Goal: Contribute content: Contribute content

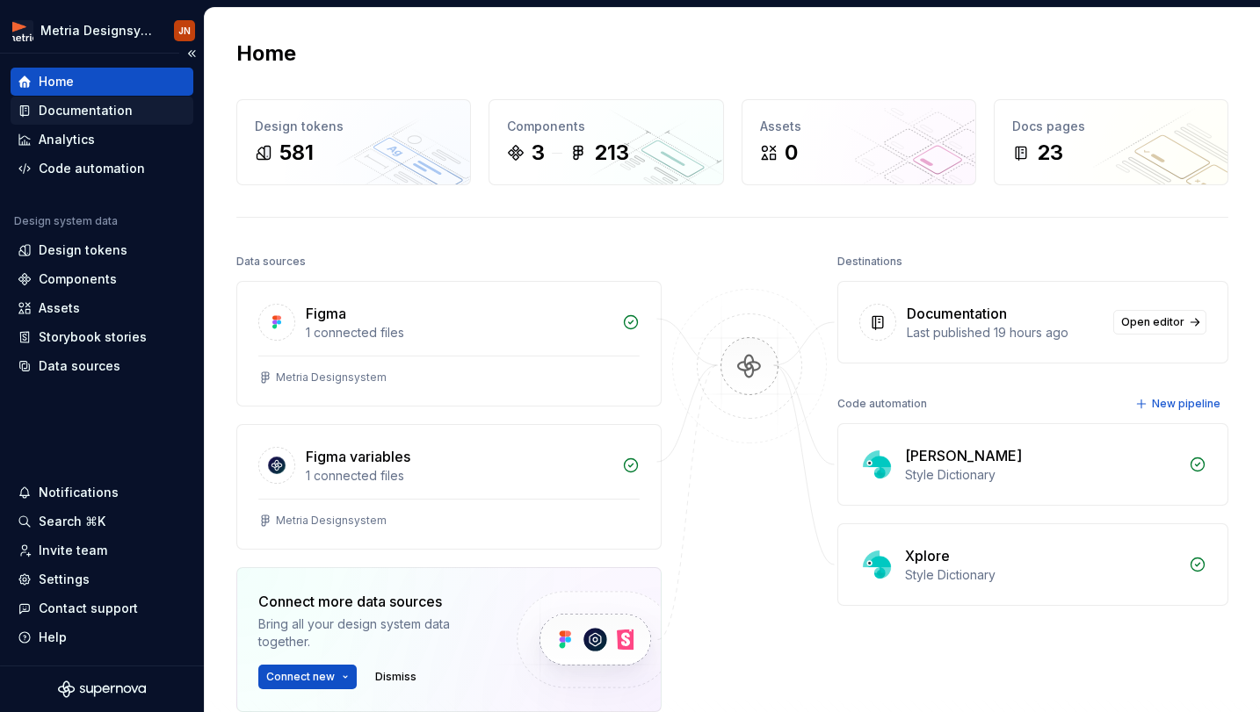
click at [101, 119] on div "Documentation" at bounding box center [86, 111] width 94 height 18
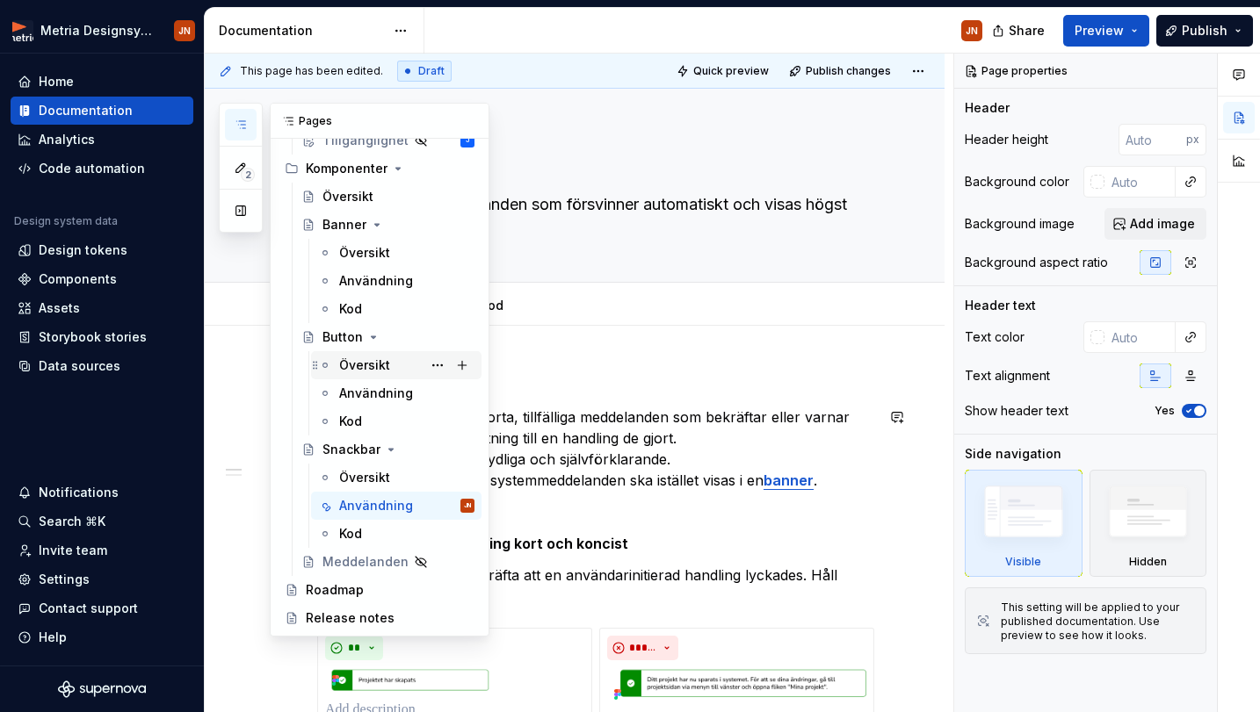
scroll to position [332, 0]
click at [444, 337] on button "Page tree" at bounding box center [437, 337] width 25 height 25
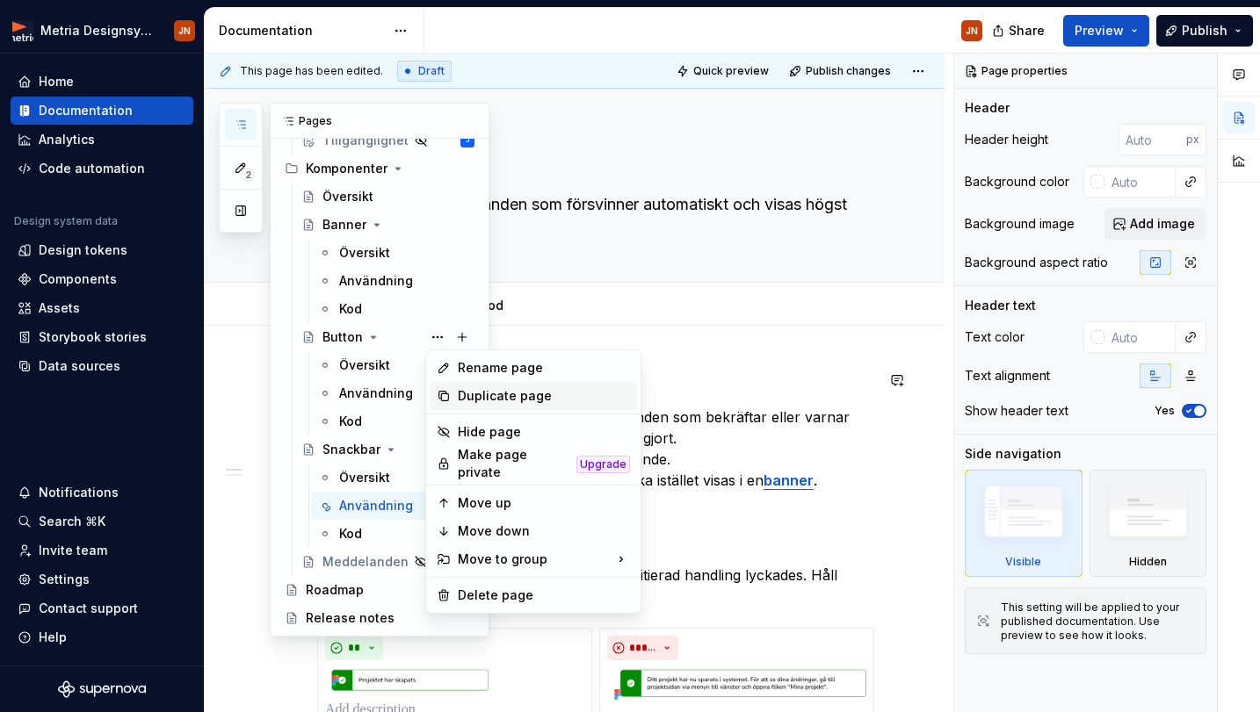
click at [462, 390] on div "Duplicate page" at bounding box center [544, 396] width 172 height 18
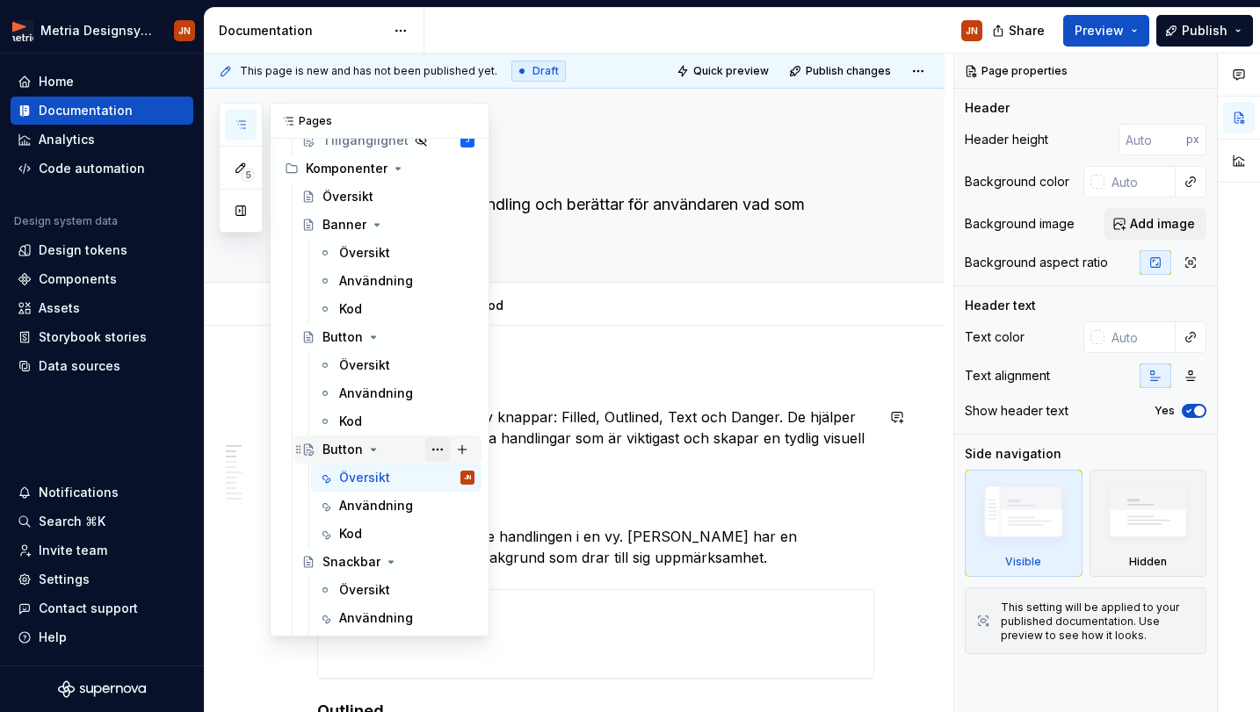
click at [441, 450] on button "Page tree" at bounding box center [437, 449] width 25 height 25
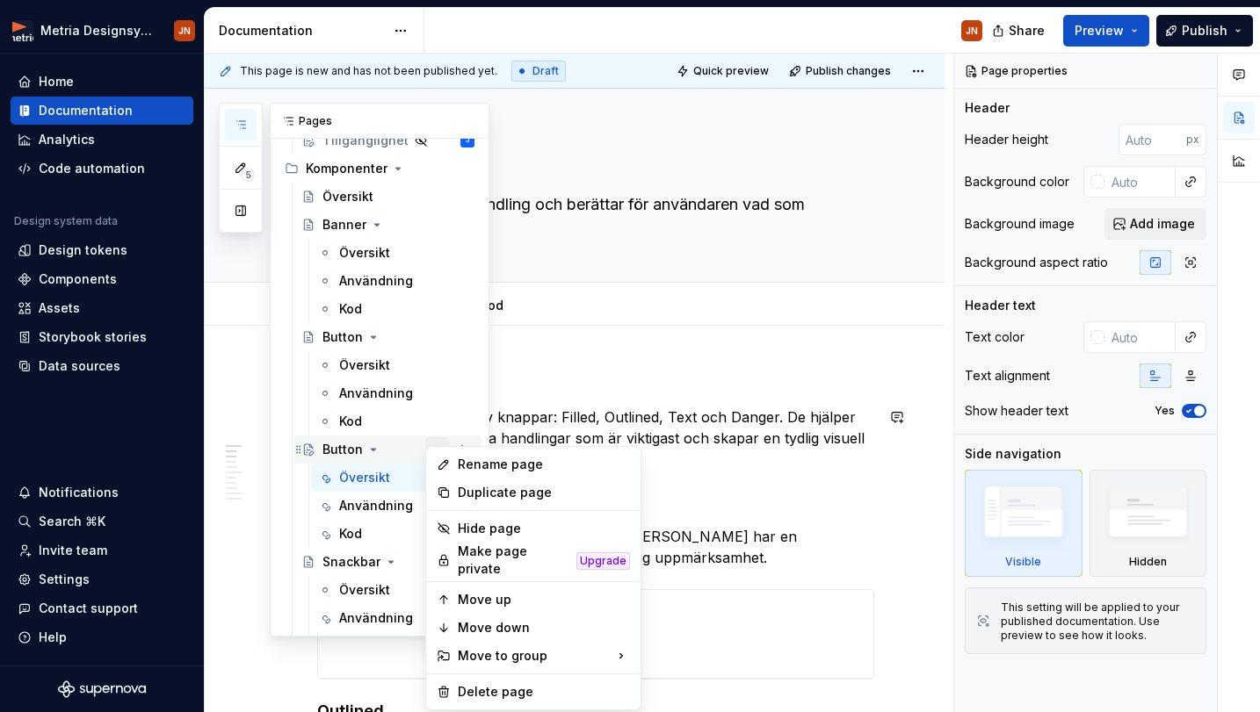
type textarea "*"
click at [473, 469] on div "Rename page" at bounding box center [544, 465] width 172 height 18
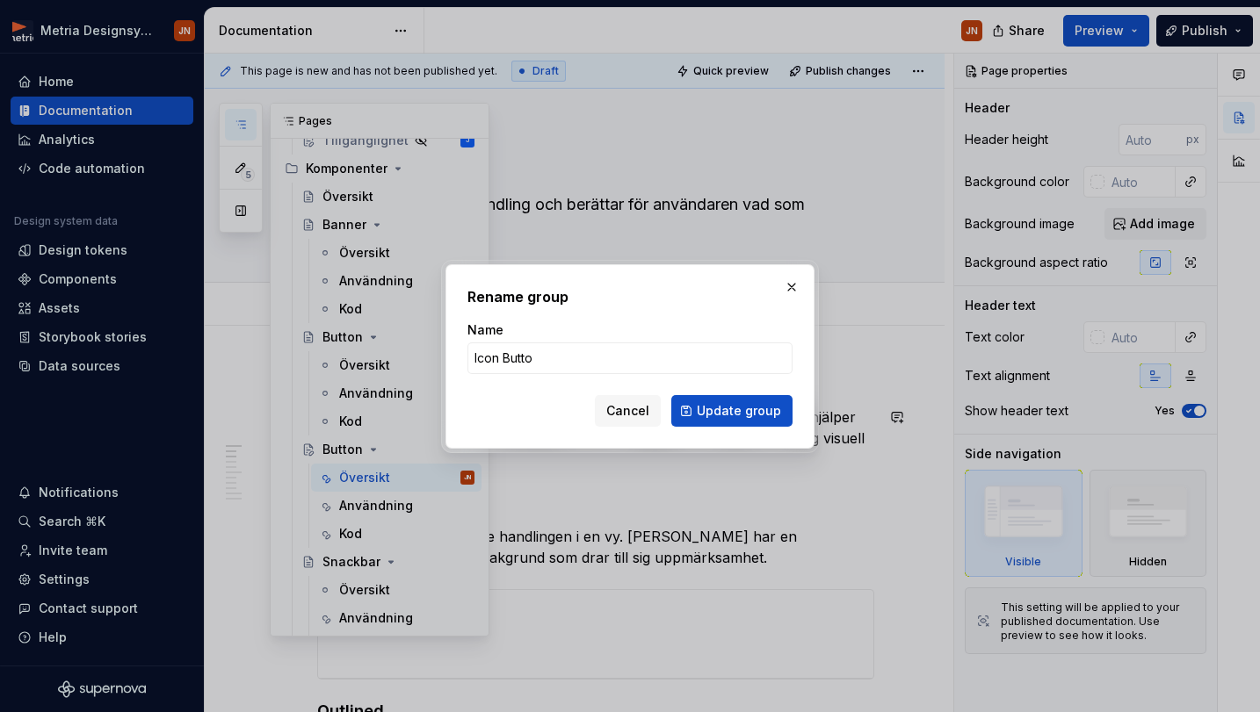
type input "Icon Button"
click at [733, 410] on button "Update group" at bounding box center [731, 411] width 121 height 32
type textarea "*"
type textarea "Icon Button"
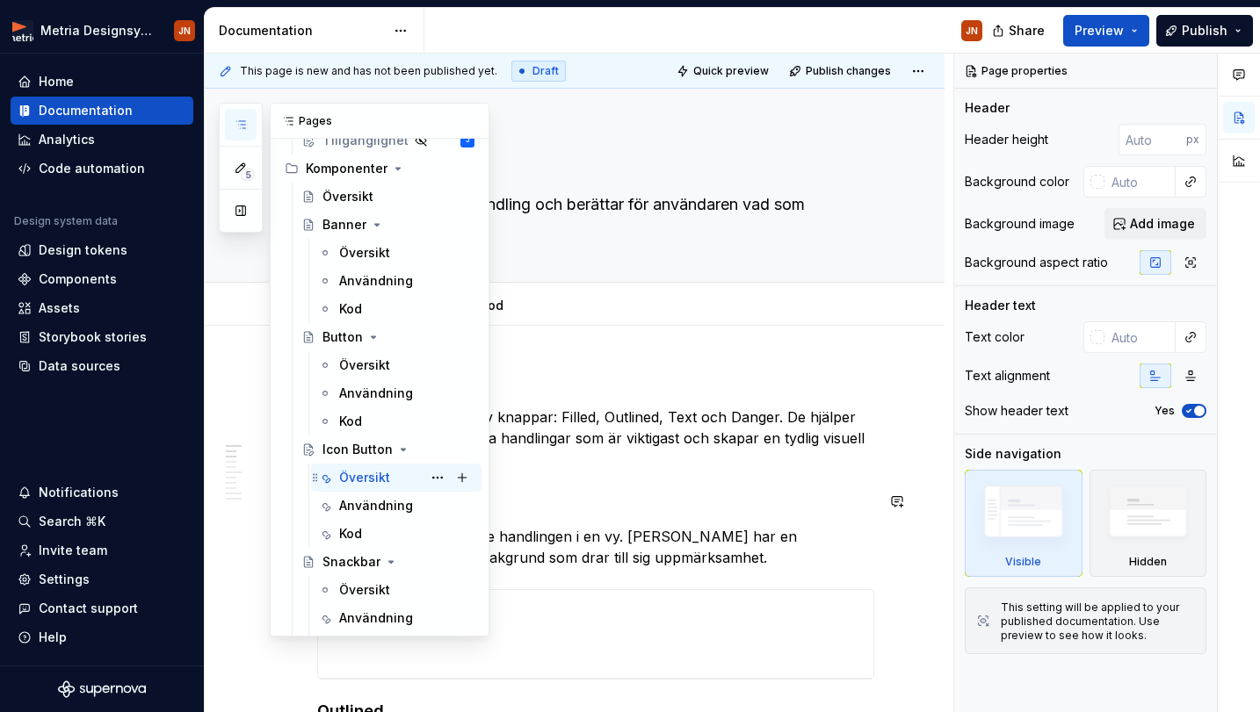
click at [371, 481] on div "Översikt" at bounding box center [364, 478] width 51 height 18
click at [379, 475] on div "Översikt" at bounding box center [364, 478] width 51 height 18
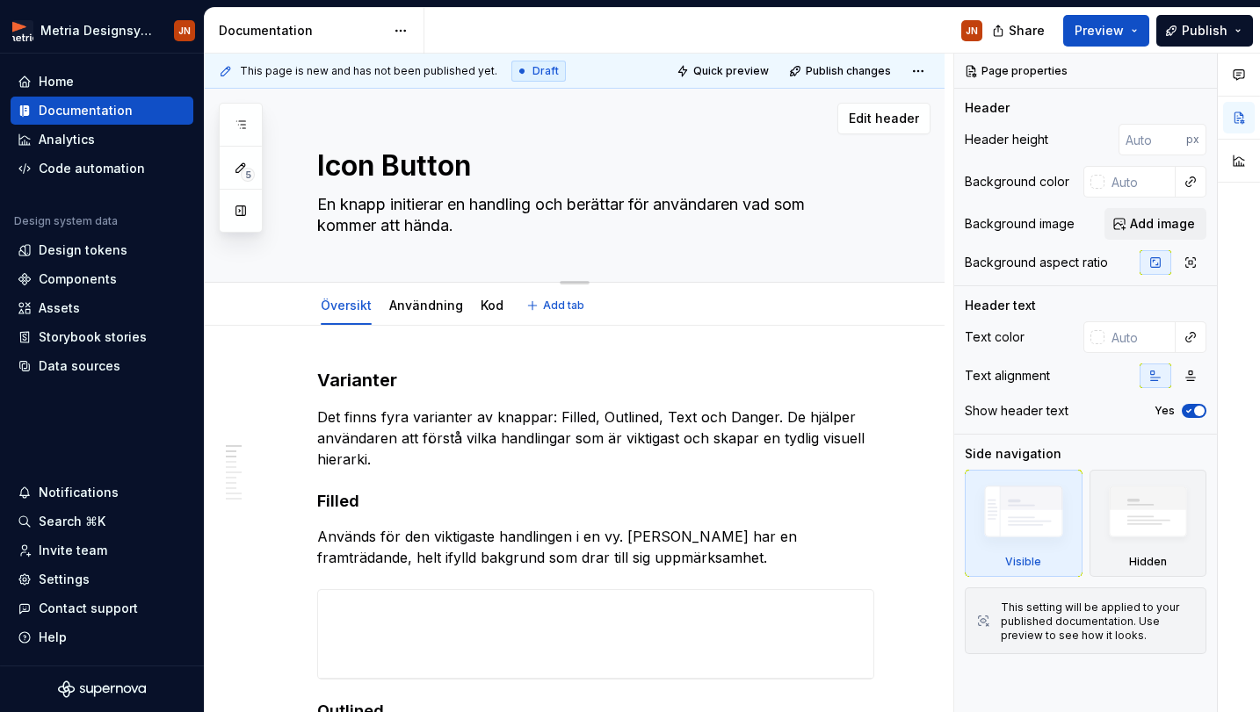
click at [448, 227] on textarea "En knapp initierar en handling och berättar för användaren vad som kommer att h…" at bounding box center [592, 215] width 557 height 49
drag, startPoint x: 466, startPoint y: 231, endPoint x: 310, endPoint y: 208, distance: 157.1
click at [310, 208] on div "Icon Button En knapp initierar en handling och berättar för användaren vad som …" at bounding box center [575, 186] width 740 height 194
paste textarea "Icon Button är en kompakt knapp som använder ikoner för enkla handlingar"
type textarea "*"
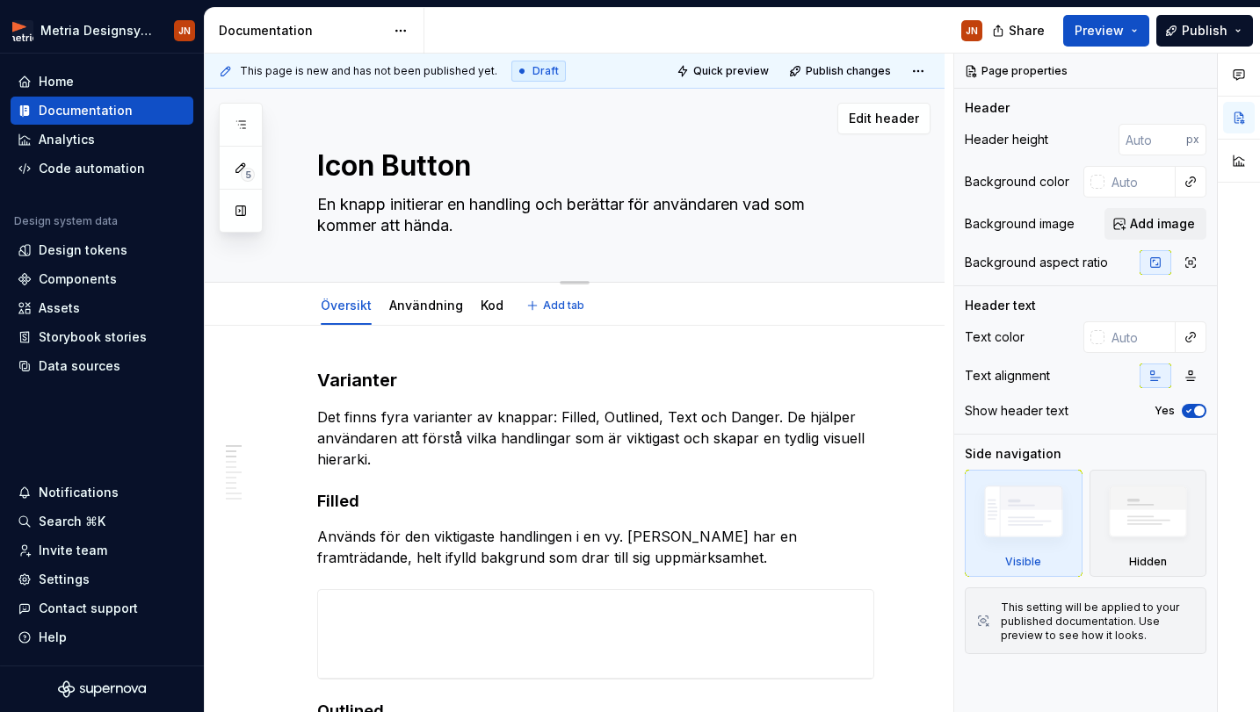
type textarea "Icon Button är en kompakt knapp som använder ikoner för enkla handlingar."
drag, startPoint x: 417, startPoint y: 207, endPoint x: 307, endPoint y: 207, distance: 110.7
click at [307, 207] on div "Icon Button Icon Button är en kompakt knapp som använder ikoner för enkla handl…" at bounding box center [575, 186] width 740 height 194
type textarea "*"
type textarea "E en kompakt knapp som använder ikoner för enkla handlingar."
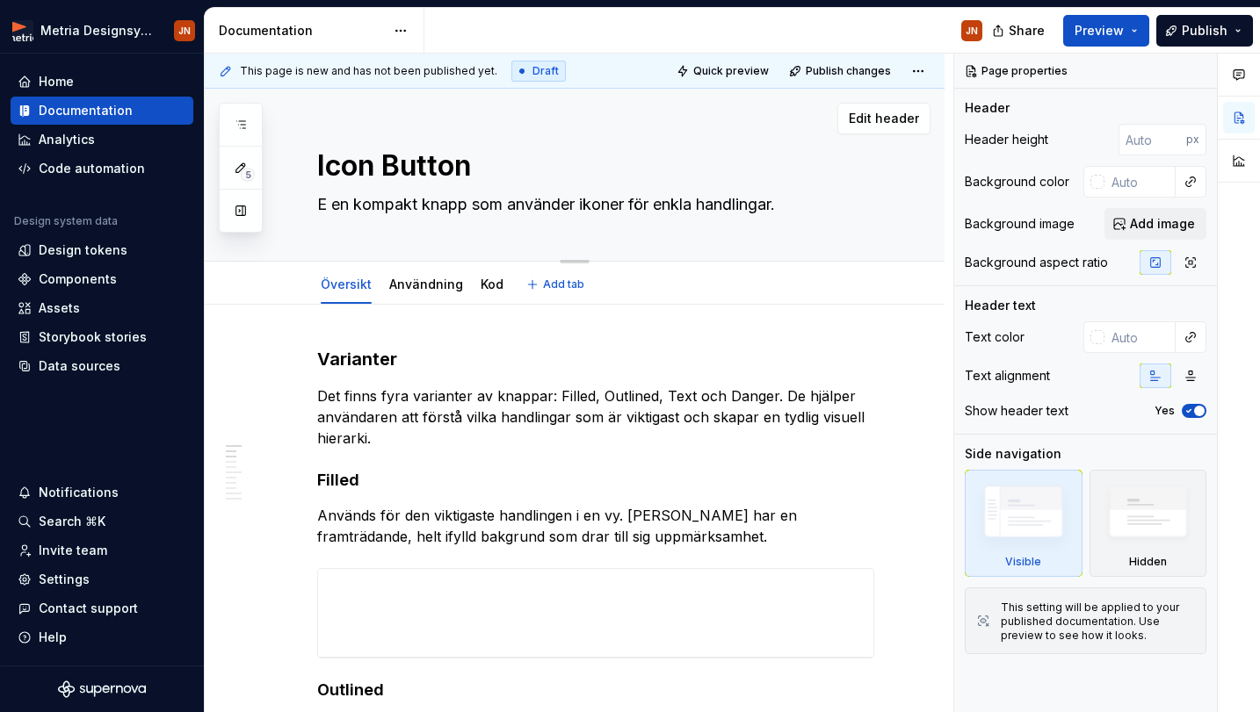
type textarea "*"
type textarea "En en kompakt knapp som använder ikoner för enkla handlingar."
type textarea "*"
type textarea "En n kompakt knapp som använder ikoner för enkla handlingar."
type textarea "*"
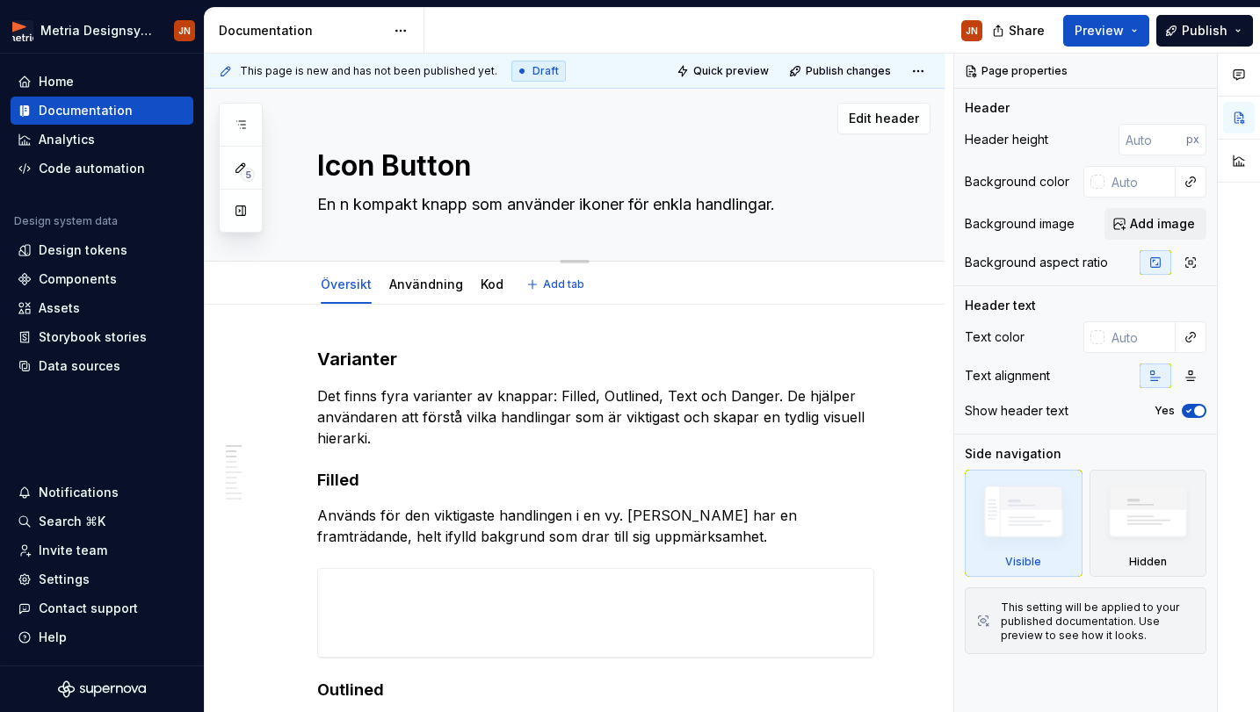
type textarea "En kompakt knapp som använder ikoner för enkla handlingar."
type textarea "*"
type textarea "En kompakt knapp som använder ikoner för enkla handlingar."
type textarea "*"
type textarea "En kompakt knapp som använder ikoner för enkla handlingar."
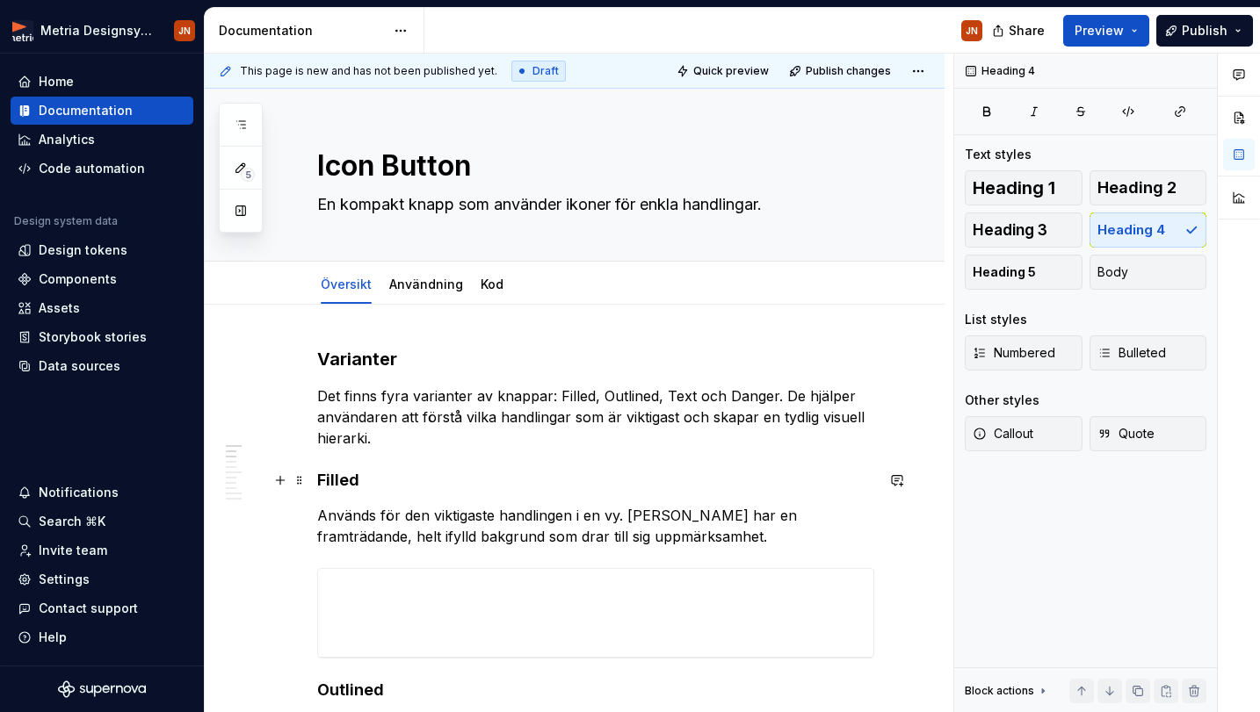
click at [500, 471] on h4 "Filled" at bounding box center [595, 480] width 557 height 21
click at [779, 227] on div "Icon Button En kompakt knapp som använder ikoner för enkla handlingar." at bounding box center [595, 175] width 557 height 172
click at [767, 203] on textarea "En kompakt knapp som använder ikoner för enkla handlingar." at bounding box center [592, 205] width 557 height 28
click at [787, 202] on textarea "En kompakt knapp som använder ikoner för enkla handlingar." at bounding box center [592, 205] width 557 height 28
type textarea "*"
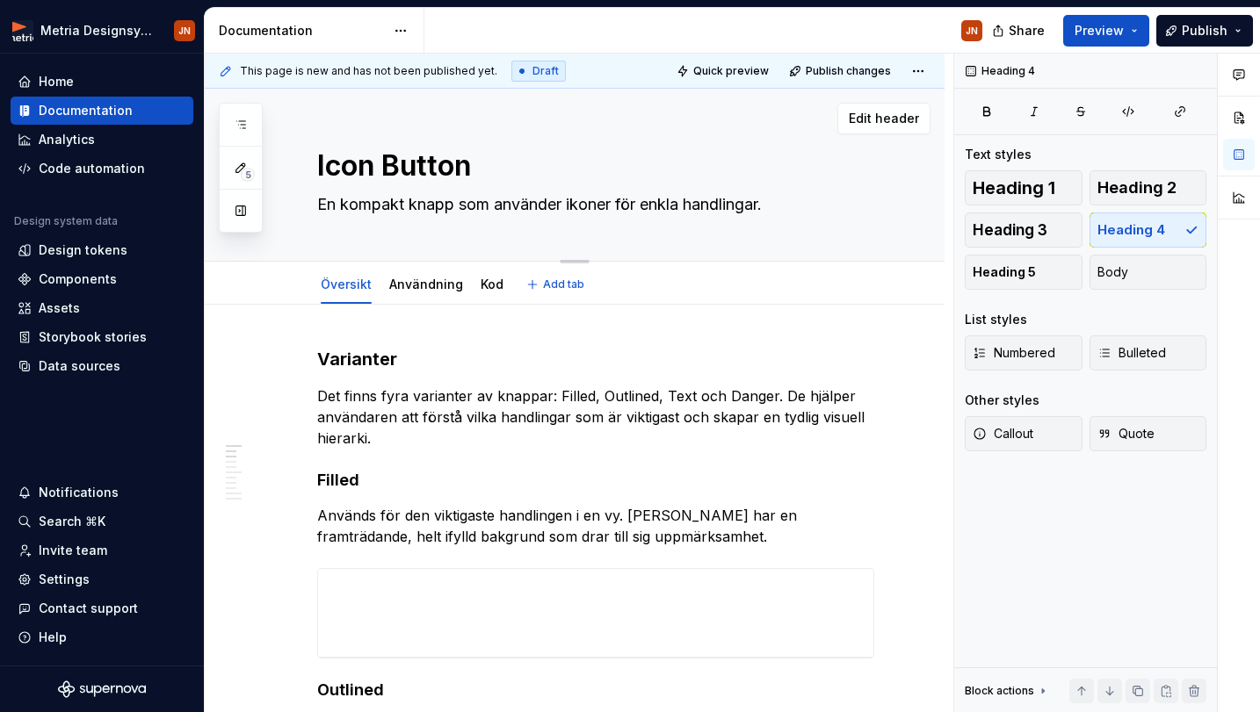
type textarea "En kompakt knapp som använder ikoner för enkla handlingar"
type textarea "*"
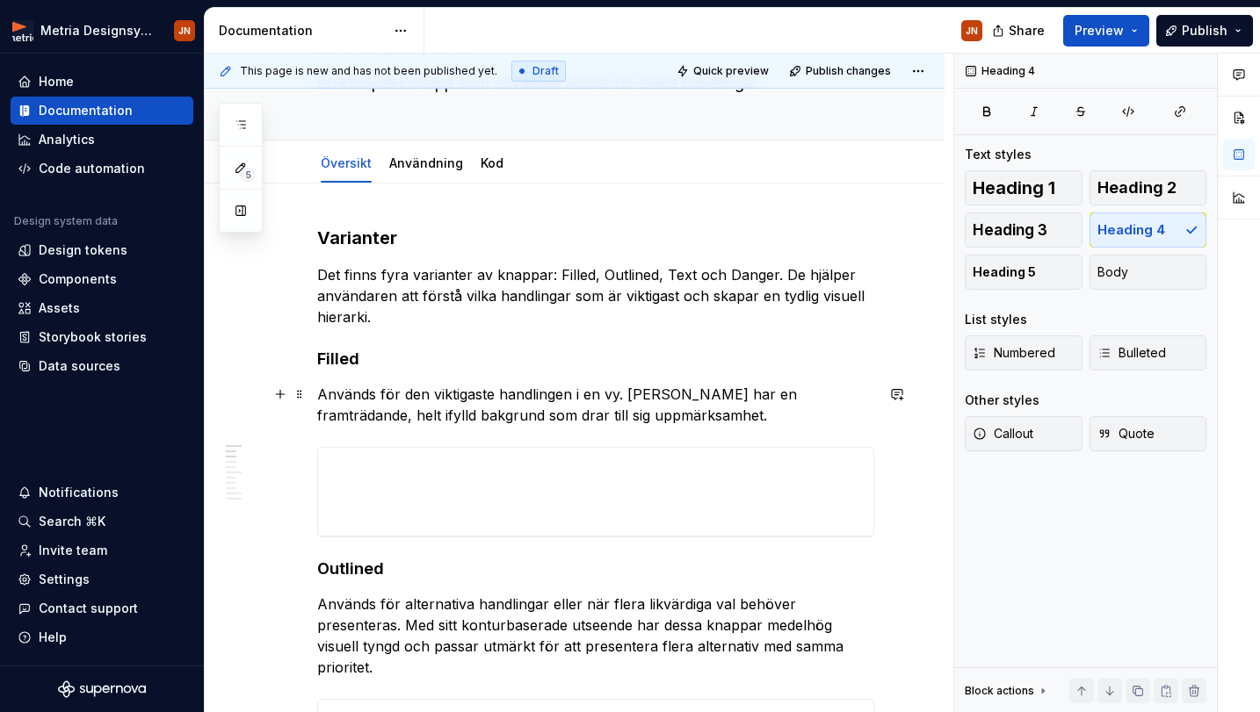
scroll to position [123, 0]
type textarea "En kompakt knapp som använder ikoner för enkla handlingar"
click at [461, 236] on h3 "Varianter" at bounding box center [595, 236] width 557 height 25
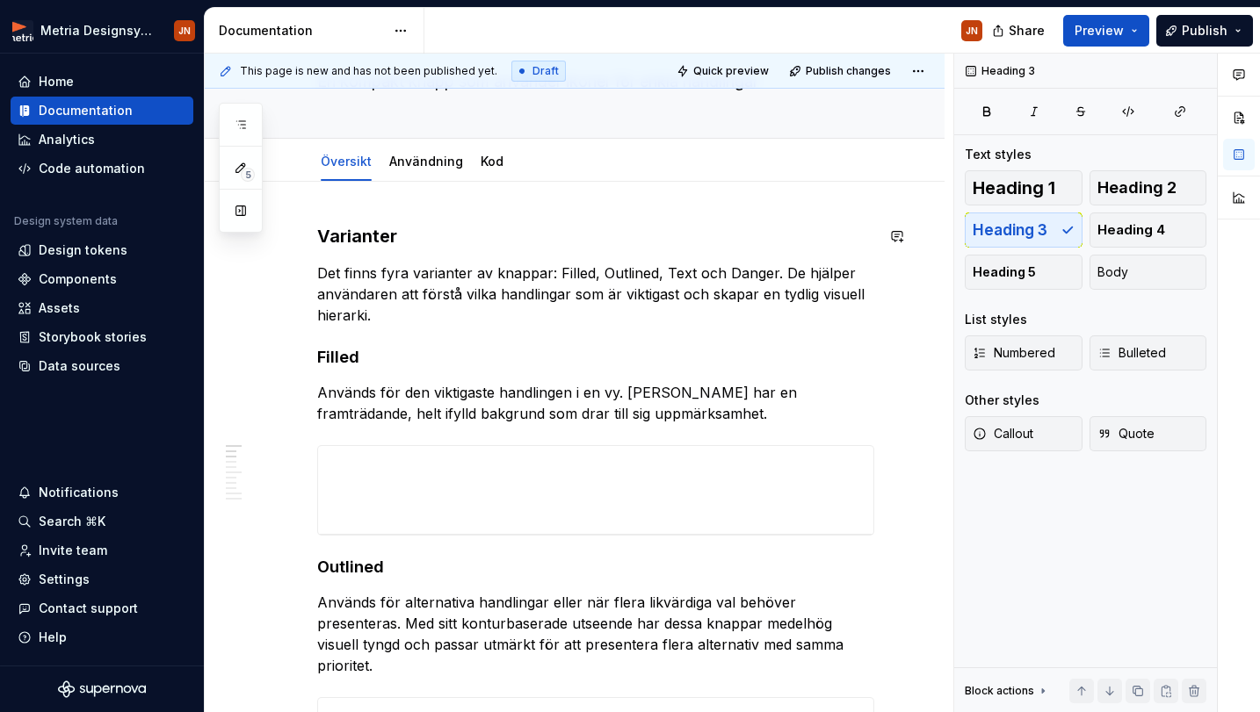
type textarea "*"
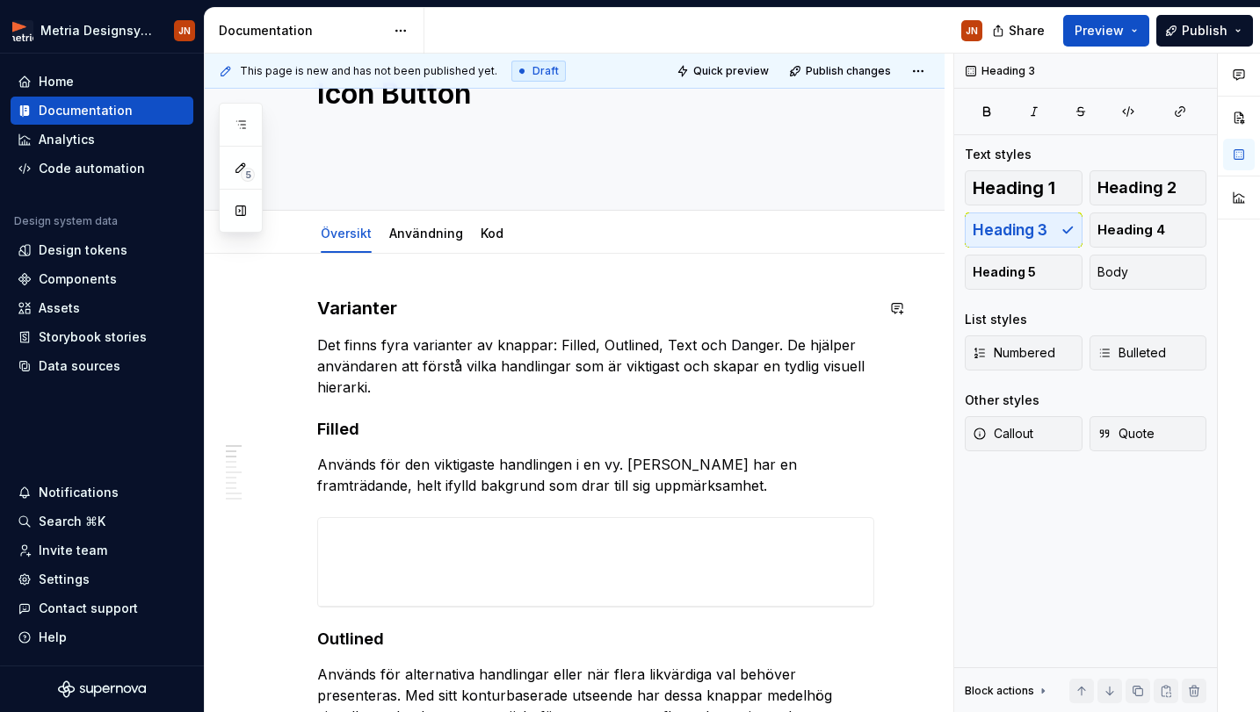
scroll to position [54, 0]
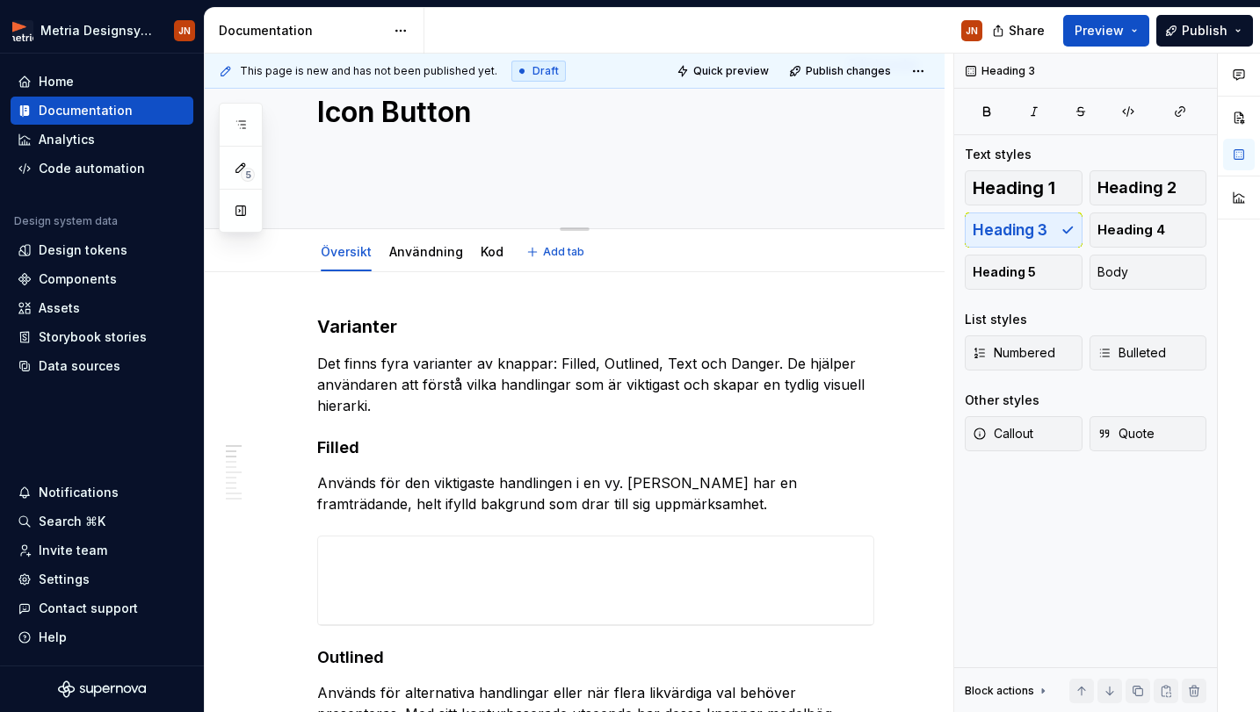
type textarea "*"
type textarea "En kompakt knapp som använder ikoner för enkla handlingar"
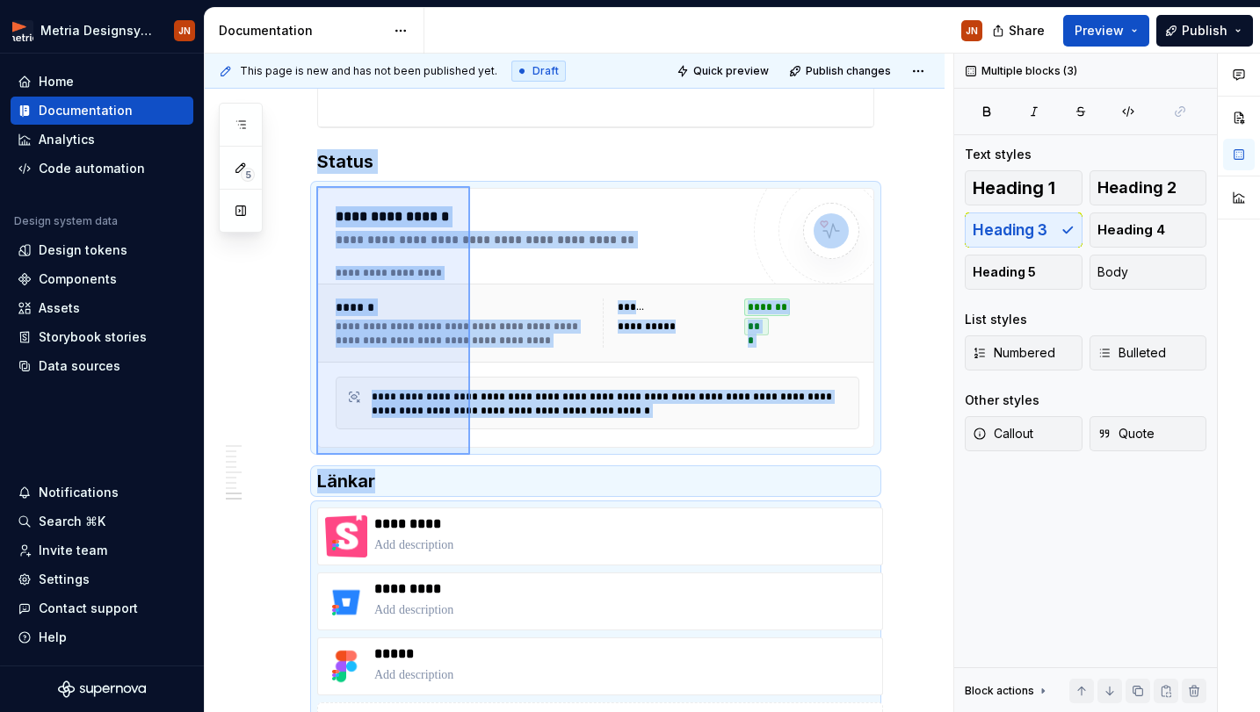
scroll to position [2052, 0]
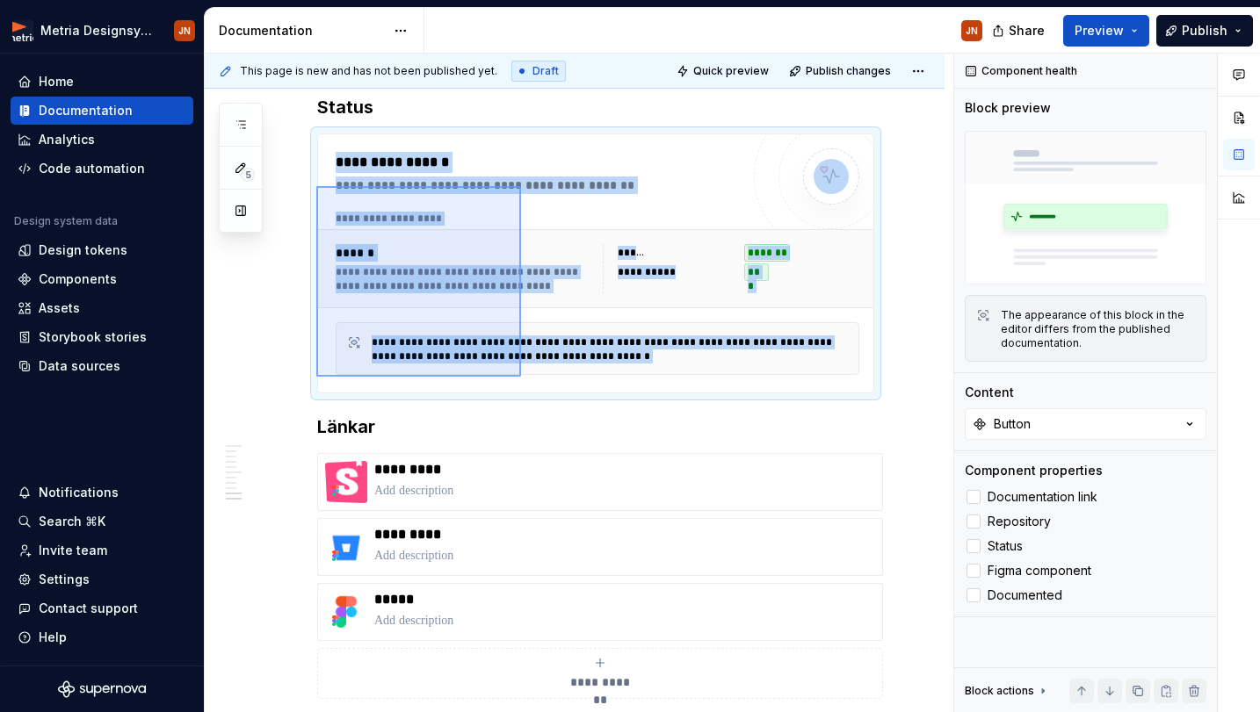
drag, startPoint x: 316, startPoint y: 393, endPoint x: 520, endPoint y: 377, distance: 204.4
click at [520, 377] on div "This page is new and has not been published yet. Draft Quick preview Publish ch…" at bounding box center [579, 384] width 748 height 660
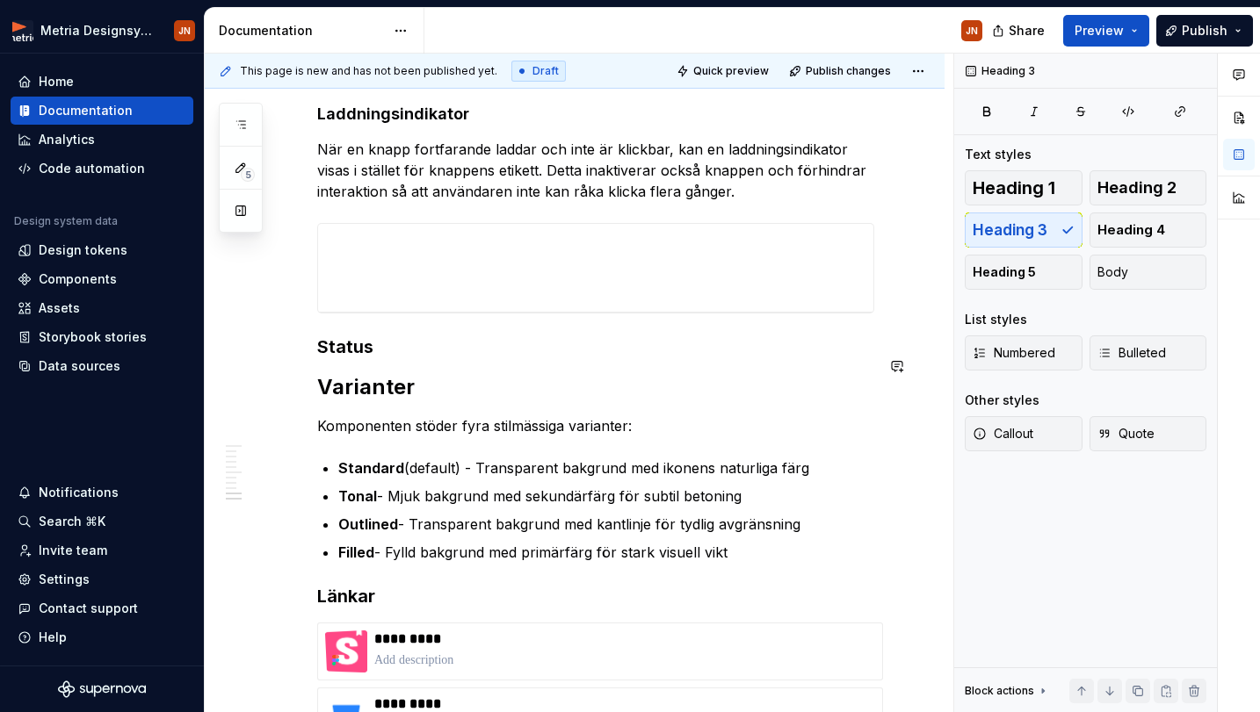
scroll to position [1775, 0]
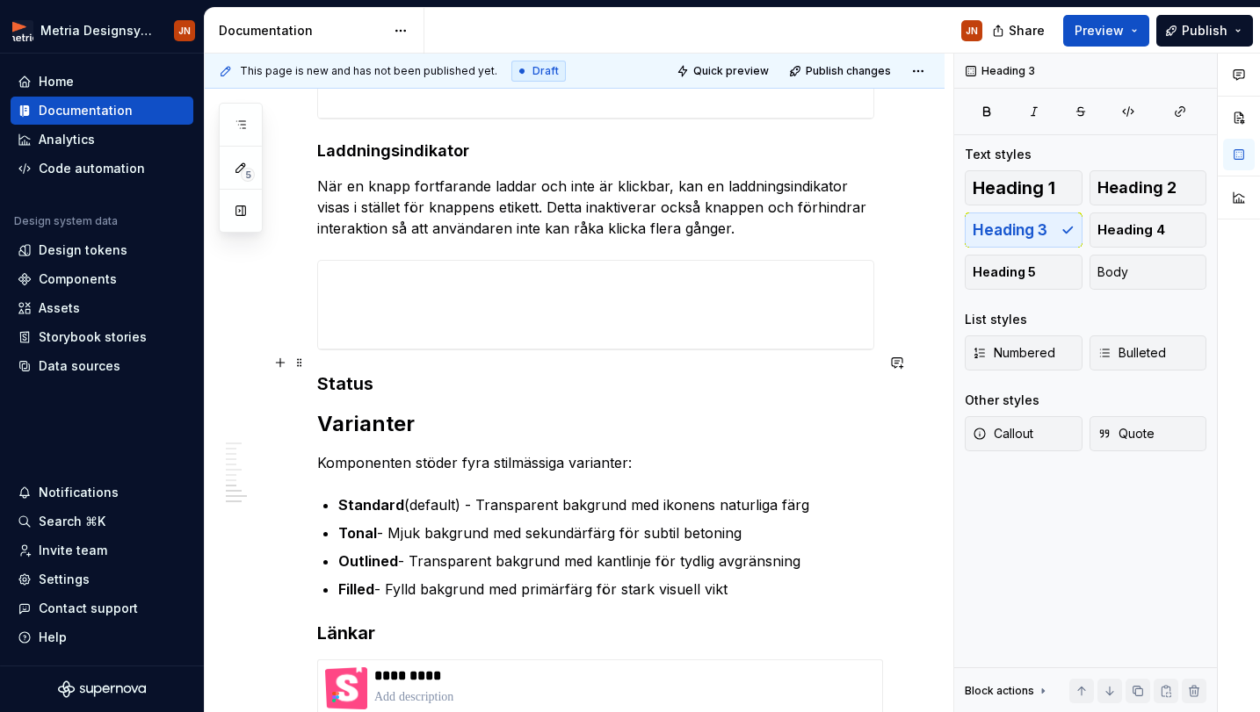
click at [339, 372] on h3 "Status" at bounding box center [595, 384] width 557 height 25
click at [386, 372] on h3 "Status" at bounding box center [595, 384] width 557 height 25
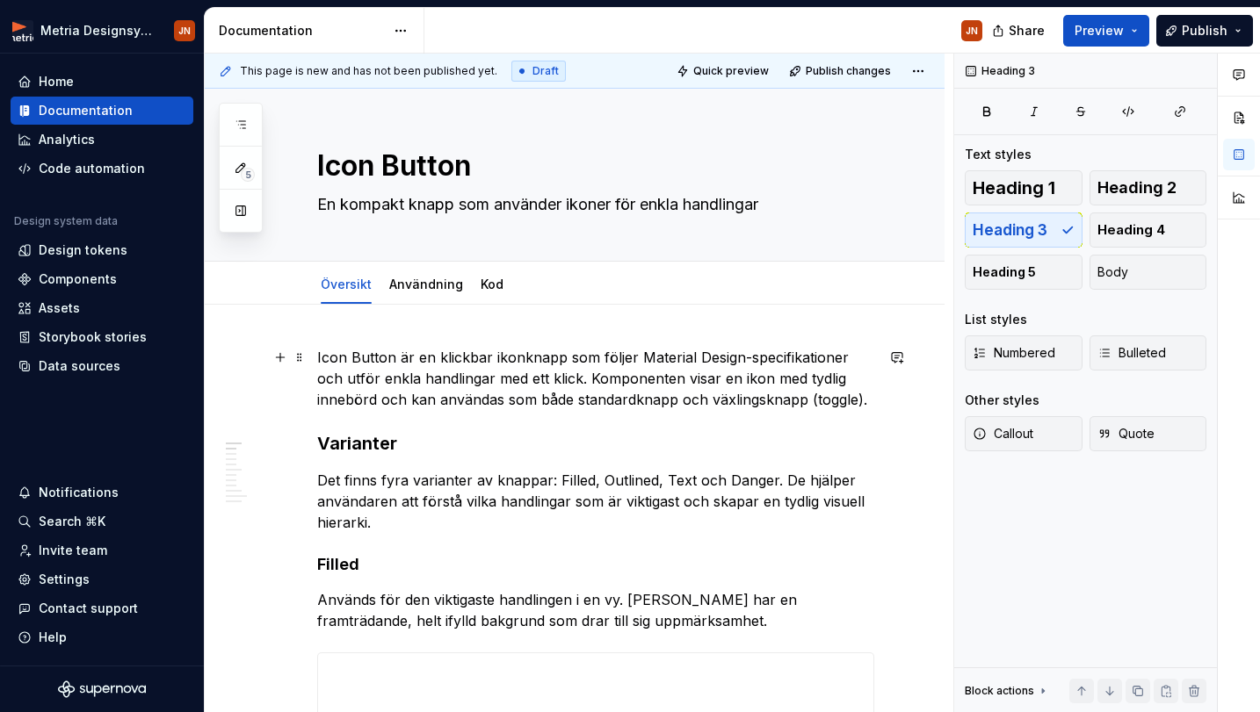
scroll to position [0, 0]
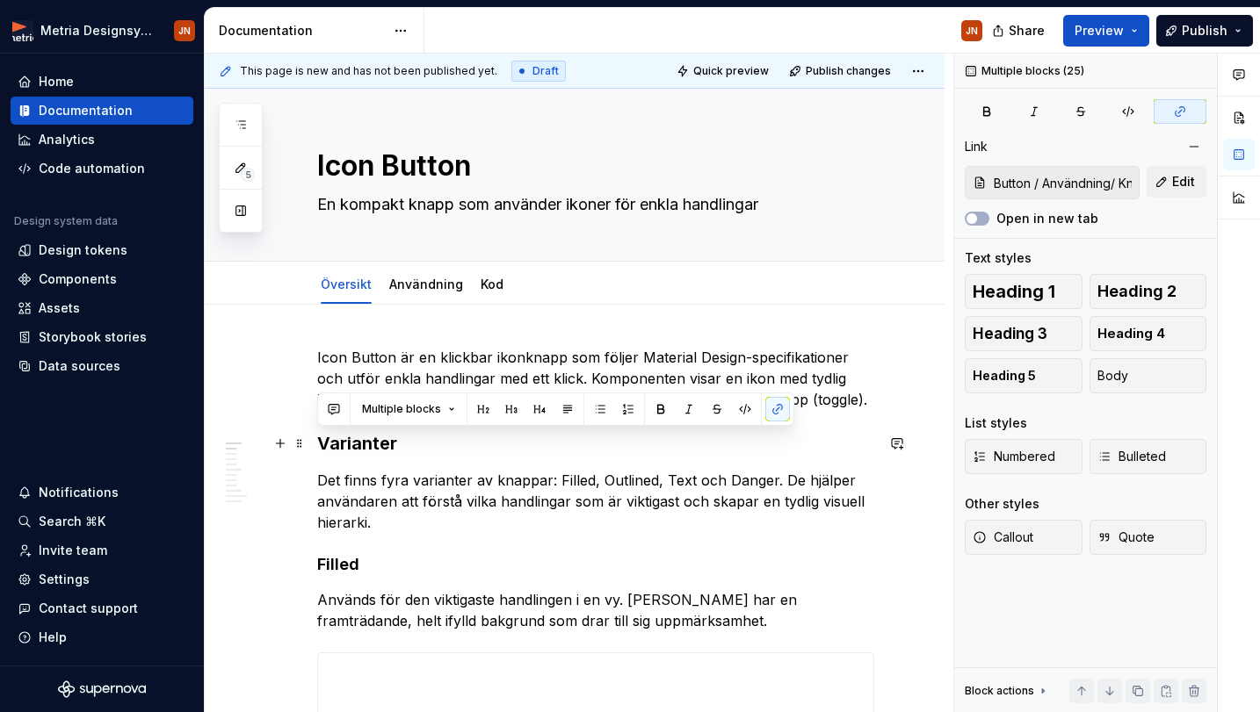
click at [320, 437] on h3 "Varianter" at bounding box center [595, 443] width 557 height 25
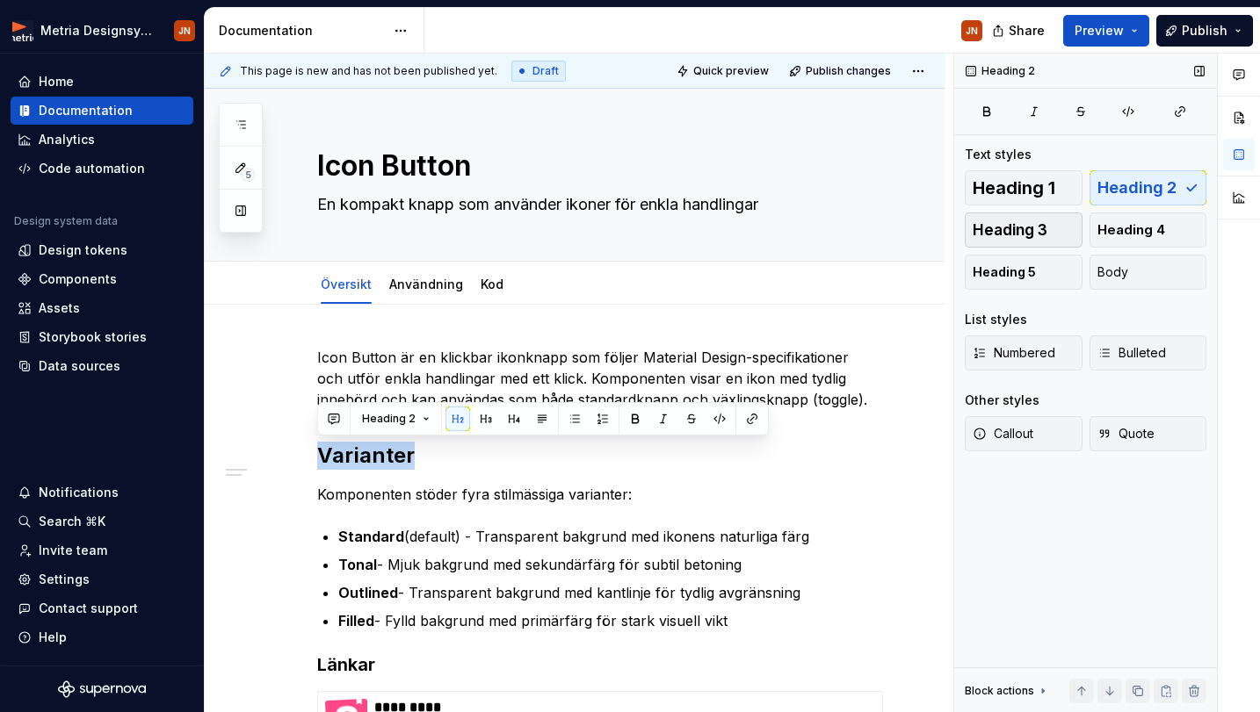
click at [1037, 223] on span "Heading 3" at bounding box center [1009, 230] width 75 height 18
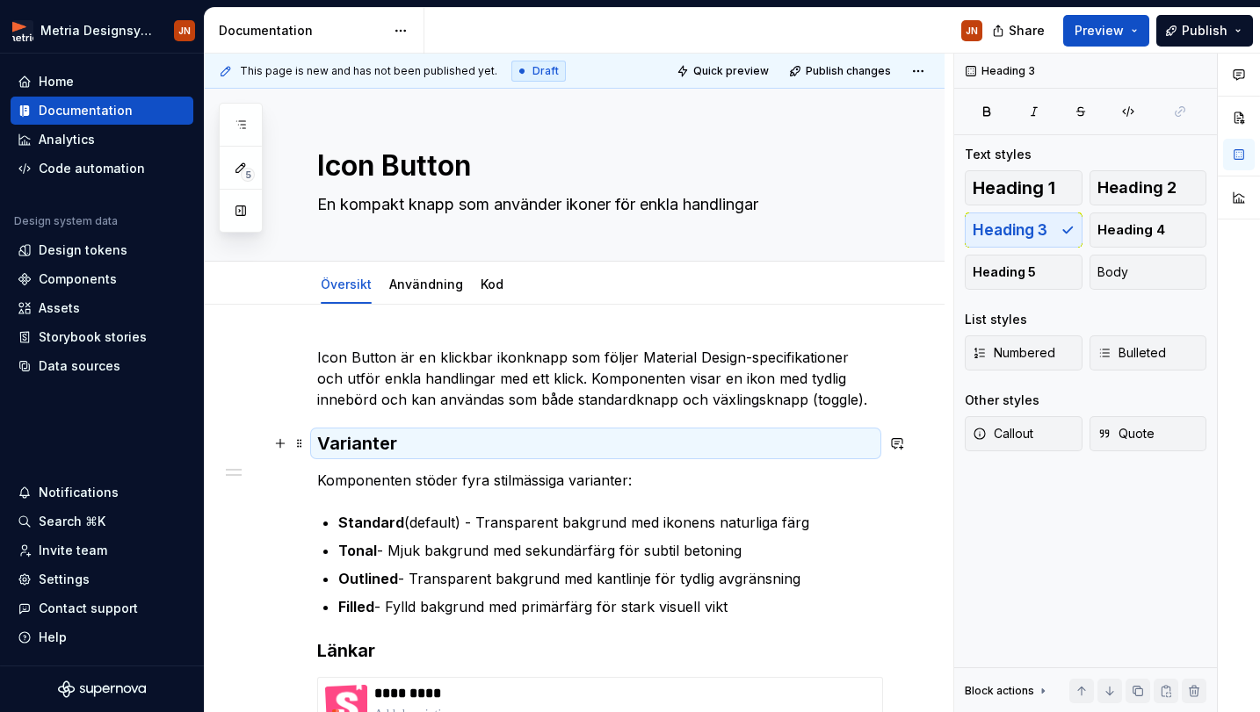
click at [545, 413] on div "**********" at bounding box center [595, 656] width 557 height 618
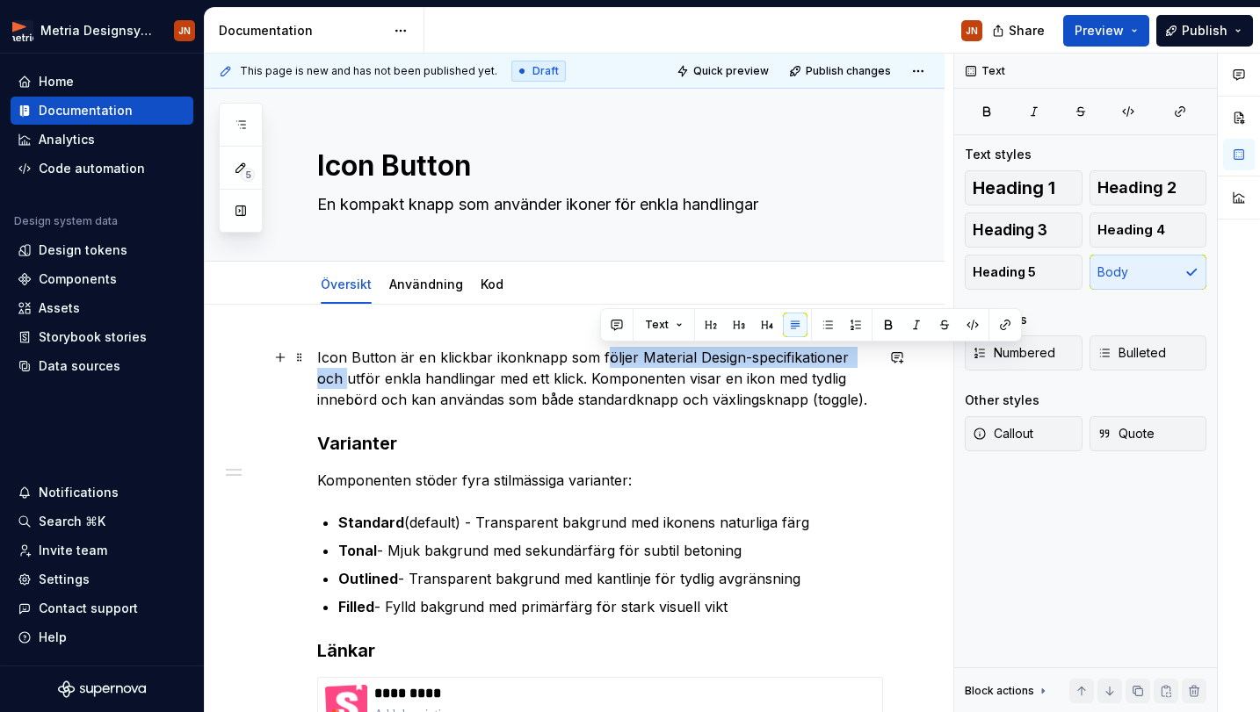
drag, startPoint x: 598, startPoint y: 359, endPoint x: 886, endPoint y: 356, distance: 288.1
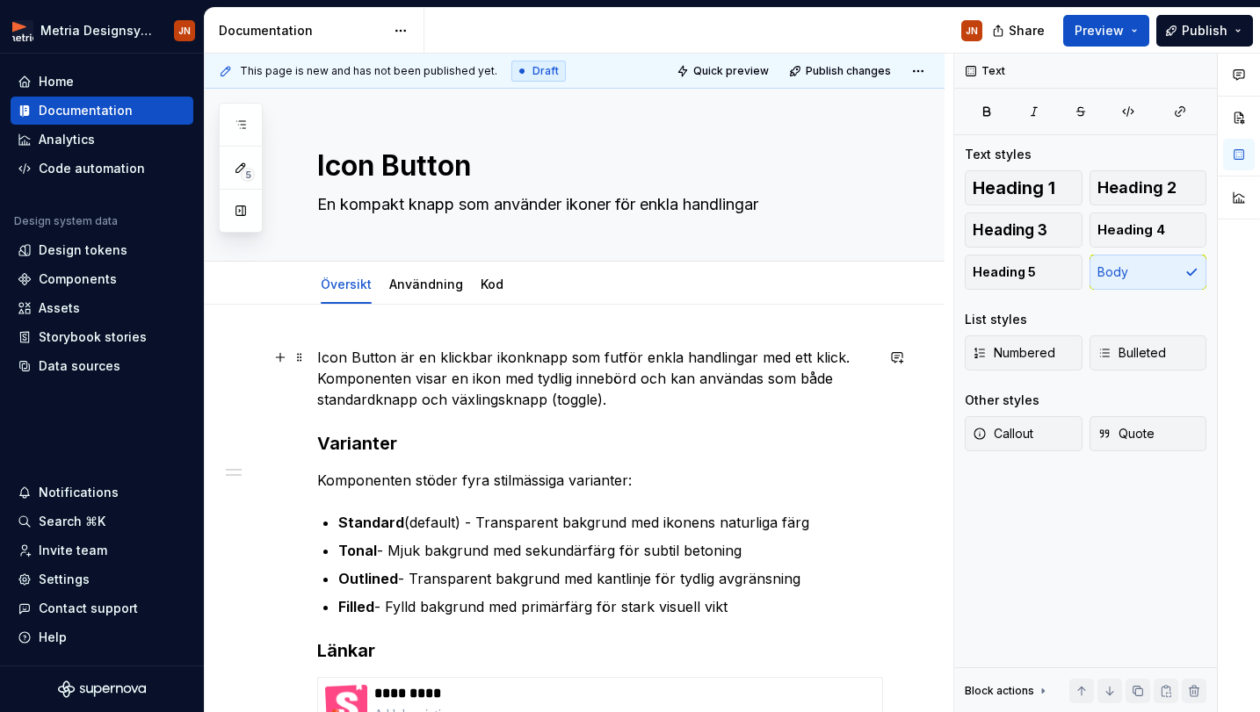
type textarea "*"
click at [641, 399] on p "Icon Button är en klickbar ikonknapp som utför enkla handlingar med ett klick. …" at bounding box center [595, 378] width 557 height 63
click at [714, 359] on p "Icon Button är en klickbar ikonknapp som utför enkla handlingar med ett klick. …" at bounding box center [595, 378] width 557 height 63
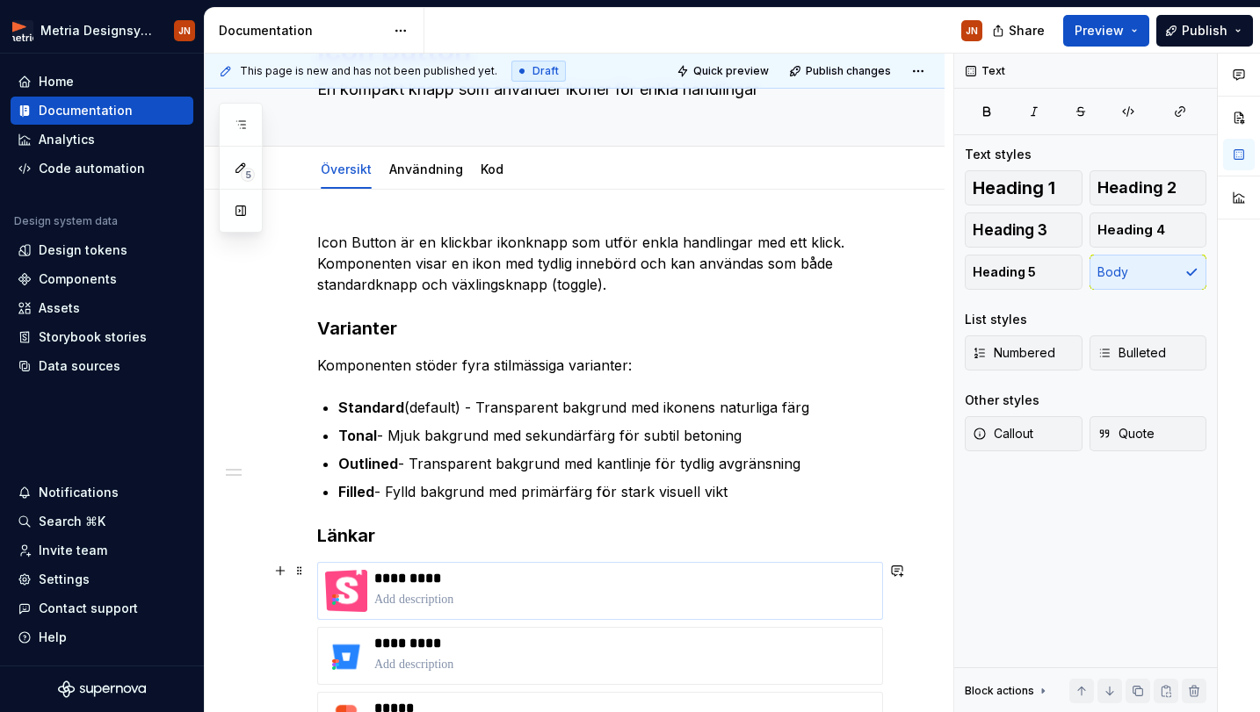
scroll to position [155, 0]
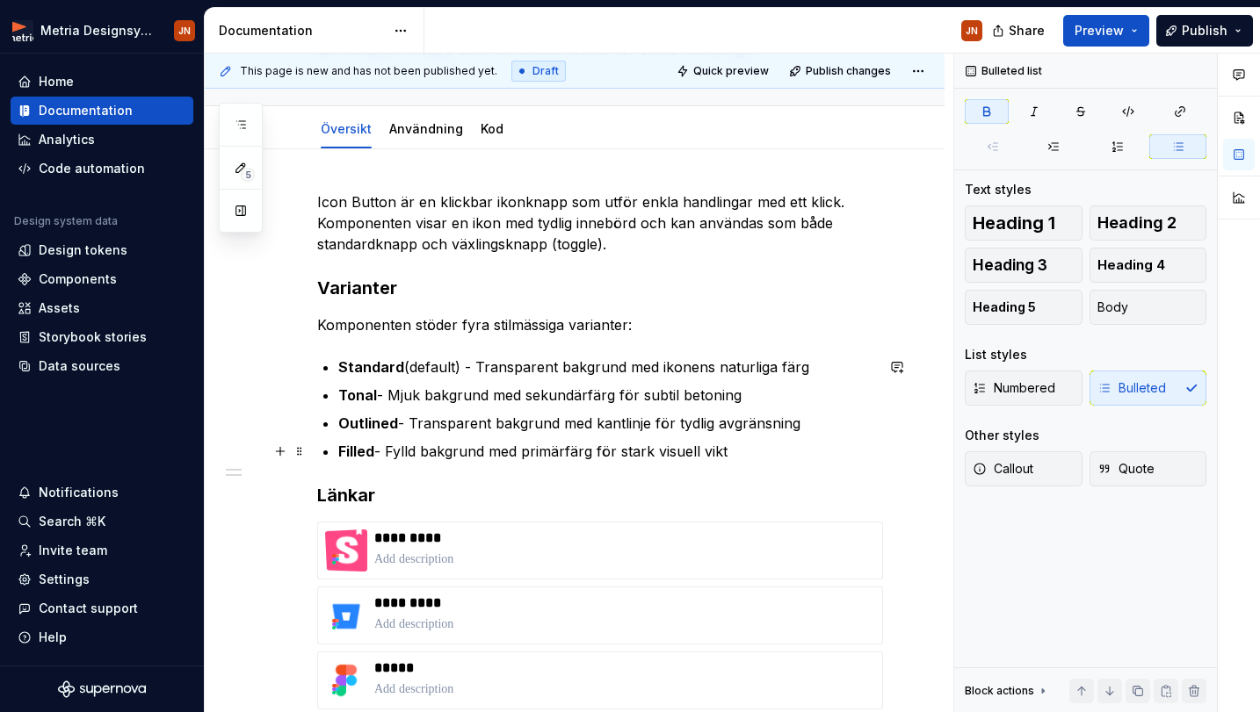
click at [798, 440] on ul "Standard (default) - Transparent bakgrund med ikonens naturliga färg Tonal - Mj…" at bounding box center [606, 409] width 536 height 105
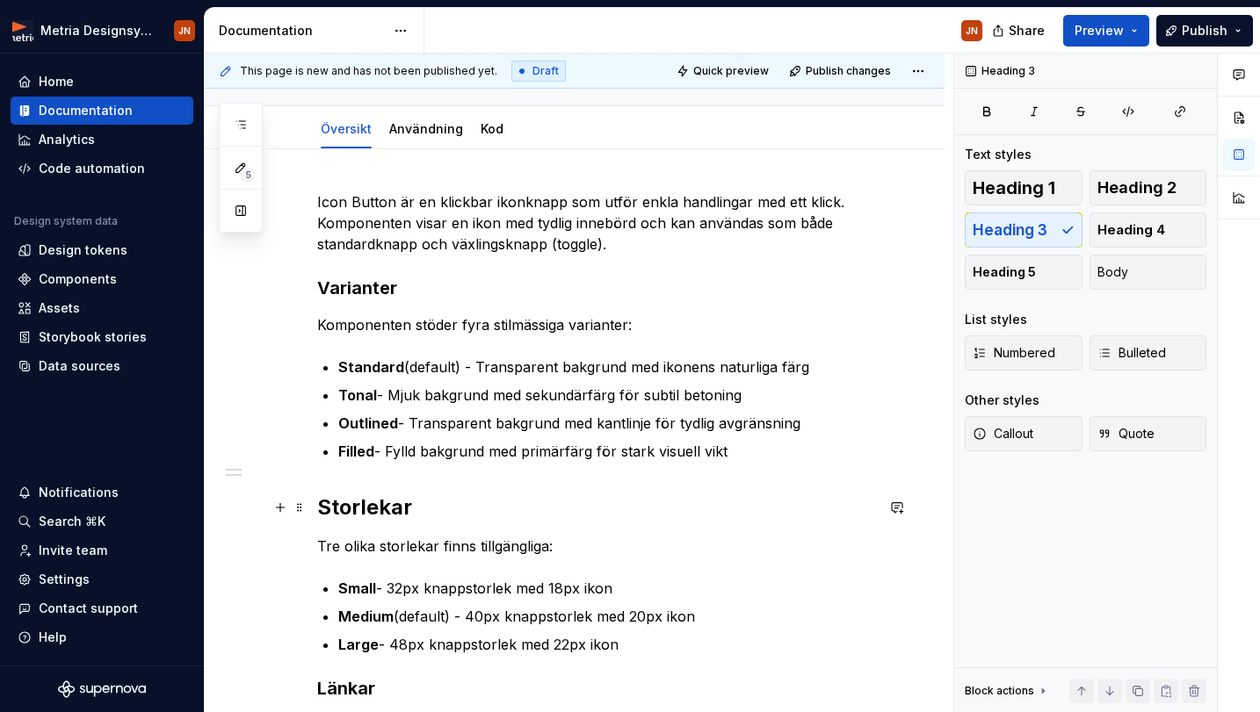
click at [354, 508] on h2 "Storlekar" at bounding box center [595, 508] width 557 height 28
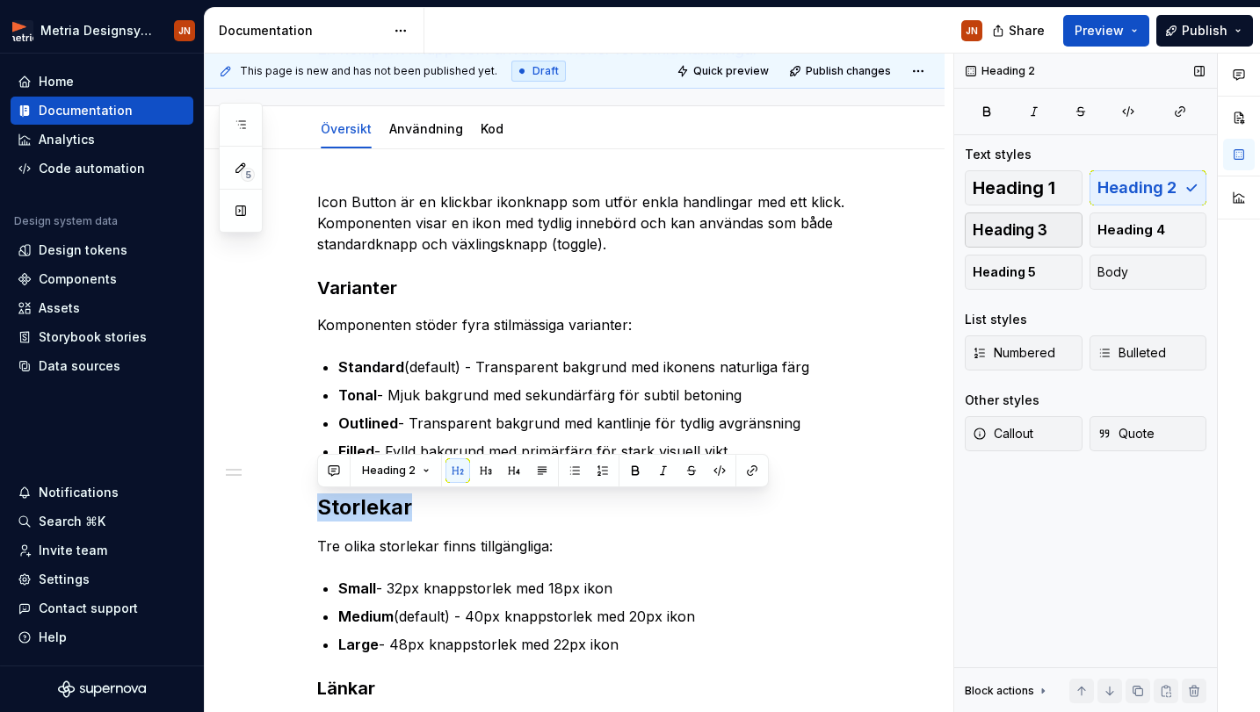
click at [1054, 214] on button "Heading 3" at bounding box center [1023, 230] width 118 height 35
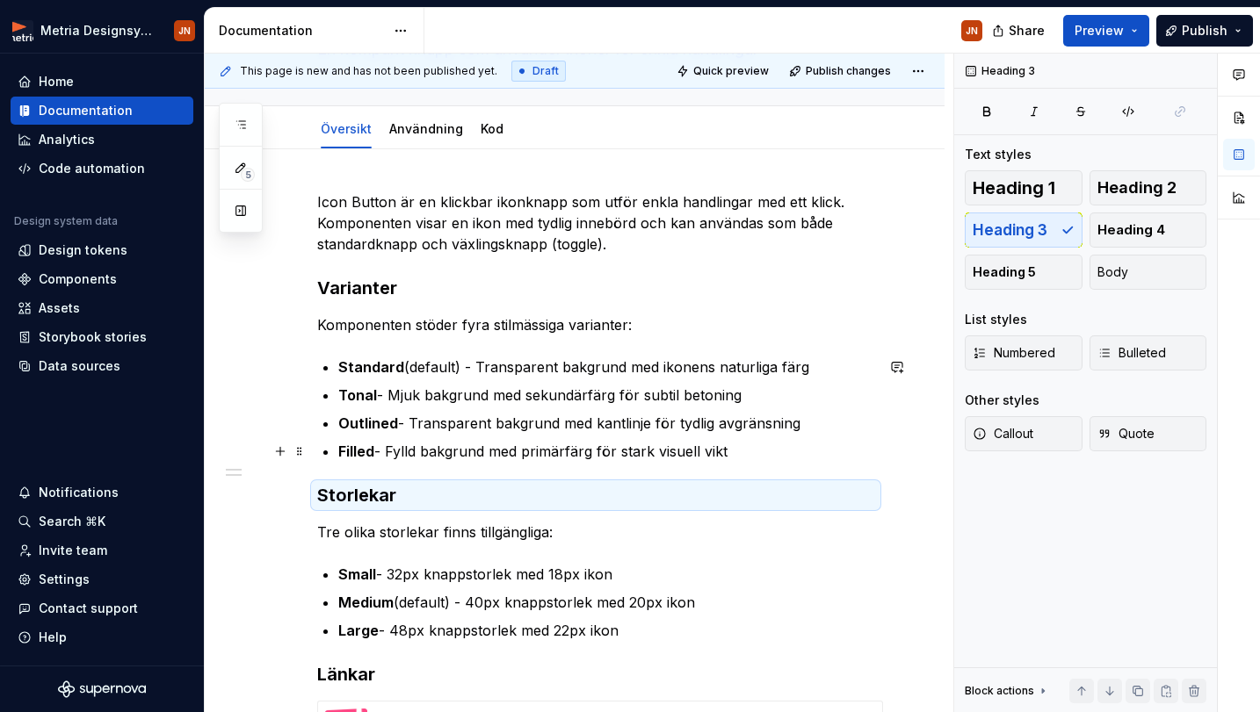
click at [596, 456] on p "Filled - Fylld bakgrund med primärfärg för stark visuell vikt" at bounding box center [606, 451] width 536 height 21
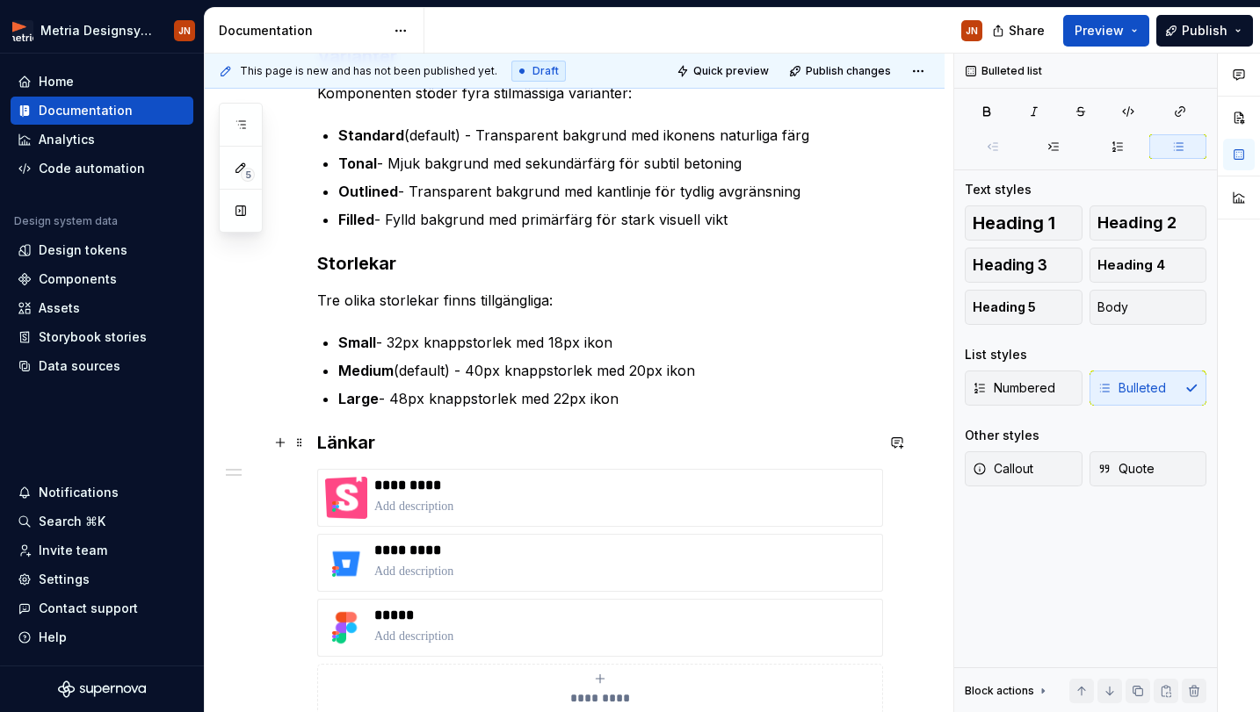
scroll to position [391, 0]
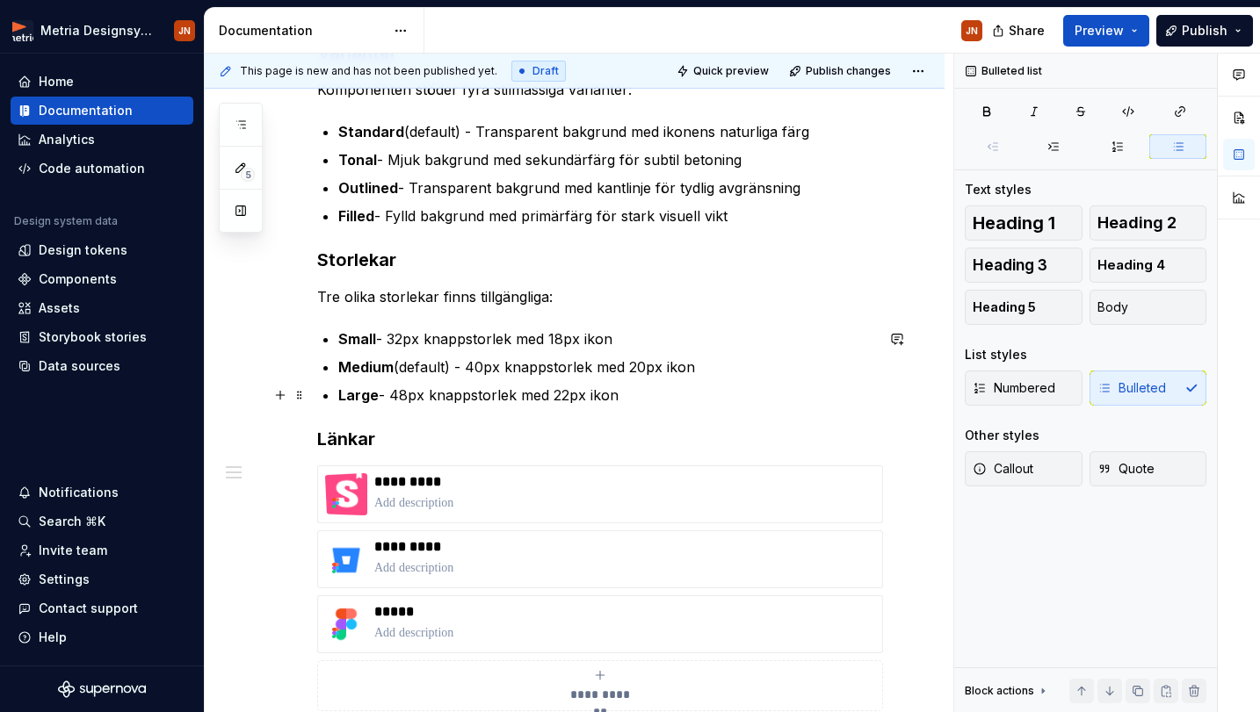
click at [643, 403] on p "Large - 48px knappstorlek med 22px ikon" at bounding box center [606, 395] width 536 height 21
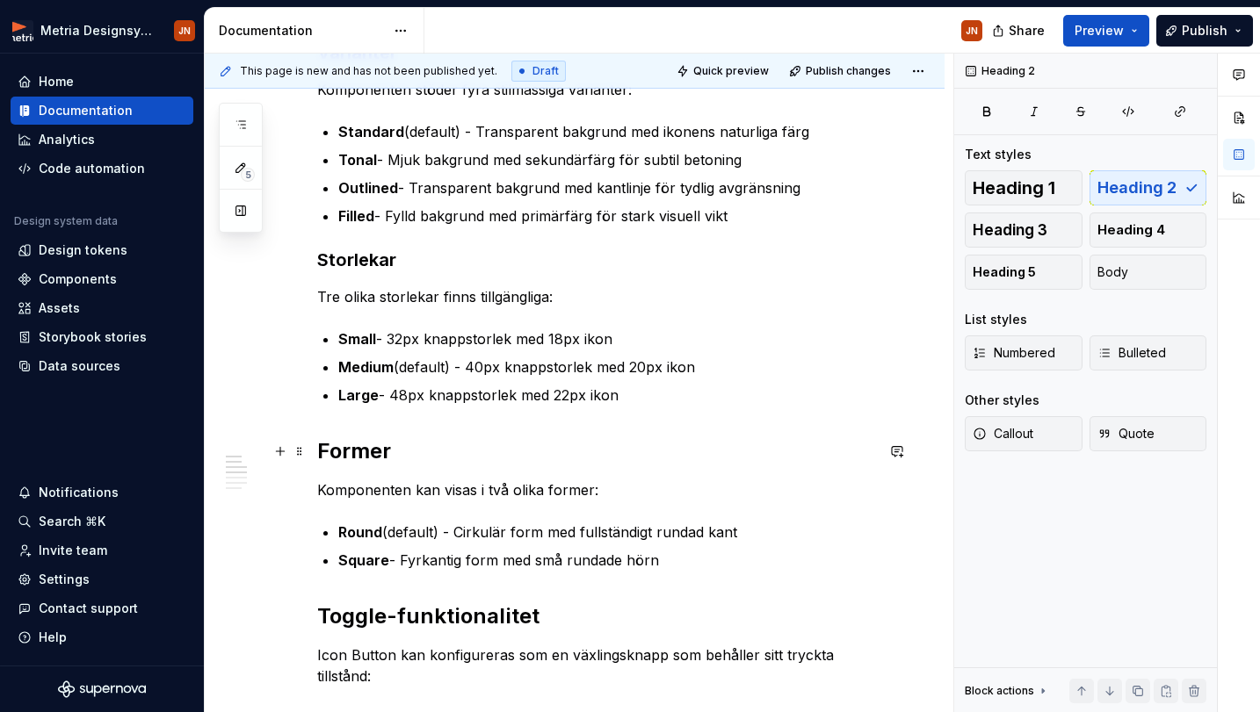
click at [376, 451] on h2 "Former" at bounding box center [595, 451] width 557 height 28
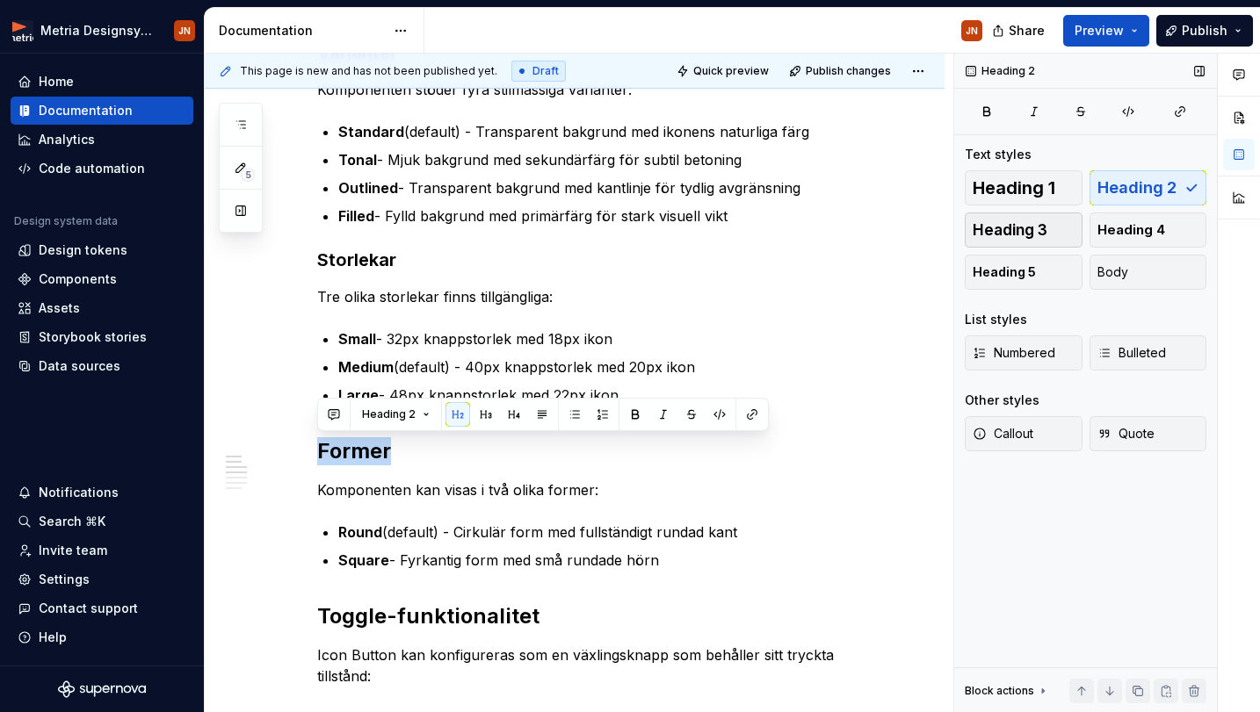
click at [1039, 232] on span "Heading 3" at bounding box center [1009, 230] width 75 height 18
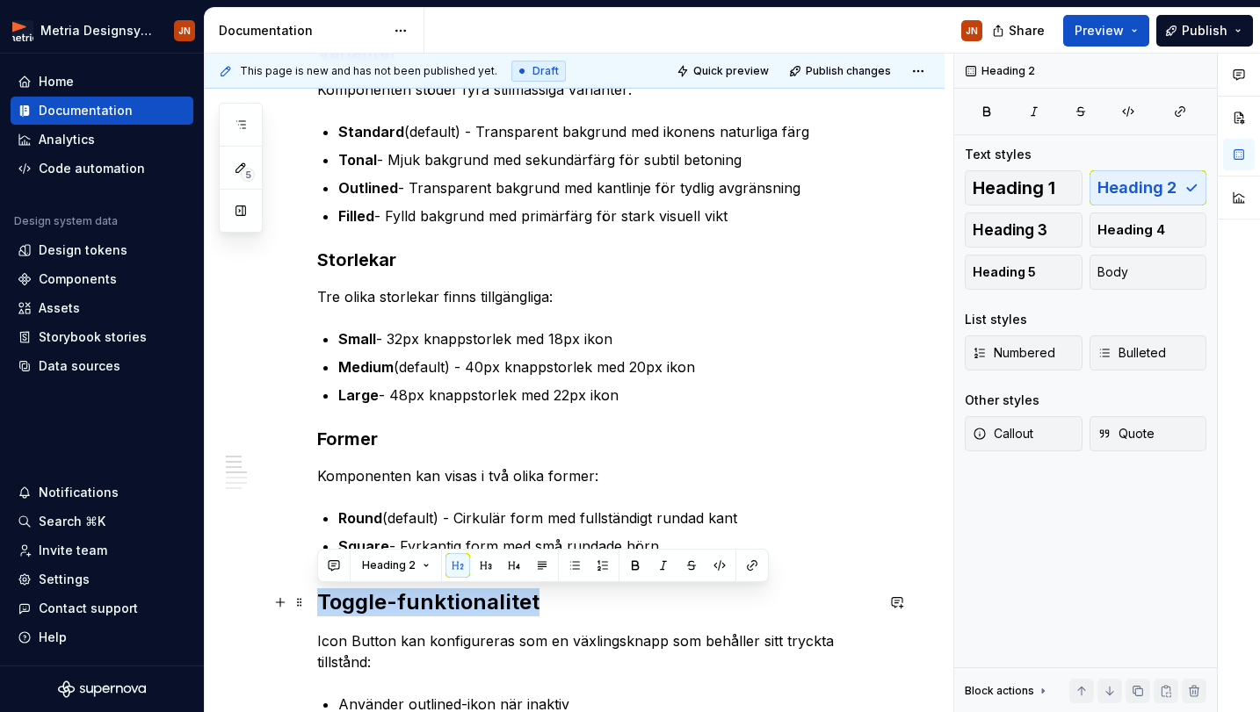
drag, startPoint x: 568, startPoint y: 604, endPoint x: 313, endPoint y: 603, distance: 255.6
click at [1036, 223] on span "Heading 3" at bounding box center [1009, 230] width 75 height 18
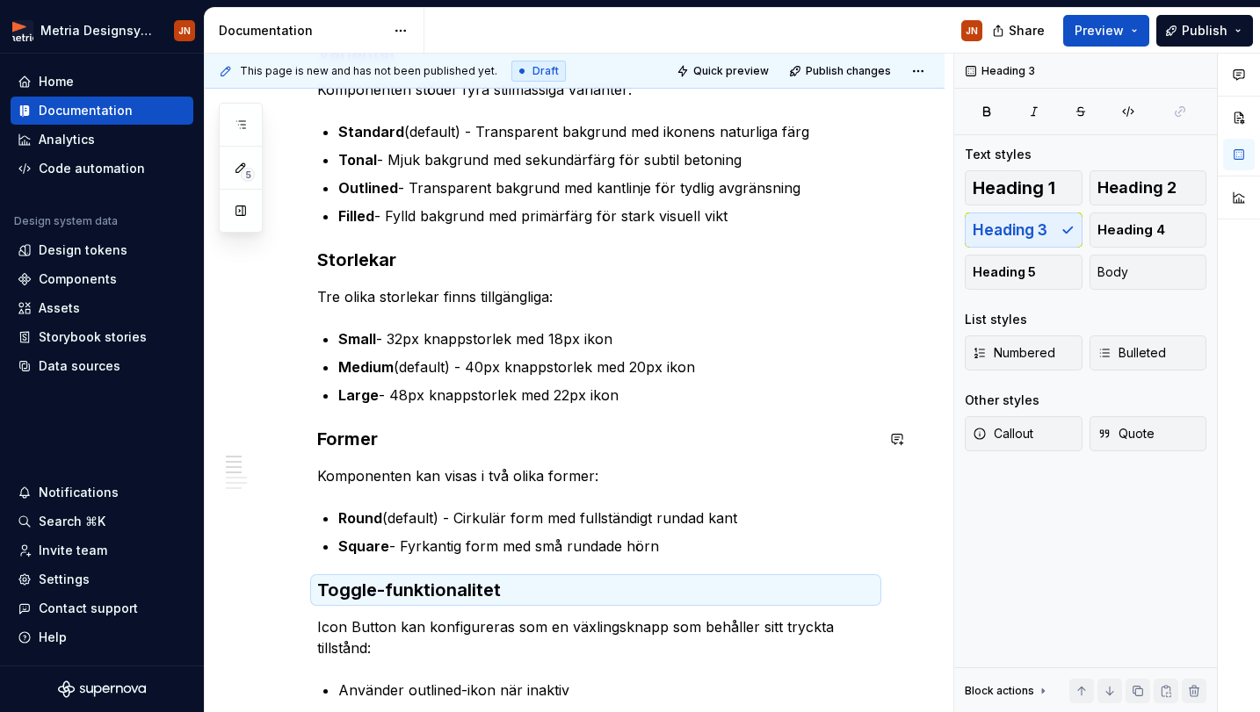
click at [557, 458] on div "Icon Button är en klickbar ikonknapp som utför enkla handlingar med ett klick. …" at bounding box center [595, 692] width 557 height 1472
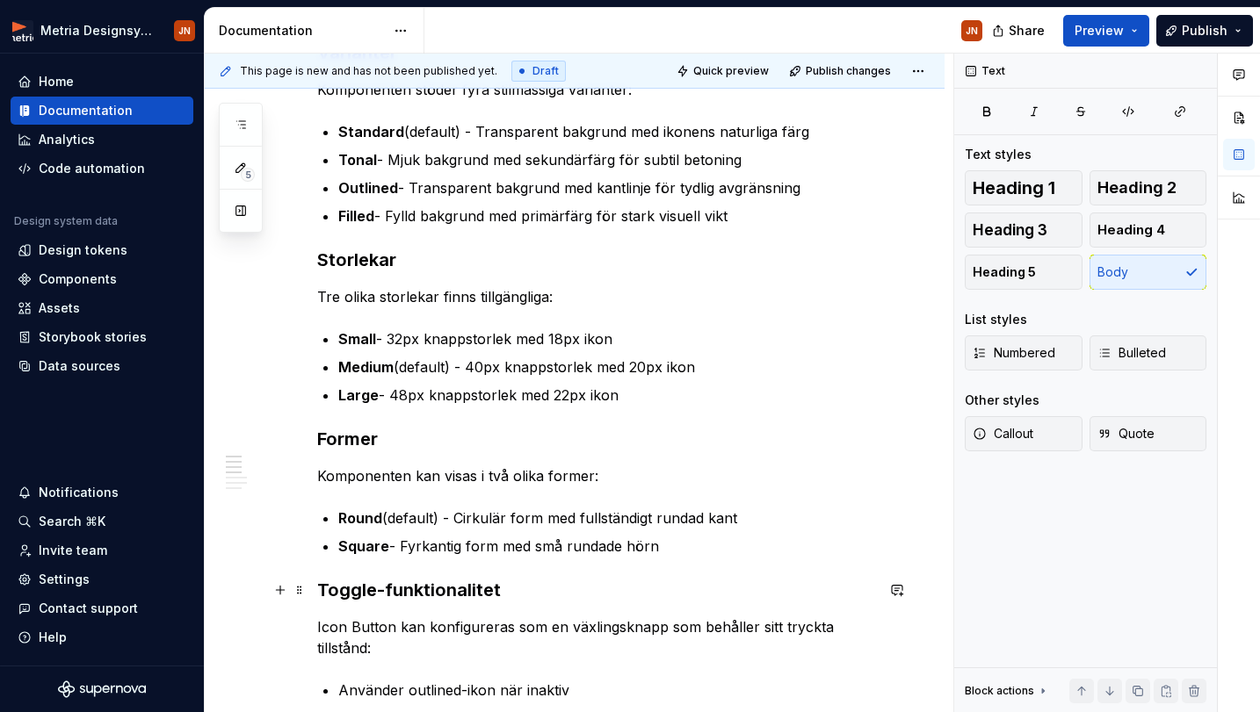
click at [444, 595] on h3 "Toggle-funktionalitet" at bounding box center [595, 590] width 557 height 25
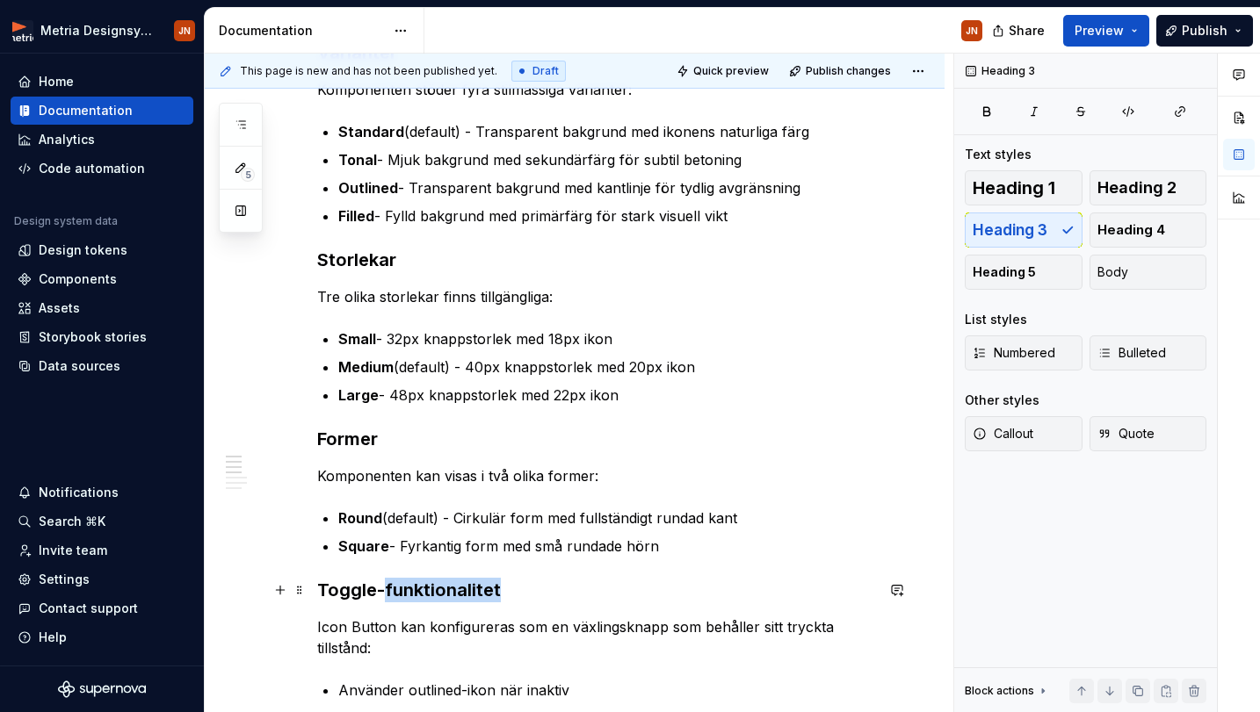
click at [444, 595] on h3 "Toggle-funktionalitet" at bounding box center [595, 590] width 557 height 25
click at [719, 352] on ul "Small - 32px knappstorlek med 18px ikon Medium (default) - 40px knappstorlek me…" at bounding box center [606, 367] width 536 height 77
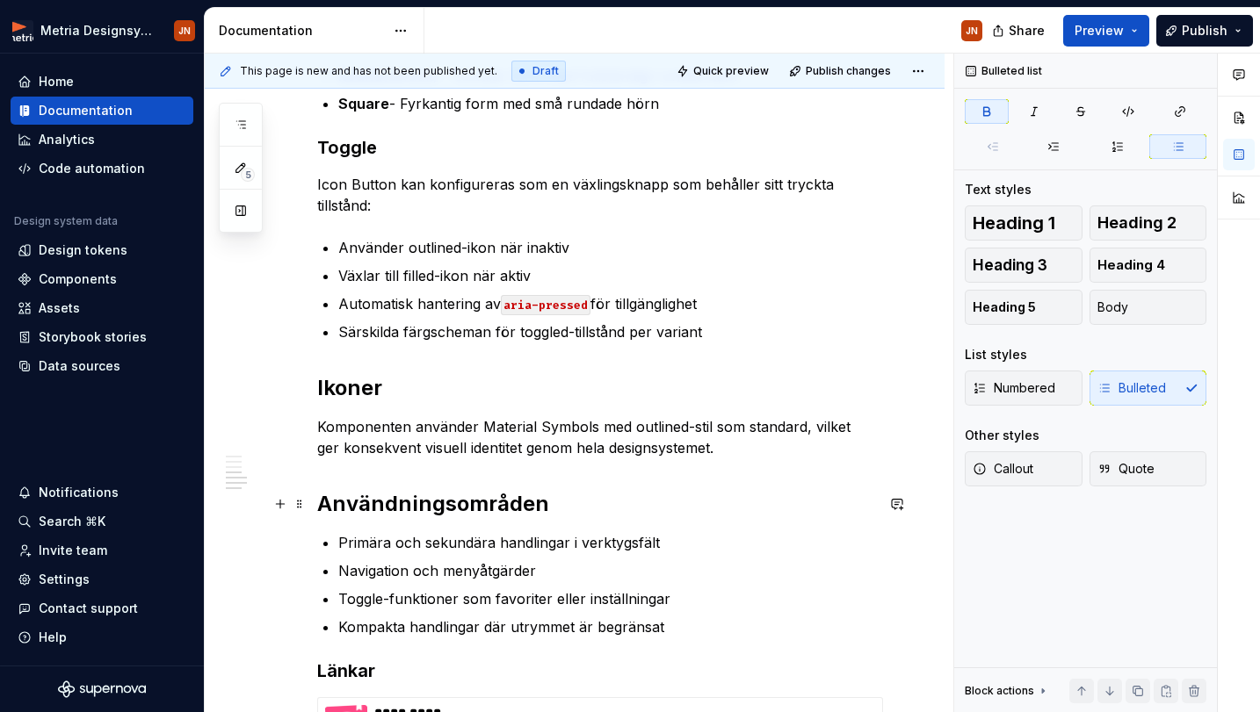
scroll to position [834, 0]
click at [341, 384] on h2 "Ikoner" at bounding box center [595, 387] width 557 height 28
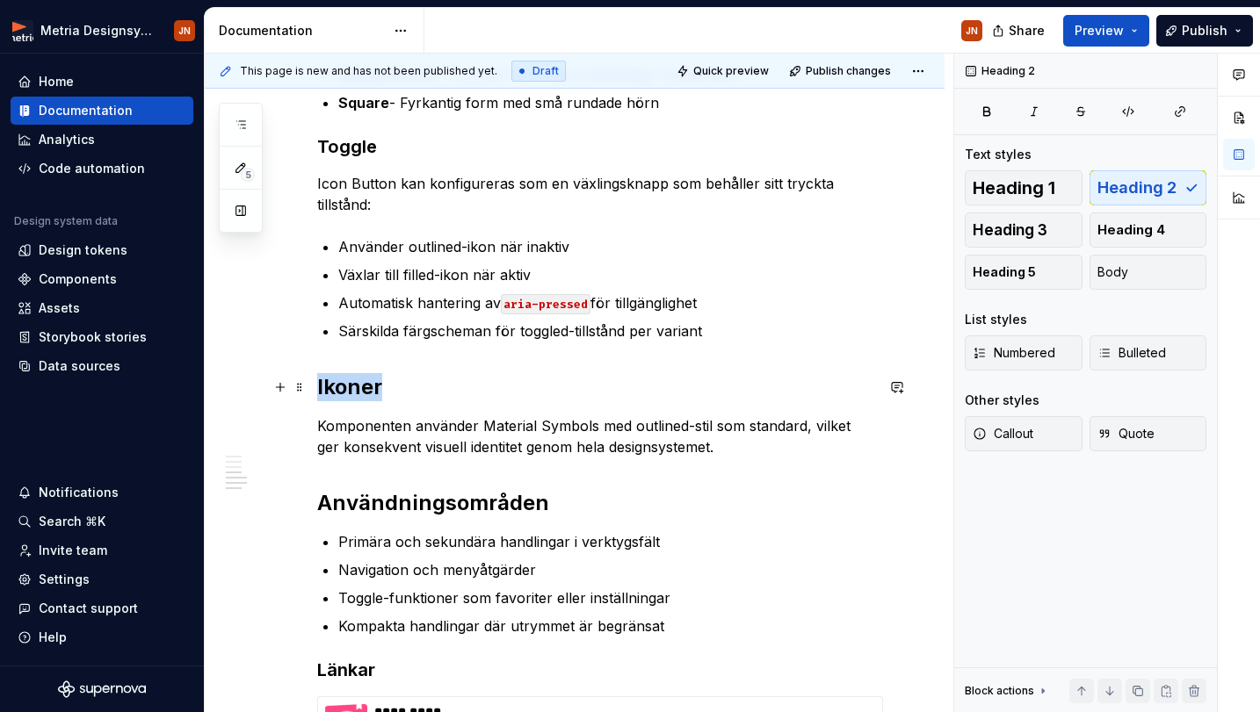
click at [341, 384] on h2 "Ikoner" at bounding box center [595, 387] width 557 height 28
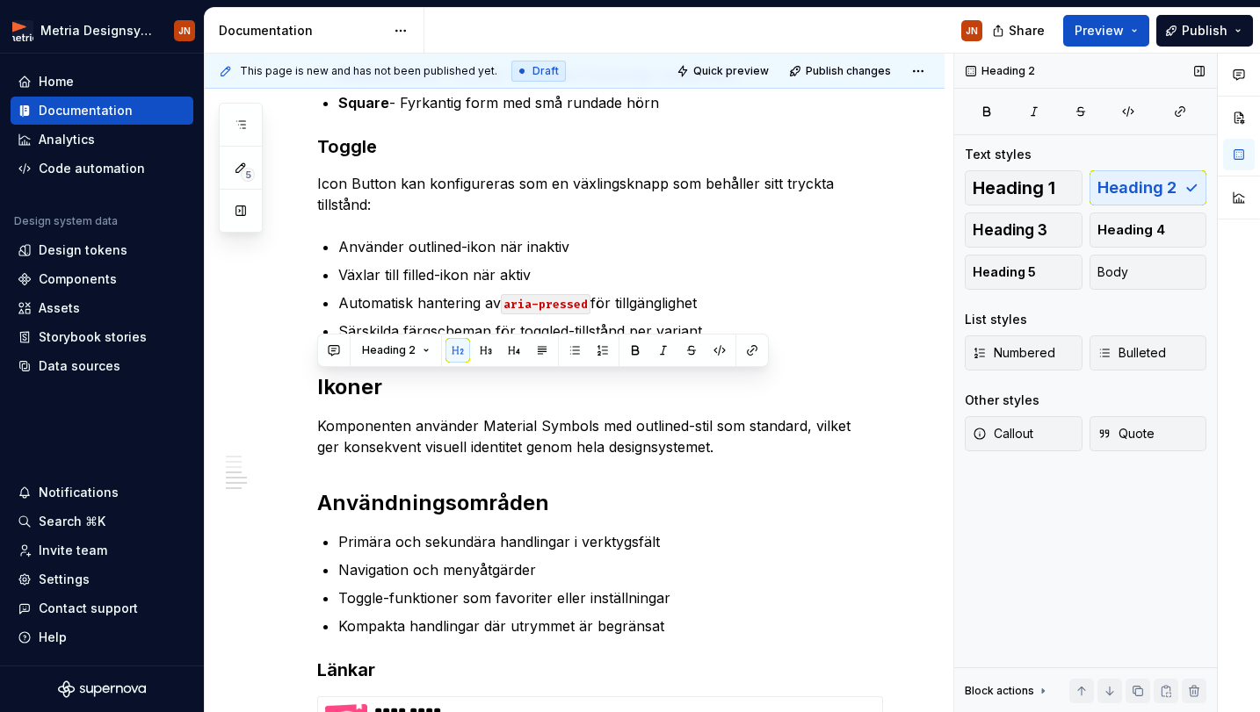
click at [1065, 212] on div "Heading 1 Heading 2 Heading 3 Heading 4 Heading 5 Body" at bounding box center [1085, 229] width 242 height 119
click at [1043, 217] on button "Heading 3" at bounding box center [1023, 230] width 118 height 35
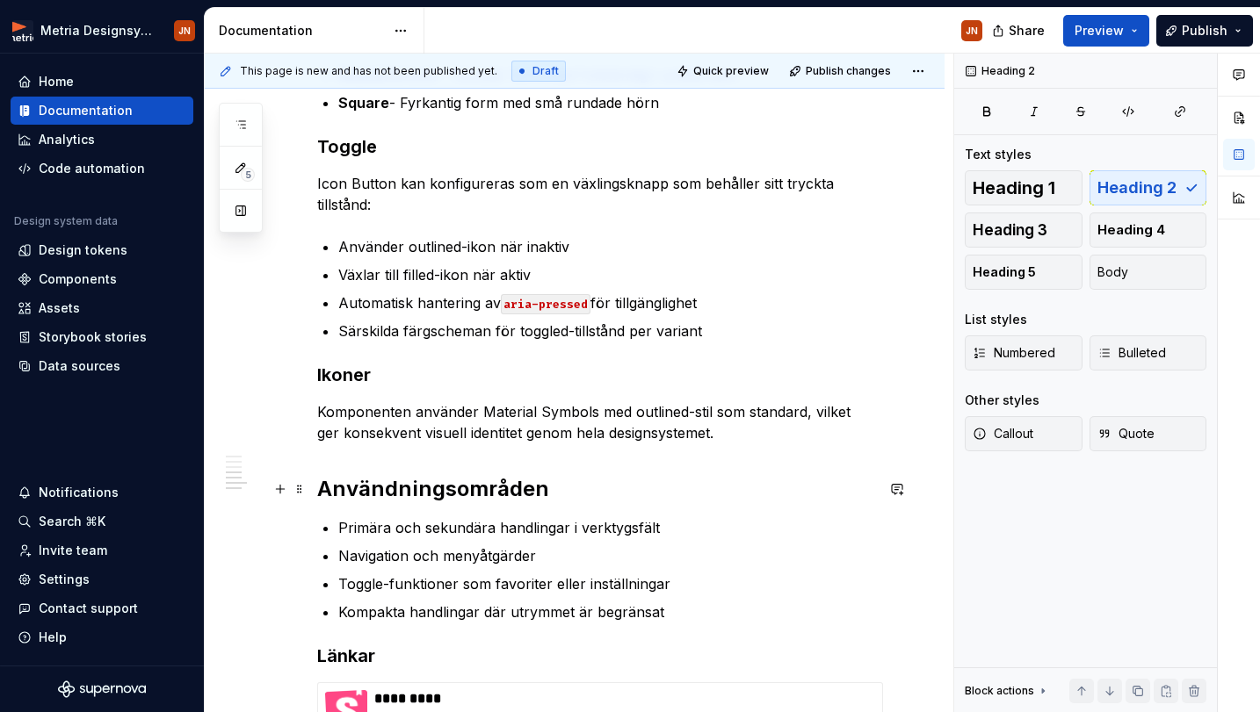
click at [470, 486] on h2 "Användningsområden" at bounding box center [595, 489] width 557 height 28
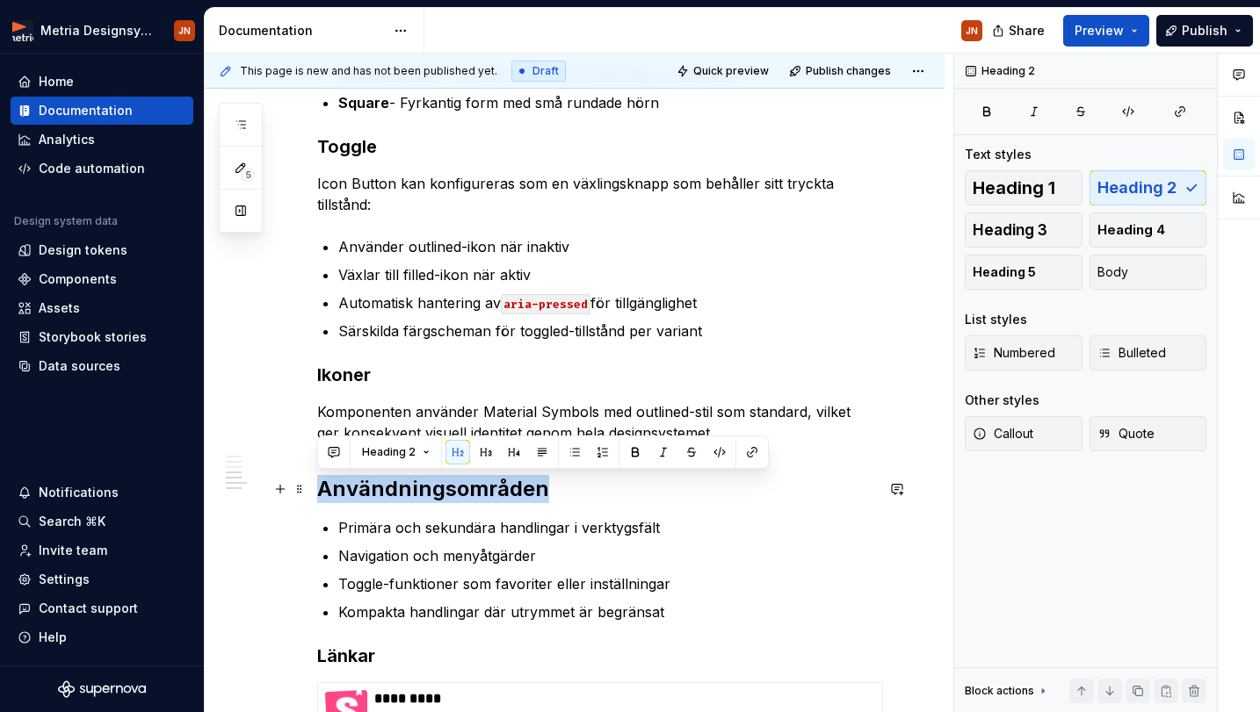
click at [470, 486] on h2 "Användningsområden" at bounding box center [595, 489] width 557 height 28
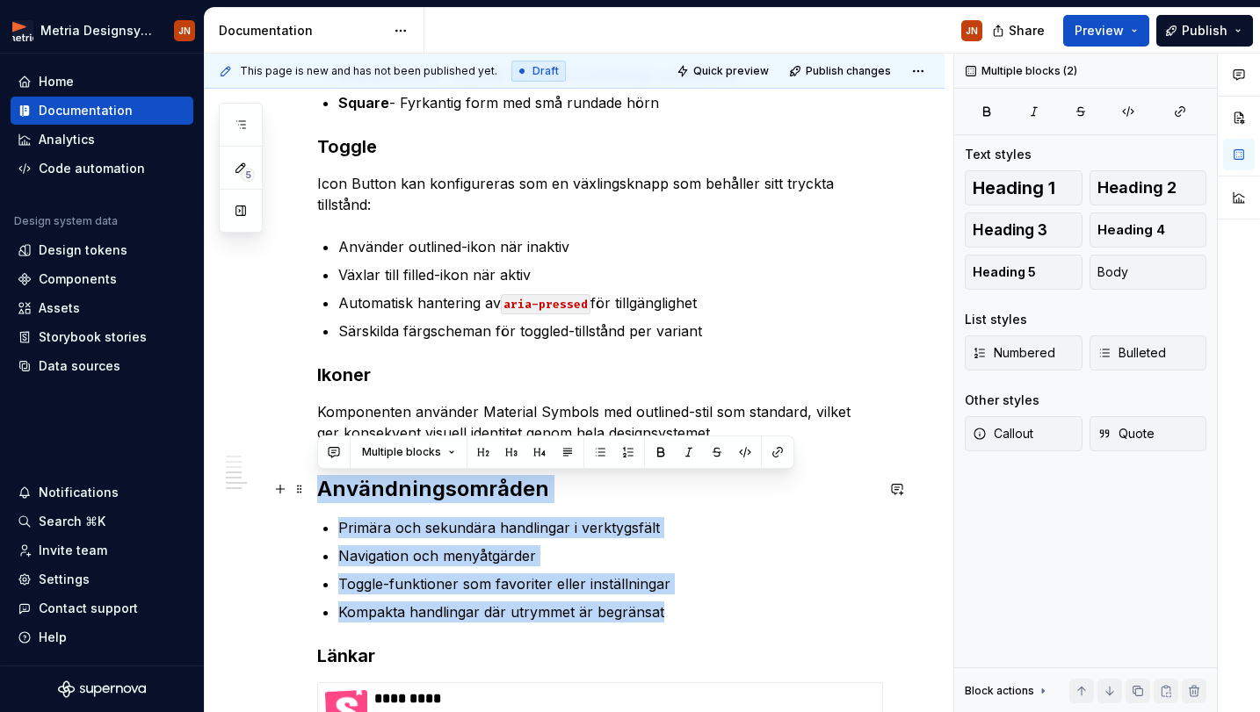
drag, startPoint x: 690, startPoint y: 611, endPoint x: 312, endPoint y: 494, distance: 396.4
click at [312, 494] on div "Icon Button är en klickbar ikonknapp som utför enkla handlingar med ett klick. …" at bounding box center [575, 337] width 740 height 1735
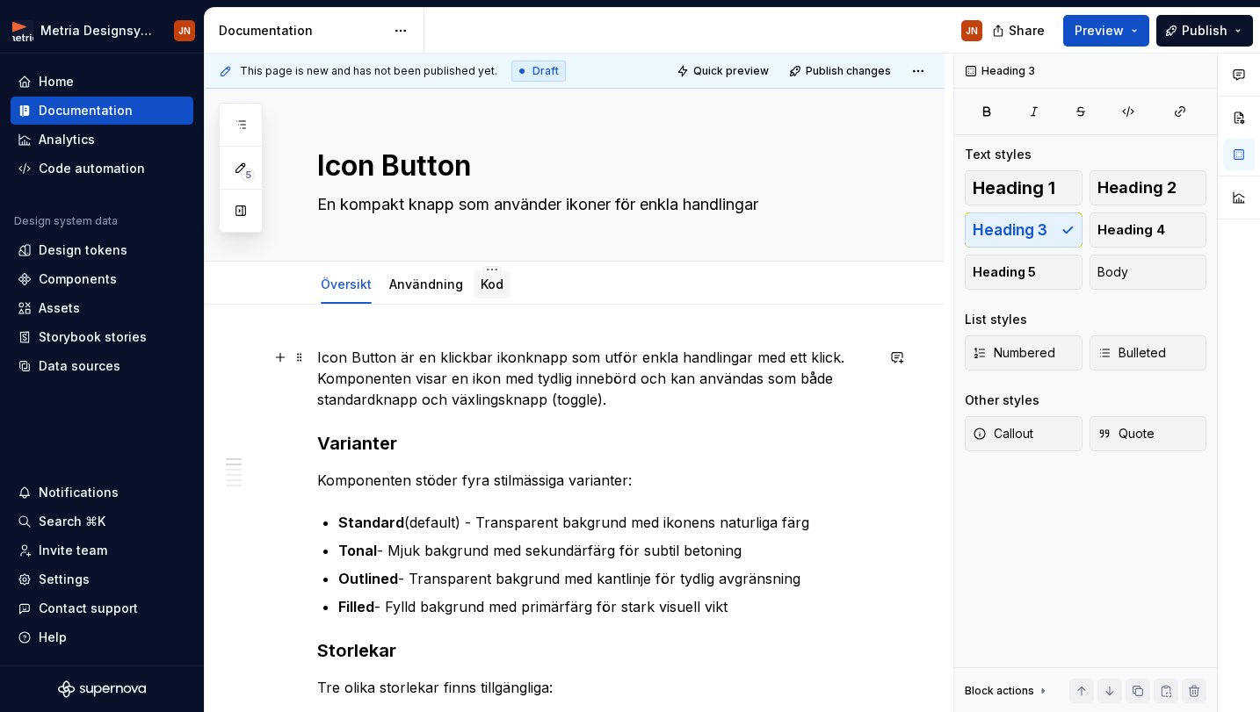
scroll to position [0, 0]
click at [422, 285] on link "Användning" at bounding box center [426, 284] width 74 height 15
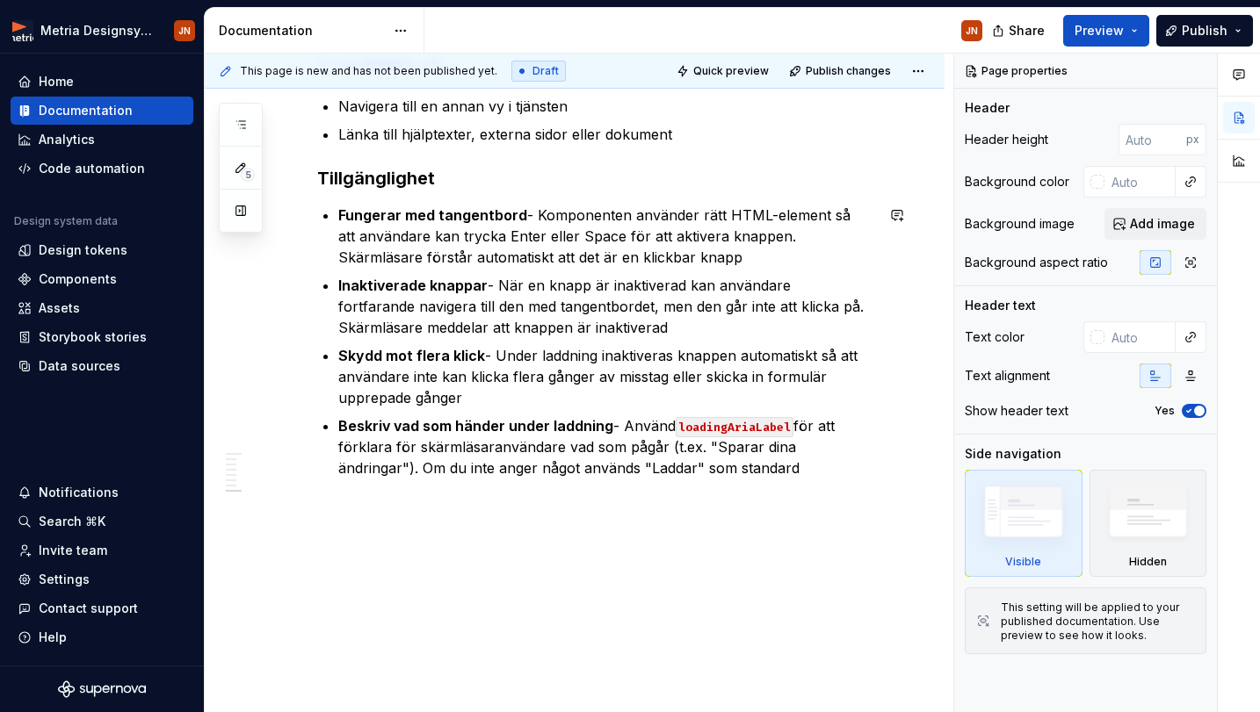
scroll to position [2141, 0]
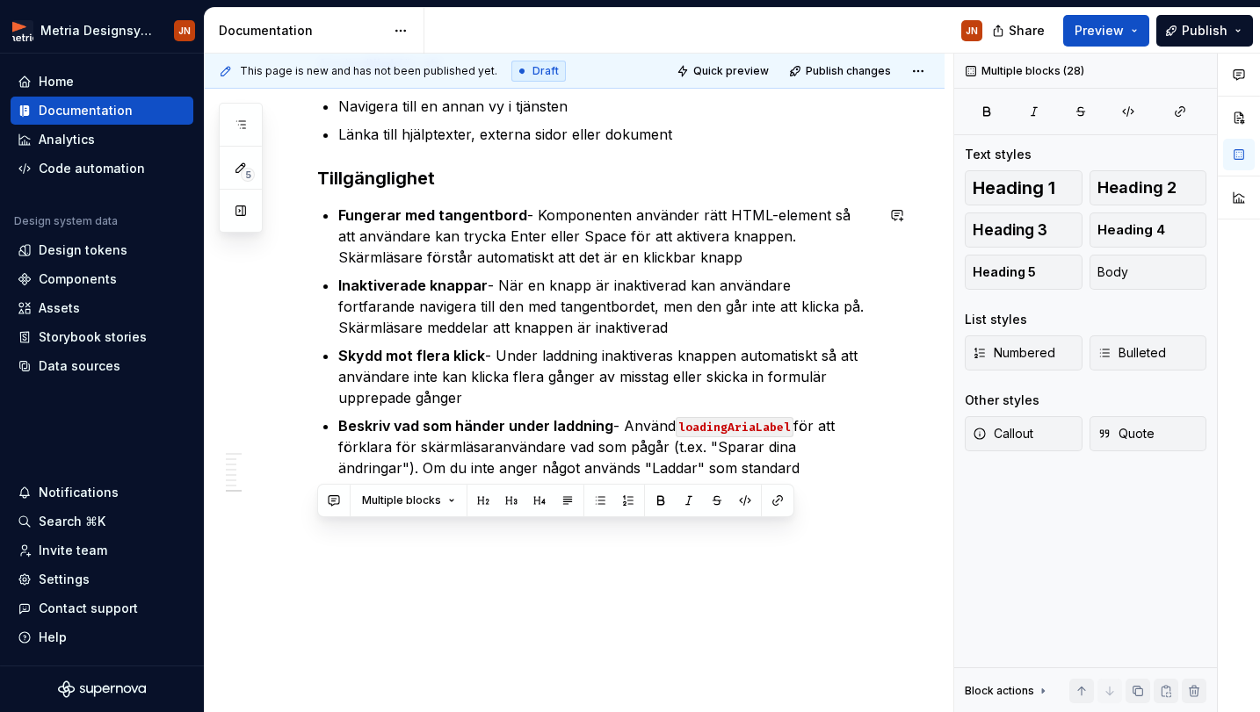
click at [736, 468] on p "Beskriv vad som händer under laddning - Använd loadingAriaLabel för att förklar…" at bounding box center [606, 446] width 536 height 63
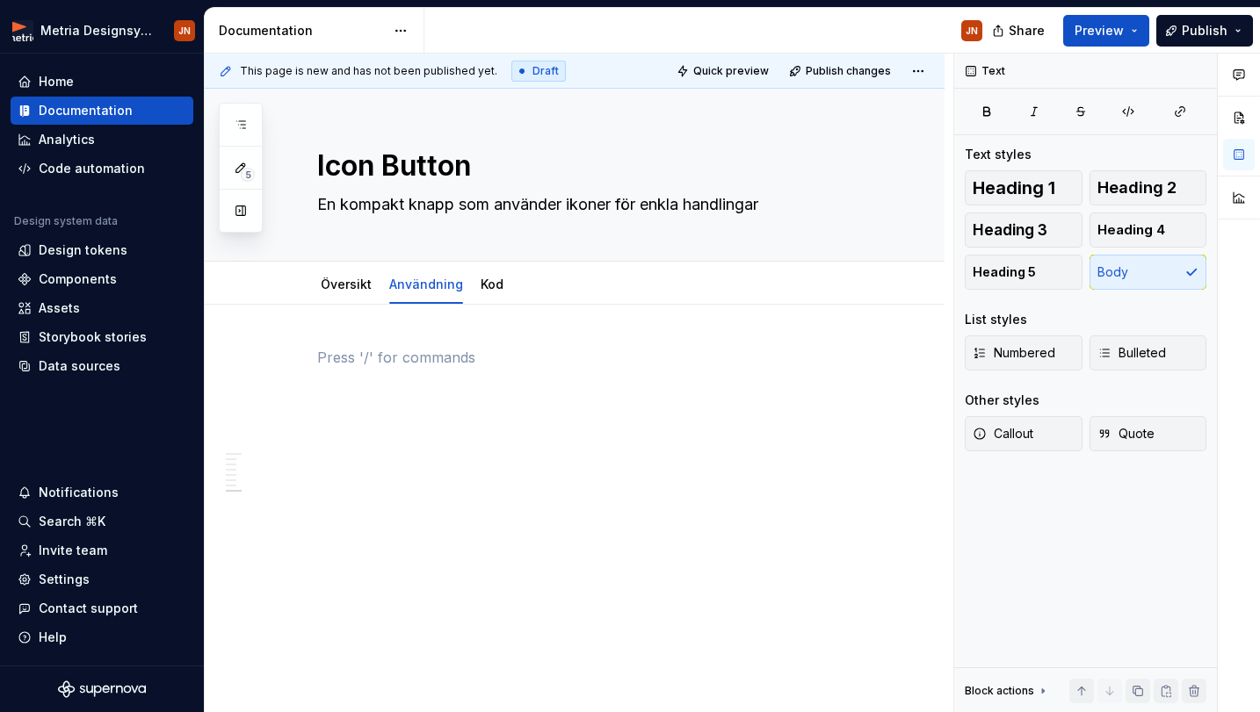
scroll to position [0, 0]
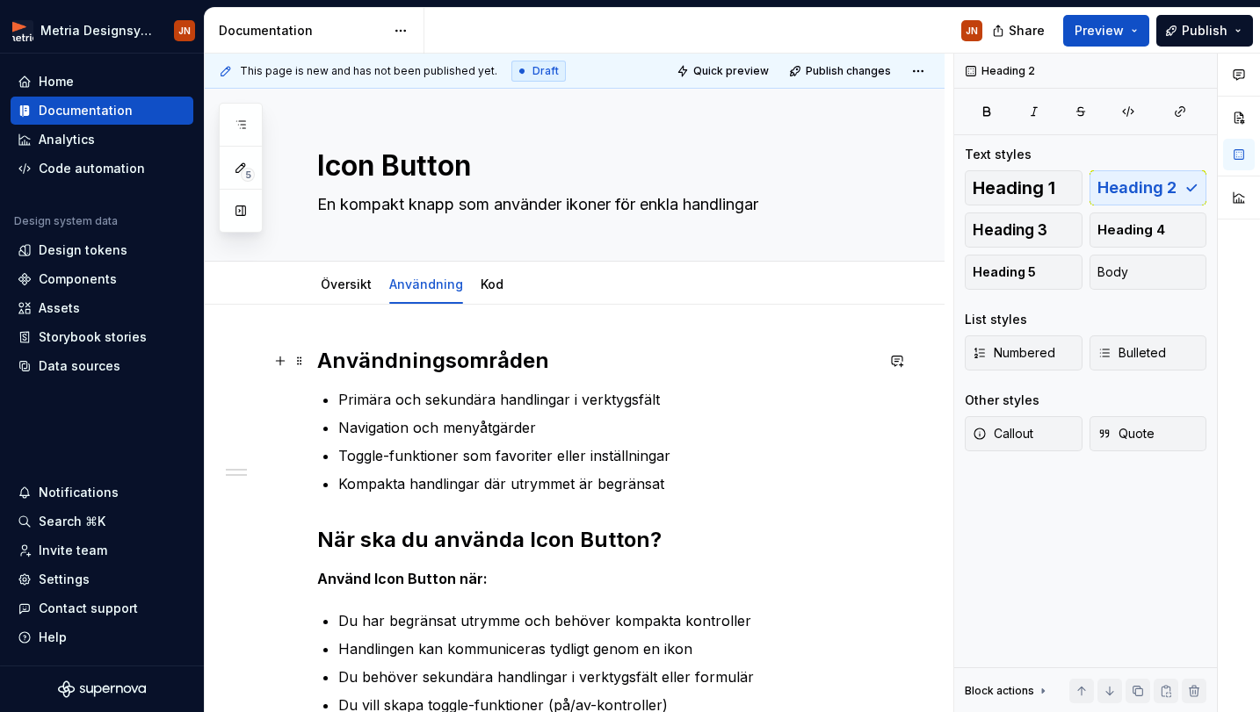
click at [444, 354] on h2 "Användningsområden" at bounding box center [595, 361] width 557 height 28
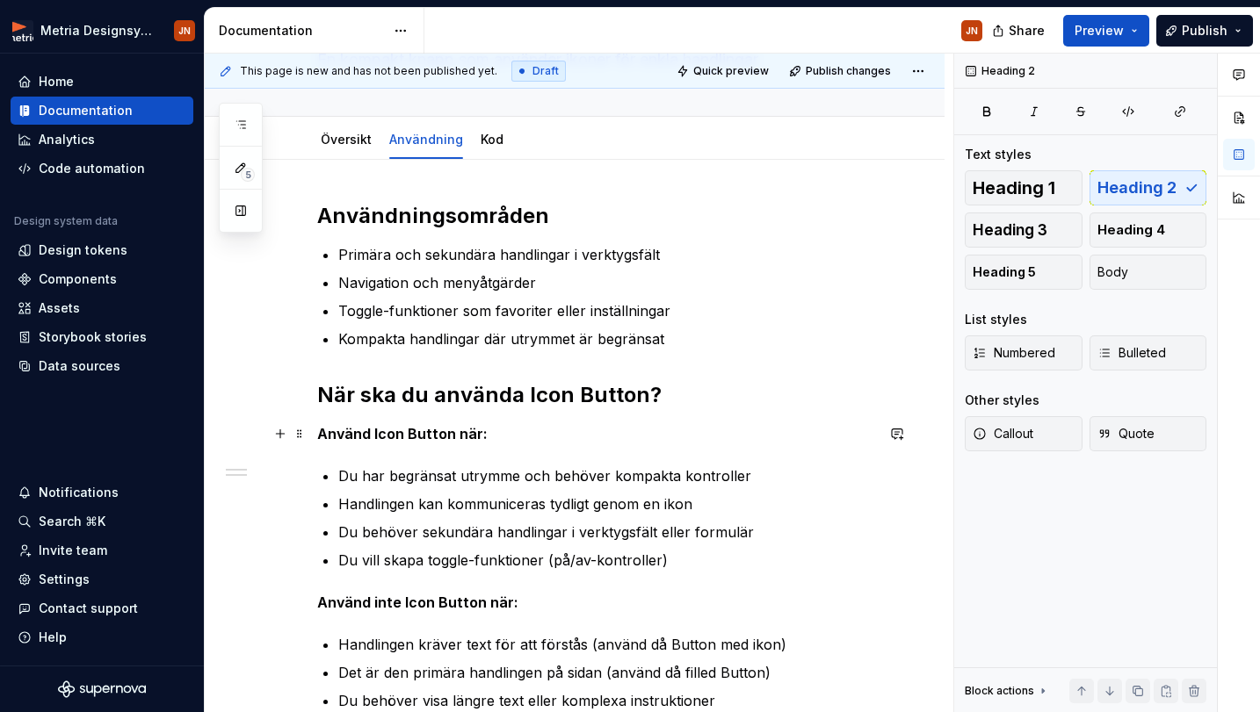
scroll to position [156, 0]
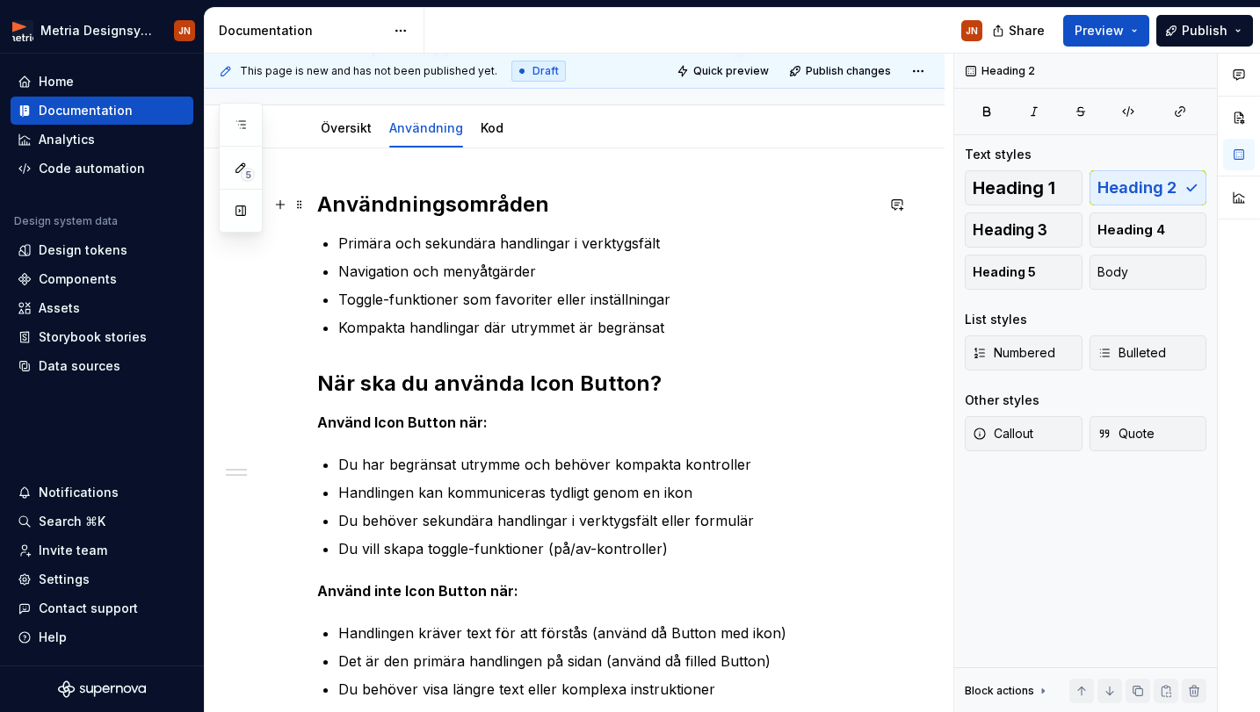
click at [521, 203] on h2 "Användningsområden" at bounding box center [595, 205] width 557 height 28
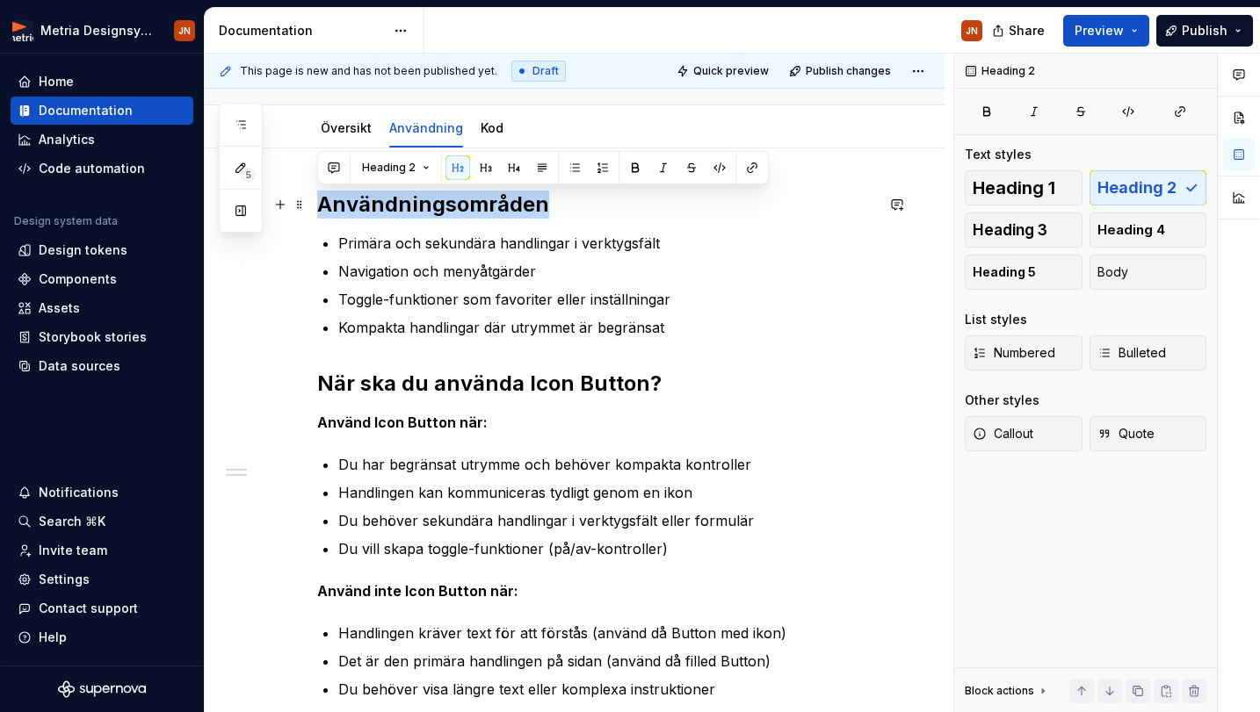
click at [521, 203] on h2 "Användningsområden" at bounding box center [595, 205] width 557 height 28
click at [1043, 231] on span "Heading 3" at bounding box center [1009, 230] width 75 height 18
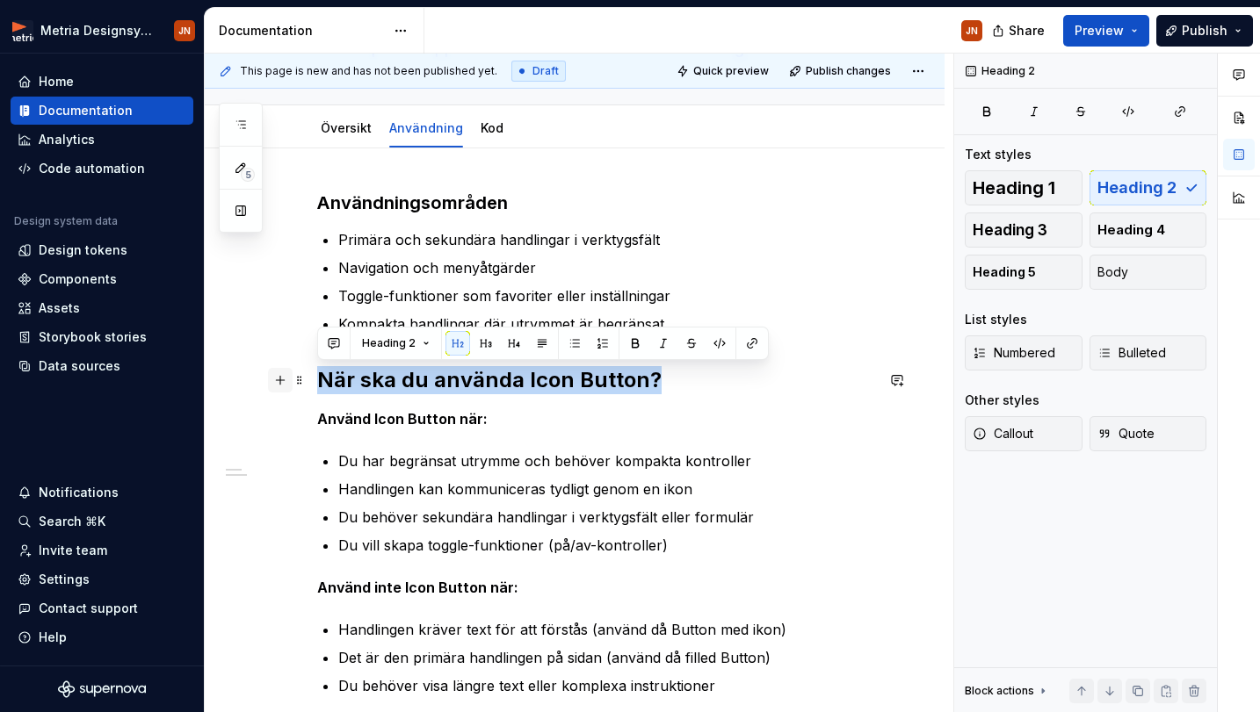
drag, startPoint x: 668, startPoint y: 375, endPoint x: 275, endPoint y: 377, distance: 393.5
click at [317, 377] on div "Användningsområden Primära och sekundära handlingar i verktygsfält Navigation o…" at bounding box center [595, 454] width 557 height 527
click at [1041, 226] on span "Heading 3" at bounding box center [1009, 230] width 75 height 18
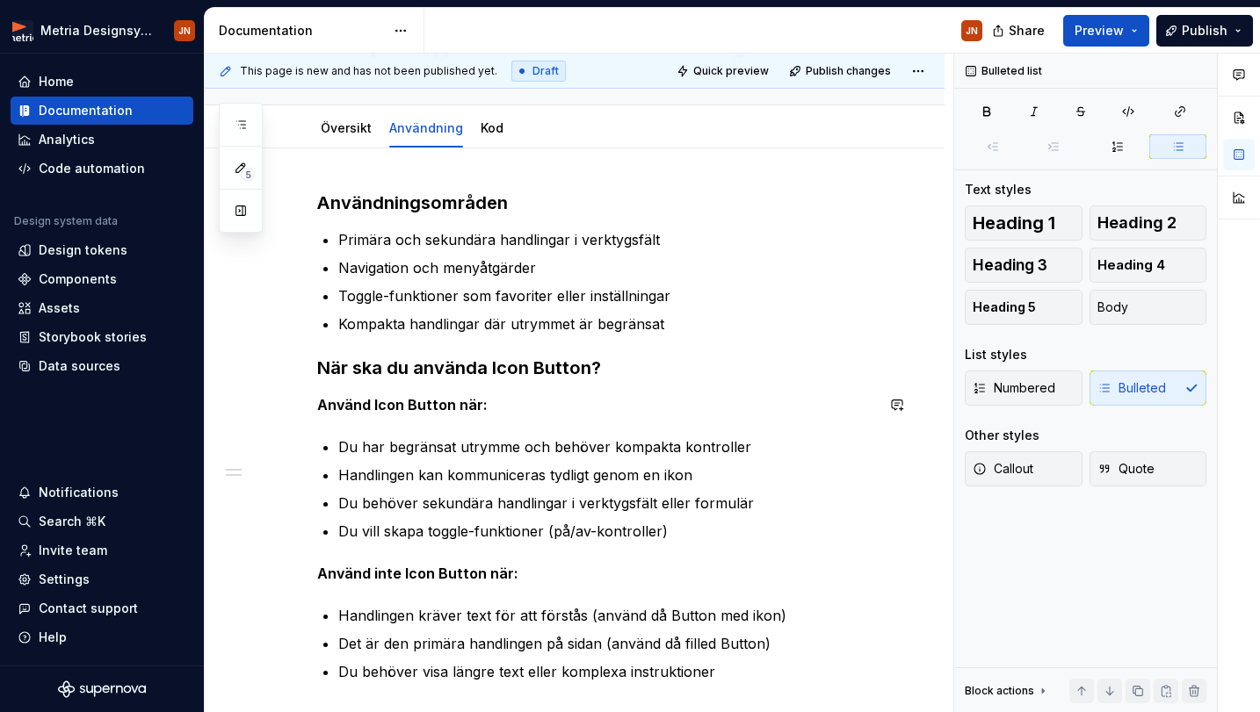
click at [562, 423] on div "Användningsområden Primära och sekundära handlingar i verktygsfält Navigation o…" at bounding box center [595, 437] width 557 height 492
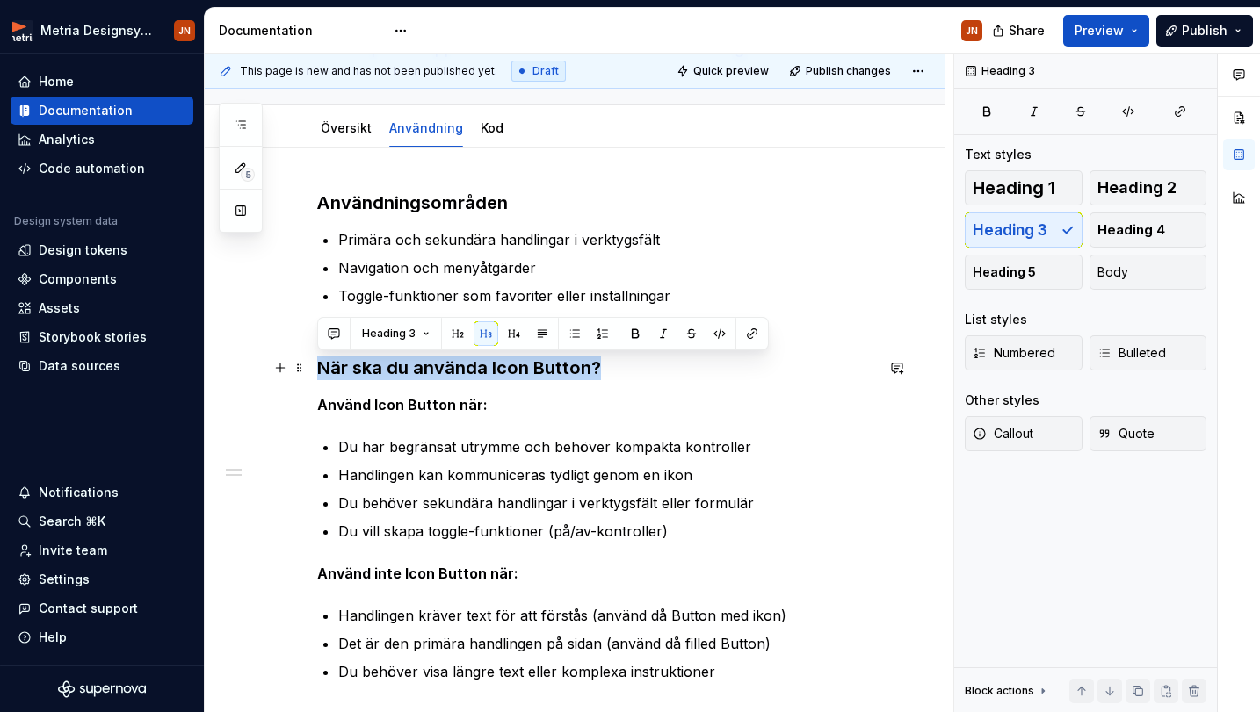
drag, startPoint x: 599, startPoint y: 366, endPoint x: 263, endPoint y: 366, distance: 336.4
click at [263, 366] on div "Användningsområden Primära och sekundära handlingar i verktygsfält Navigation o…" at bounding box center [575, 532] width 740 height 769
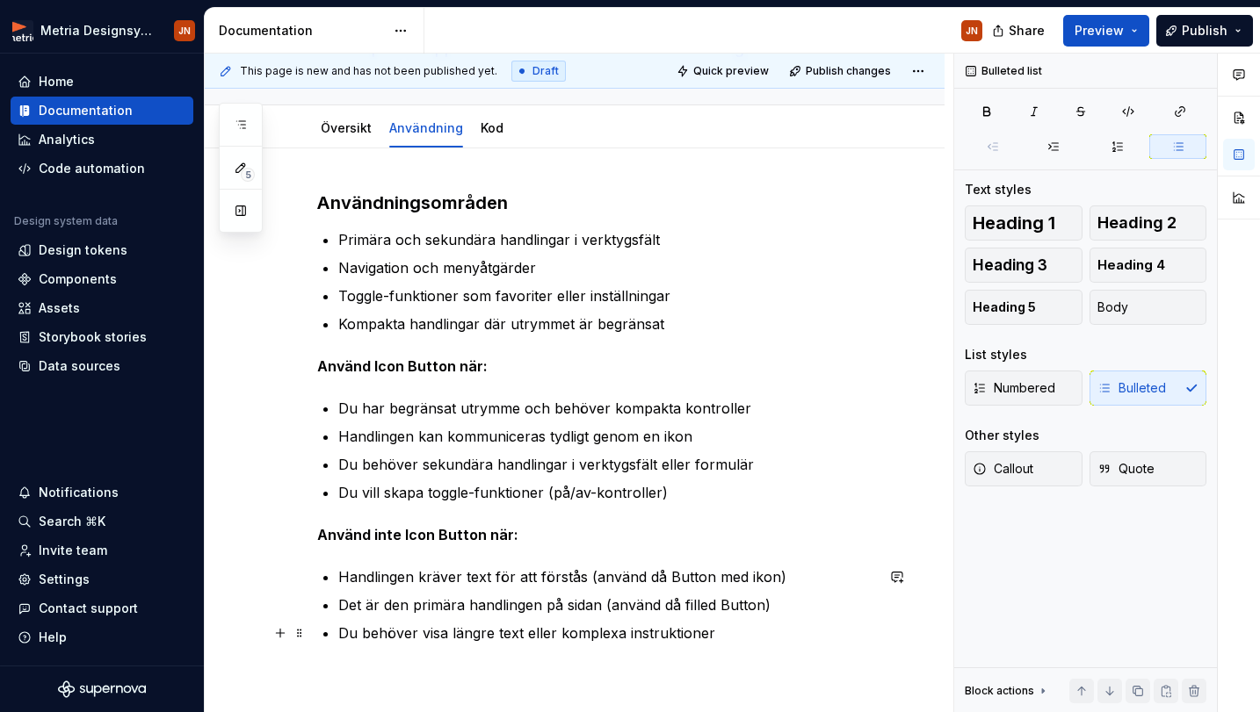
click at [764, 632] on p "Du behöver visa längre text eller komplexa instruktioner" at bounding box center [606, 633] width 536 height 21
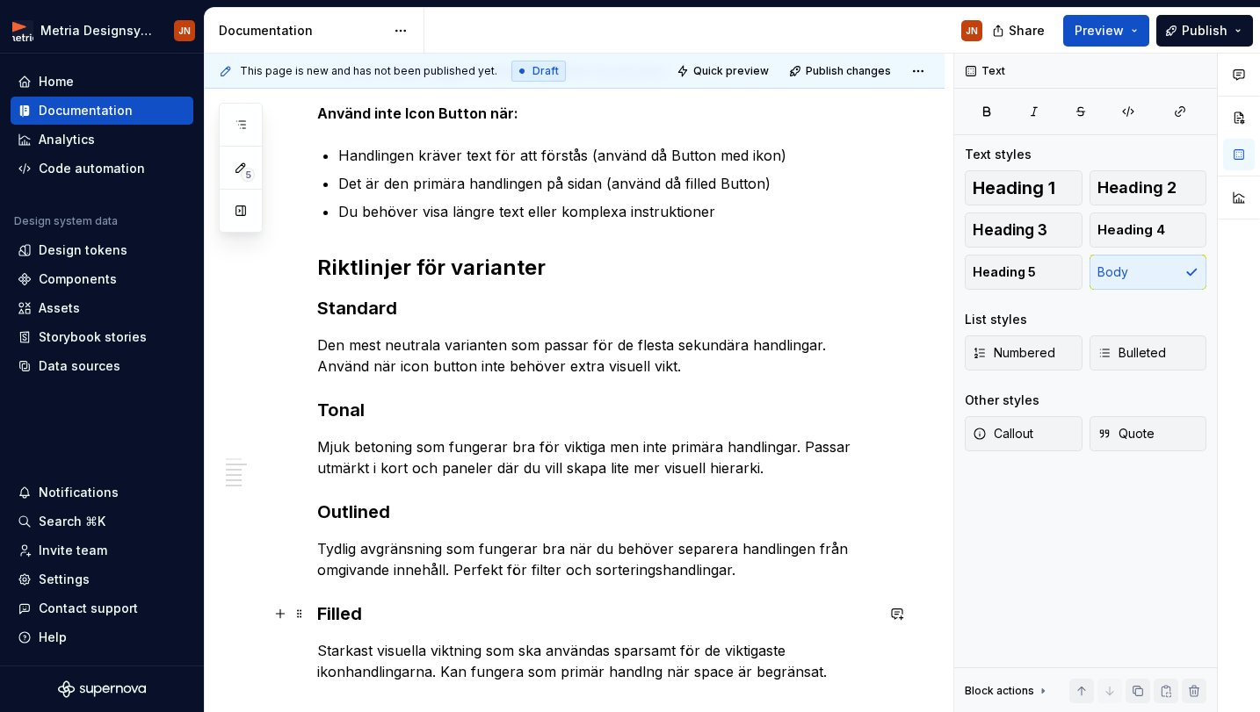
scroll to position [594, 0]
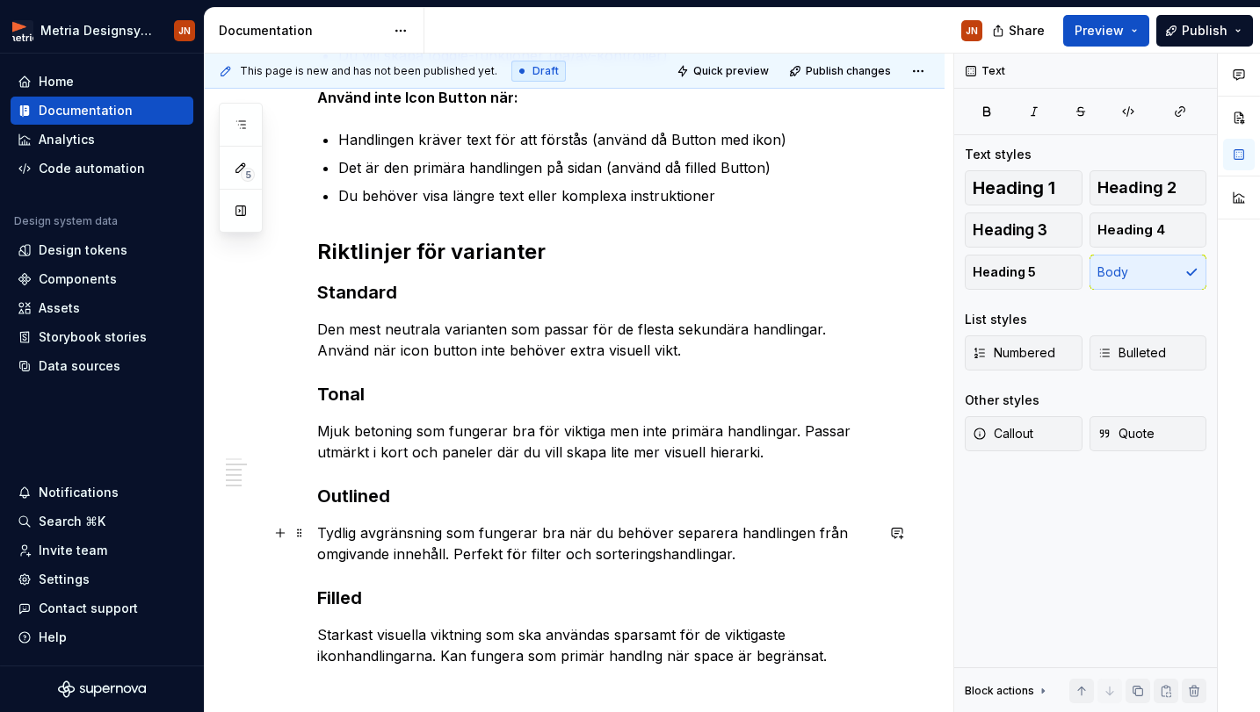
type textarea "*"
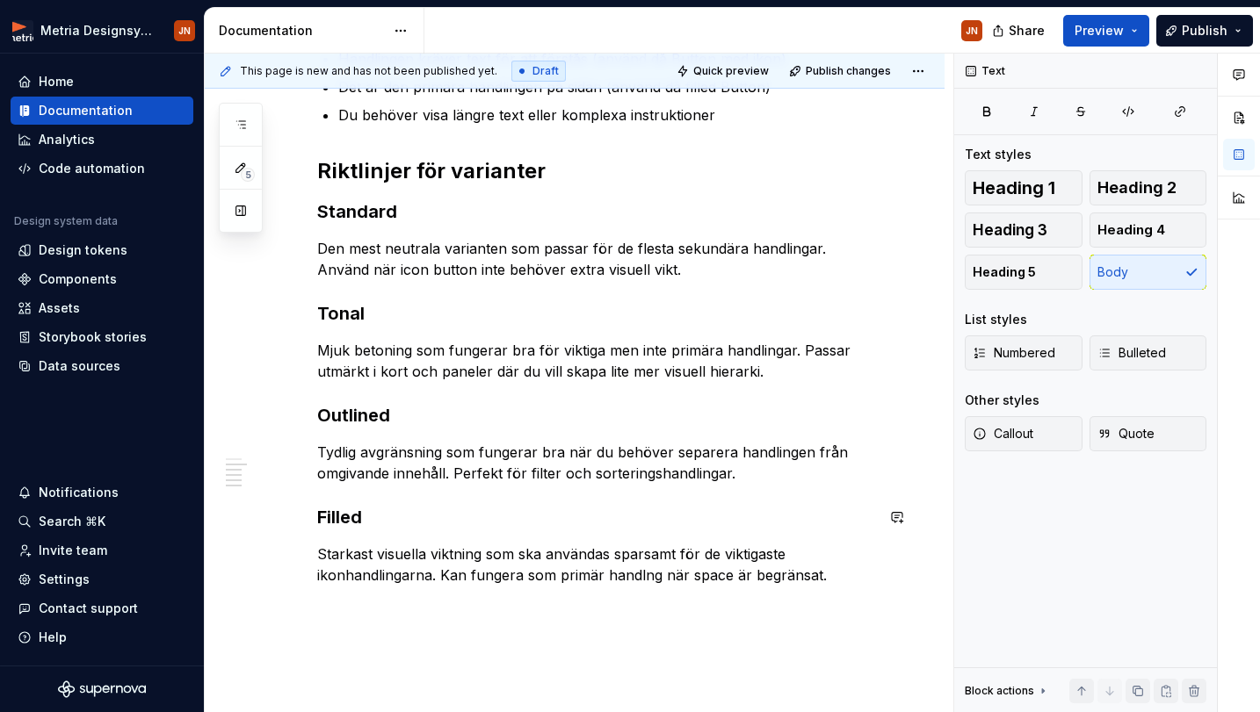
scroll to position [675, 0]
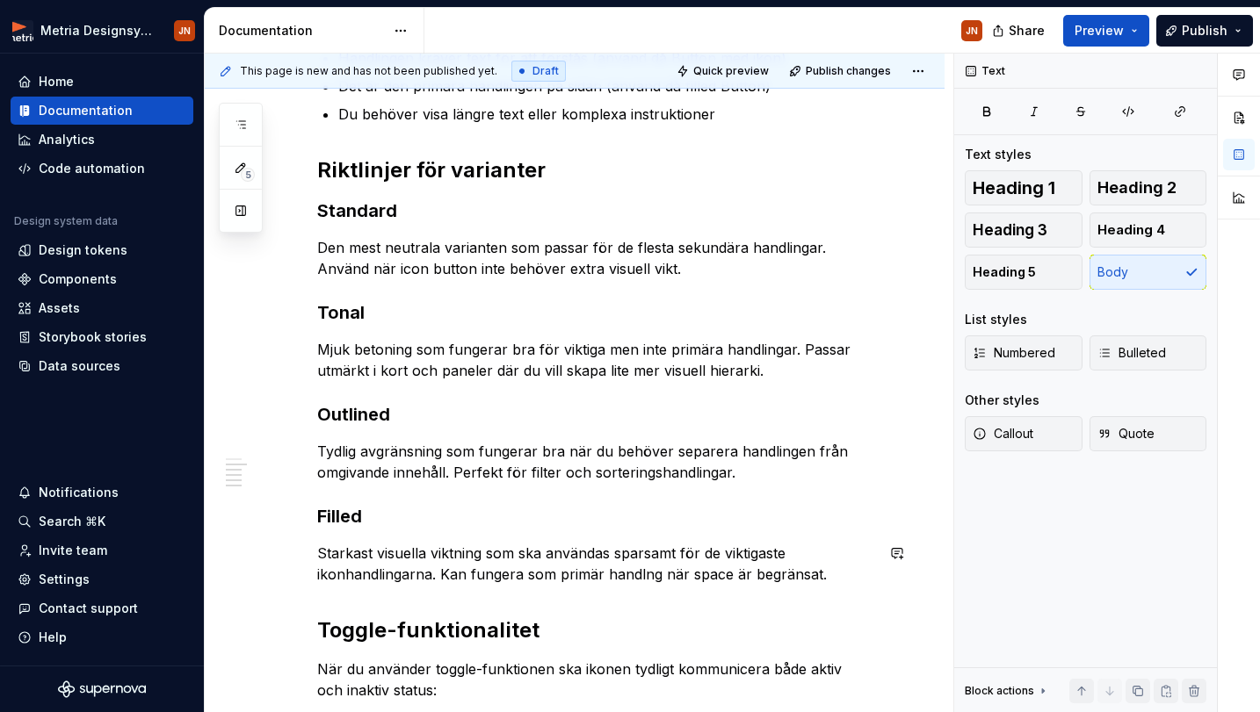
click at [827, 593] on div "Användningsområden Primära och sekundära handlingar i verktygsfält Navigation o…" at bounding box center [595, 359] width 557 height 1377
click at [381, 206] on h3 "Standard" at bounding box center [595, 211] width 557 height 25
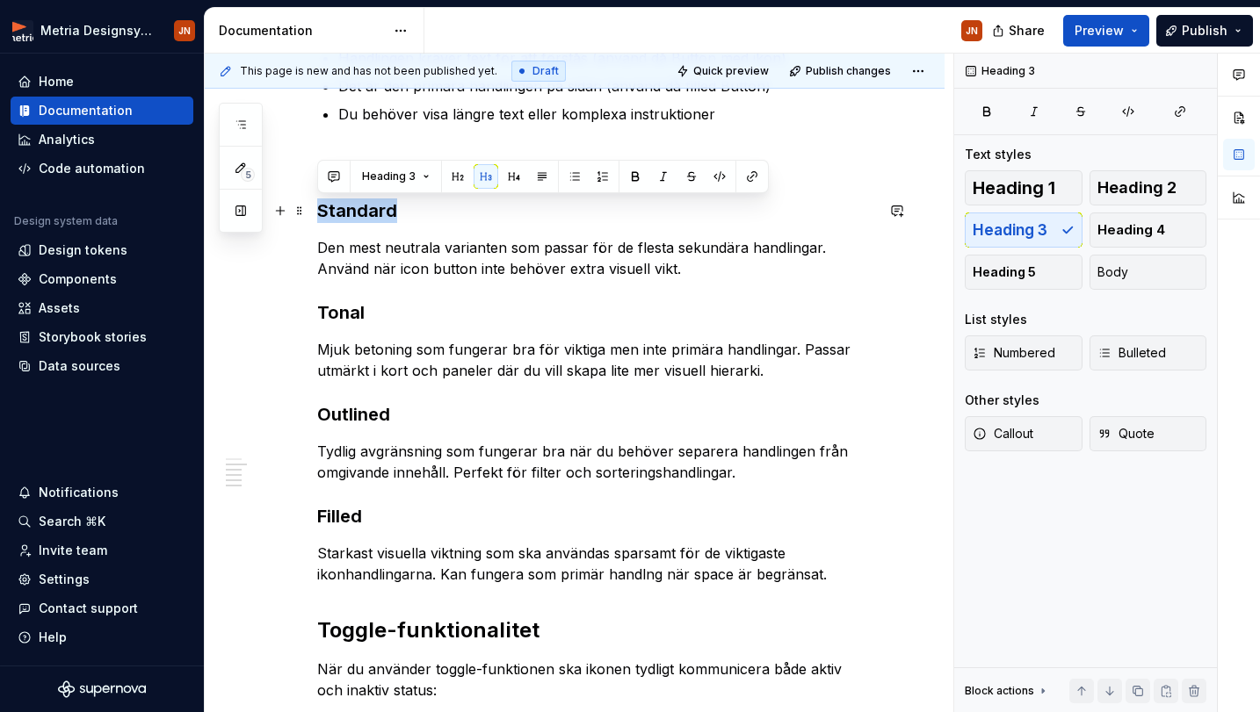
click at [381, 206] on h3 "Standard" at bounding box center [595, 211] width 557 height 25
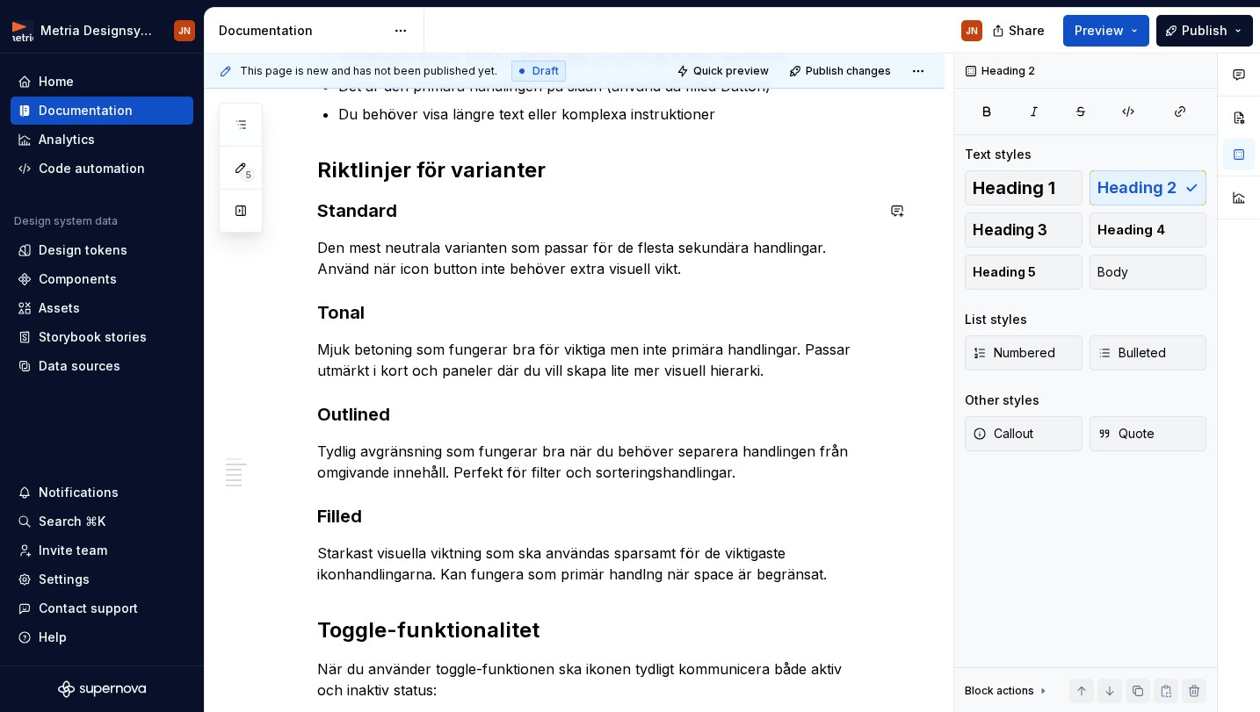
click at [291, 184] on div "Användningsområden Primära och sekundära handlingar i verktygsfält Navigation o…" at bounding box center [575, 456] width 740 height 1654
click at [423, 173] on h2 "Riktlinjer för varianter" at bounding box center [595, 170] width 557 height 28
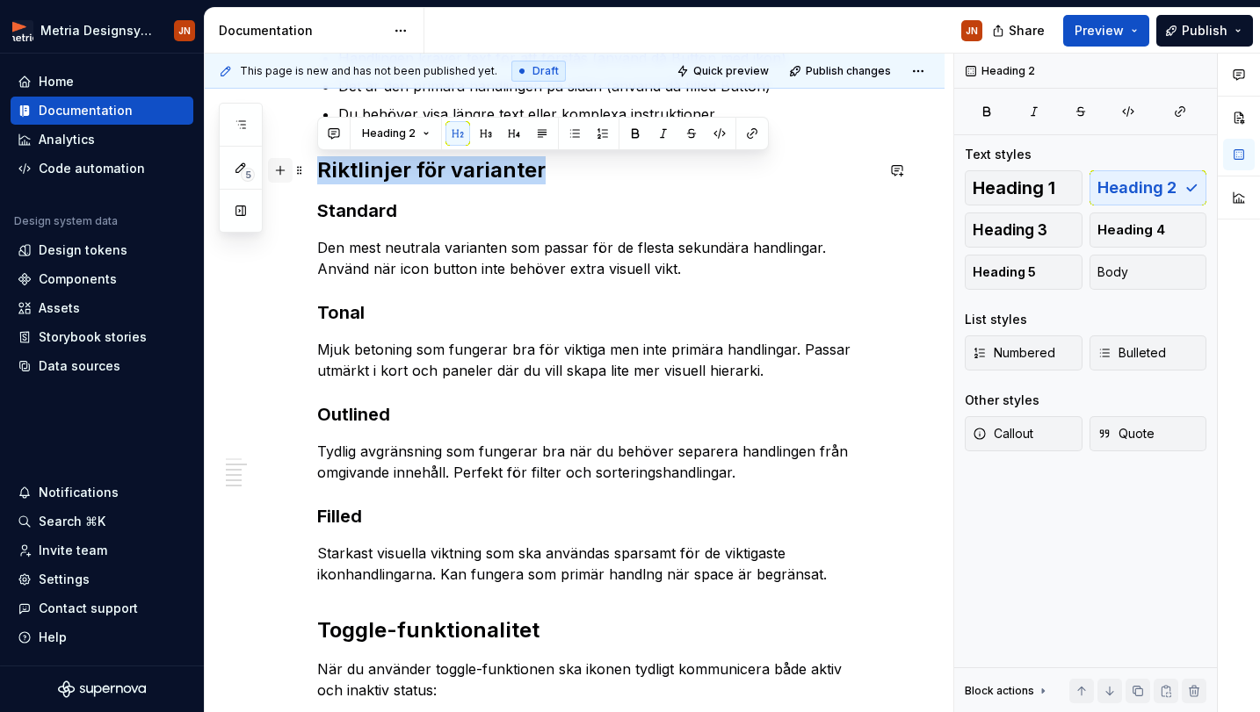
drag, startPoint x: 545, startPoint y: 167, endPoint x: 271, endPoint y: 166, distance: 274.0
click at [317, 166] on div "Användningsområden Primära och sekundära handlingar i verktygsfält Navigation o…" at bounding box center [595, 370] width 557 height 1398
click at [1038, 232] on span "Heading 3" at bounding box center [1009, 230] width 75 height 18
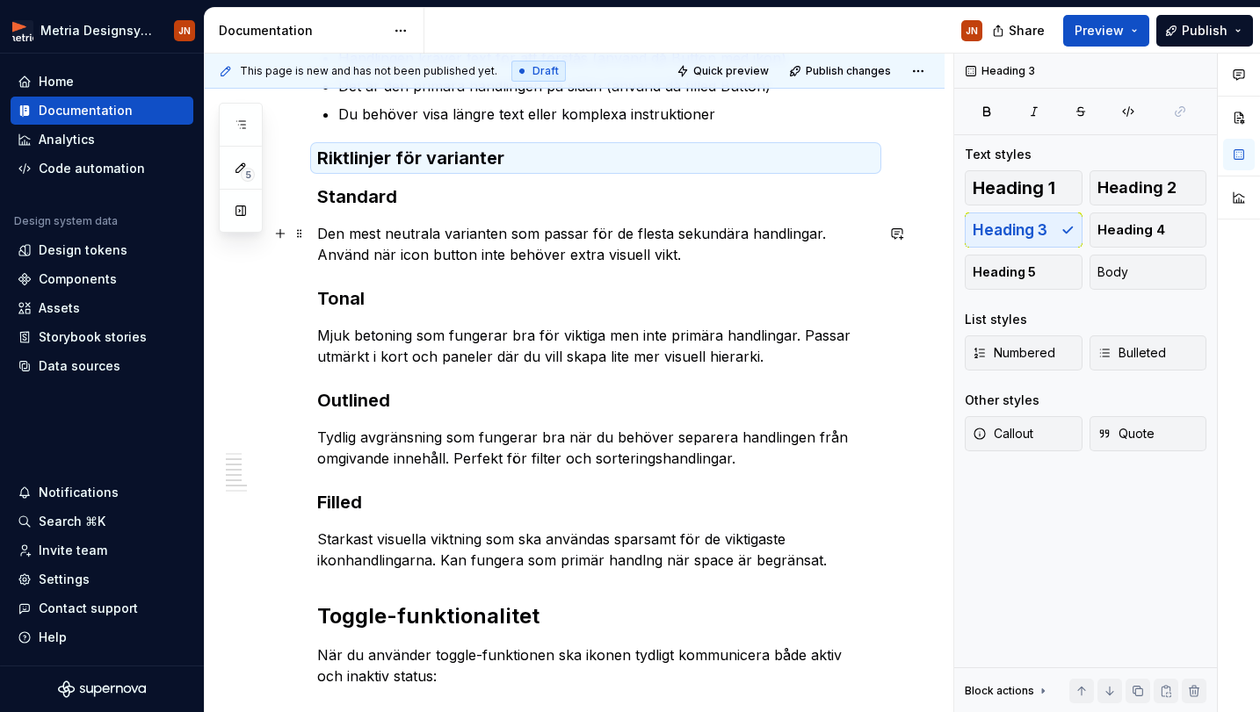
click at [661, 243] on p "Den mest neutrala varianten som passar för de flesta sekundära handlingar. Anvä…" at bounding box center [595, 244] width 557 height 42
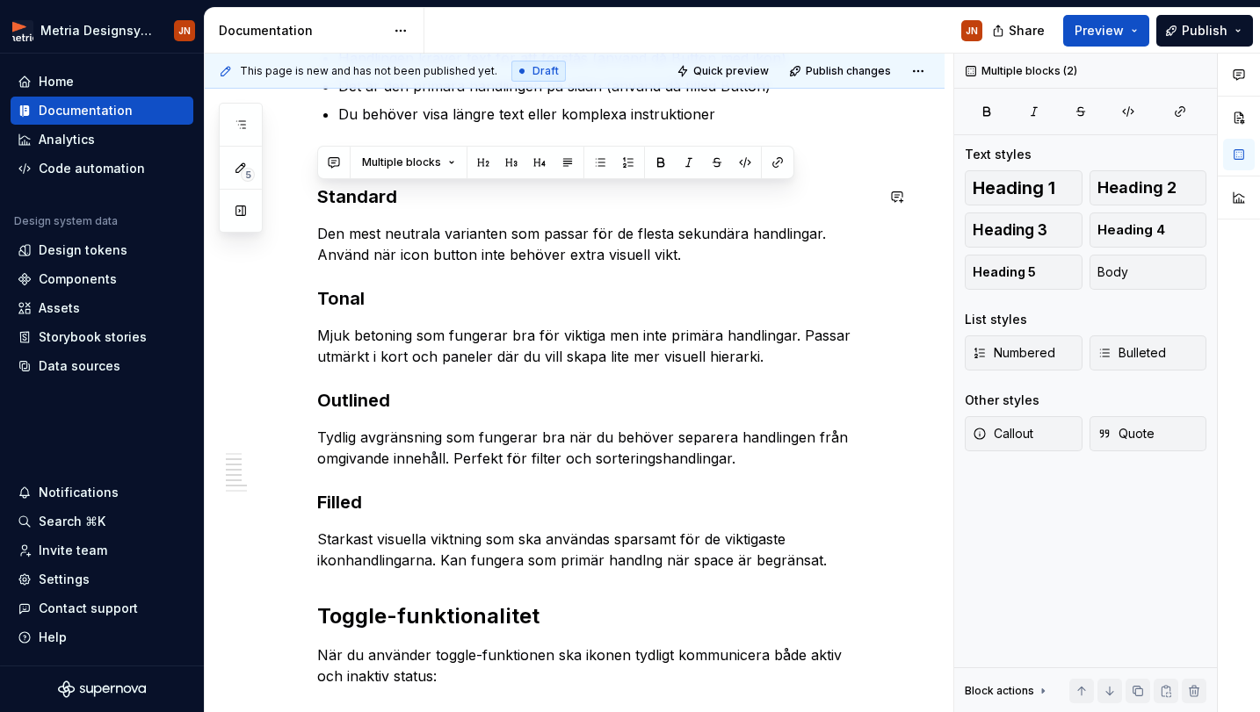
click at [372, 209] on div "Användningsområden Primära och sekundära handlingar i verktygsfält Navigation o…" at bounding box center [595, 352] width 557 height 1363
click at [379, 203] on h3 "Standard" at bounding box center [595, 196] width 557 height 25
click at [1118, 234] on span "Heading 4" at bounding box center [1131, 230] width 68 height 18
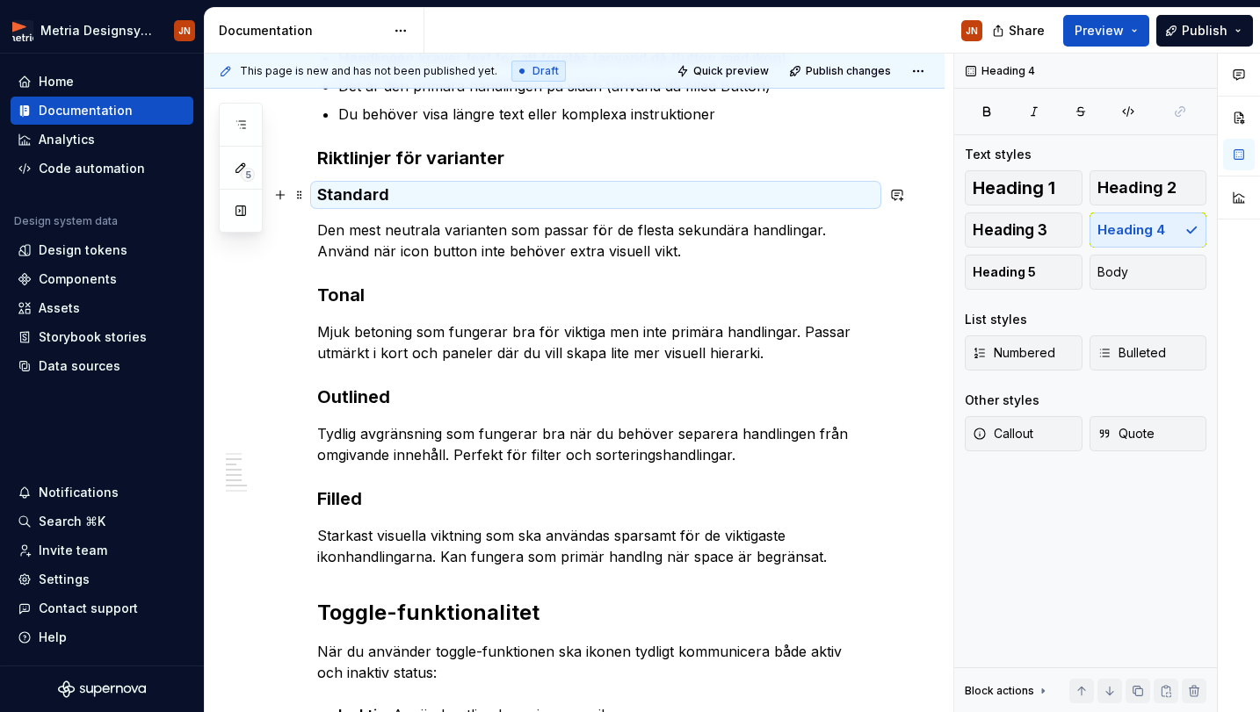
click at [207, 207] on div "Användningsområden Primära och sekundära handlingar i verktygsfält Navigation o…" at bounding box center [575, 447] width 740 height 1636
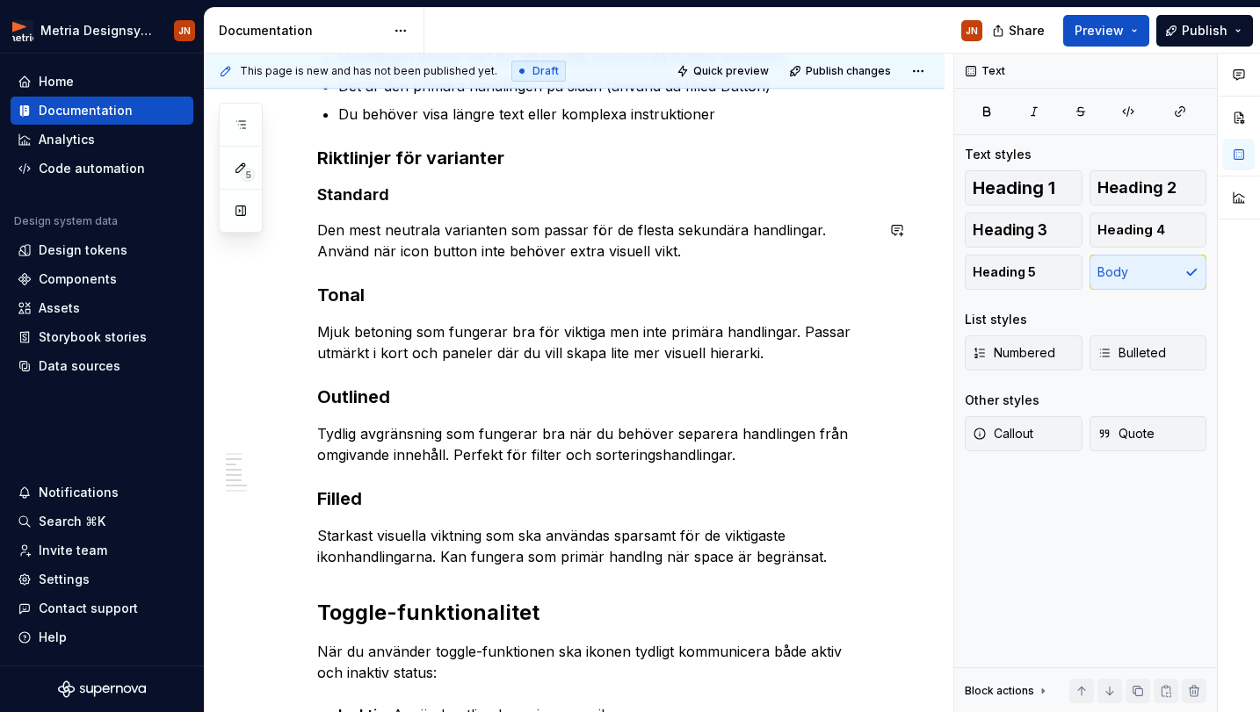
click at [523, 292] on h3 "Tonal" at bounding box center [595, 295] width 557 height 25
click at [338, 291] on h3 "Tonal" at bounding box center [595, 295] width 557 height 25
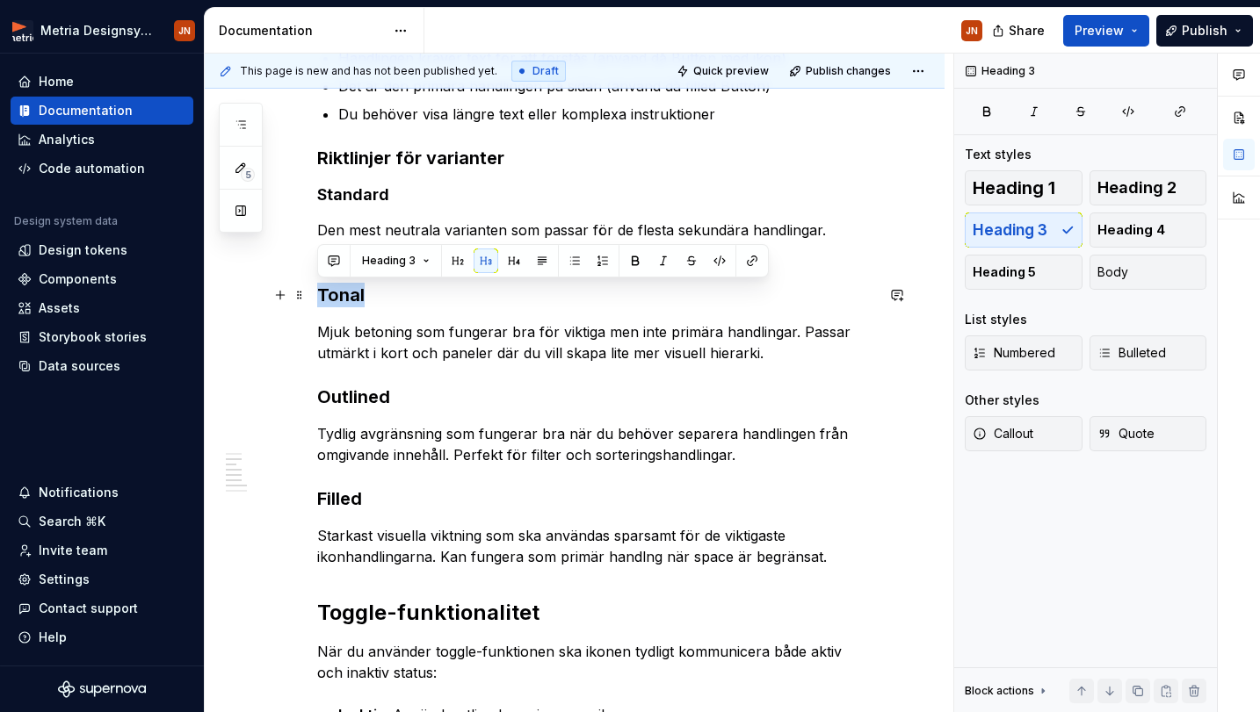
click at [338, 291] on h3 "Tonal" at bounding box center [595, 295] width 557 height 25
click at [1154, 228] on span "Heading 4" at bounding box center [1131, 230] width 68 height 18
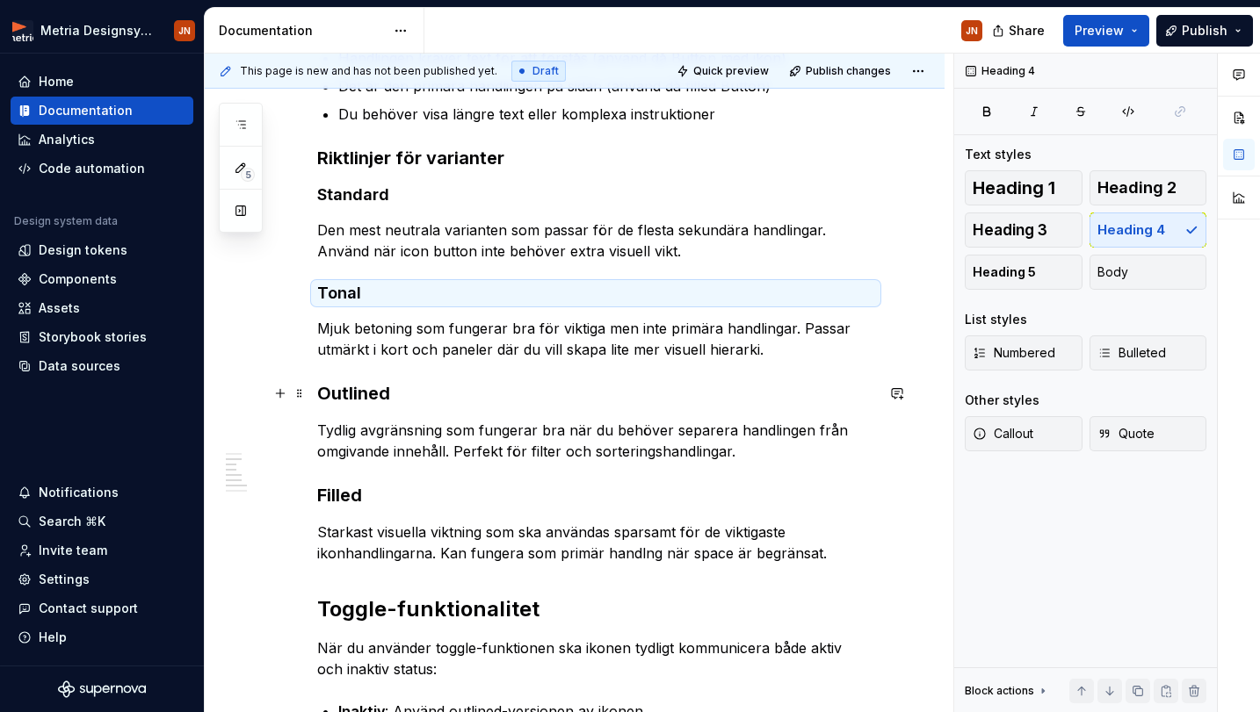
click at [360, 391] on h3 "Outlined" at bounding box center [595, 393] width 557 height 25
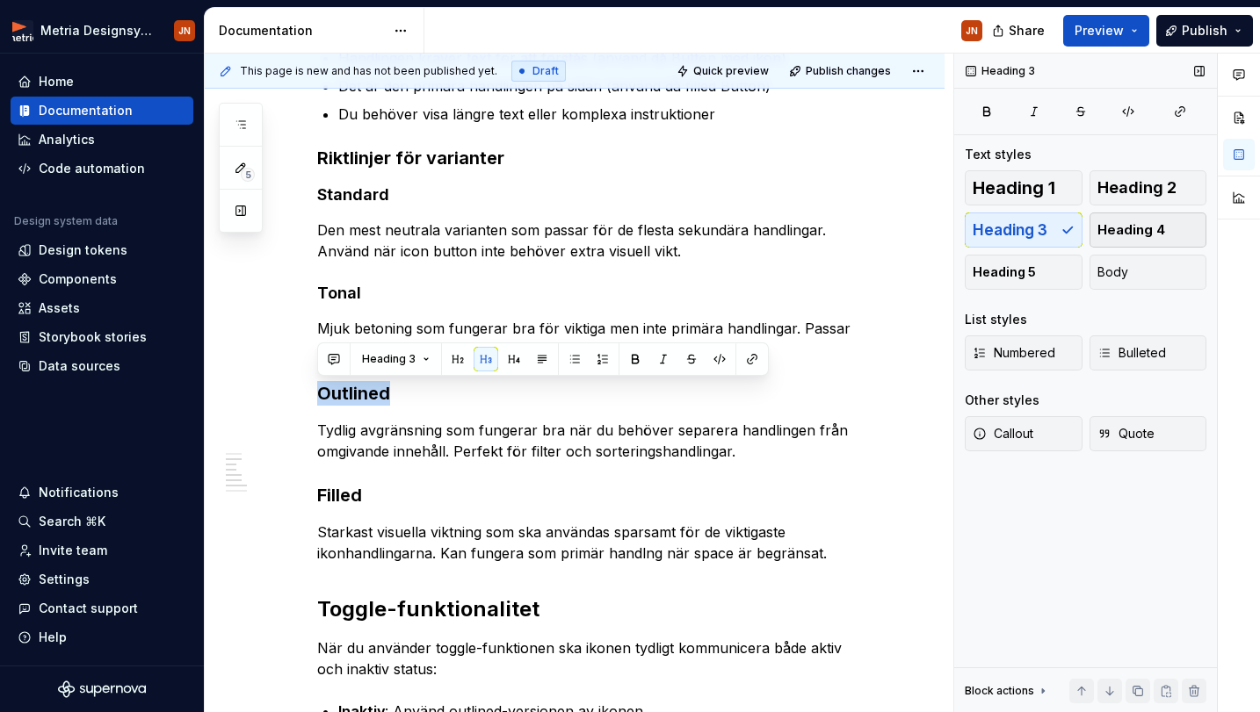
click at [1128, 240] on button "Heading 4" at bounding box center [1148, 230] width 118 height 35
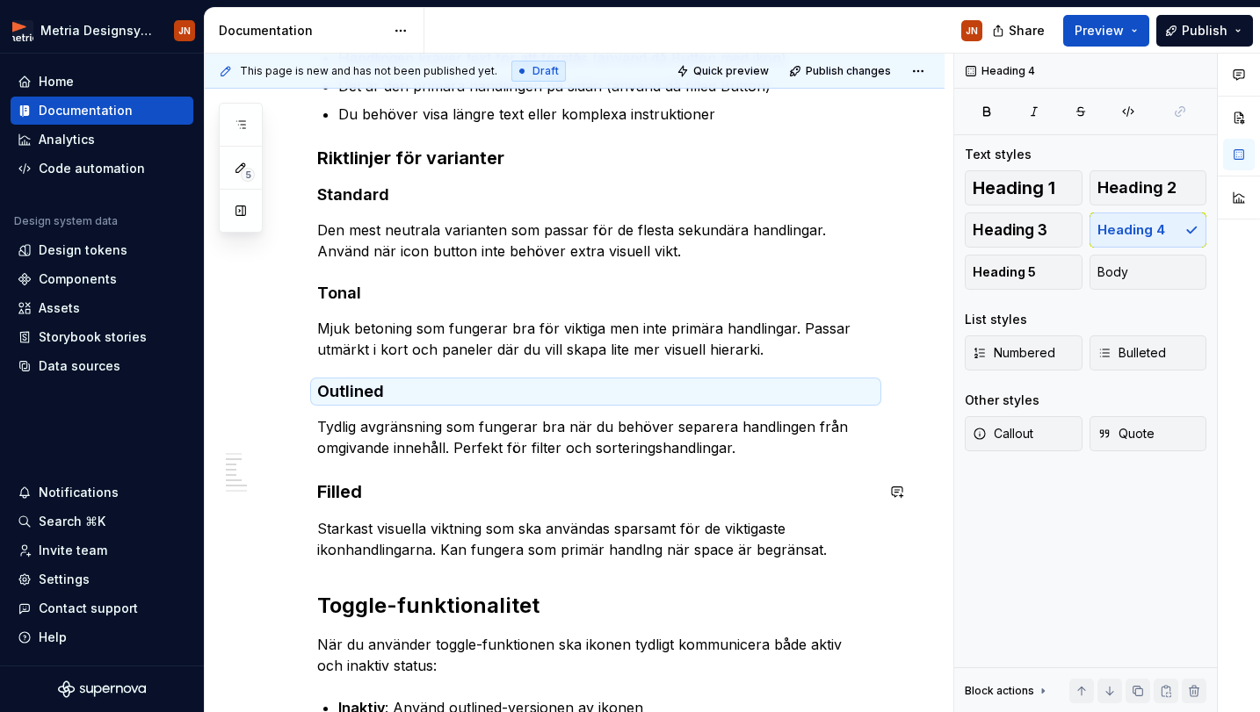
click at [438, 496] on h3 "Filled" at bounding box center [595, 492] width 557 height 25
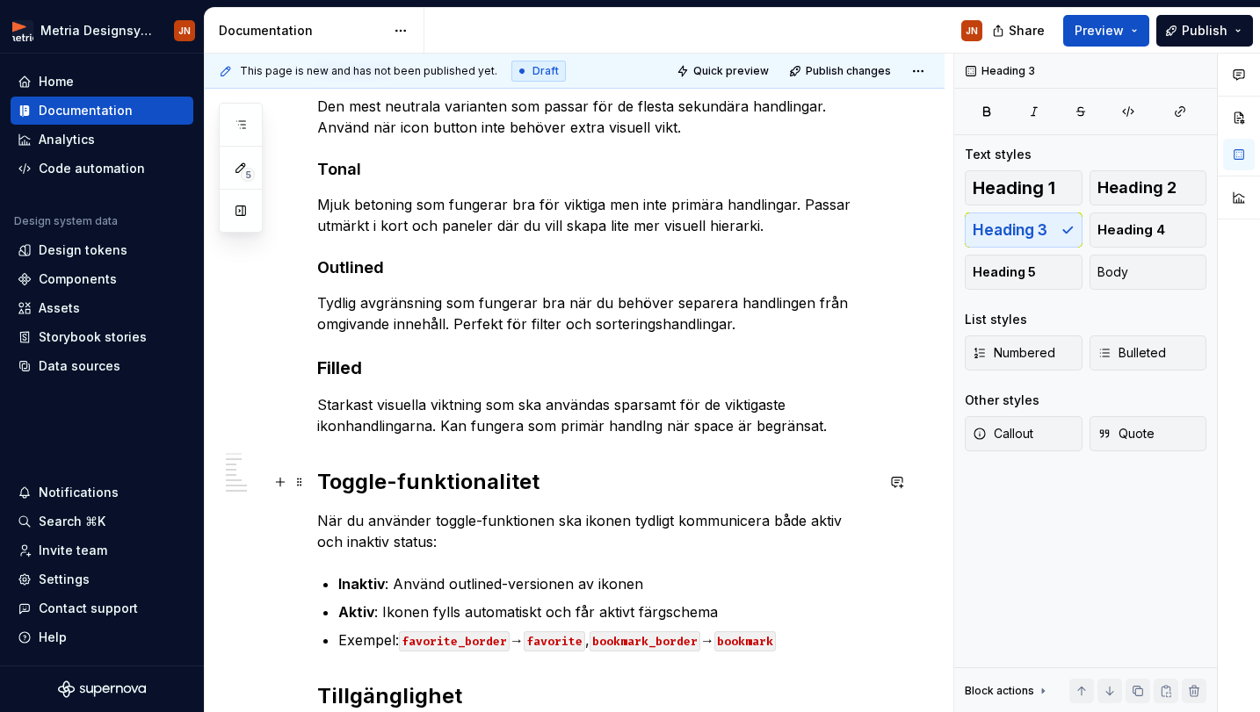
scroll to position [800, 0]
click at [336, 379] on h3 "Filled" at bounding box center [595, 367] width 557 height 25
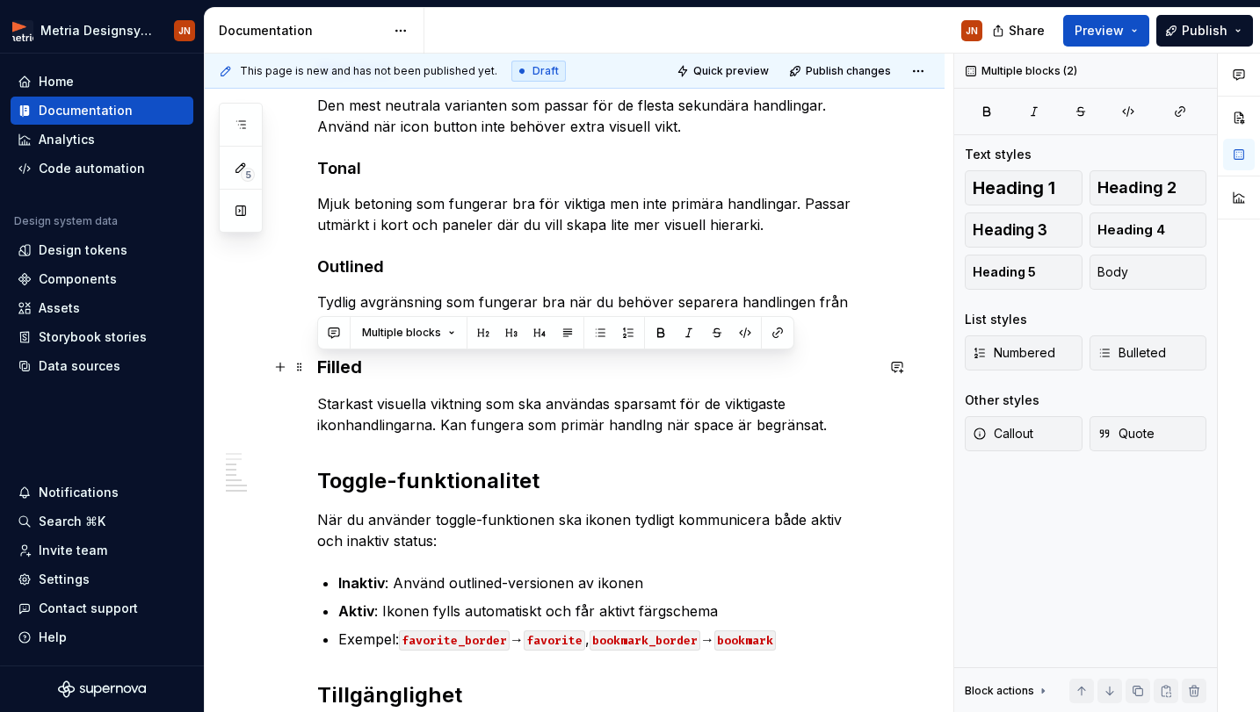
click at [336, 379] on h3 "Filled" at bounding box center [595, 367] width 557 height 25
click at [350, 378] on h3 "Filled" at bounding box center [595, 367] width 557 height 25
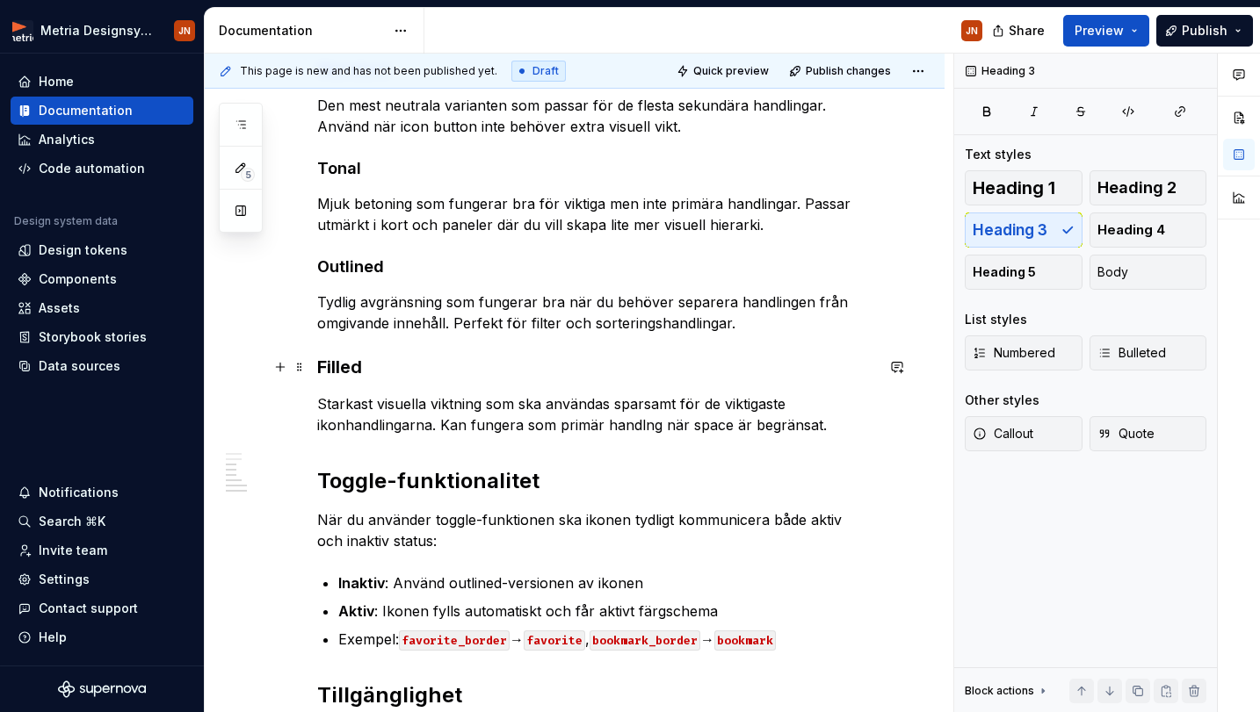
click at [363, 372] on h3 "Filled" at bounding box center [595, 367] width 557 height 25
click at [336, 372] on h3 "Filled" at bounding box center [595, 367] width 557 height 25
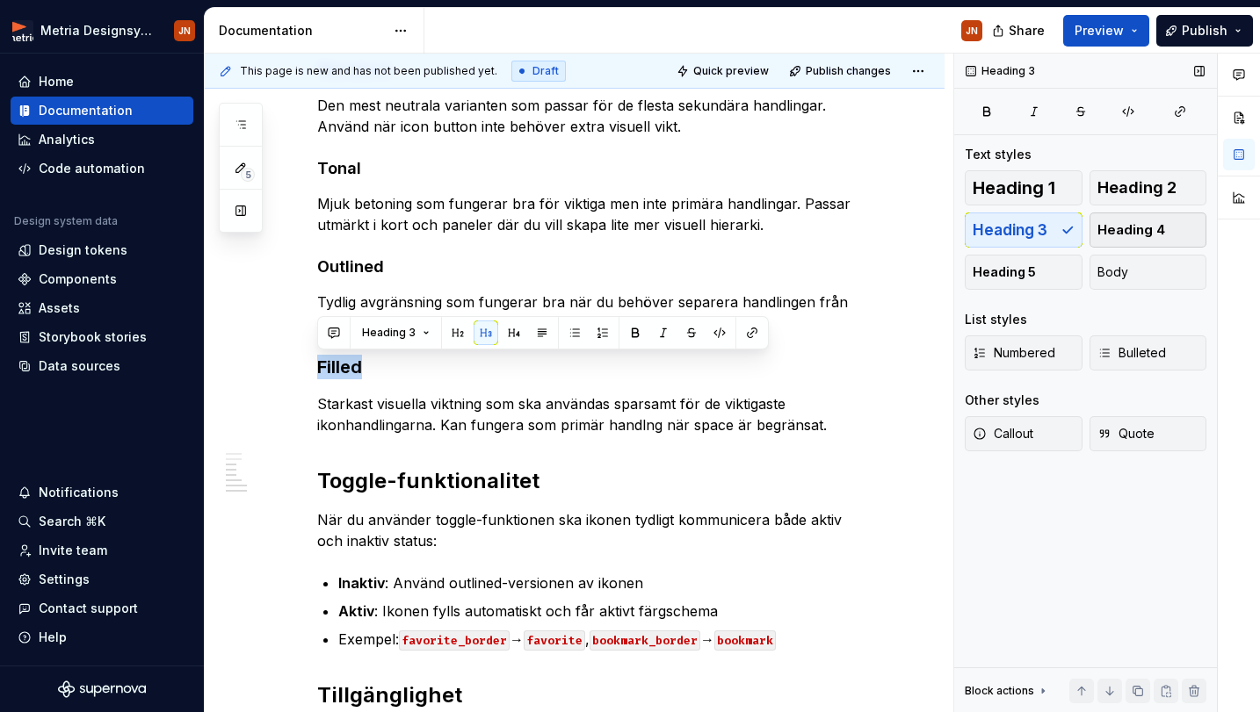
click at [1135, 220] on button "Heading 4" at bounding box center [1148, 230] width 118 height 35
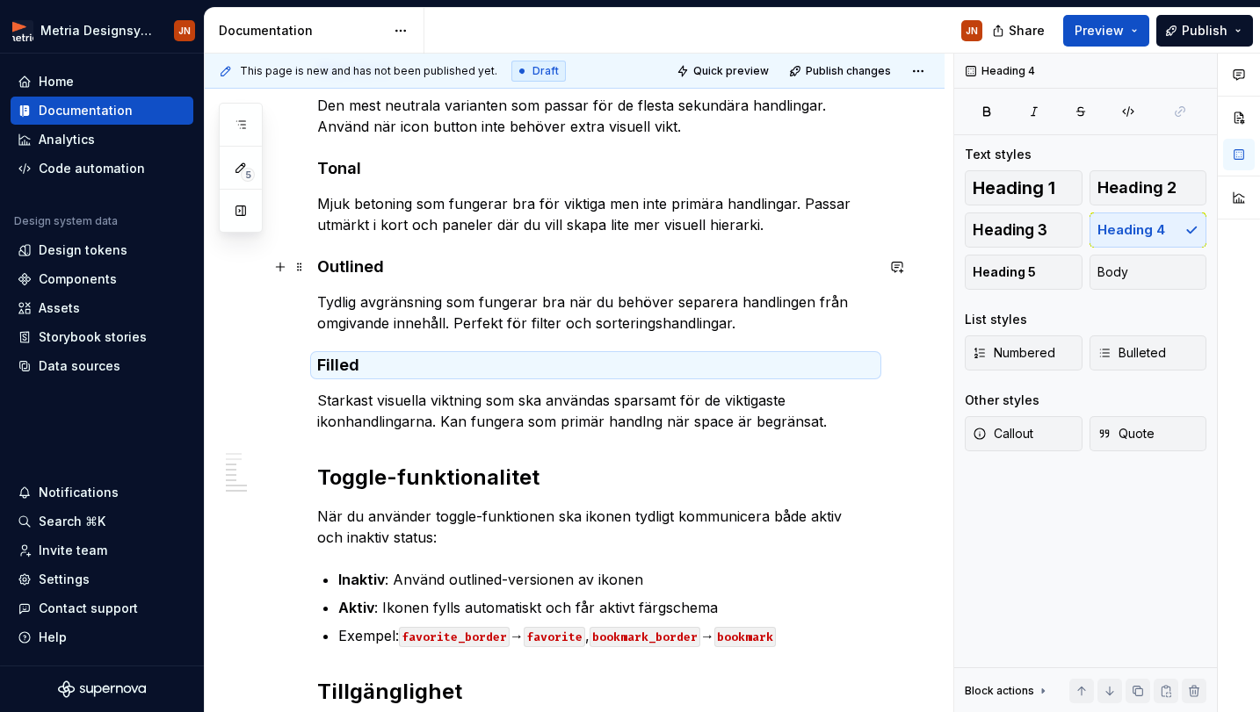
click at [379, 274] on h4 "Outlined" at bounding box center [595, 266] width 557 height 21
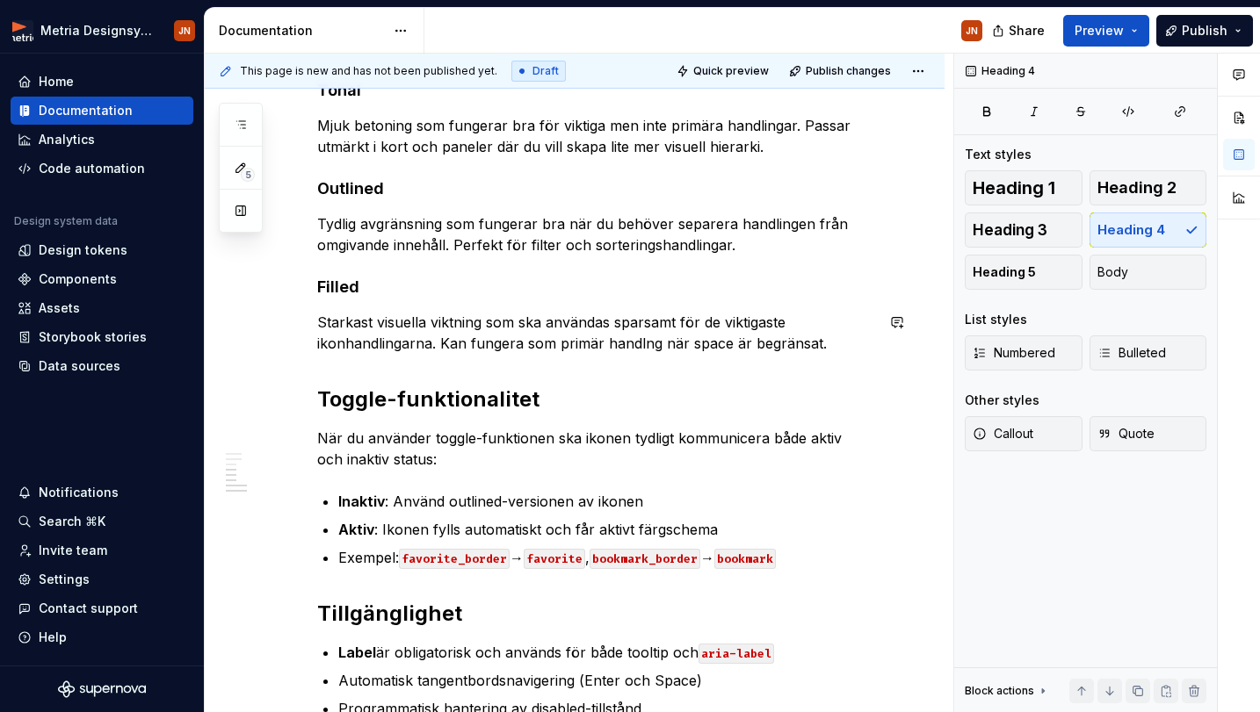
scroll to position [899, 0]
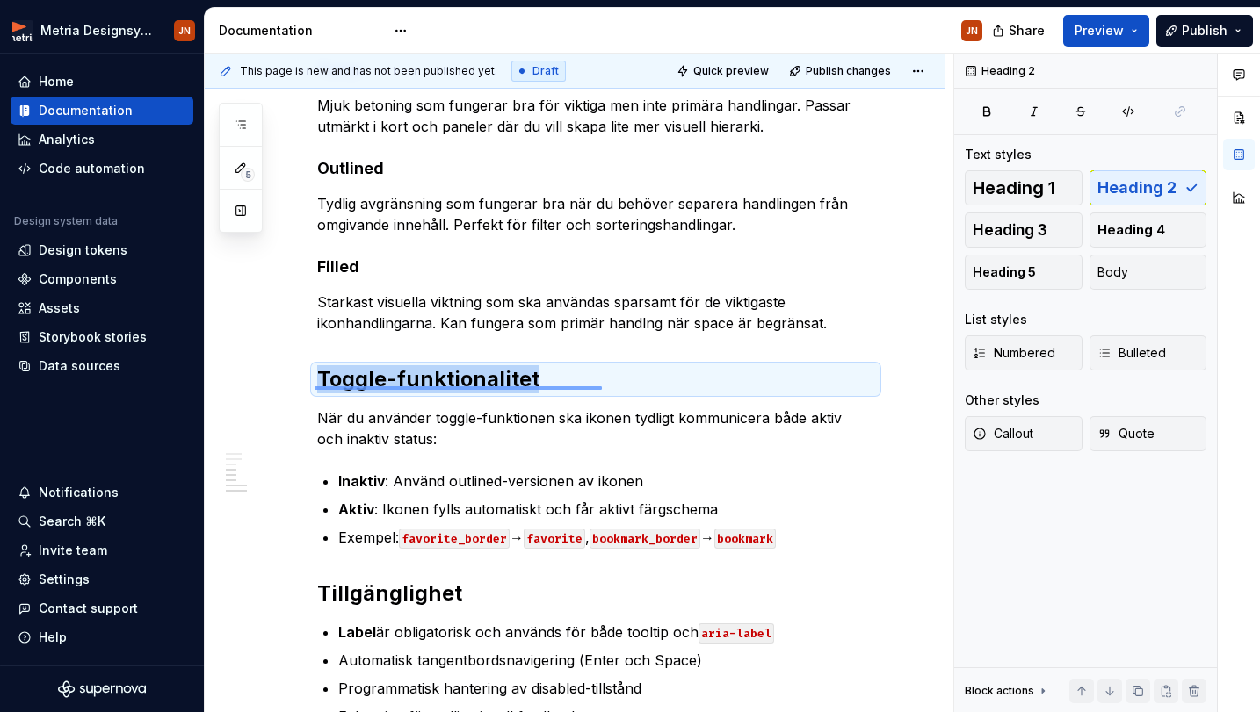
drag, startPoint x: 314, startPoint y: 386, endPoint x: 602, endPoint y: 386, distance: 287.2
click at [602, 386] on div "This page is new and has not been published yet. Draft Quick preview Publish ch…" at bounding box center [579, 384] width 748 height 660
click at [602, 386] on h2 "Toggle-funktionalitet" at bounding box center [595, 379] width 557 height 28
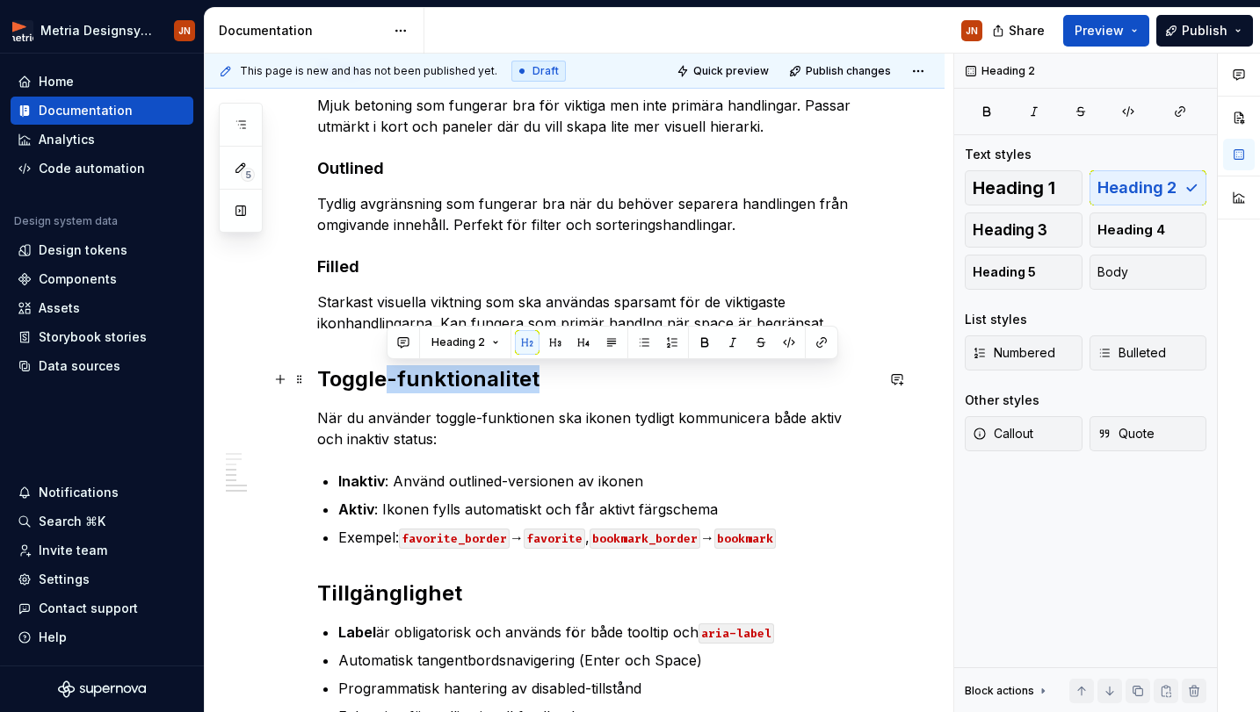
drag, startPoint x: 557, startPoint y: 379, endPoint x: 388, endPoint y: 380, distance: 168.6
click at [388, 380] on h2 "Toggle-funktionalitet" at bounding box center [595, 379] width 557 height 28
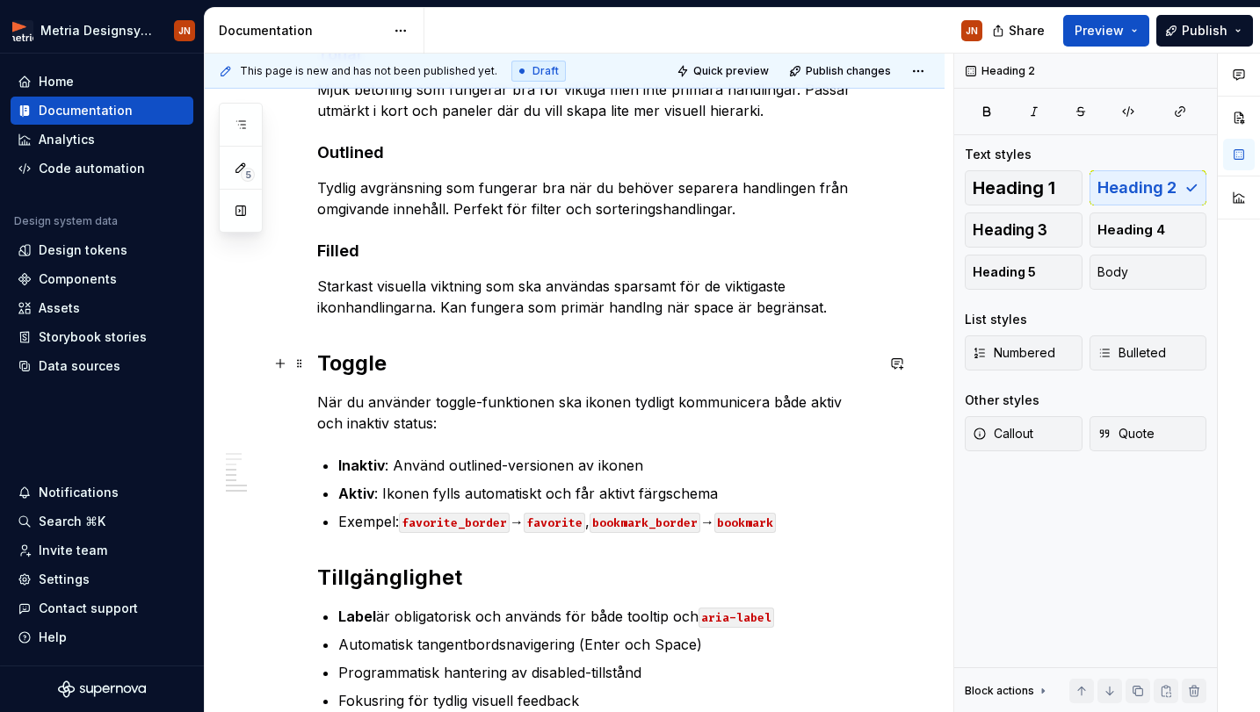
scroll to position [929, 0]
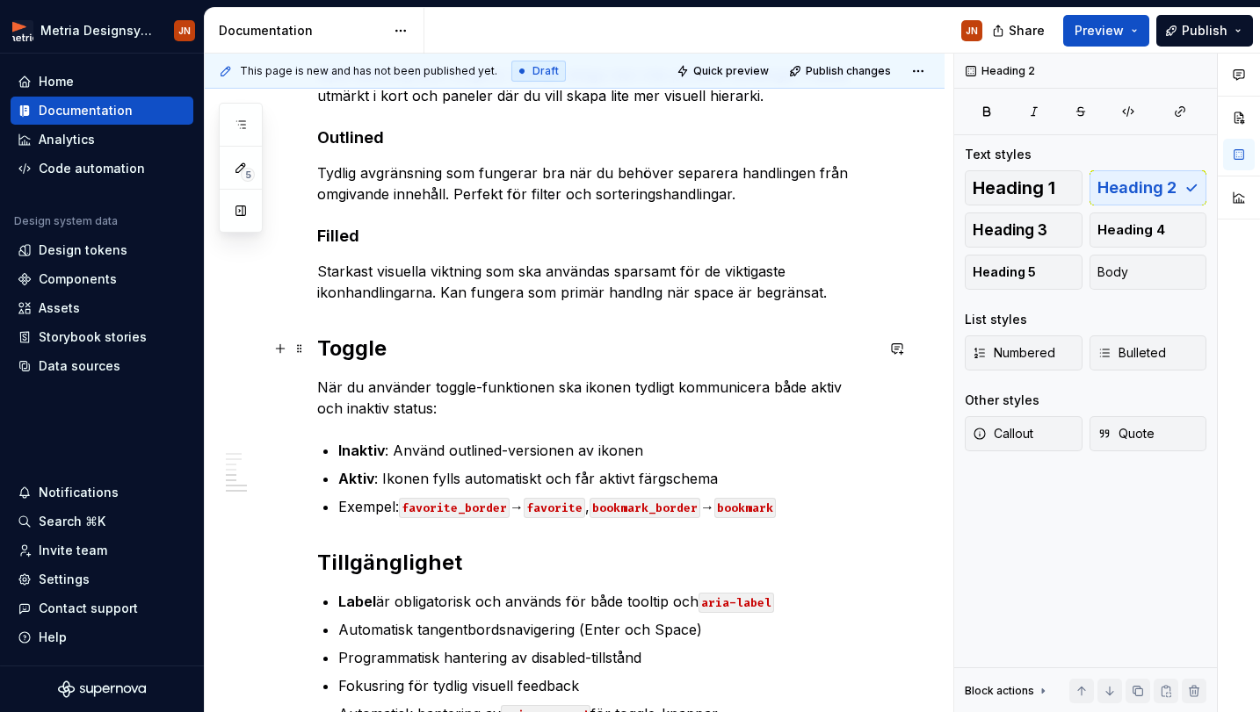
click at [366, 360] on h2 "Toggle" at bounding box center [595, 349] width 557 height 28
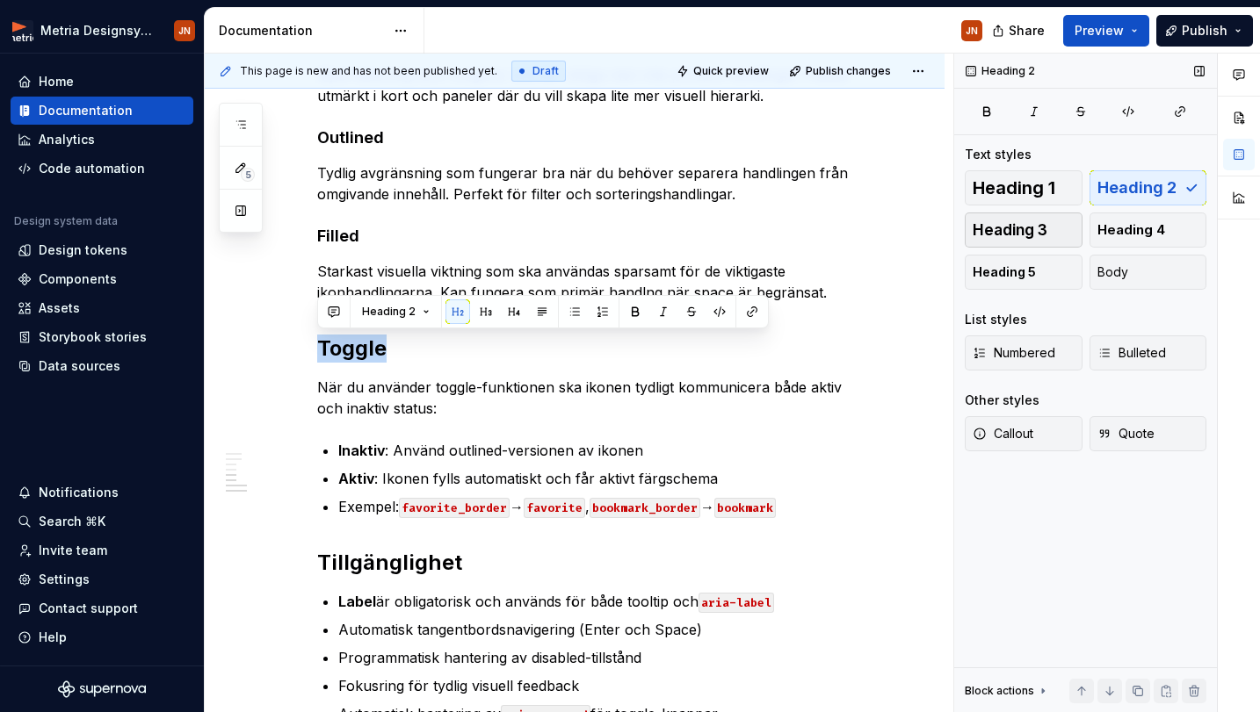
click at [1029, 218] on button "Heading 3" at bounding box center [1023, 230] width 118 height 35
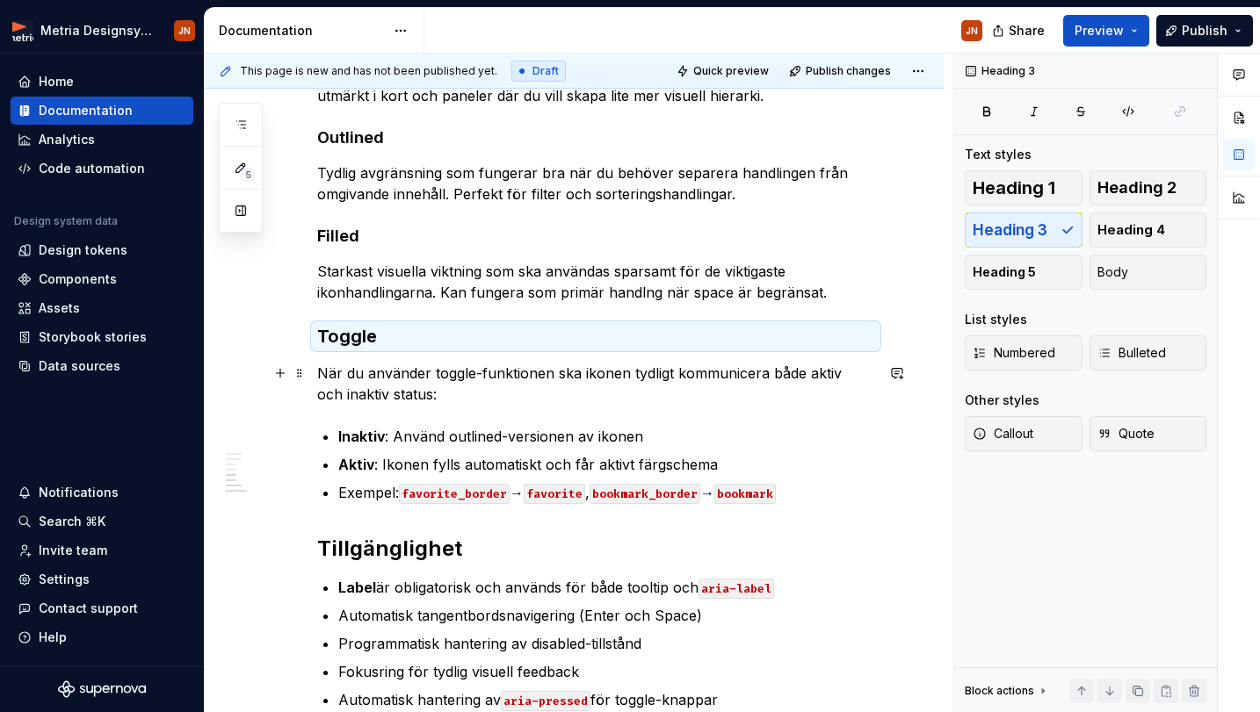
click at [490, 388] on p "När du använder toggle-funktionen ska ikonen tydligt kommunicera både aktiv och…" at bounding box center [595, 384] width 557 height 42
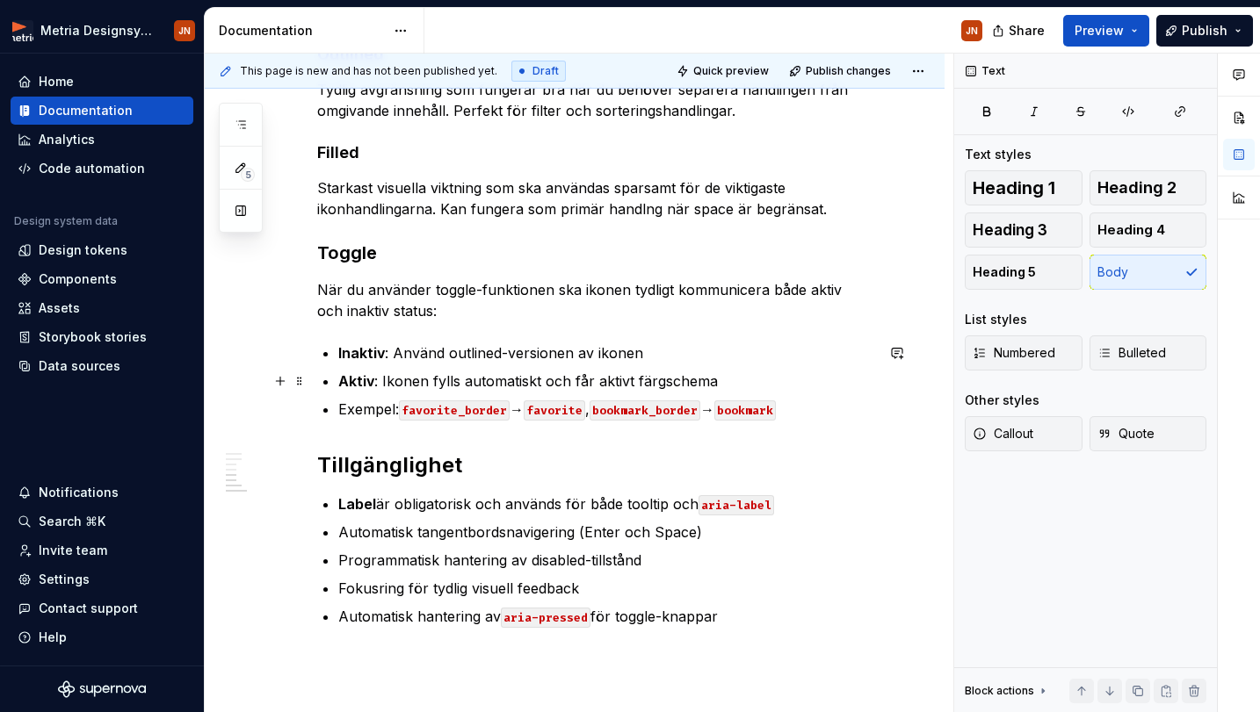
scroll to position [1041, 0]
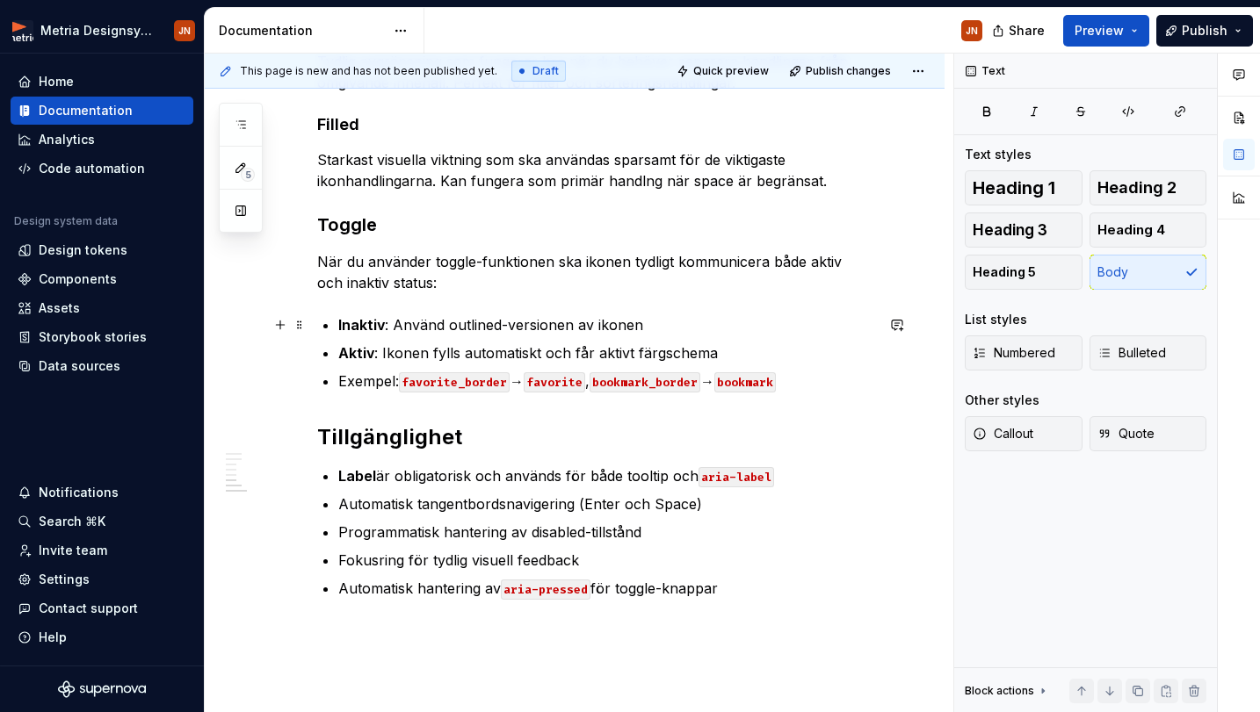
click at [422, 329] on p "Inaktiv : Använd outlined-versionen av ikonen" at bounding box center [606, 324] width 536 height 21
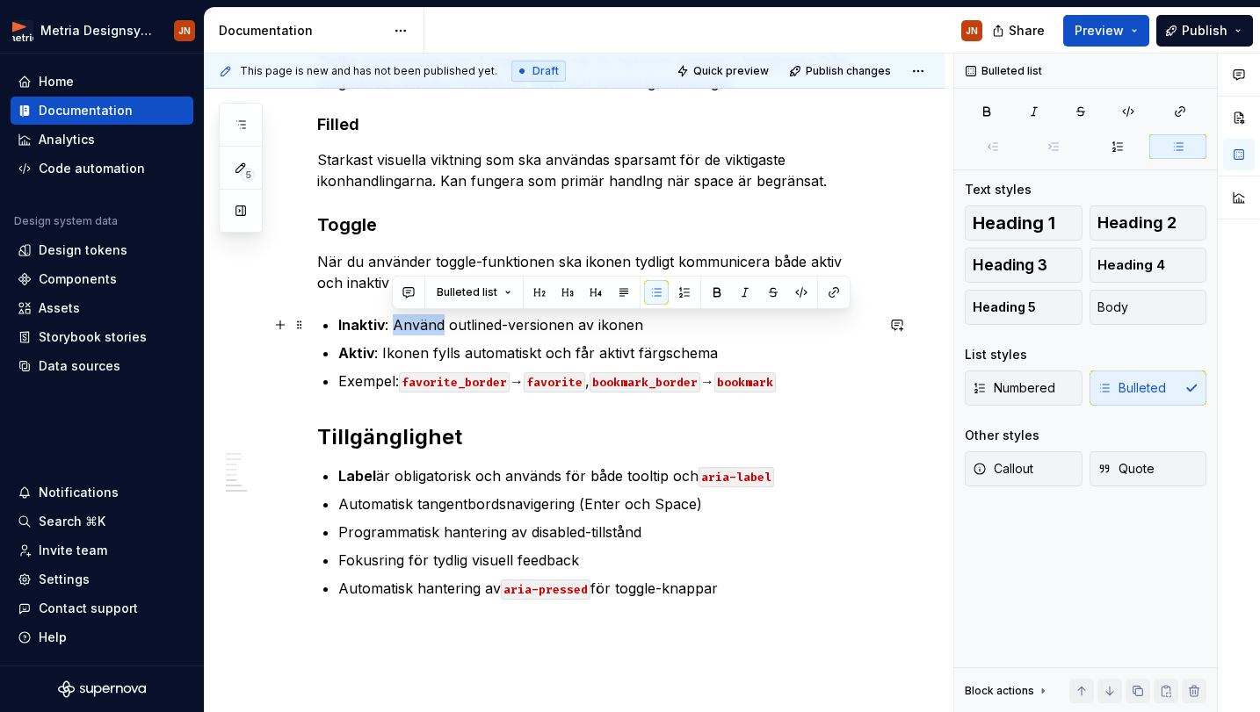
click at [422, 329] on p "Inaktiv : Använd outlined-versionen av ikonen" at bounding box center [606, 324] width 536 height 21
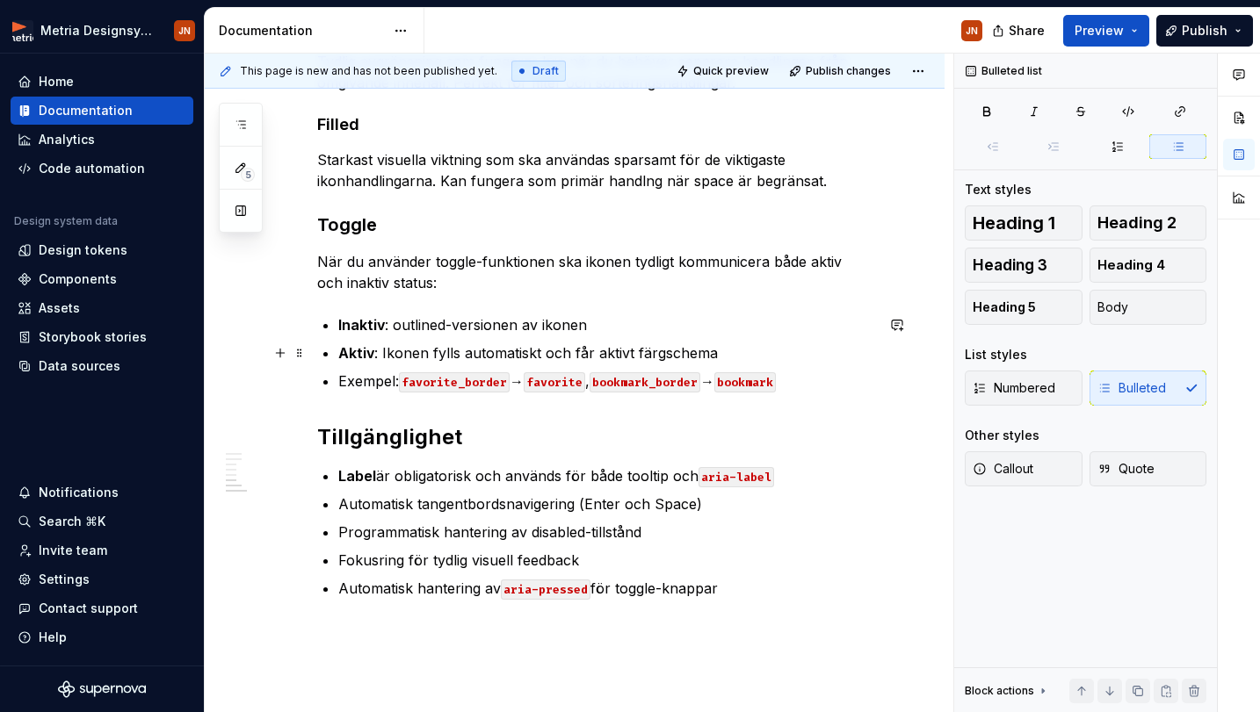
click at [620, 341] on ul "Inaktiv : outlined-versionen av ikonen Aktiv : Ikonen fylls automatiskt och får…" at bounding box center [606, 352] width 536 height 77
click at [639, 323] on p "Inaktiv : outlined-versionen av ikonen" at bounding box center [606, 324] width 536 height 21
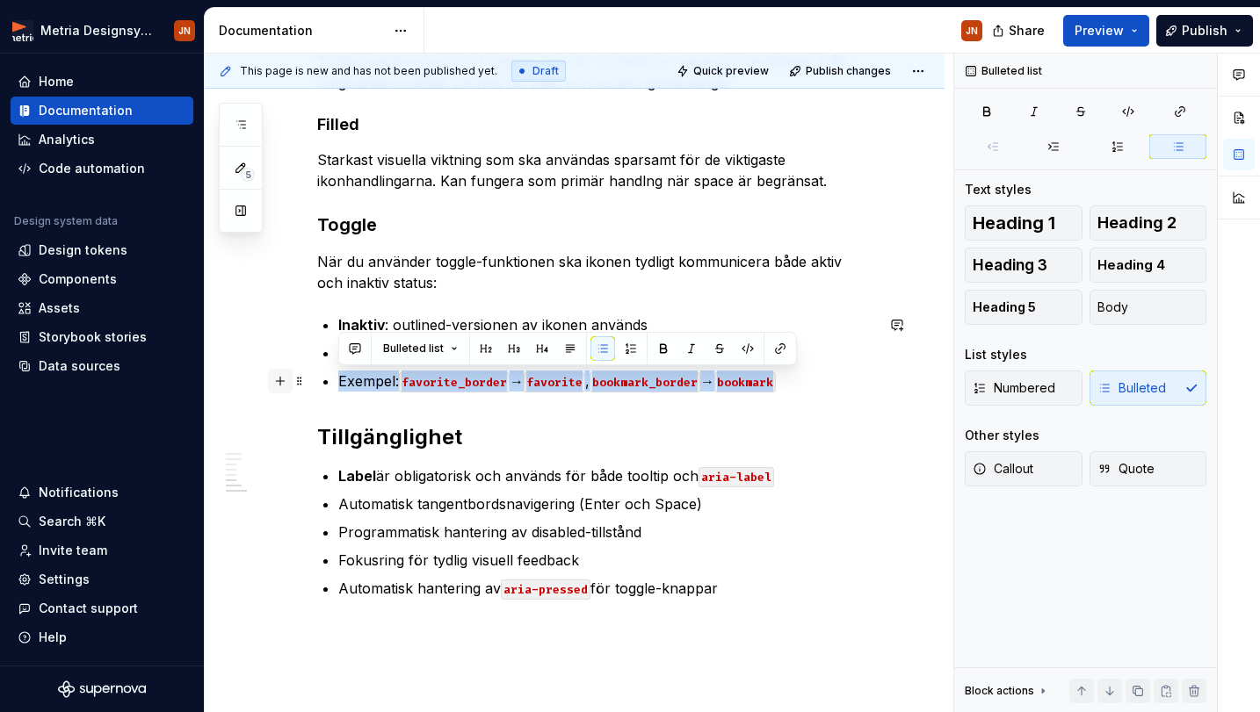
drag, startPoint x: 827, startPoint y: 387, endPoint x: 269, endPoint y: 375, distance: 558.8
click at [269, 375] on div "Användningsområden Primära och sekundära handlingar i verktygsfält Navigation o…" at bounding box center [575, 70] width 740 height 1612
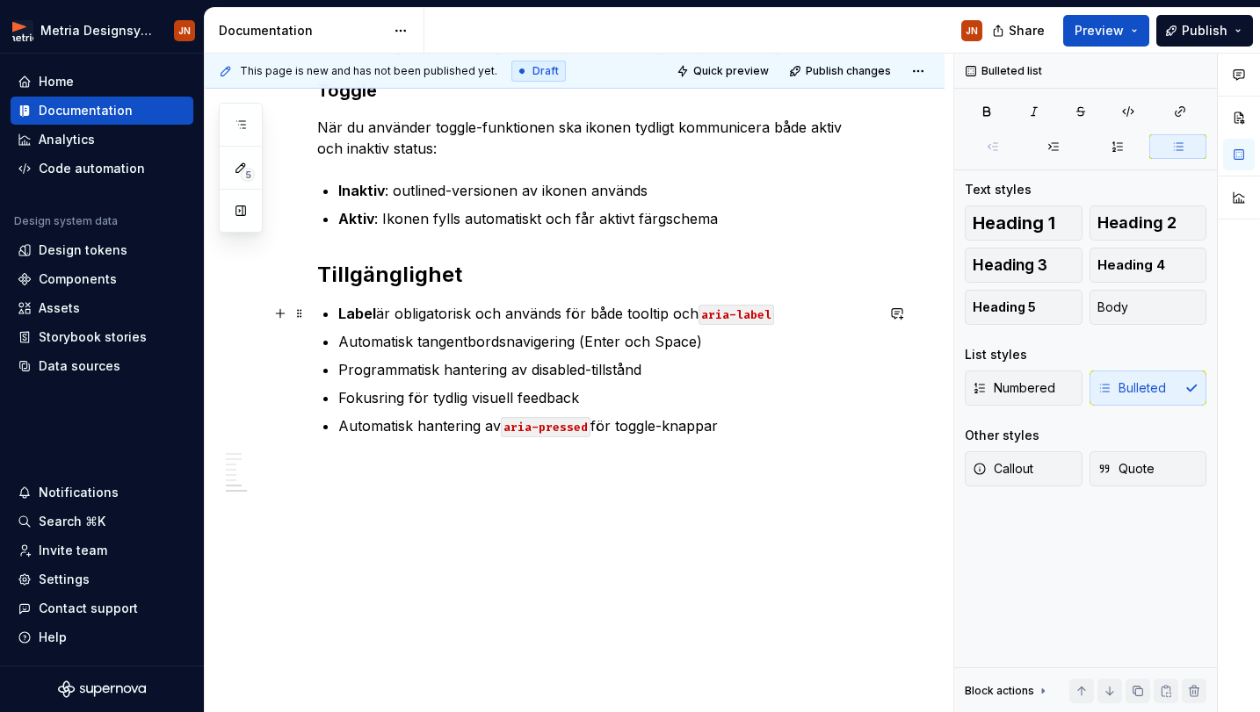
scroll to position [1175, 0]
click at [357, 311] on strong "Label" at bounding box center [357, 314] width 38 height 18
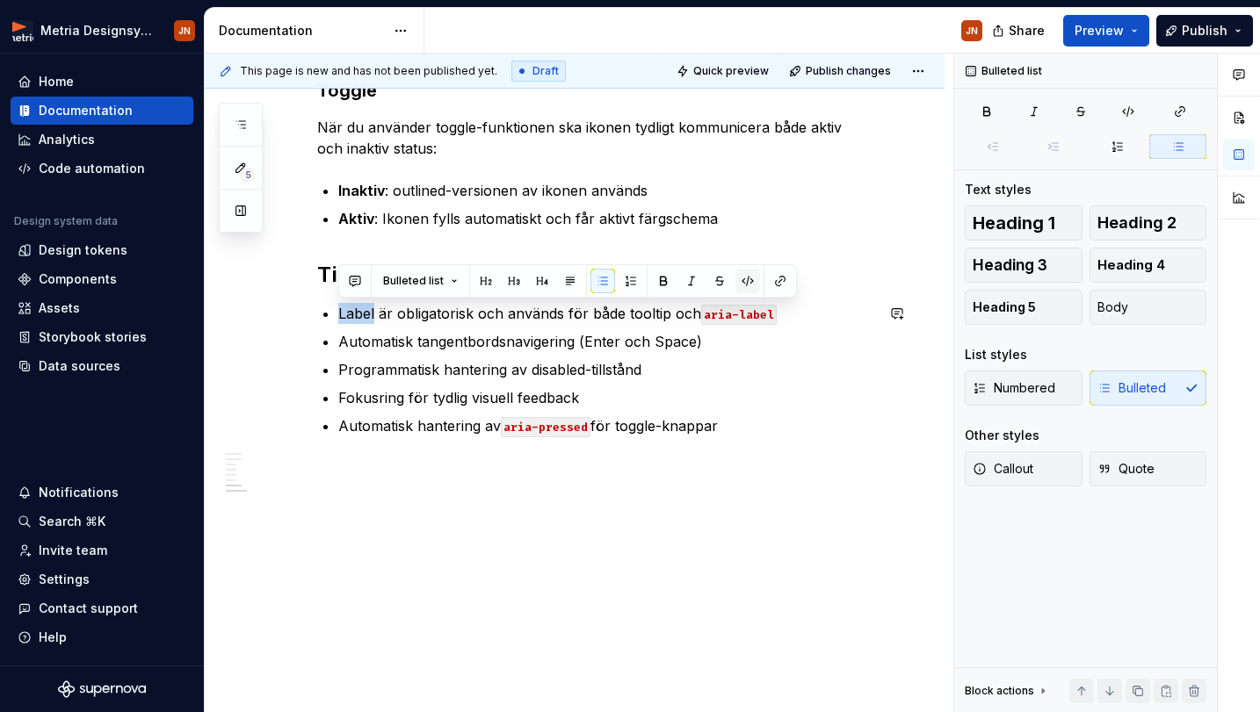
click at [755, 282] on button "button" at bounding box center [747, 281] width 25 height 25
click at [569, 343] on p "Automatisk tangentbordsnavigering (Enter och Space)" at bounding box center [606, 341] width 536 height 21
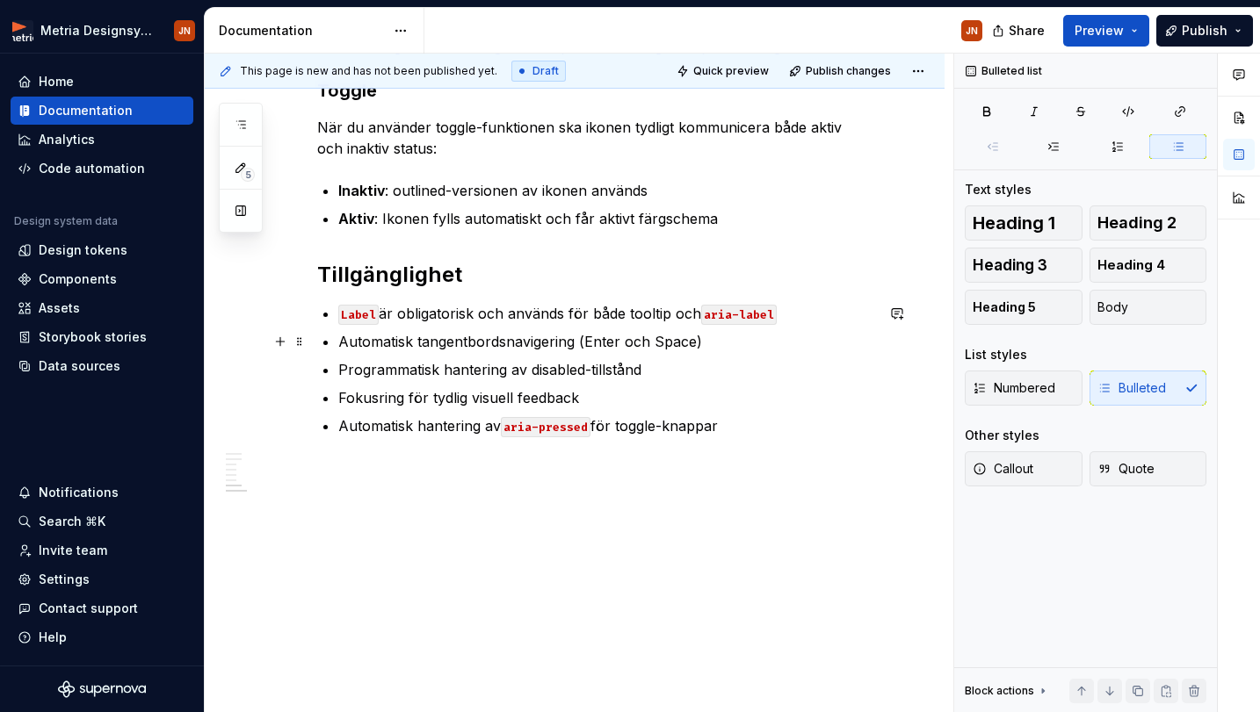
click at [715, 348] on p "Automatisk tangentbordsnavigering (Enter och Space)" at bounding box center [606, 341] width 536 height 21
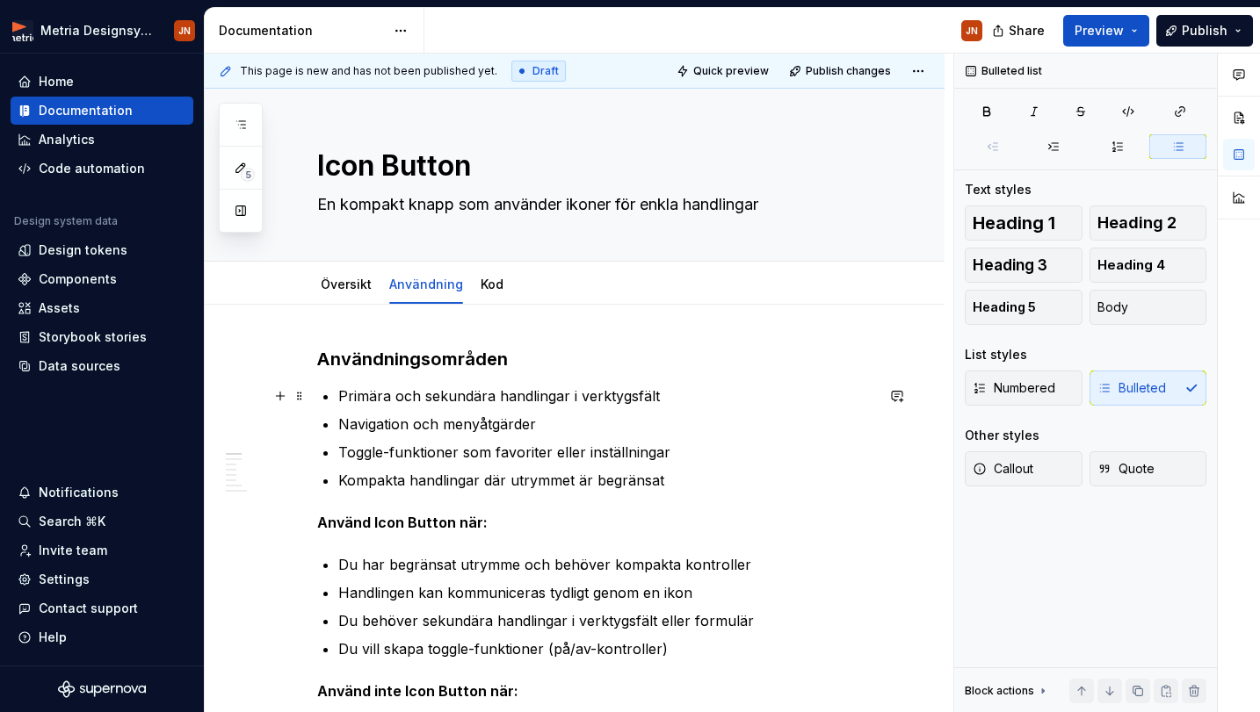
scroll to position [0, 0]
click at [651, 205] on textarea "En kompakt knapp som använder ikoner för enkla handlingar" at bounding box center [592, 205] width 557 height 28
type textarea "*"
type textarea "En kompakt knapp som använder ikoner för aenkla handlingar"
type textarea "*"
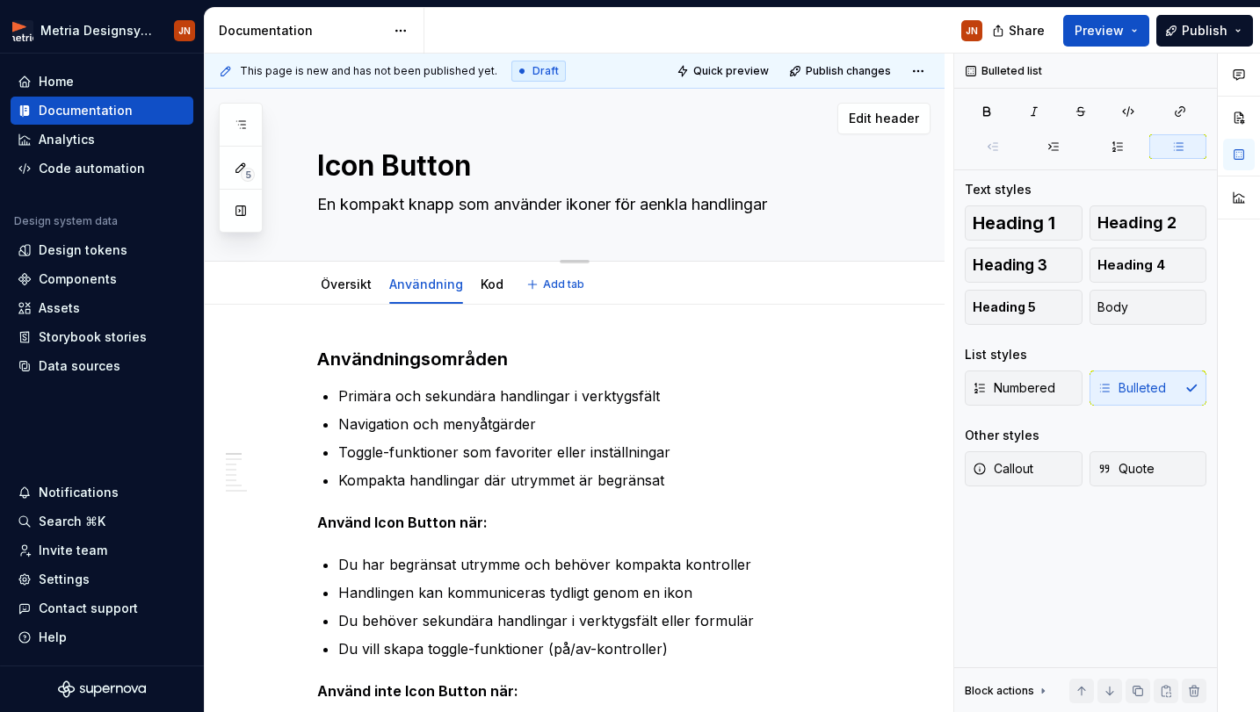
type textarea "En kompakt knapp som använder ikoner för atenkla handlingar"
type textarea "*"
type textarea "En kompakt knapp som använder ikoner för attenkla handlingar"
type textarea "*"
type textarea "En kompakt knapp som använder ikoner för att enkla handlingar"
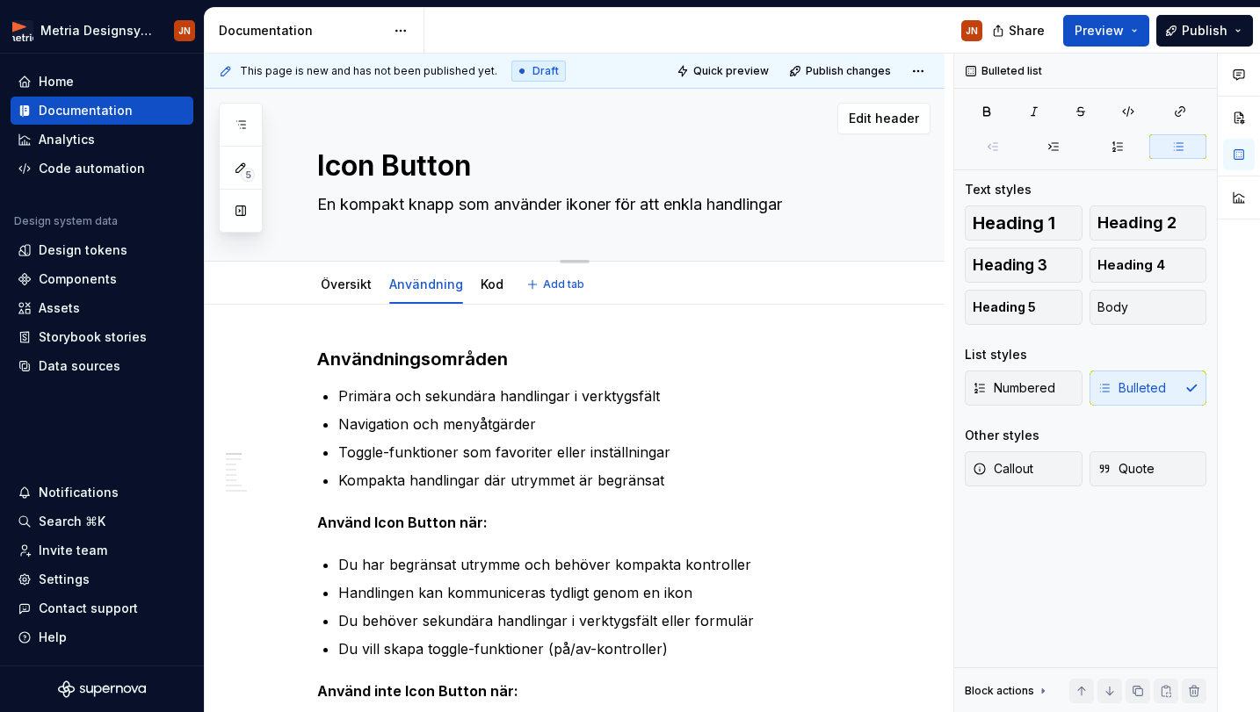
type textarea "*"
type textarea "En kompakt knapp som använder ikoner för att uenkla handlingar"
type textarea "*"
type textarea "En kompakt knapp som använder ikoner för att utenkla handlingar"
type textarea "*"
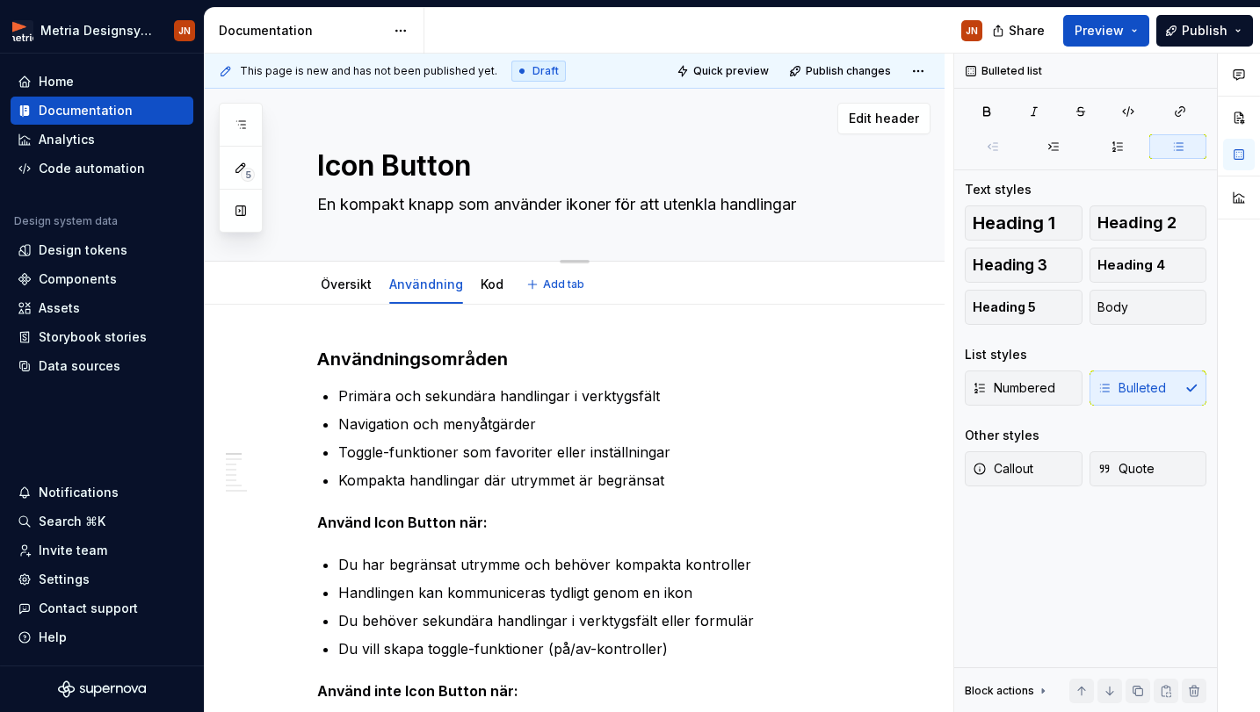
type textarea "En kompakt knapp som använder ikoner för att utfenkla handlingar"
type textarea "*"
type textarea "En kompakt knapp som använder ikoner för att utföenkla handlingar"
type textarea "*"
type textarea "En kompakt knapp som använder ikoner för att utförenkla handlingar"
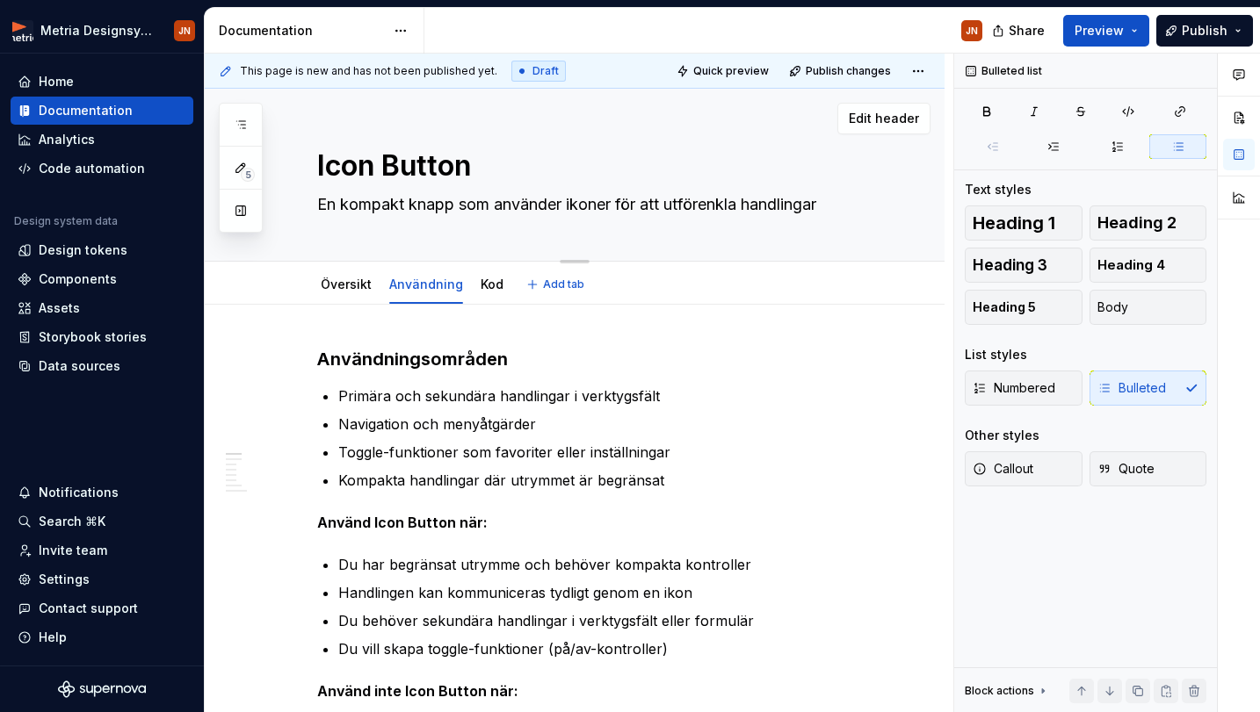
type textarea "*"
type textarea "En kompakt knapp som använder ikoner för att utföraenkla handlingar"
type textarea "*"
type textarea "En kompakt knapp som använder ikoner för att utföra enkla handlingar"
type textarea "*"
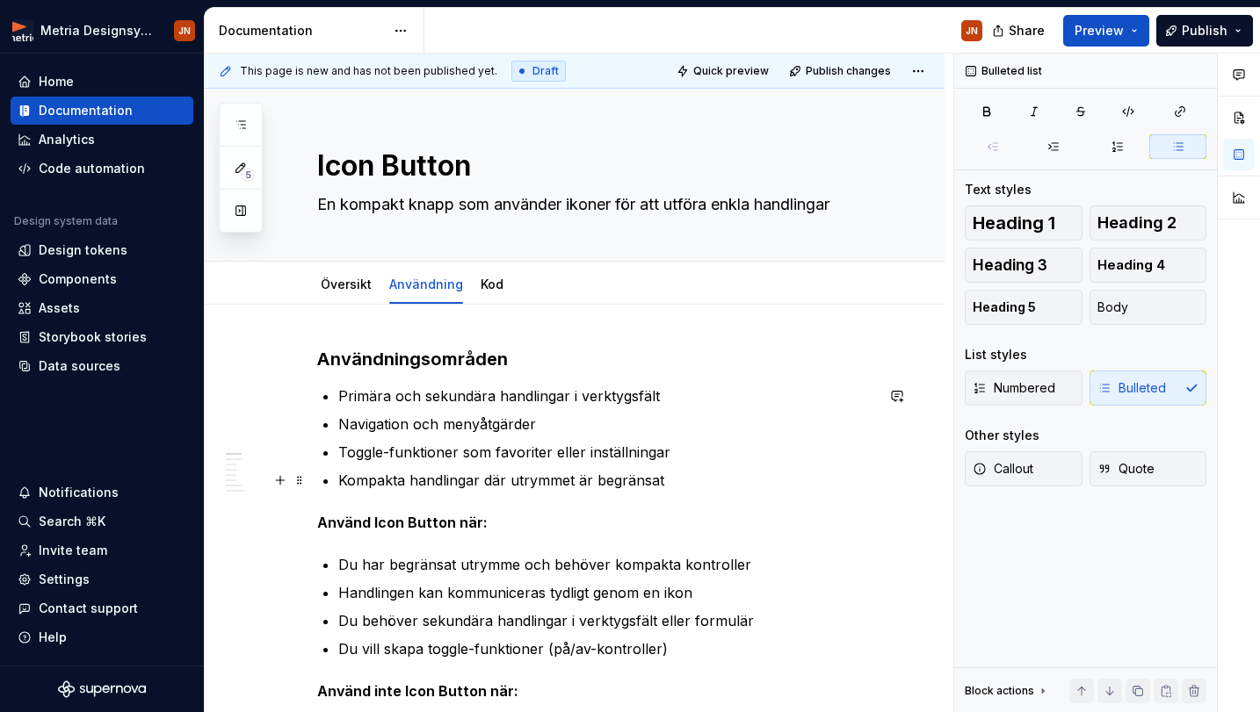
type textarea "En kompakt knapp som använder ikoner för att utföra enkla handlingar"
click at [645, 484] on p "Kompakta handlingar där utrymmet är begränsat" at bounding box center [606, 480] width 536 height 21
drag, startPoint x: 621, startPoint y: 201, endPoint x: 899, endPoint y: 208, distance: 278.5
click at [899, 208] on div "Icon Button En kompakt knapp som använder ikoner för att utföra enkla handlinga…" at bounding box center [575, 175] width 740 height 173
type textarea "*"
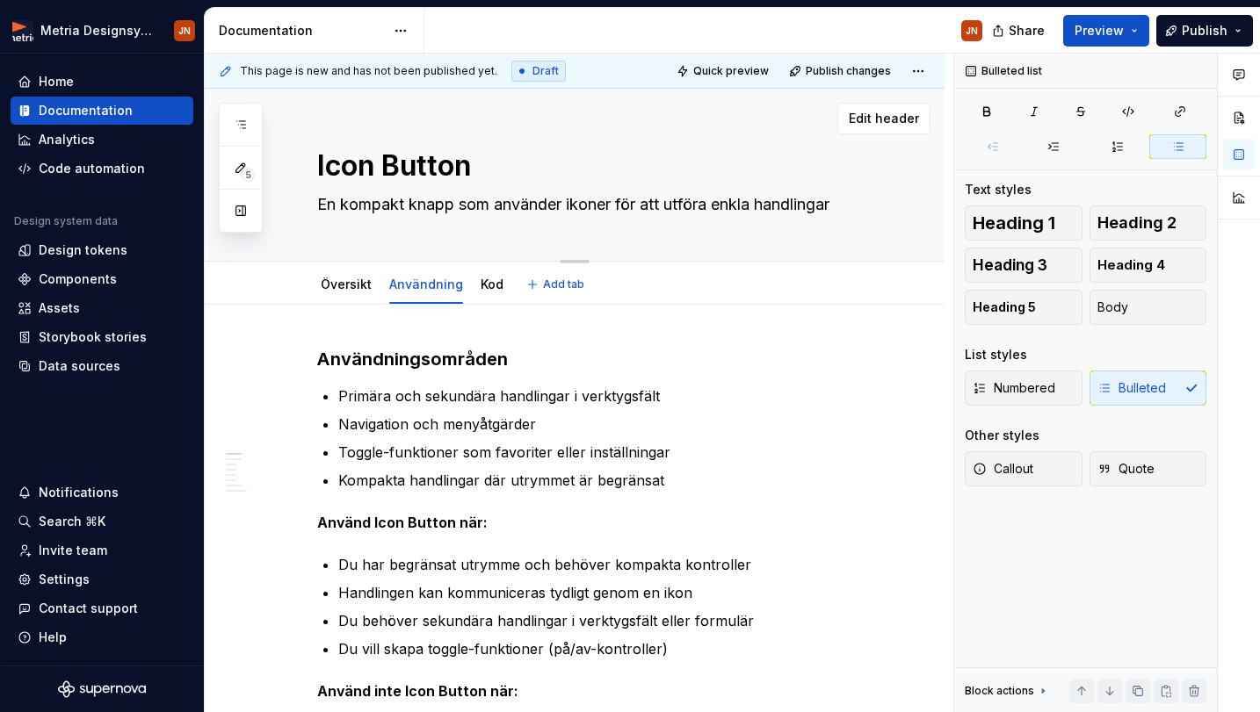
type textarea "En kompakt knapp som använder ikoner f"
type textarea "*"
type textarea "En kompakt knapp som använder ikoner fö"
type textarea "*"
type textarea "En kompakt knapp som använder ikoner för"
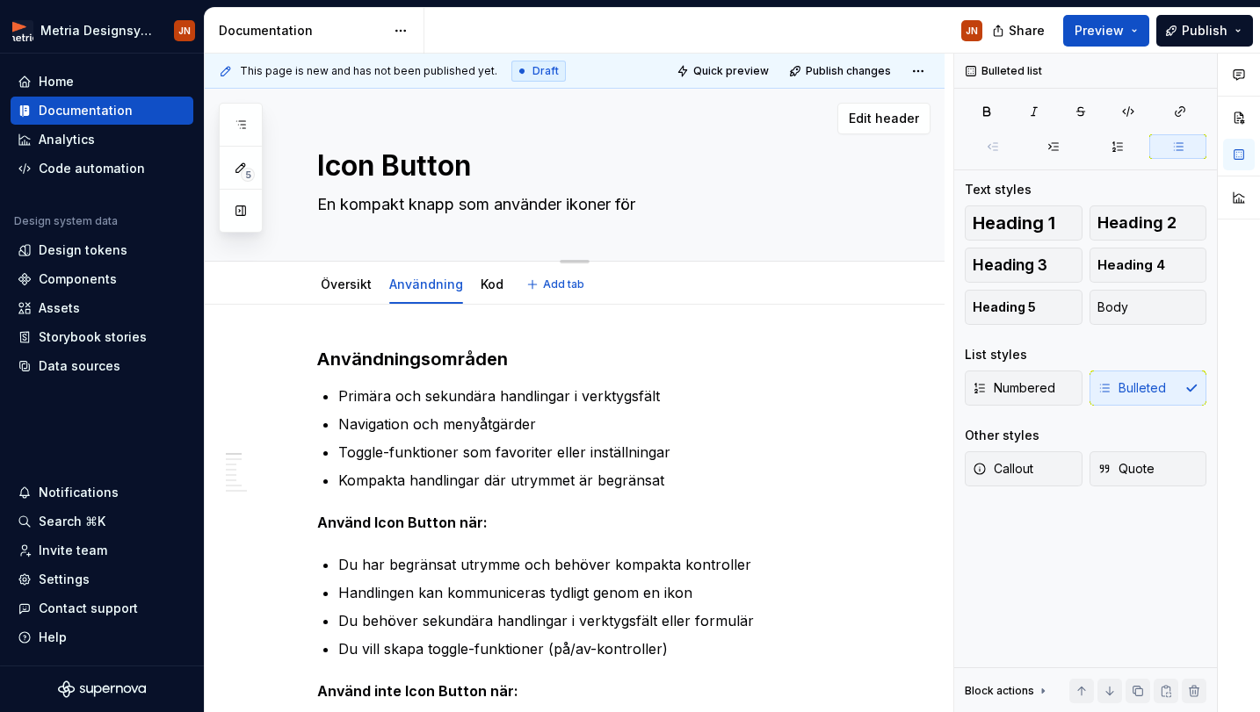
type textarea "*"
type textarea "En kompakt knapp som använder ikoner för"
type textarea "*"
type textarea "En kompakt knapp som använder ikoner för a"
type textarea "*"
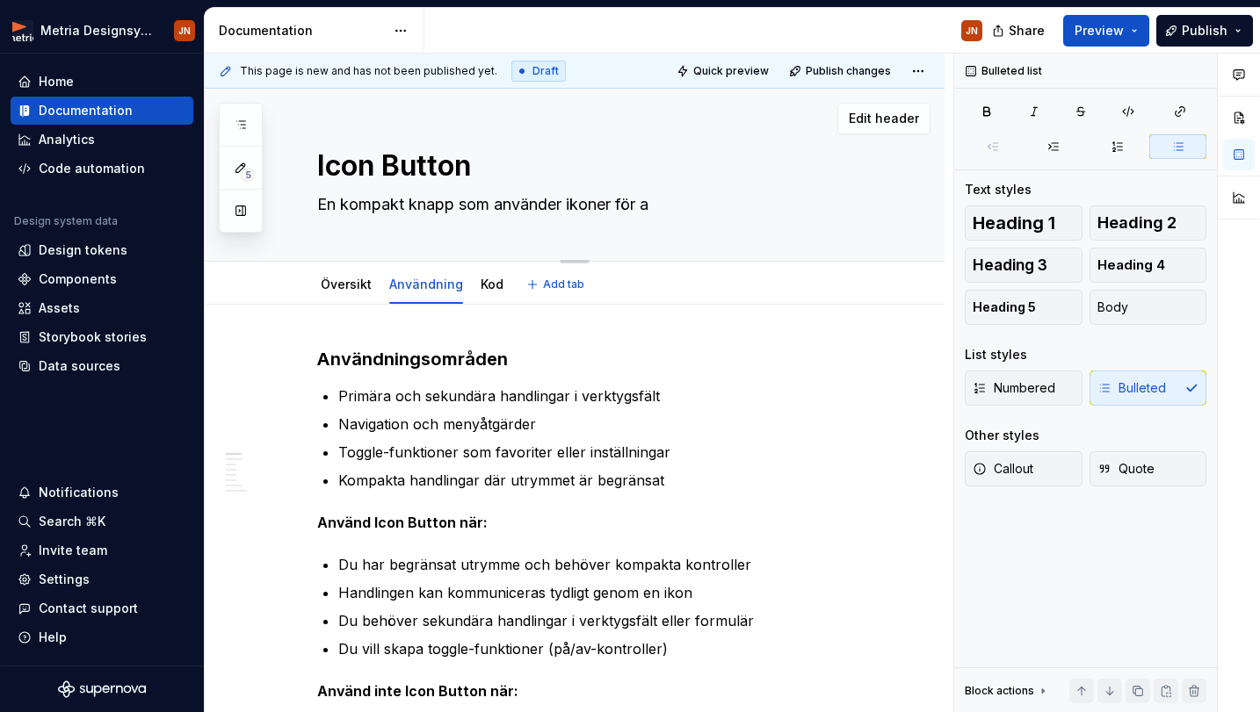
type textarea "En kompakt knapp som använder ikoner för at"
type textarea "*"
type textarea "En kompakt knapp som använder ikoner för att"
type textarea "*"
type textarea "En kompakt knapp som använder ikoner för att"
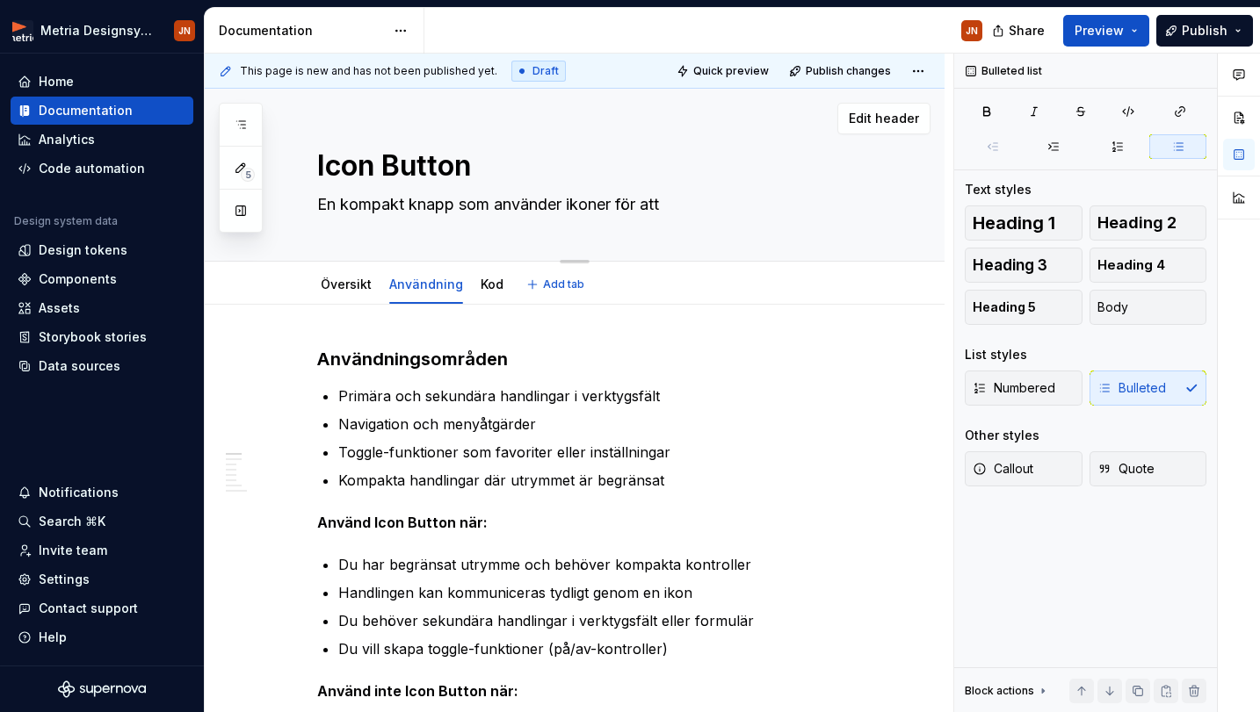
type textarea "*"
type textarea "En kompakt knapp som använder ikoner för att k"
type textarea "*"
type textarea "En kompakt knapp som använder ikoner för att ko"
type textarea "*"
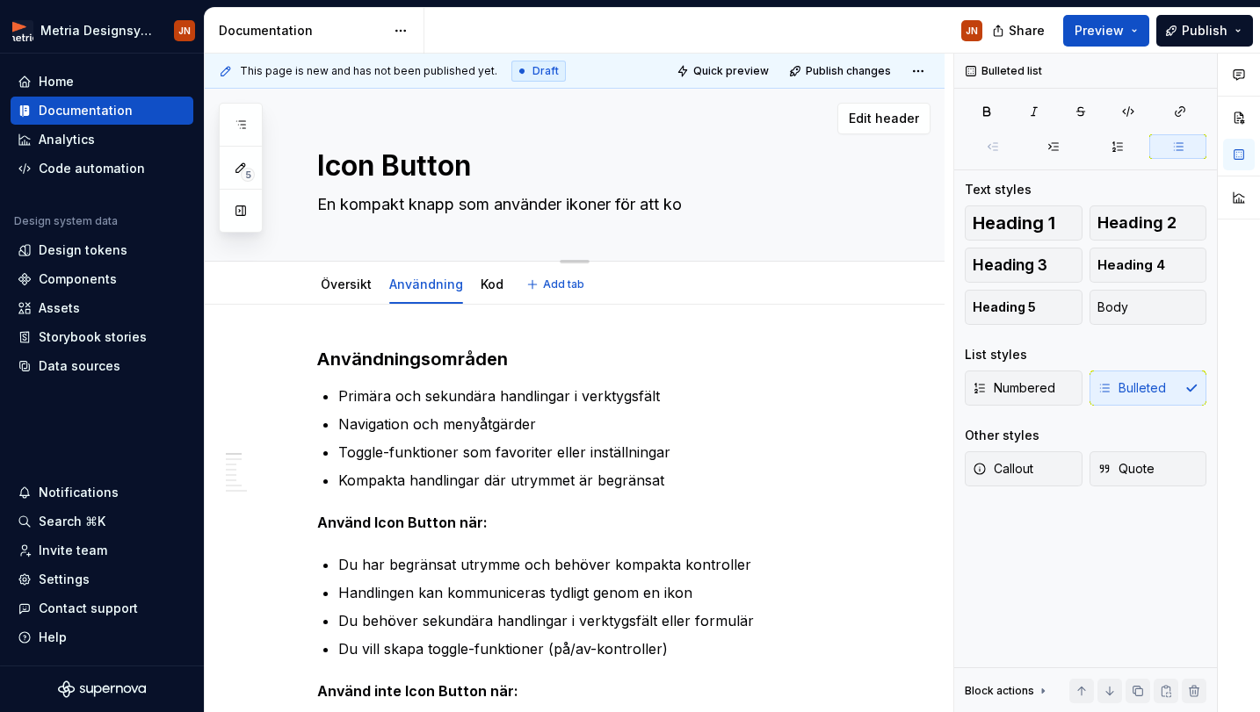
type textarea "En kompakt knapp som använder ikoner för att kom"
type textarea "*"
type textarea "En kompakt knapp som använder ikoner för att komm"
type textarea "*"
type textarea "En kompakt knapp som använder ikoner för att kommu"
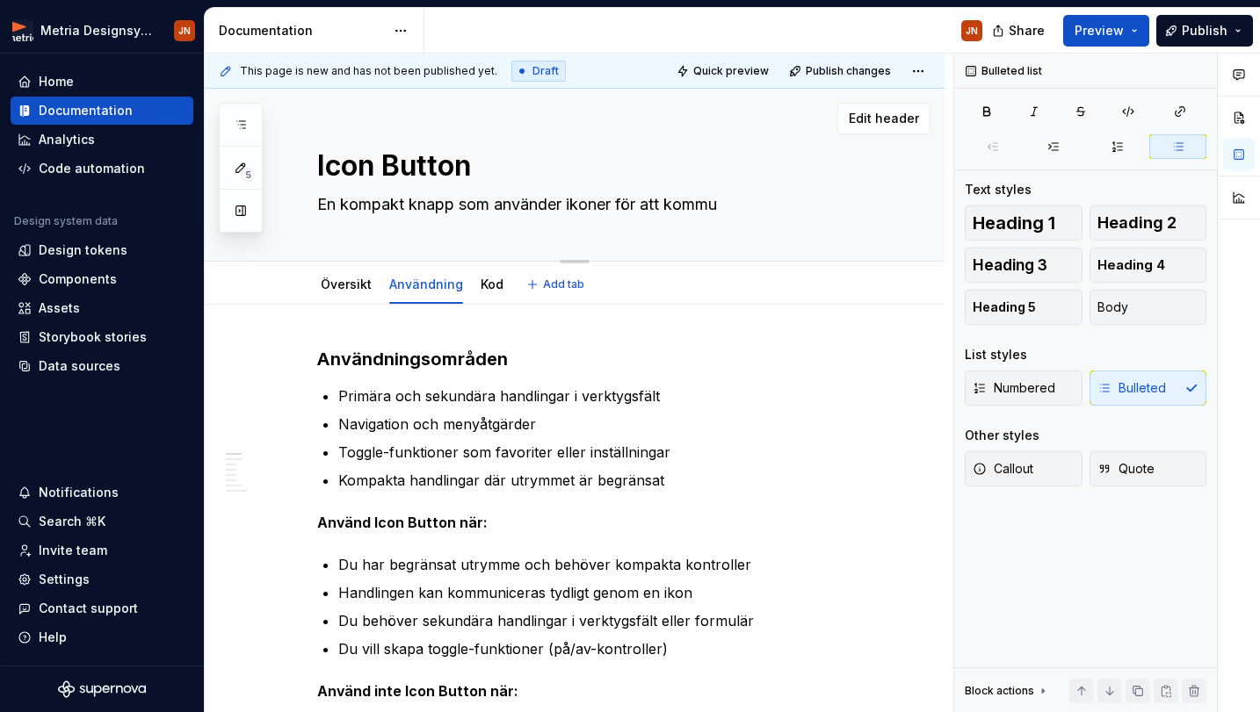
type textarea "*"
type textarea "En kompakt knapp som använder ikoner för att kommub"
type textarea "*"
type textarea "En kompakt knapp som använder ikoner för att kommubi"
type textarea "*"
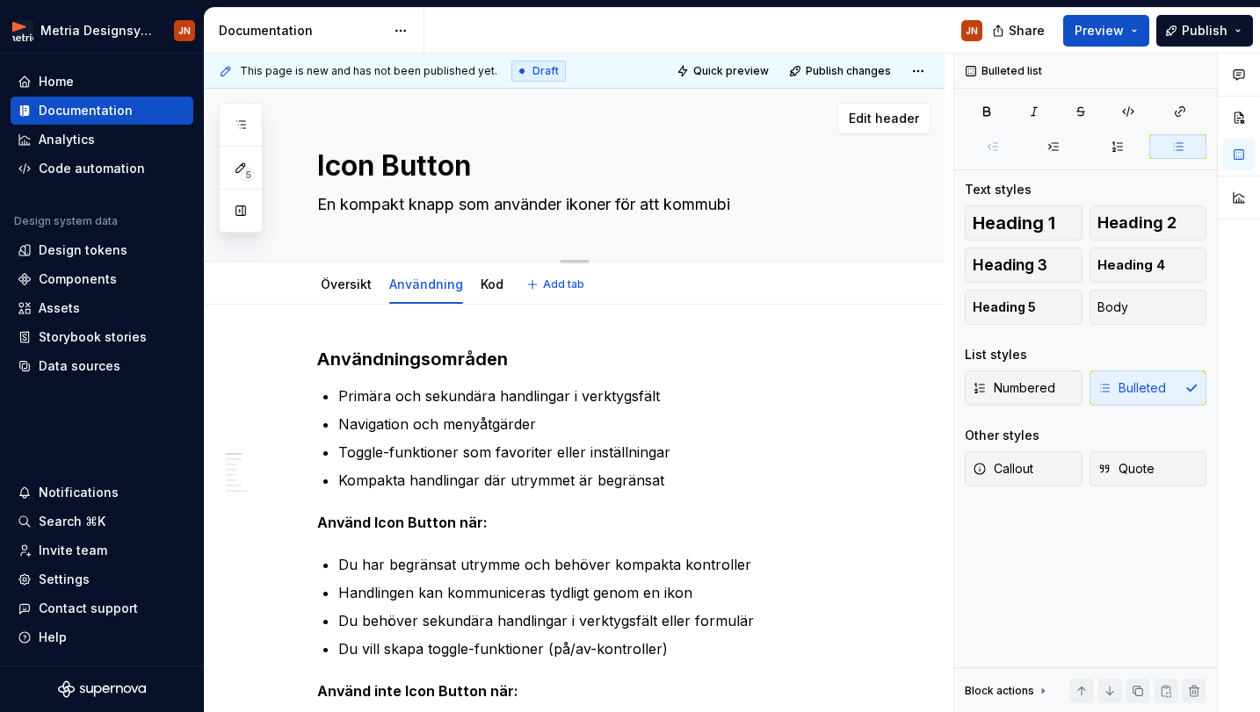
type textarea "En kompakt knapp som använder ikoner för att kommubiu"
type textarea "*"
type textarea "En kompakt knapp som använder ikoner för att kommubiuc"
type textarea "*"
type textarea "En kompakt knapp som använder ikoner för att kommubiuce"
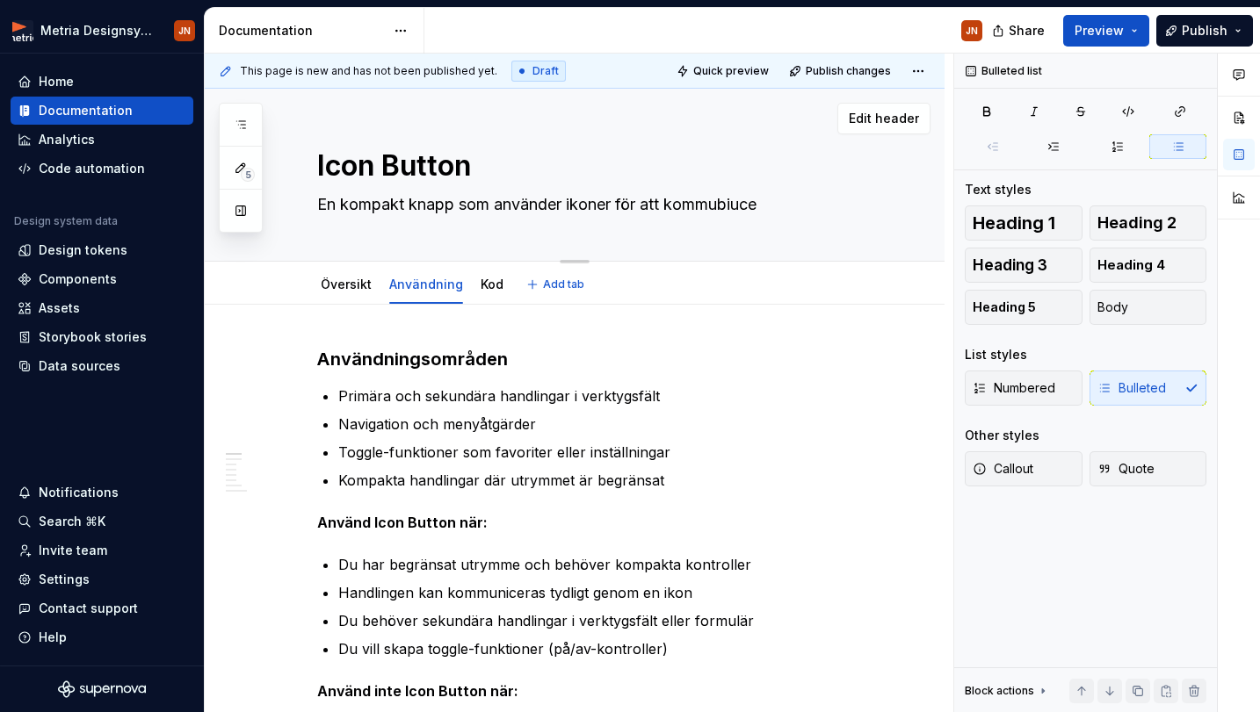
type textarea "*"
type textarea "En kompakt knapp som använder ikoner för att kommubiuc"
type textarea "*"
type textarea "En kompakt knapp som använder ikoner för att kommubiu"
type textarea "*"
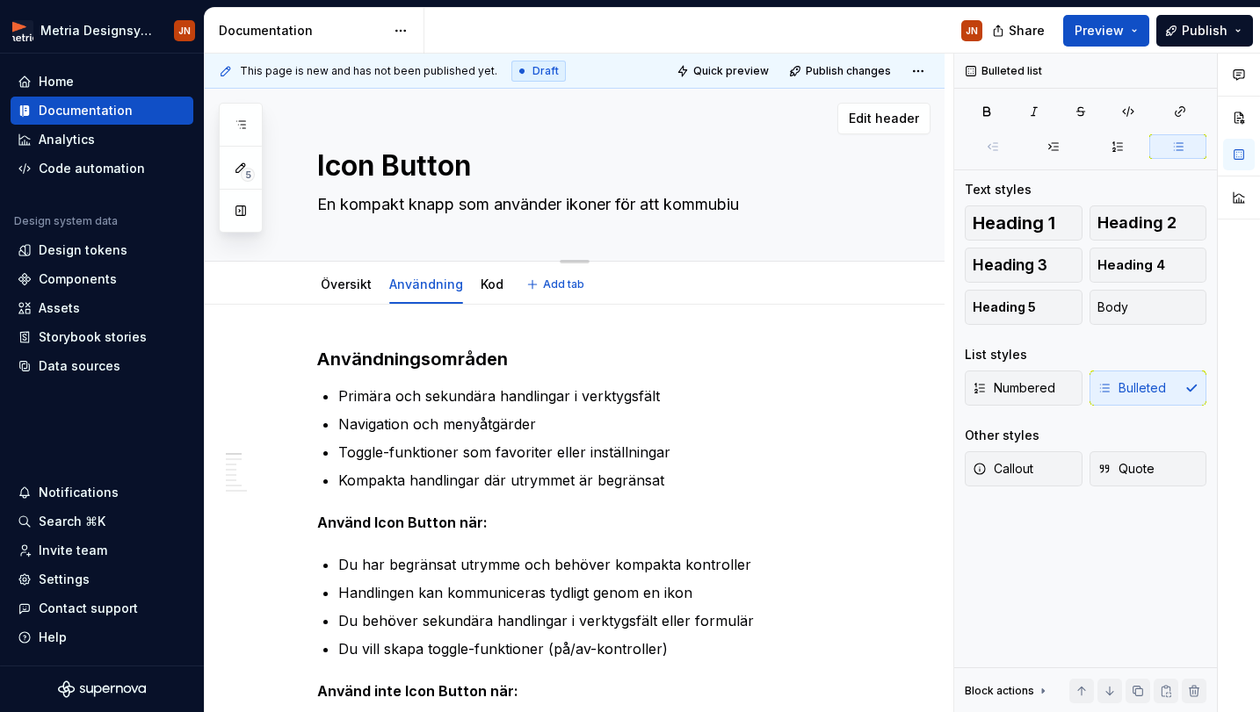
type textarea "En kompakt knapp som använder ikoner för att kommubi"
type textarea "*"
type textarea "En kompakt knapp som använder ikoner för att kommub"
type textarea "*"
type textarea "En kompakt knapp som använder ikoner för att kommu"
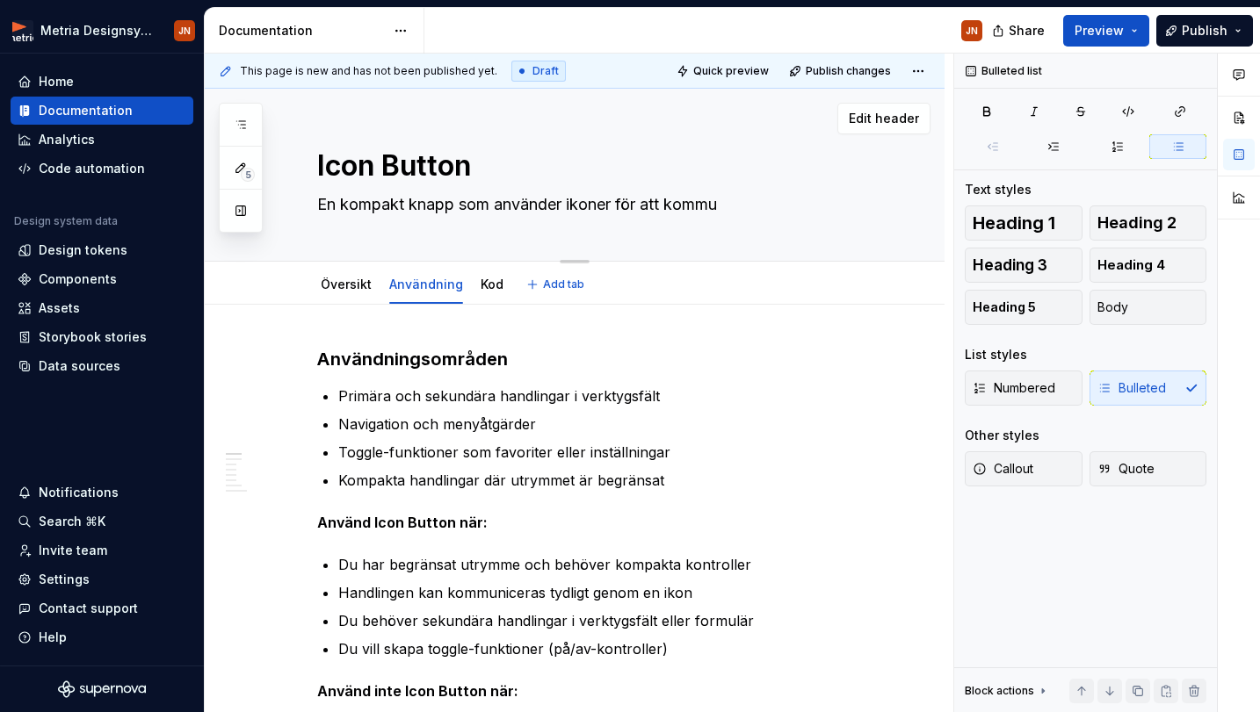
type textarea "*"
type textarea "En kompakt knapp som använder ikoner för att kommun"
type textarea "*"
type textarea "En kompakt knapp som använder ikoner för att kommuni"
type textarea "*"
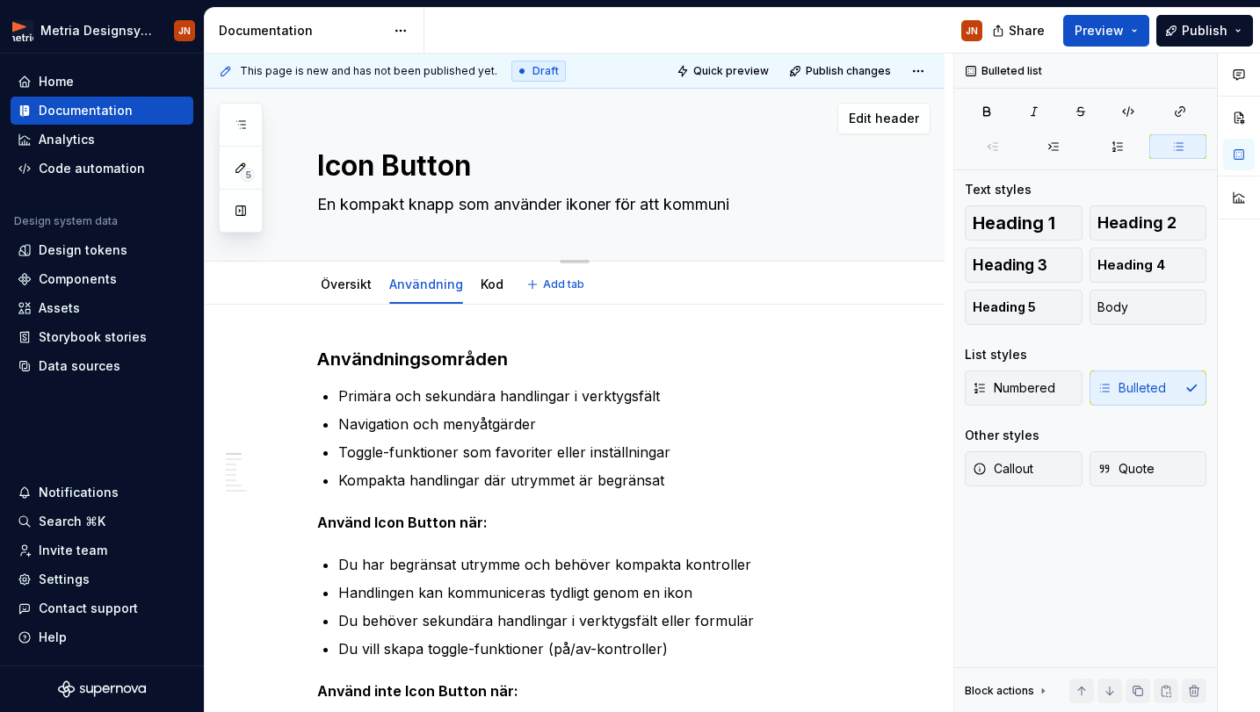
type textarea "En kompakt knapp som använder ikoner för att kommunic"
type textarea "*"
type textarea "En kompakt knapp som använder ikoner för att kommunice"
type textarea "*"
type textarea "En kompakt knapp som använder ikoner för att kommunicer"
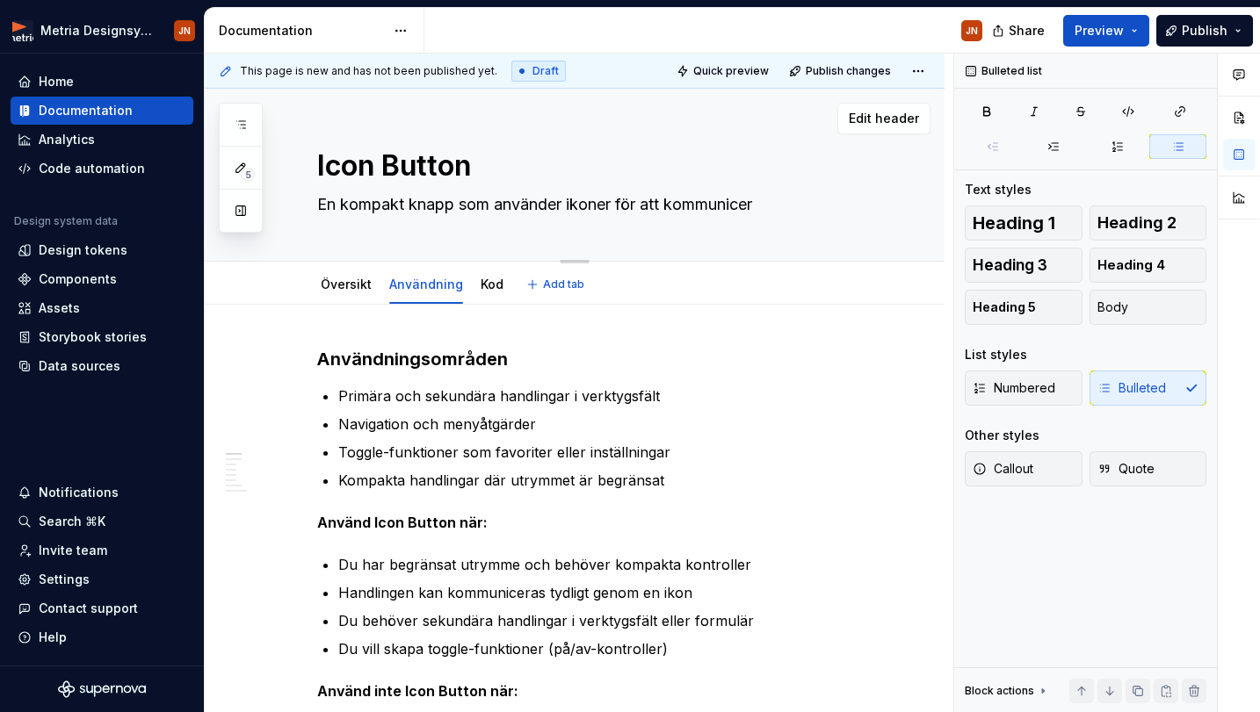
type textarea "*"
type textarea "En kompakt knapp som använder ikoner för att kommunicera"
type textarea "*"
type textarea "En kompakt knapp som använder ikoner för att kommunicera"
type textarea "*"
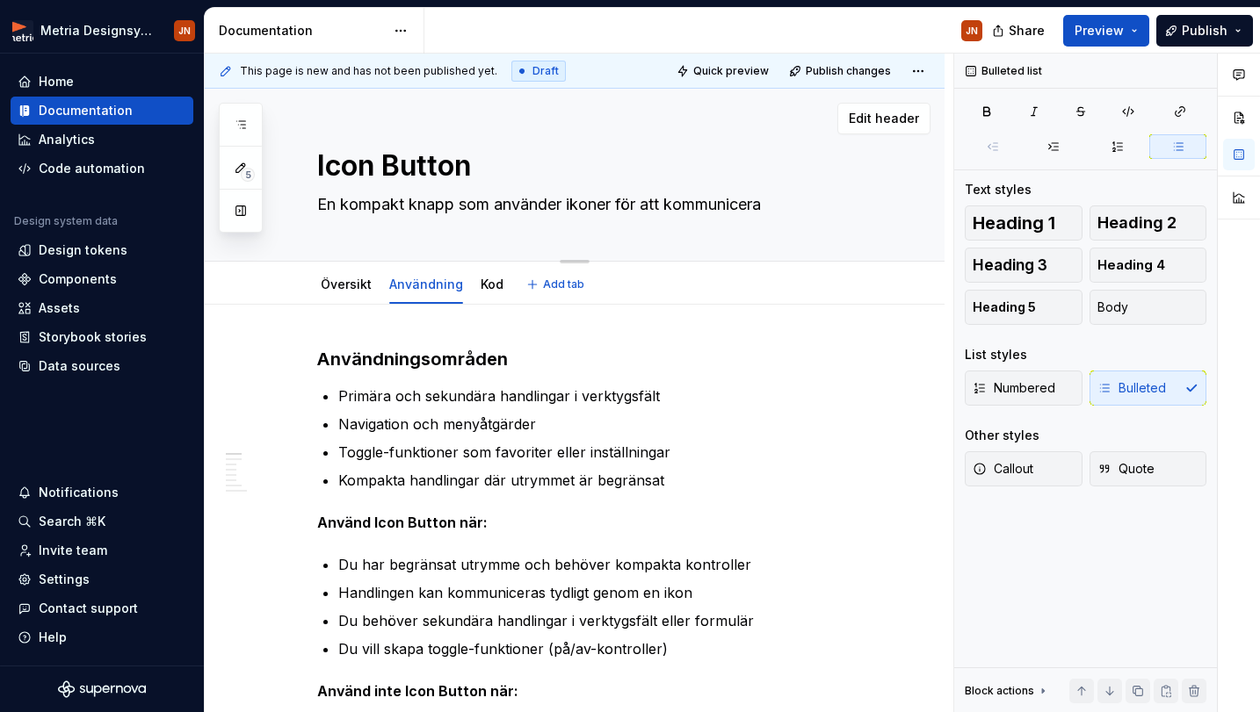
type textarea "En kompakt knapp som använder ikoner för att kommunicera e"
type textarea "*"
type textarea "En kompakt knapp som använder ikoner för att kommunicera en"
type textarea "*"
type textarea "En kompakt knapp som använder ikoner för att kommunicera en"
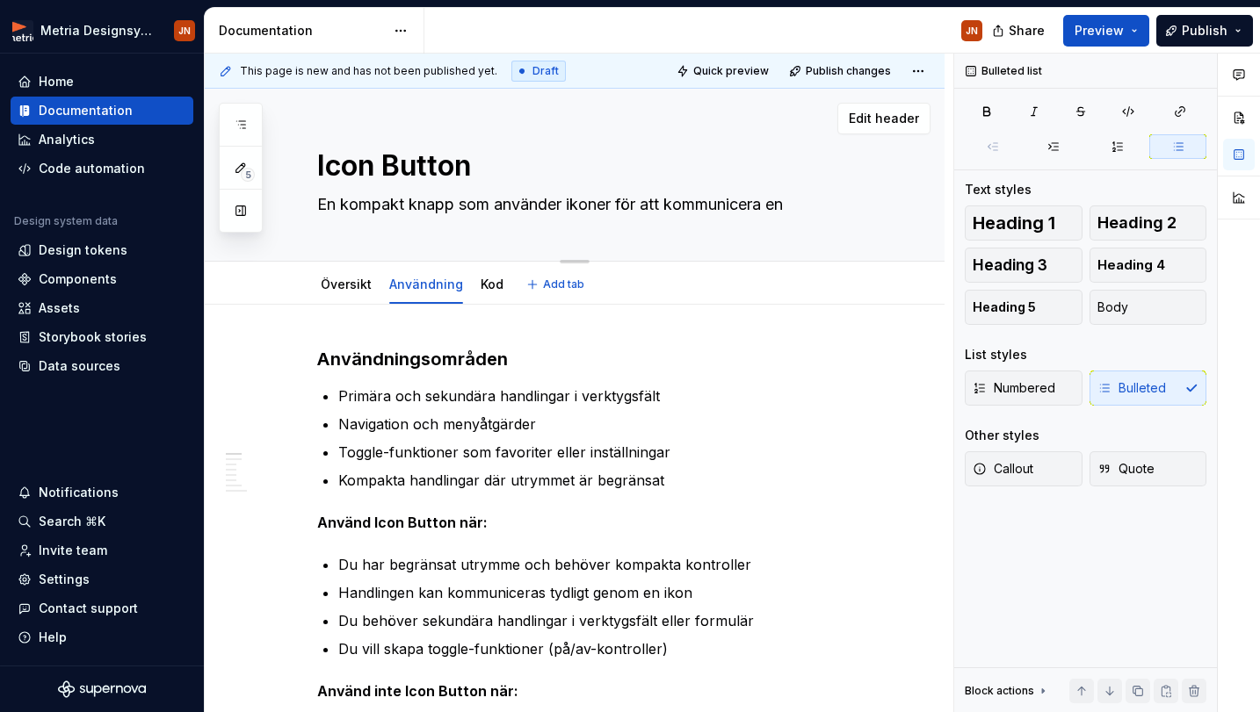
type textarea "*"
type textarea "En kompakt knapp som använder ikoner för att kommunicera en e"
type textarea "*"
type textarea "En kompakt knapp som använder ikoner för att kommunicera en eh"
type textarea "*"
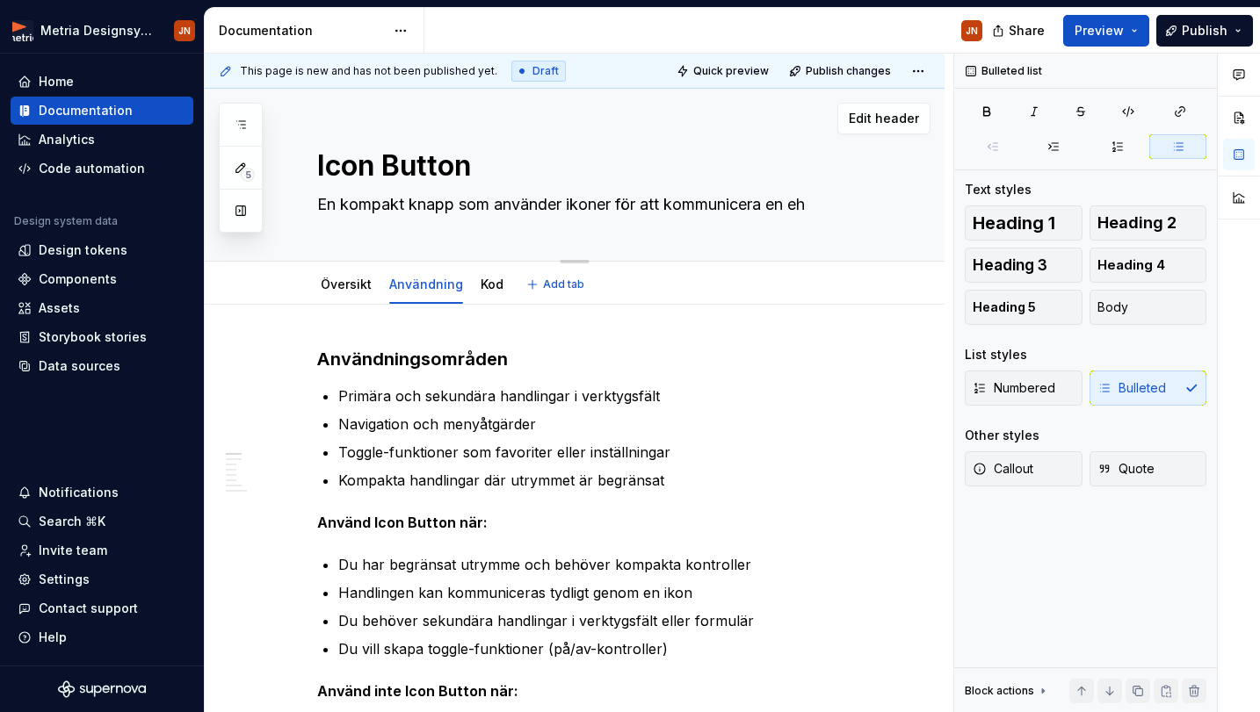
type textarea "En kompakt knapp som använder ikoner för att kommunicera en ehe"
type textarea "*"
type textarea "En kompakt knapp som använder ikoner för att kommunicera en eh"
type textarea "*"
type textarea "En kompakt knapp som använder ikoner för att kommunicera en e"
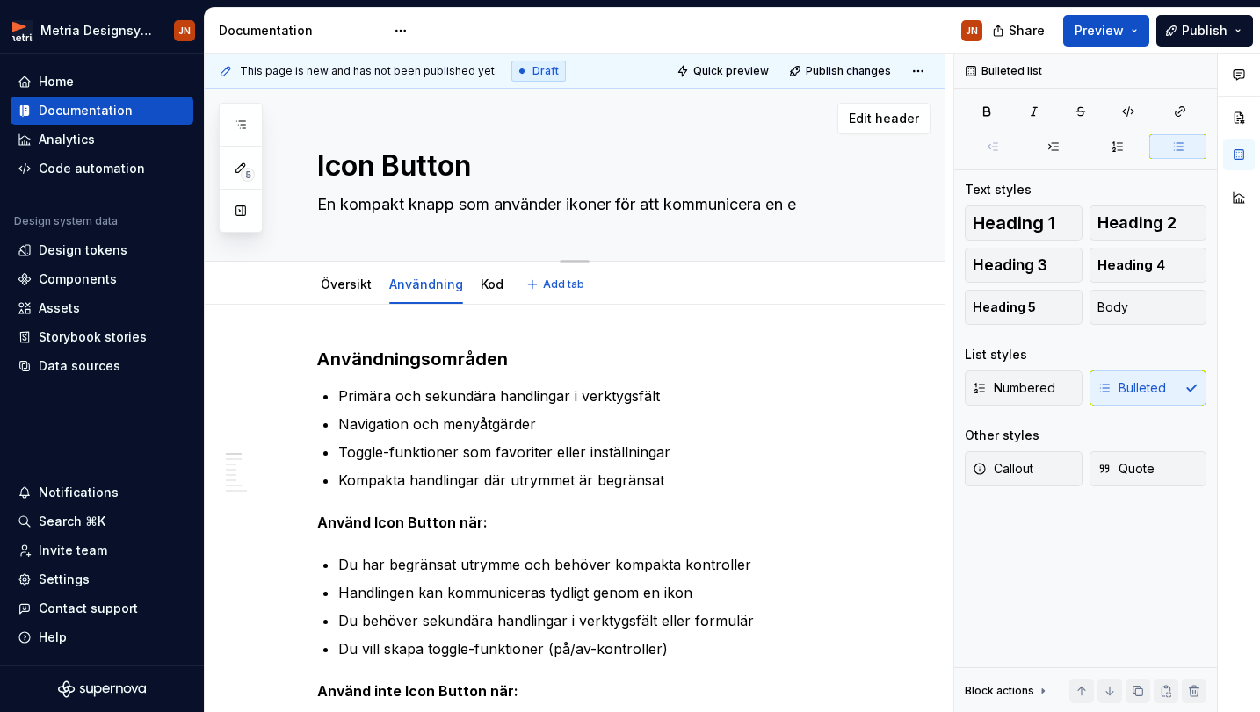
type textarea "*"
type textarea "En kompakt knapp som använder ikoner för att kommunicera en en"
type textarea "*"
type textarea "En kompakt knapp som använder ikoner för att kommunicera en ene"
type textarea "*"
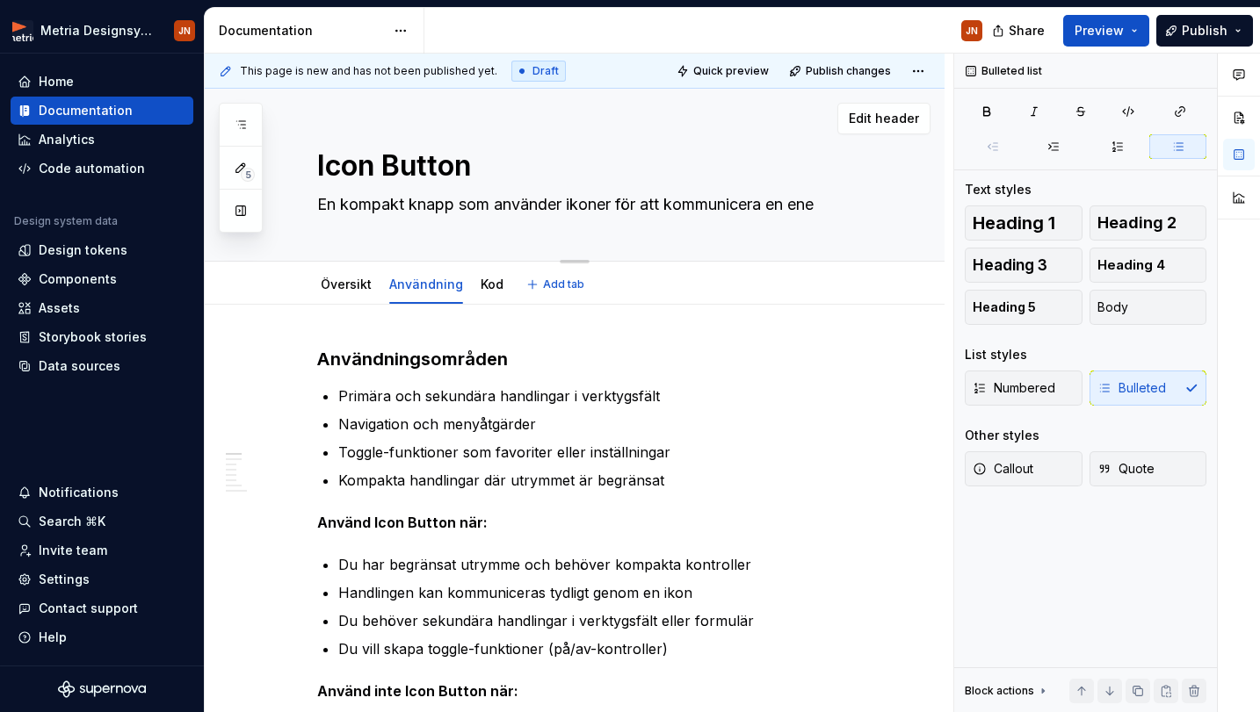
type textarea "En kompakt knapp som använder ikoner för att kommunicera en enek"
type textarea "*"
type textarea "En kompakt knapp som använder ikoner för att kommunicera en enekt"
type textarea "*"
type textarea "En kompakt knapp som använder ikoner för att kommunicera en enek"
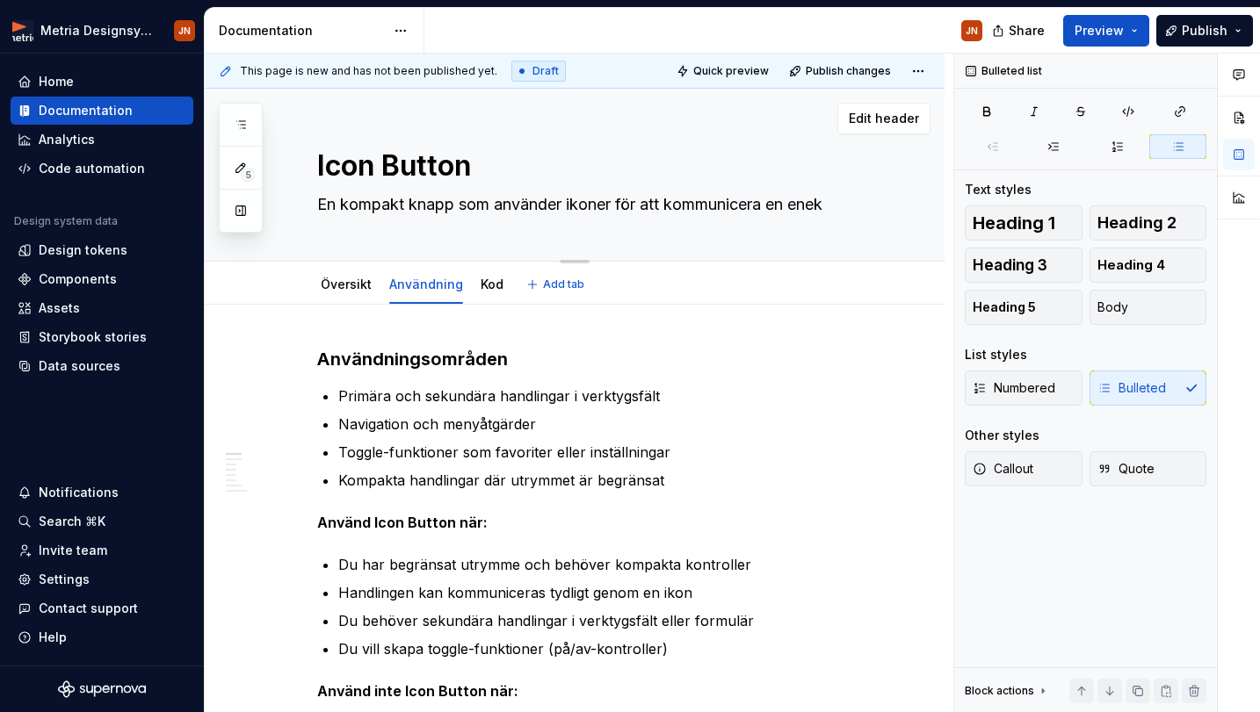
type textarea "*"
type textarea "En kompakt knapp som använder ikoner för att kommunicera en ene"
type textarea "*"
type textarea "En kompakt knapp som använder ikoner för att kommunicera en en"
type textarea "*"
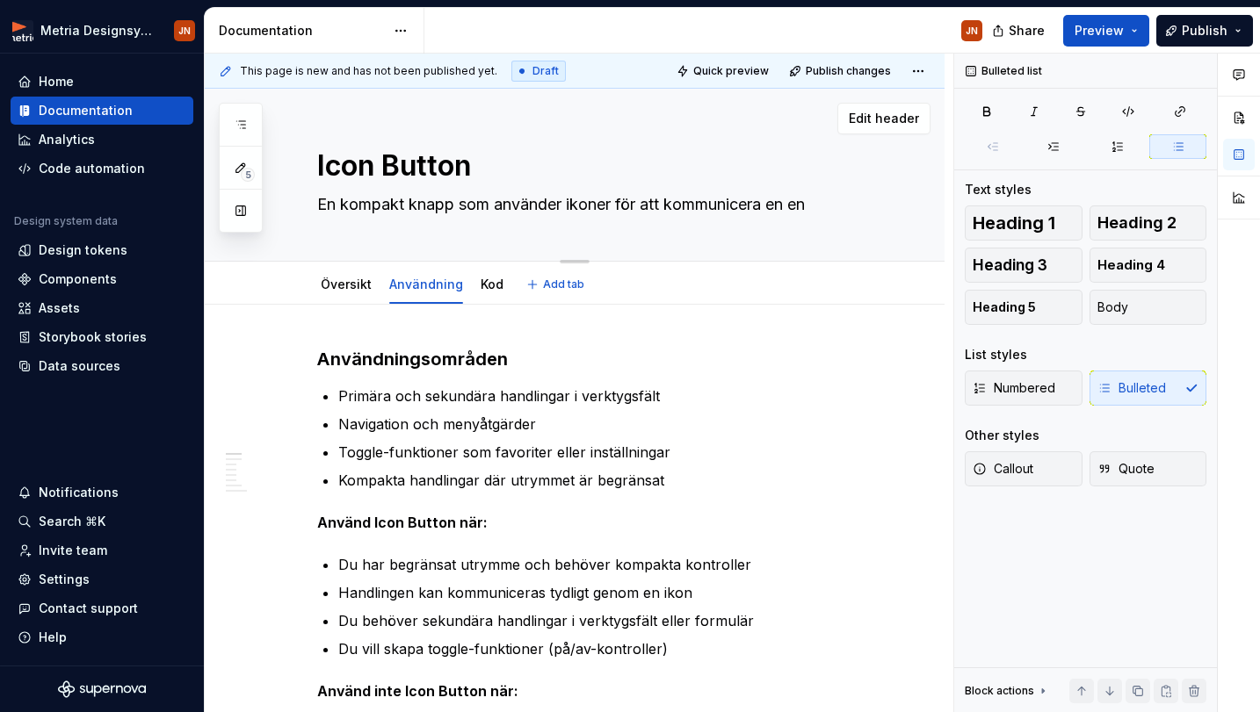
type textarea "En kompakt knapp som använder ikoner för att kommunicera en enk"
type textarea "*"
type textarea "En kompakt knapp som använder ikoner för att kommunicera en enke"
type textarea "*"
type textarea "En kompakt knapp som använder ikoner för att kommunicera en enkel"
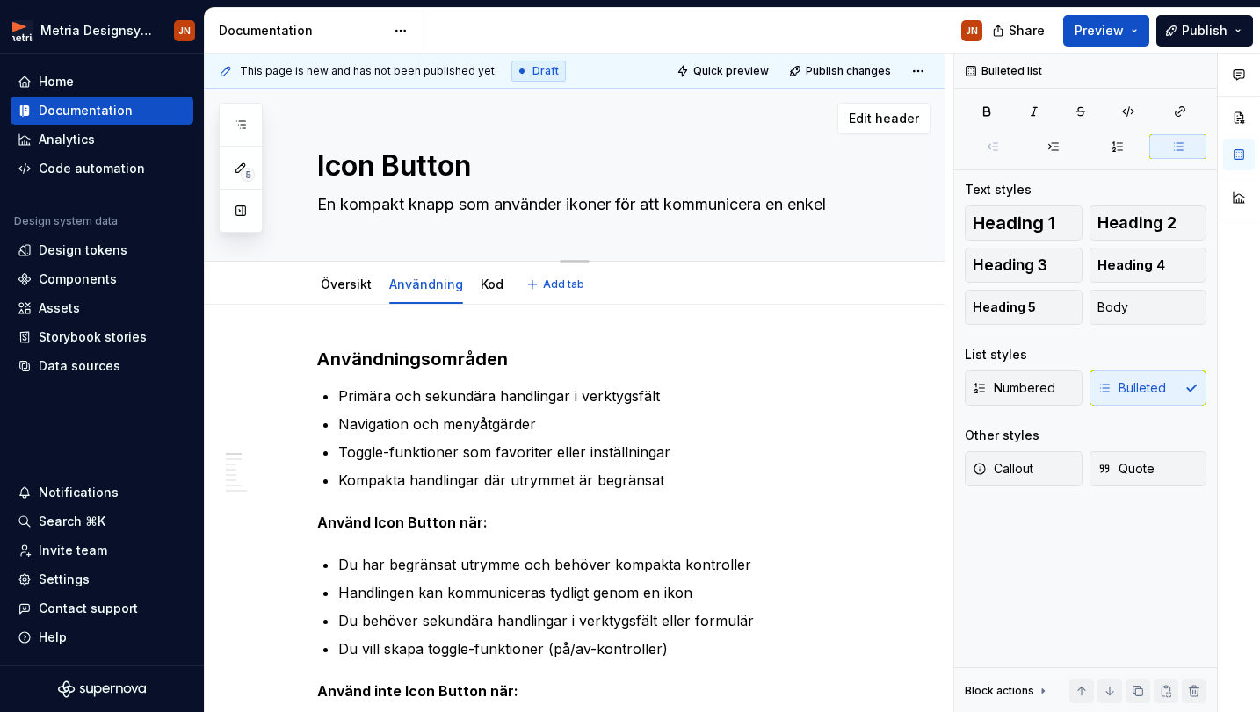
type textarea "*"
type textarea "En kompakt knapp som använder ikoner för att kommunicera en enkelt"
type textarea "*"
type textarea "En kompakt knapp som använder ikoner för att kommunicera en enkel"
type textarea "*"
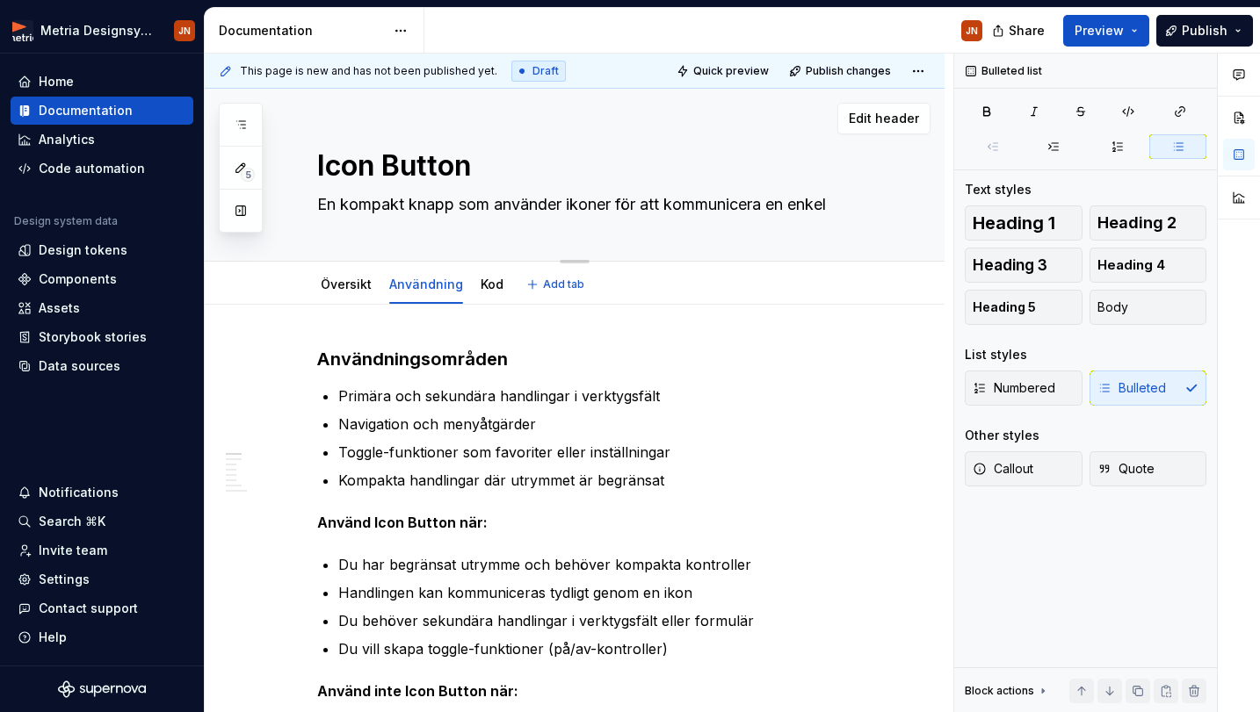
type textarea "En kompakt knapp som använder ikoner för att kommunicera en enkel"
type textarea "*"
type textarea "En kompakt knapp som använder ikoner för att kommunicera en enkel h"
type textarea "*"
type textarea "En kompakt knapp som använder ikoner för att kommunicera en enkel ha"
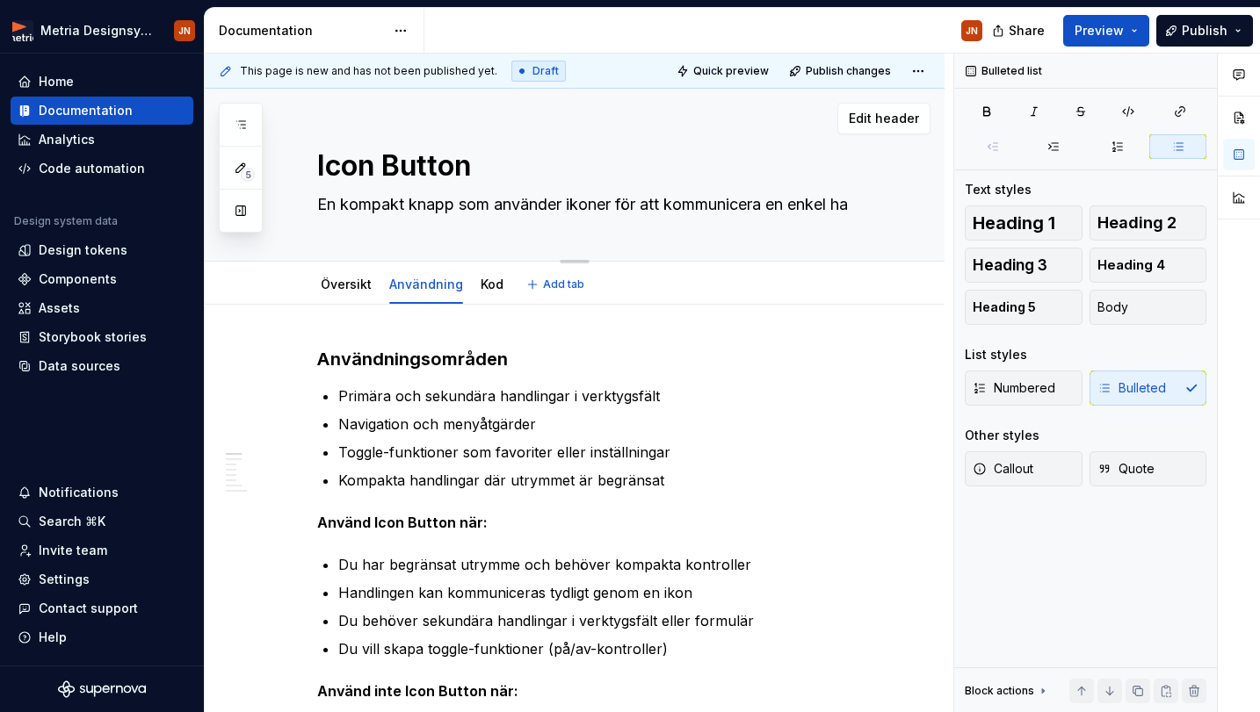
type textarea "*"
type textarea "En kompakt knapp som använder ikoner för att kommunicera en enkel han"
type textarea "*"
type textarea "En kompakt knapp som använder ikoner för att kommunicera en enkel hand"
type textarea "*"
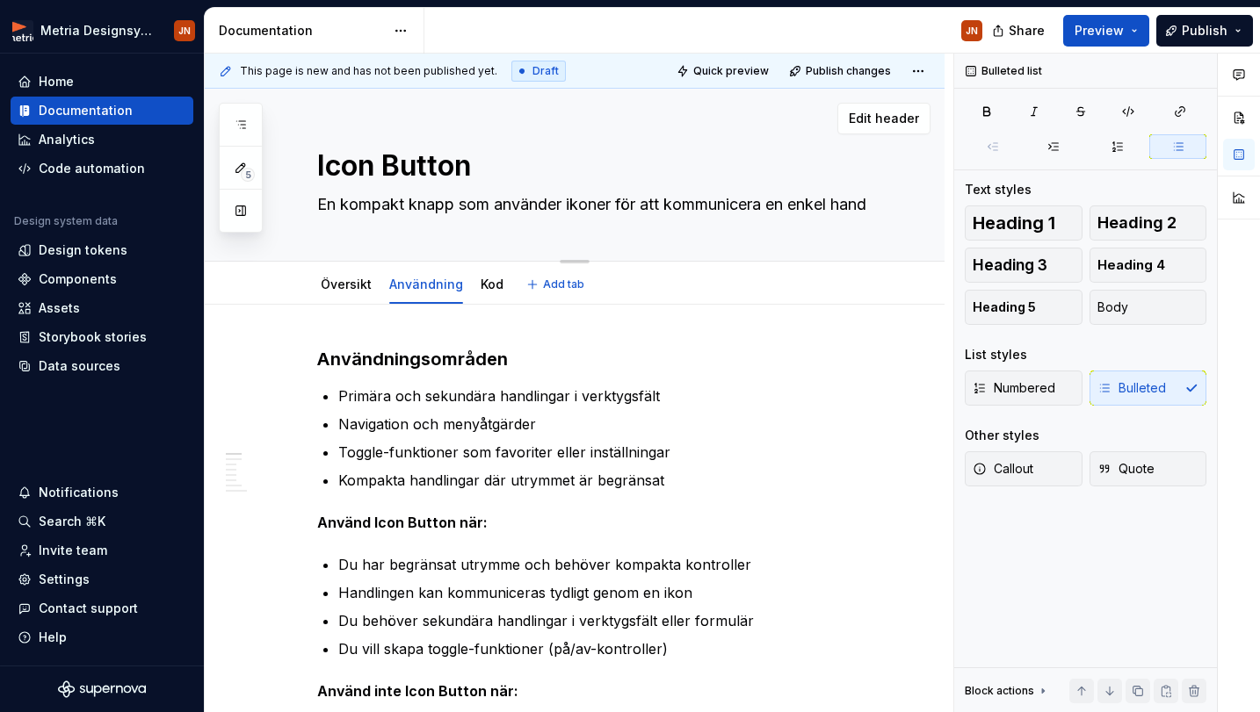
type textarea "En kompakt knapp som använder ikoner för att kommunicera en enkel handl"
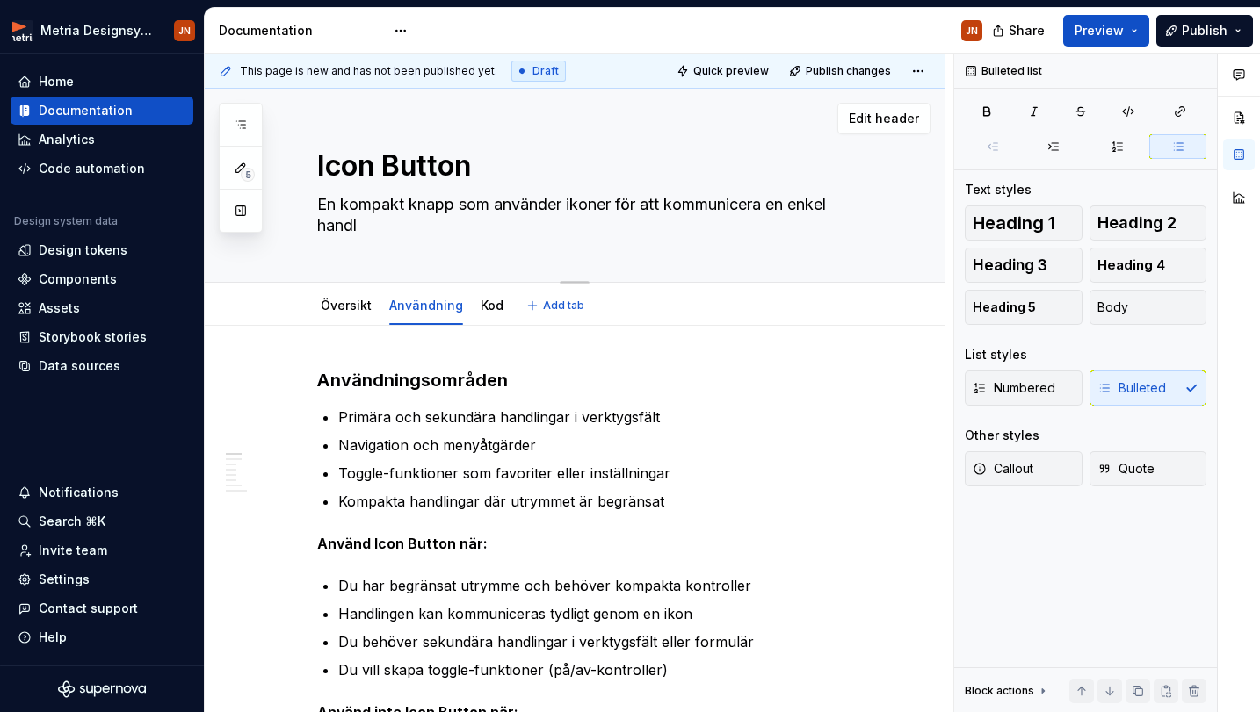
type textarea "*"
type textarea "En kompakt knapp som använder ikoner för att kommunicera en enkel handli"
type textarea "*"
type textarea "En kompakt knapp som använder ikoner för att kommunicera en enkel handlin"
type textarea "*"
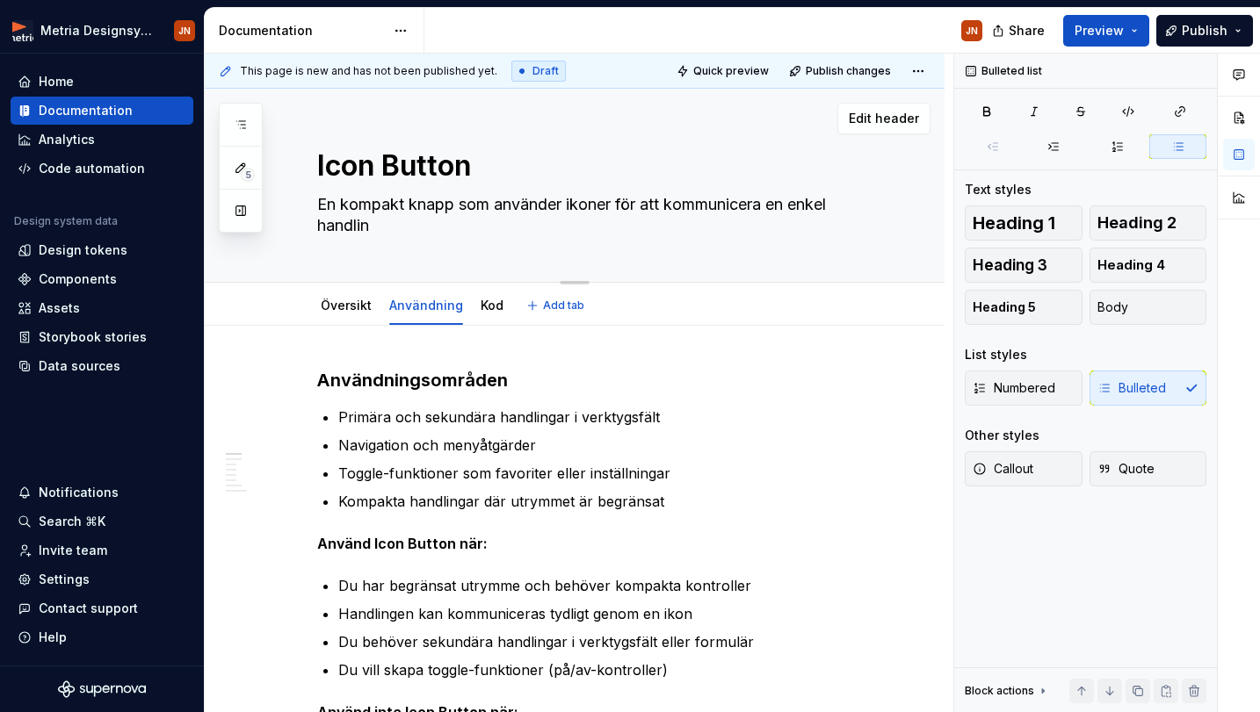
type textarea "En kompakt knapp som använder ikoner för att kommunicera en enkel handling"
type textarea "*"
type textarea "En kompakt knapp som använder ikoner för att kommunicera en enkel handling"
click at [661, 391] on h3 "Användningsområden" at bounding box center [595, 380] width 557 height 25
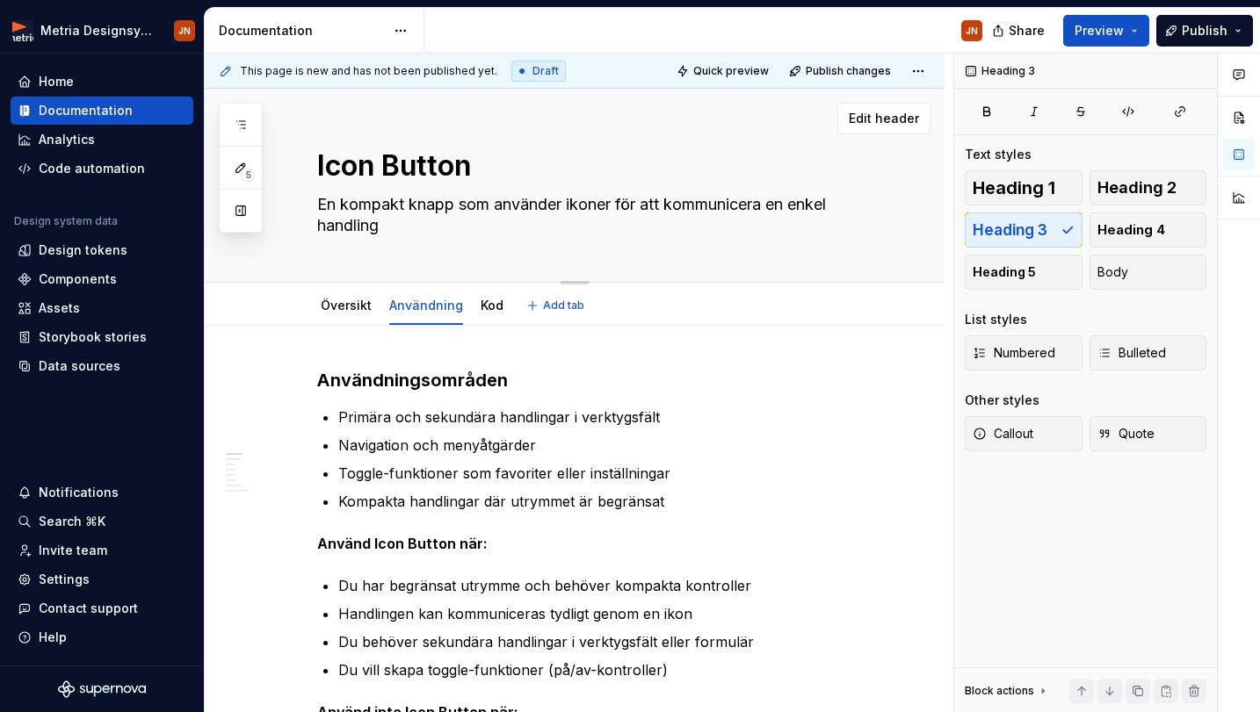
click at [549, 209] on textarea "En kompakt knapp som använder ikoner för att kommunicera en enkel handling" at bounding box center [592, 215] width 557 height 49
type textarea "*"
type textarea "En kompakt knapp som användr ikoner för att kommunicera en enkel handling"
type textarea "*"
type textarea "En kompakt knapp som använd ikoner för att kommunicera en enkel handling"
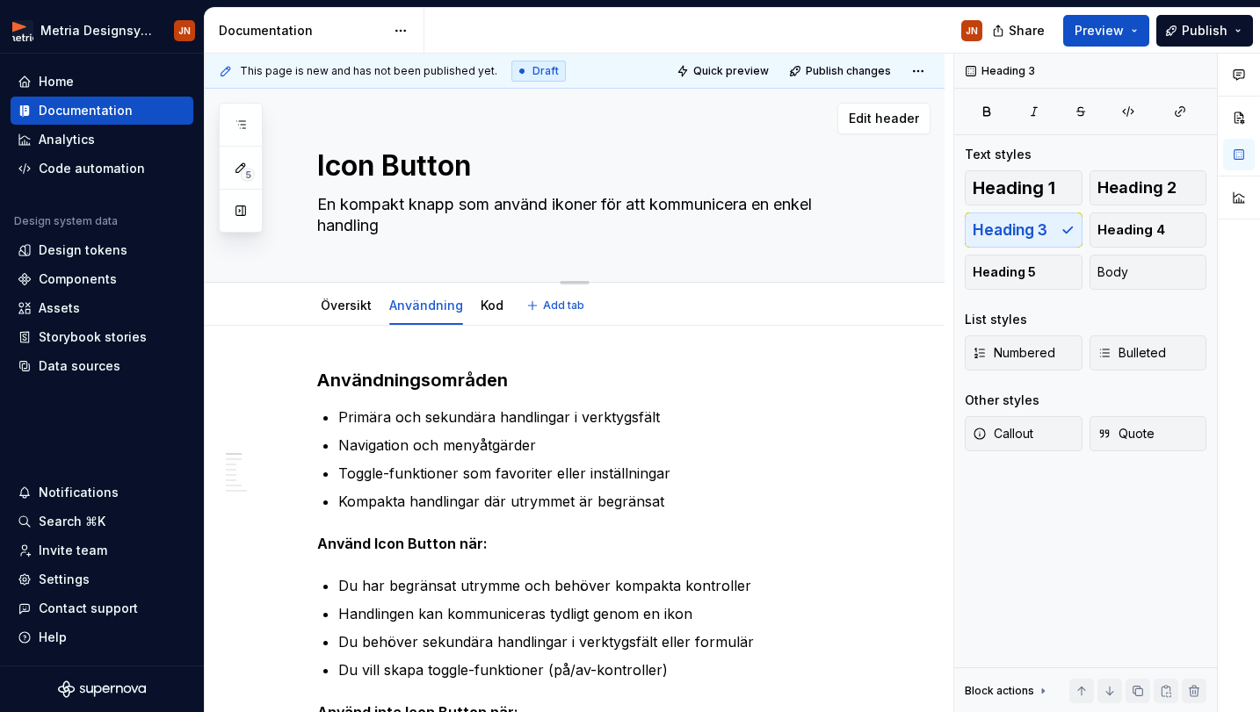
type textarea "*"
type textarea "En kompakt knapp som använd ikoner för att kommunicera en enkel handling"
type textarea "*"
type textarea "En kompakt knapp som använd e ikoner för att kommunicera en enkel handling"
type textarea "*"
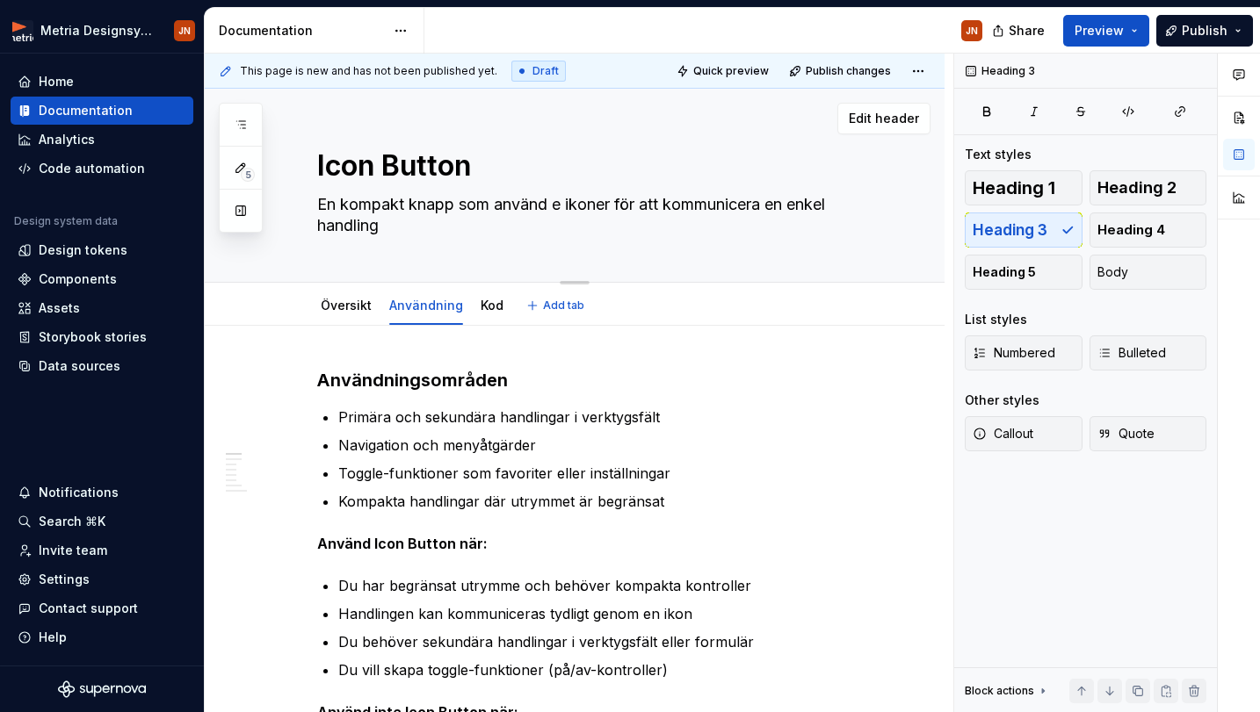
type textarea "En kompakt knapp som använd en ikoner för att kommunicera en enkel handling"
type textarea "*"
type textarea "En kompakt knapp som använd en ikonr för att kommunicera en enkel handling"
type textarea "*"
type textarea "En kompakt knapp som använd en ikon för att kommunicera en enkel handling"
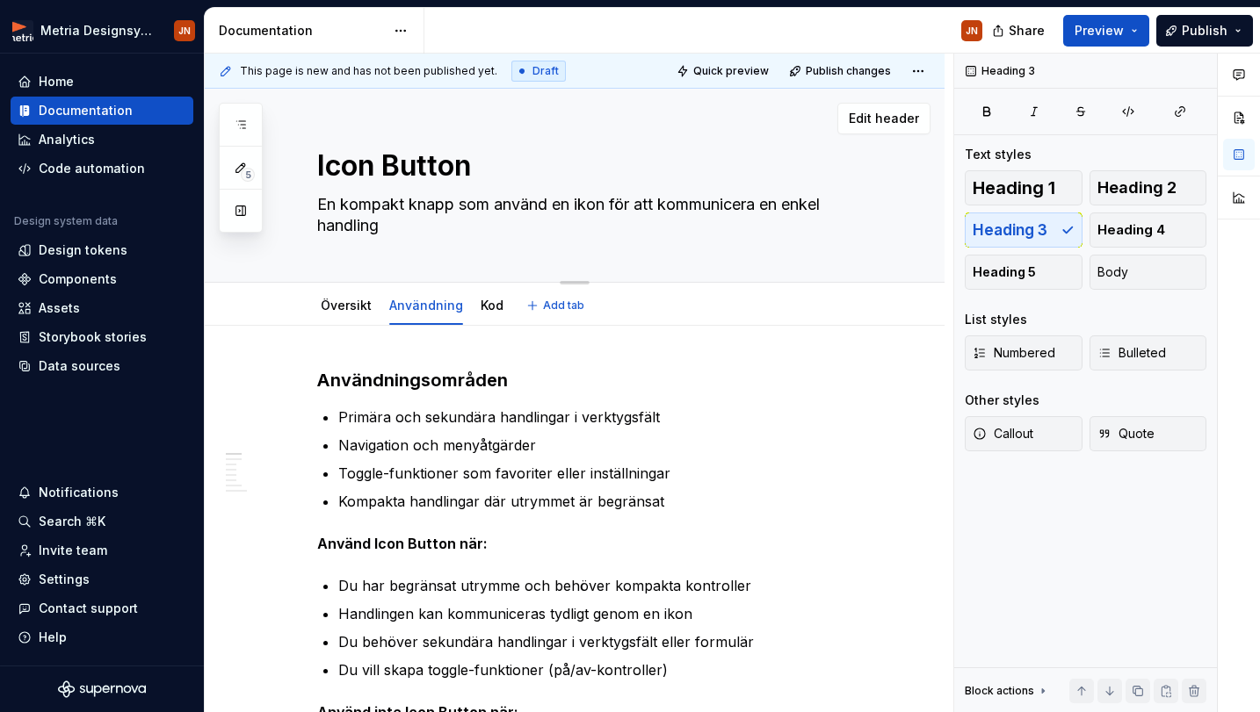
type textarea "*"
type textarea "En kompakt knapp som använd en ikon för att kommunicera en enkel handling"
type textarea "*"
type textarea "n kompakt knapp som använd en ikon för att kommunicera en enkel handling"
type textarea "*"
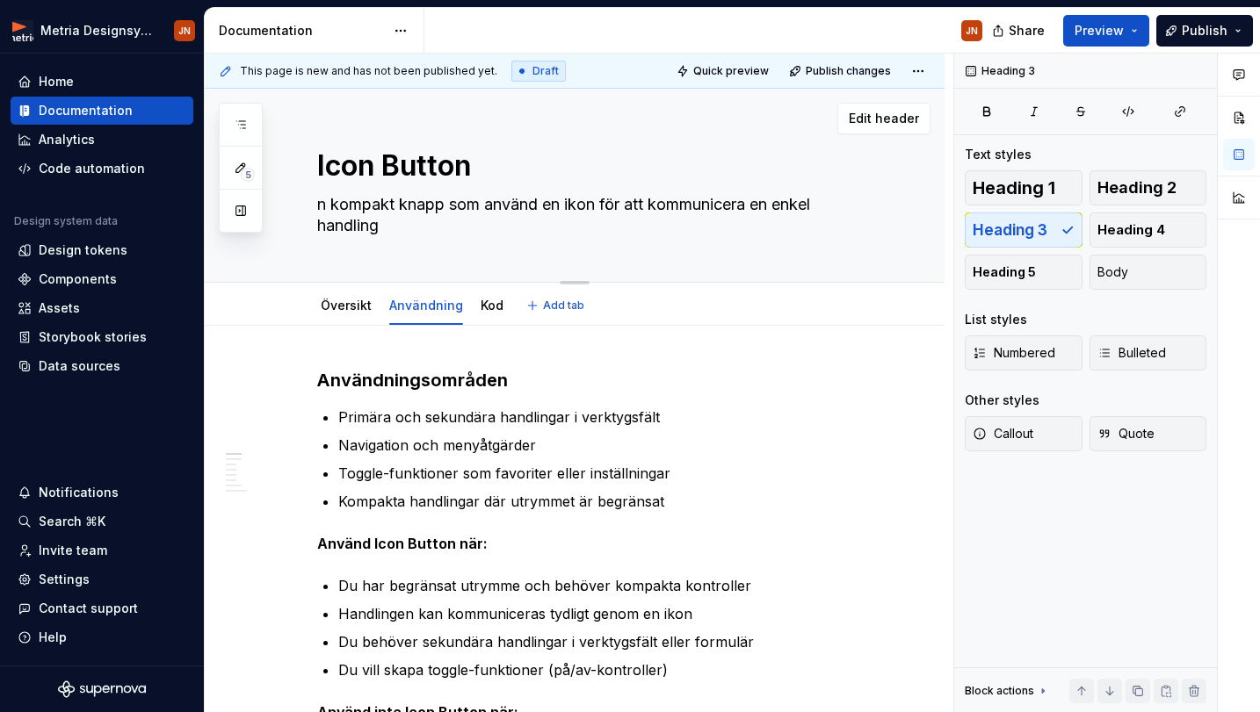
type textarea "kompakt knapp som använd en ikon för att kommunicera en enkel handling"
type textarea "*"
type textarea "kompakt knapp som använd en ikon för att kommunicera en enkel handling"
type textarea "*"
type textarea "ompakt knapp som använd en ikon för att kommunicera en enkel handling"
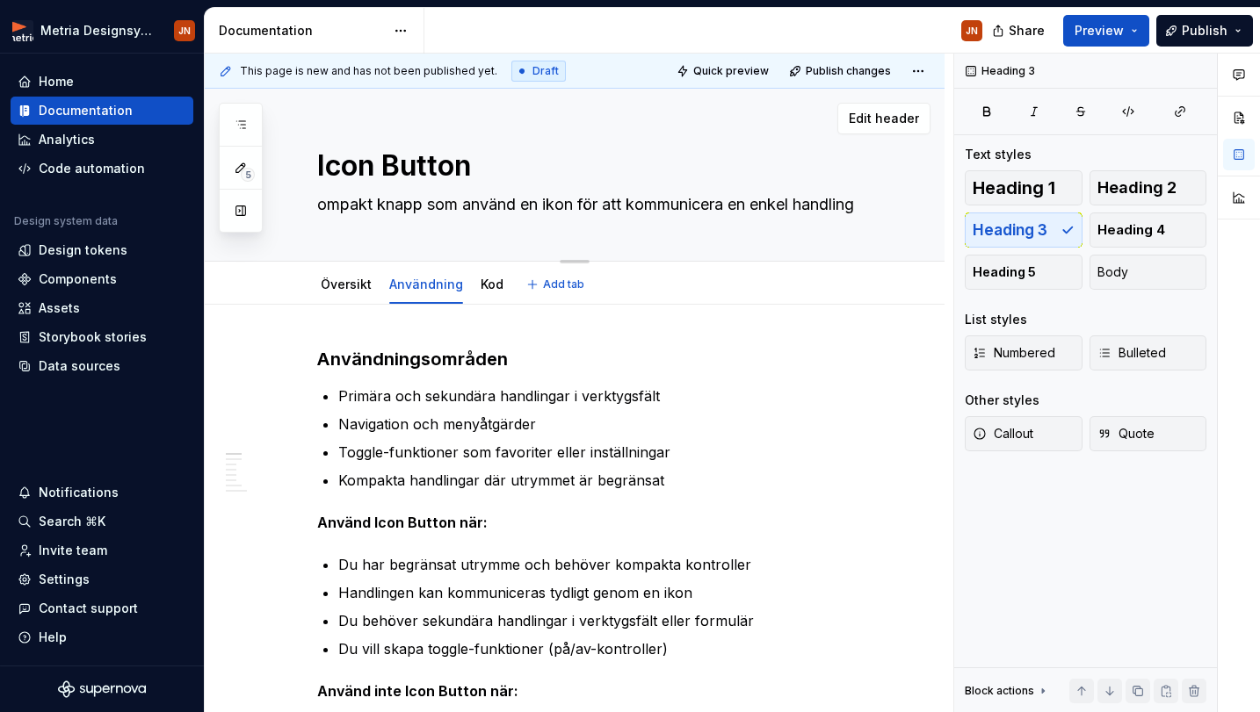
type textarea "*"
type textarea "Kompakt knapp som använd en ikon för att kommunicera en enkel handling"
click at [608, 415] on p "Navigation och menyåtgärder" at bounding box center [606, 424] width 536 height 21
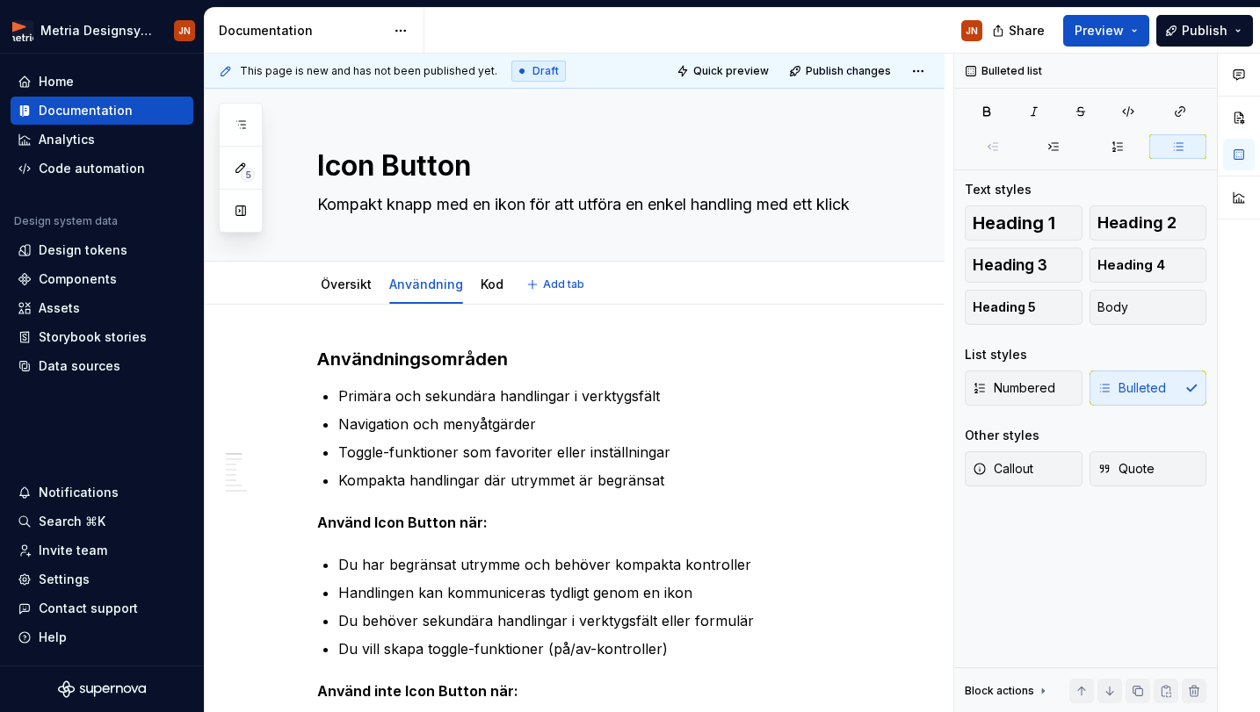
scroll to position [18, 0]
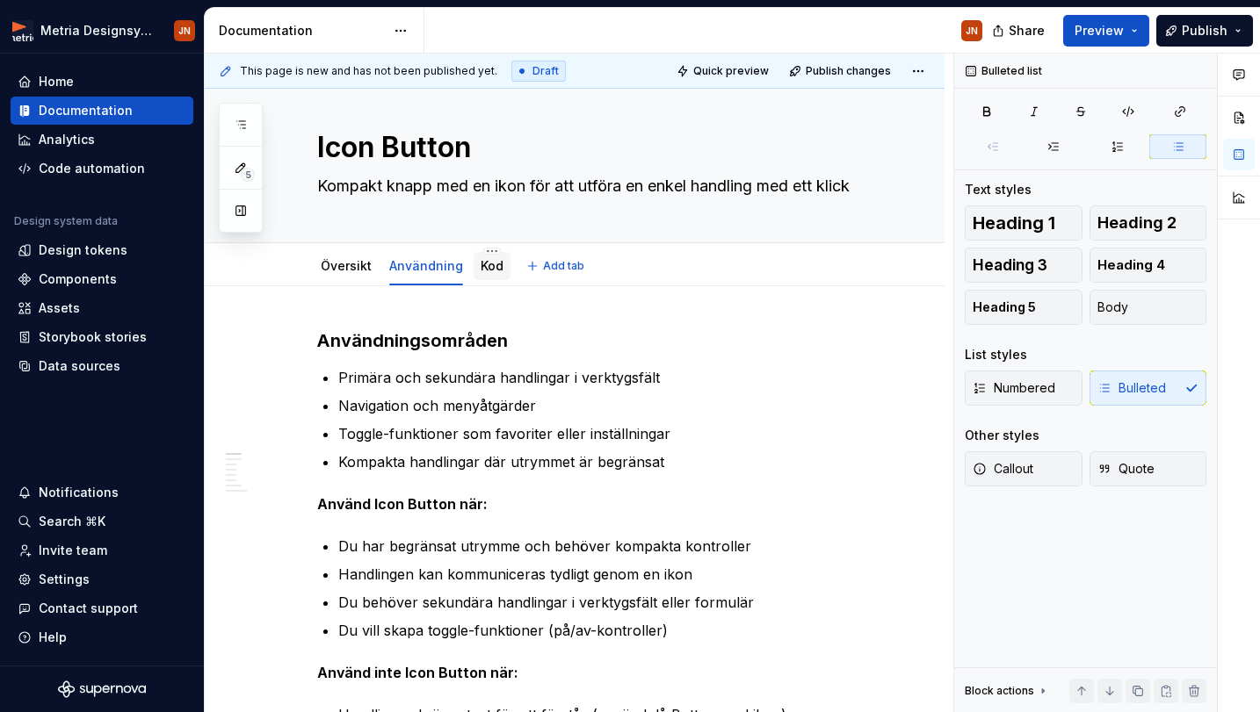
click at [490, 272] on link "Kod" at bounding box center [491, 265] width 23 height 15
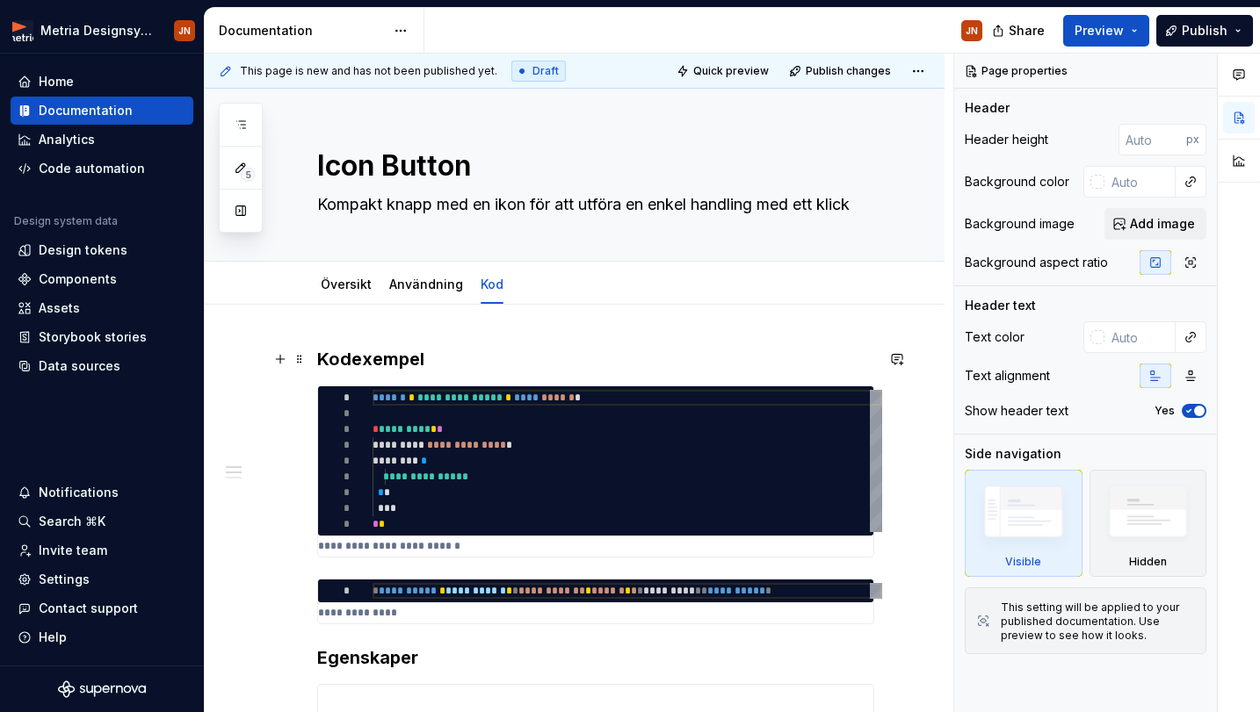
click at [321, 354] on h3 "Kodexempel" at bounding box center [595, 359] width 557 height 25
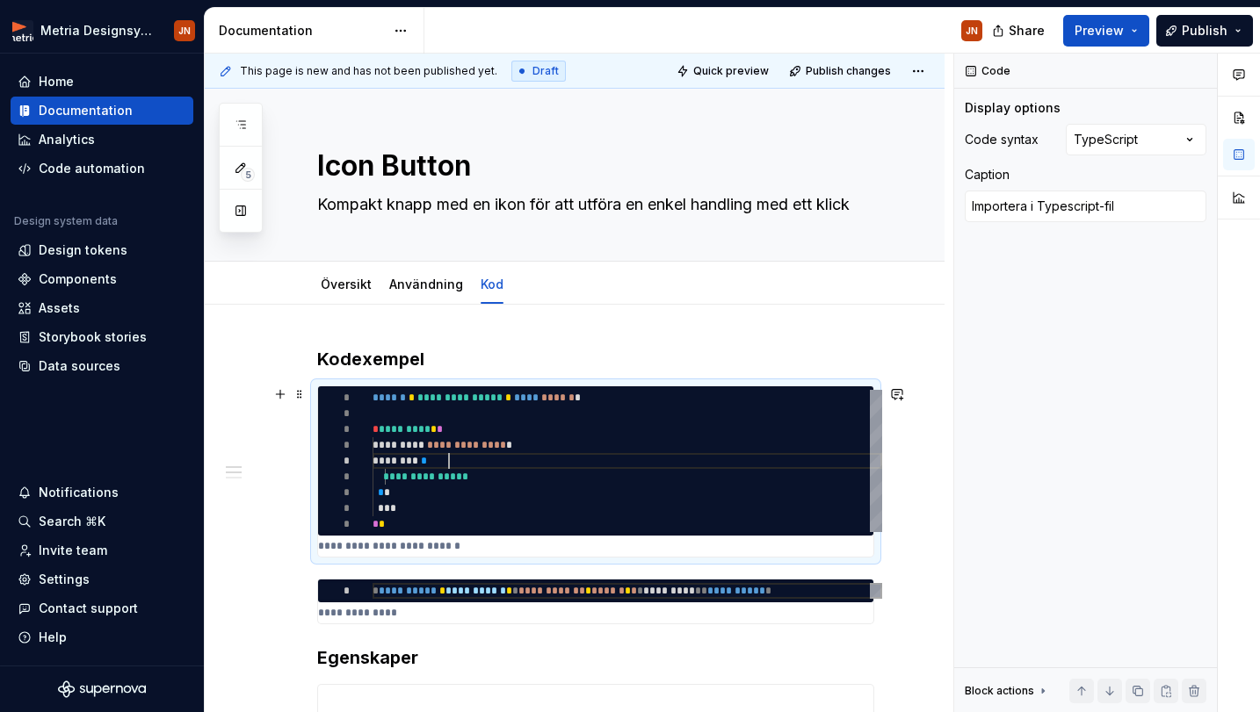
click at [452, 464] on div "******* * *" at bounding box center [626, 461] width 509 height 16
click at [494, 453] on div "******* * *" at bounding box center [626, 461] width 509 height 16
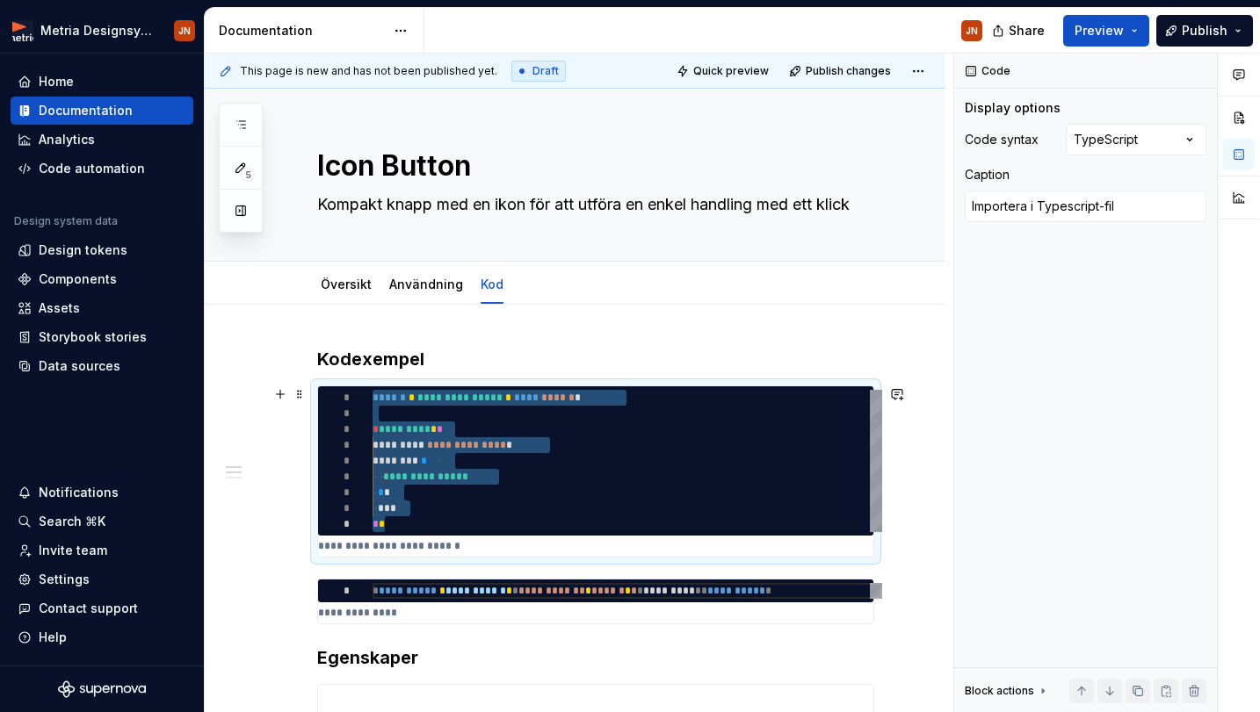
click at [506, 496] on div "* *" at bounding box center [626, 493] width 509 height 16
drag, startPoint x: 400, startPoint y: 520, endPoint x: 373, endPoint y: 405, distance: 118.0
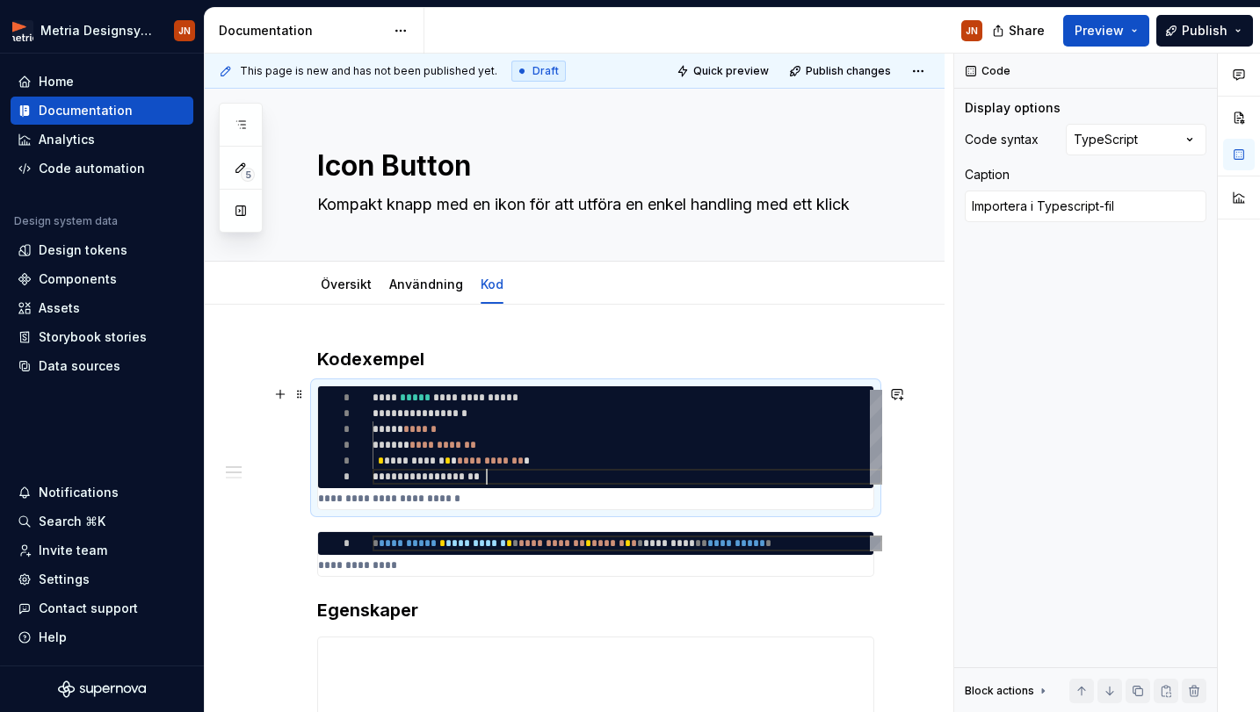
scroll to position [79, 114]
click at [560, 400] on div "**********" at bounding box center [626, 398] width 509 height 16
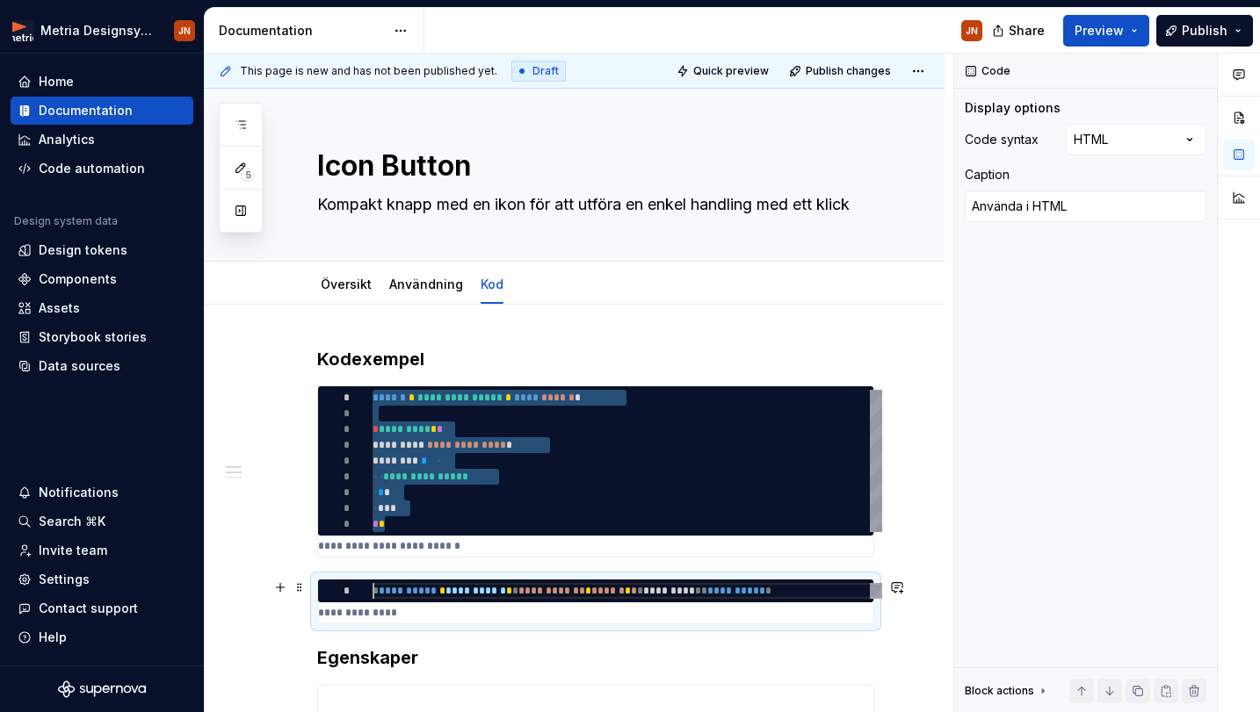
click at [503, 594] on span "**********" at bounding box center [475, 591] width 61 height 11
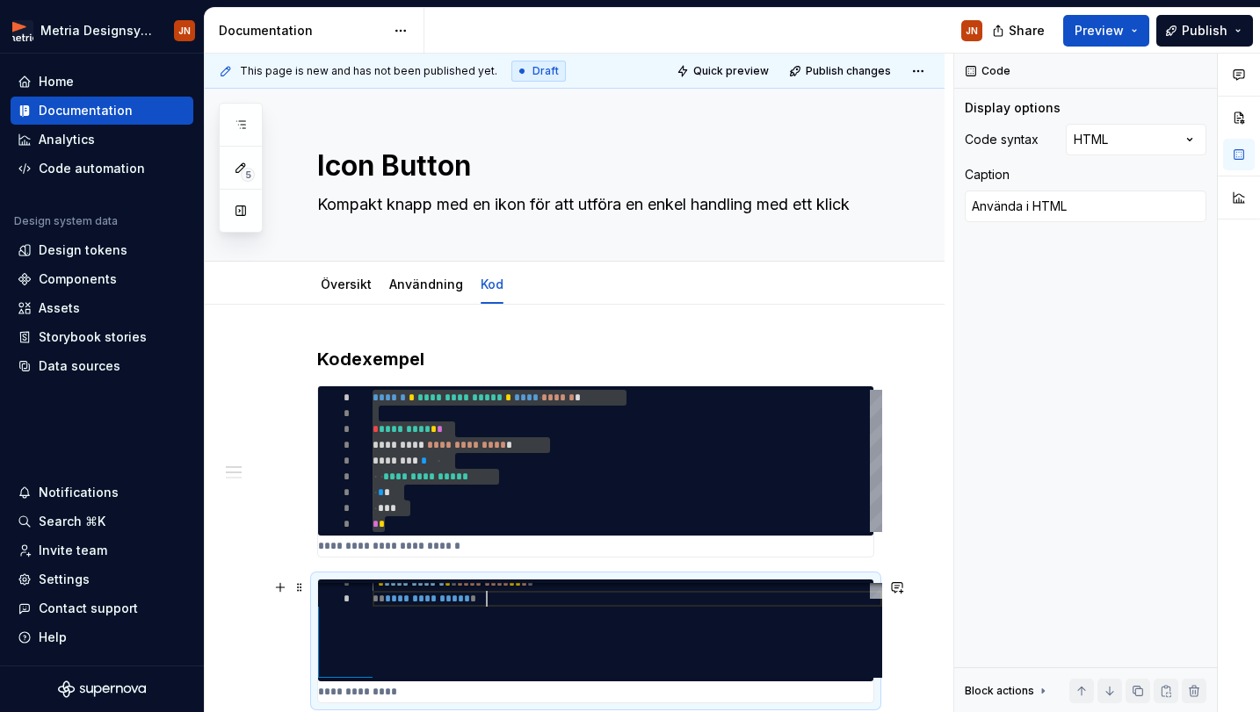
scroll to position [79, 114]
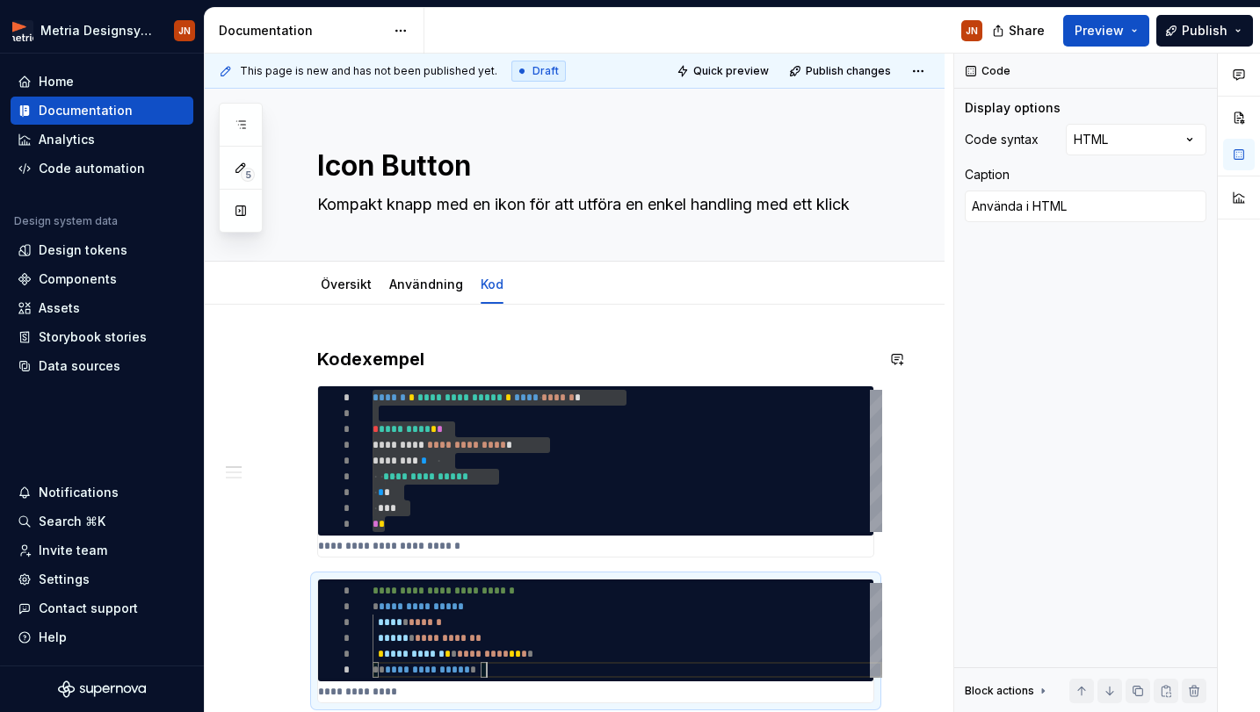
click at [988, 470] on div "Code Display options Code syntax HTML Caption Använda i HTML Block actions Move…" at bounding box center [1085, 384] width 263 height 660
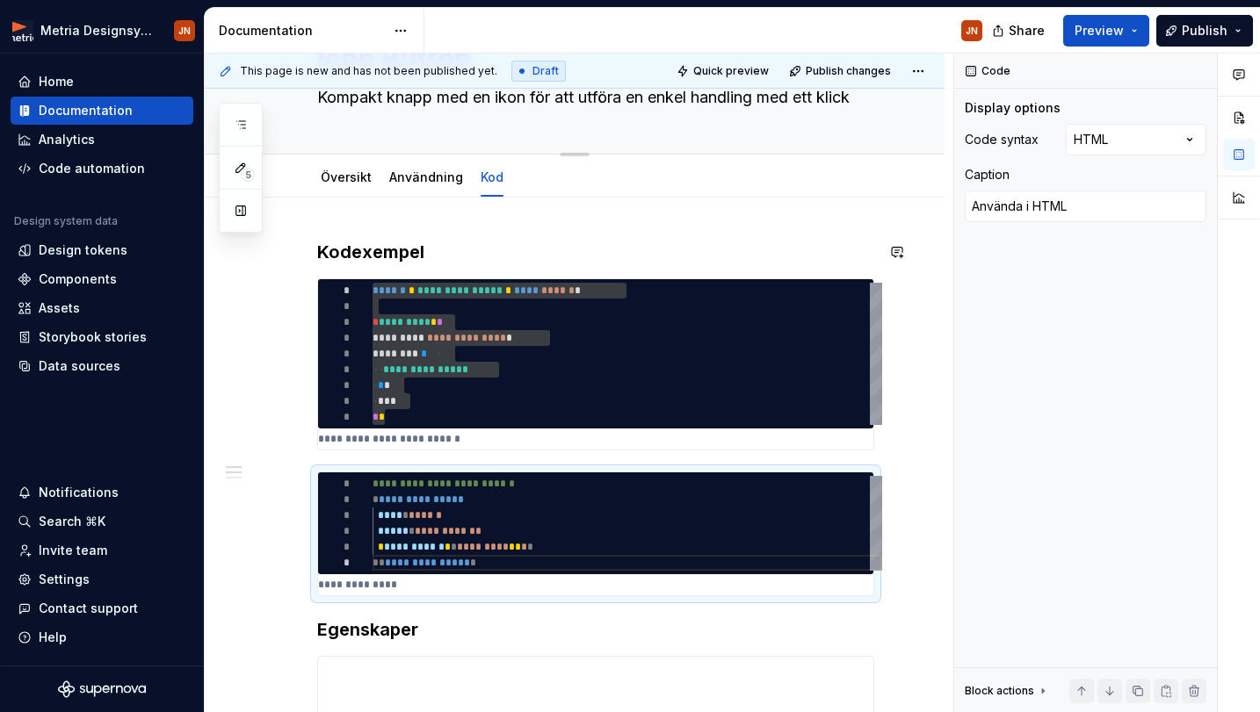
scroll to position [81, 0]
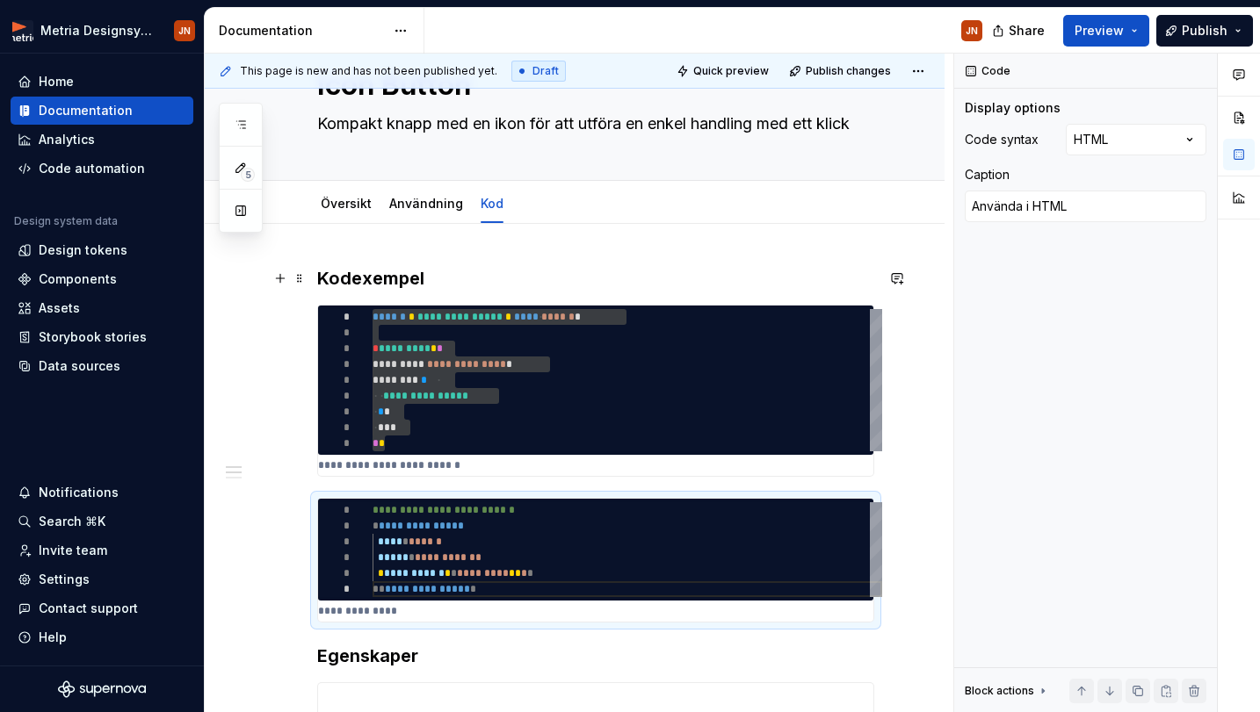
click at [347, 268] on h3 "Kodexempel" at bounding box center [595, 278] width 557 height 25
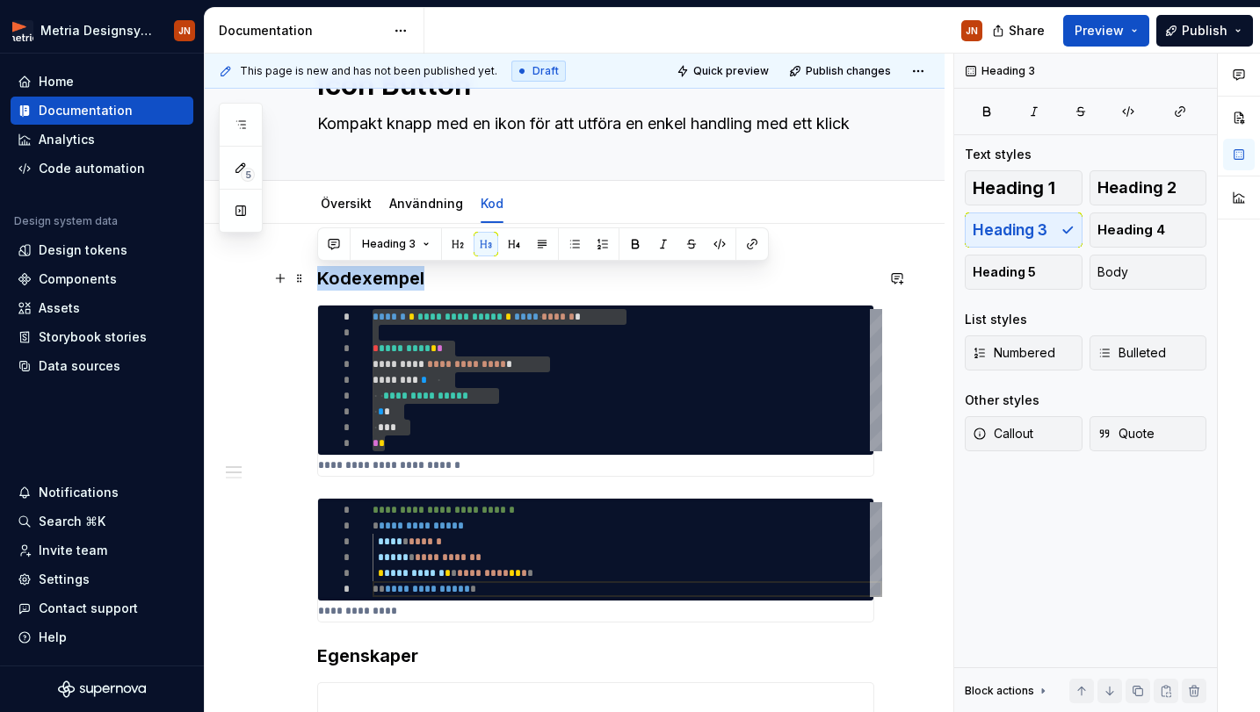
click at [347, 268] on h3 "Kodexempel" at bounding box center [595, 278] width 557 height 25
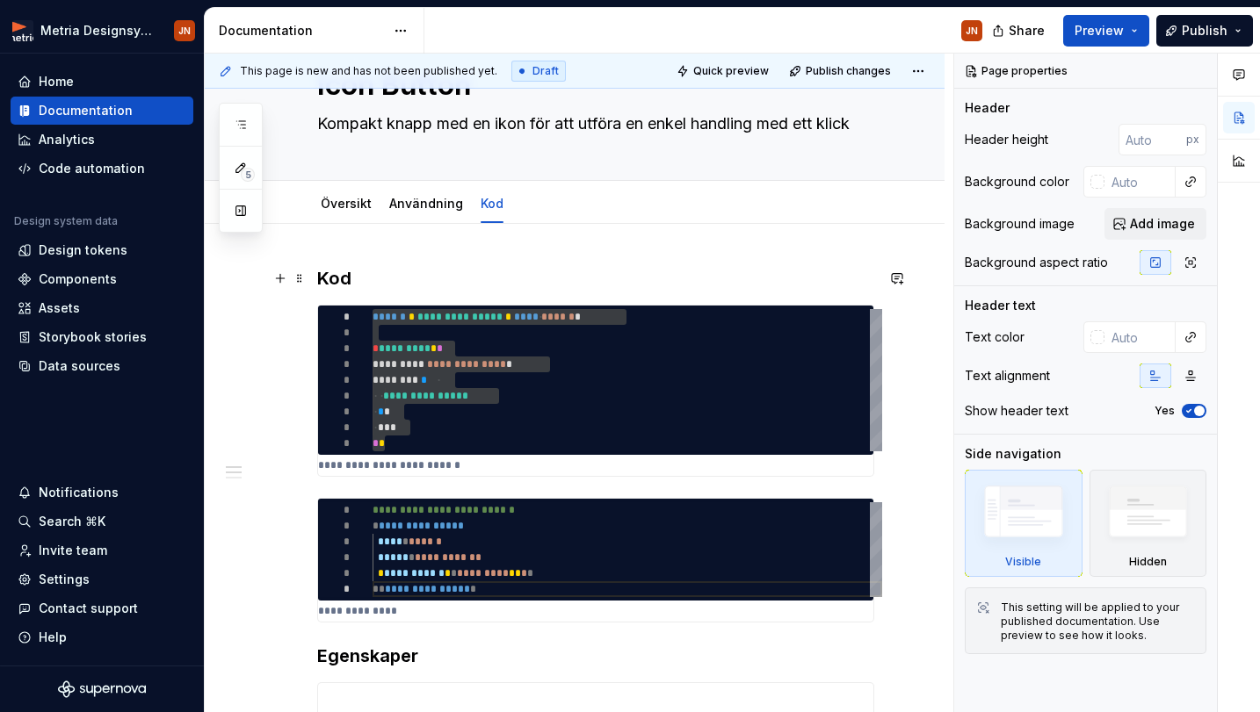
click at [394, 275] on h3 "Kod" at bounding box center [595, 278] width 557 height 25
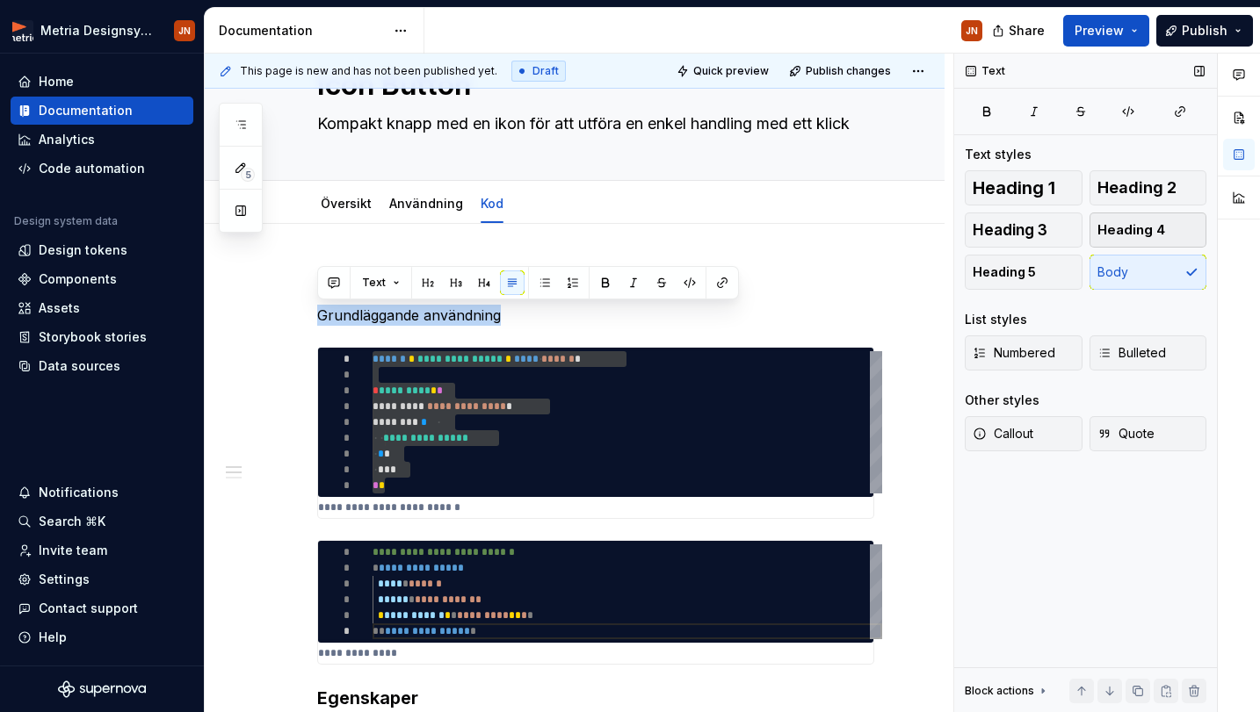
click at [1165, 226] on button "Heading 4" at bounding box center [1148, 230] width 118 height 35
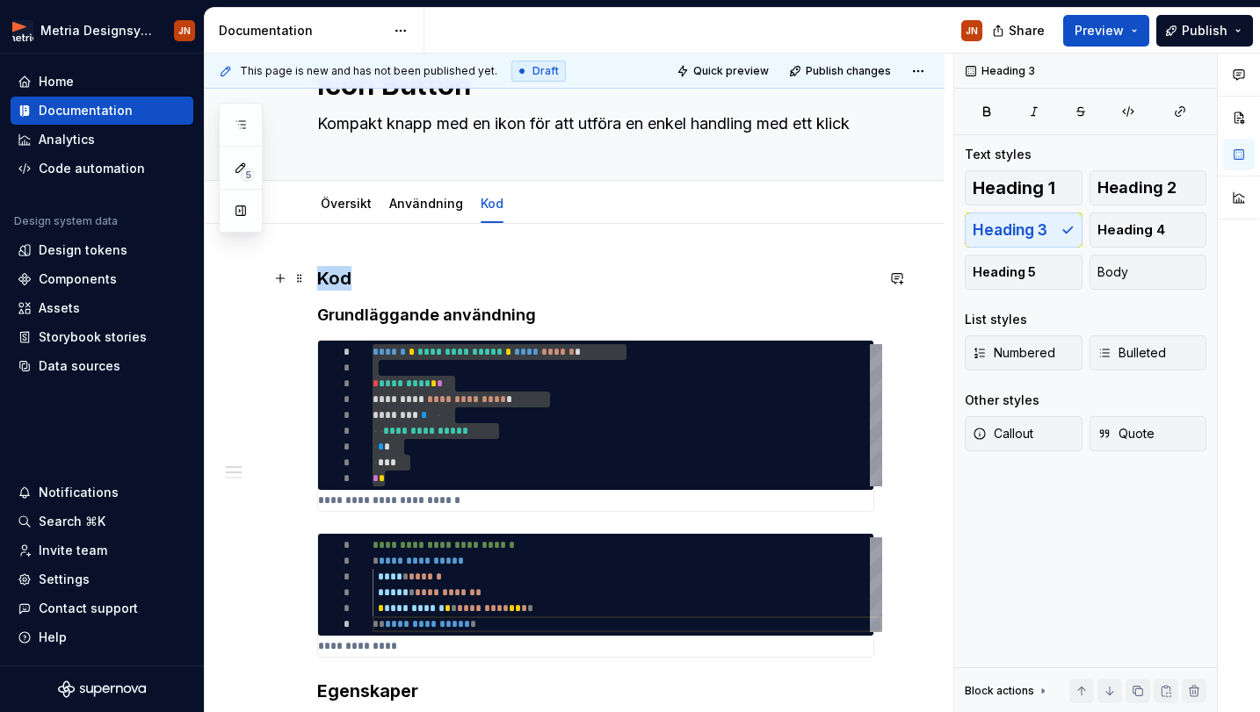
click at [667, 277] on h3 "Kod" at bounding box center [595, 278] width 557 height 25
click at [562, 309] on h4 "Grundläggande användning" at bounding box center [595, 315] width 557 height 21
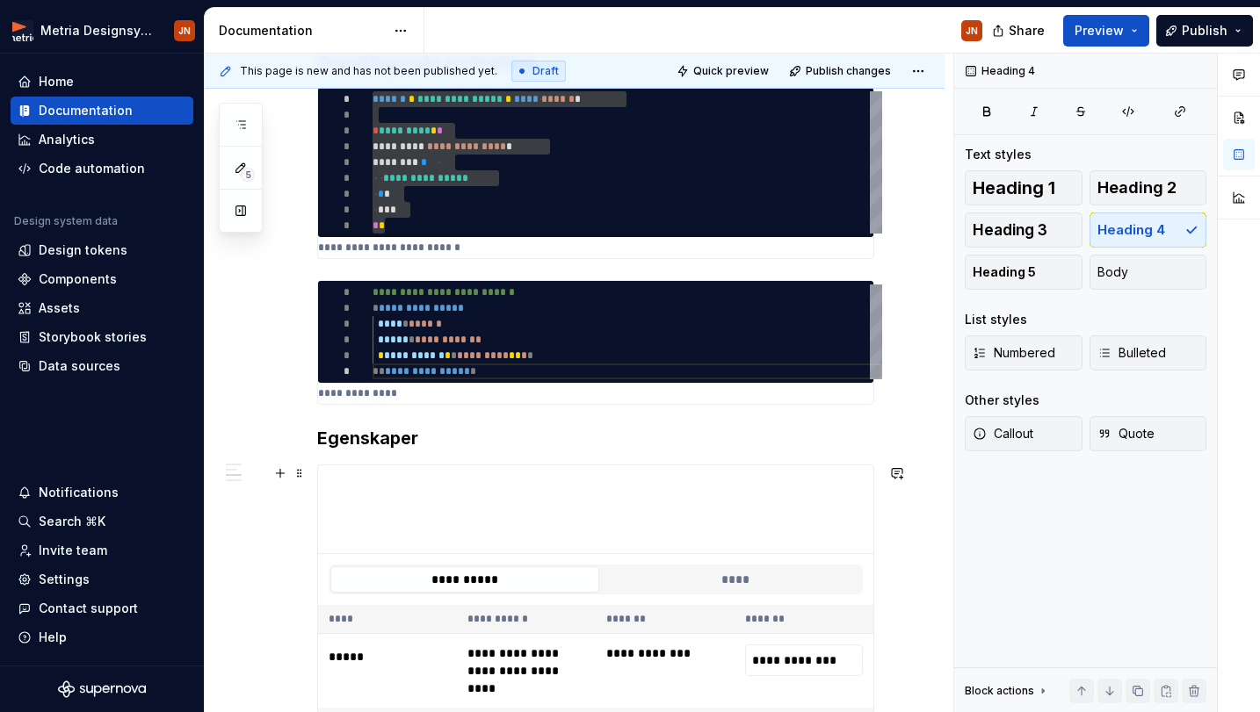
scroll to position [379, 0]
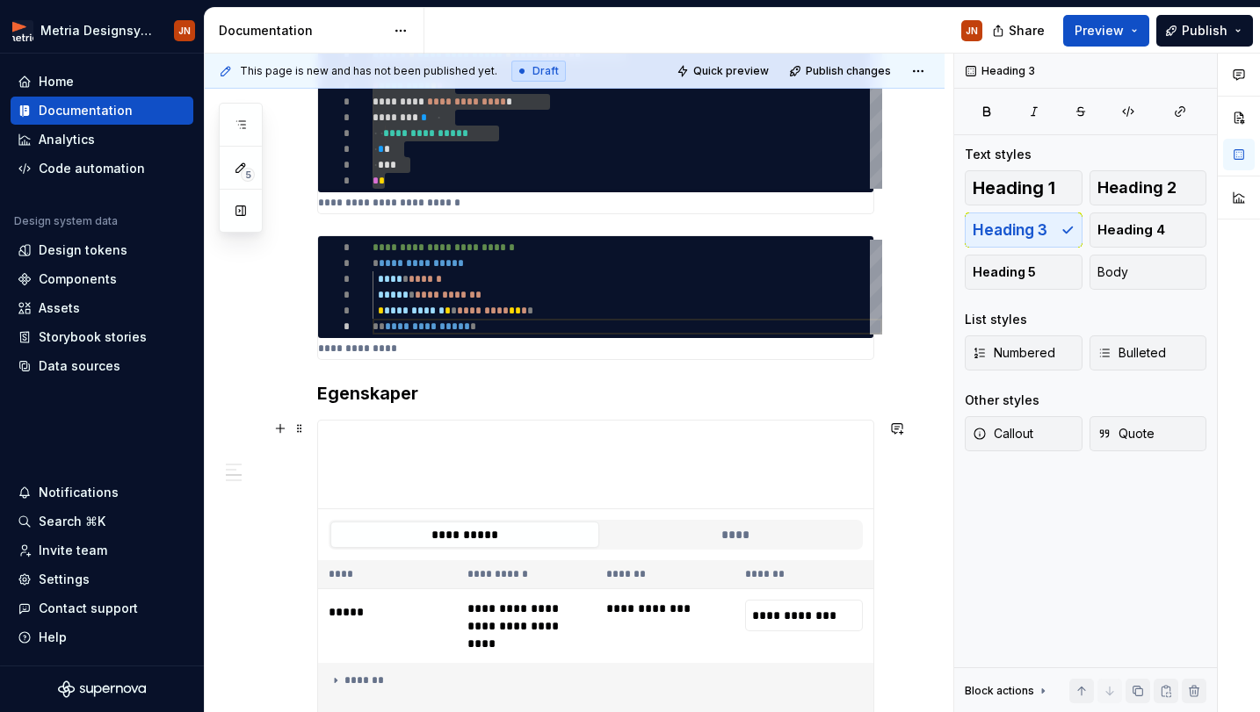
drag, startPoint x: 386, startPoint y: 511, endPoint x: 385, endPoint y: 411, distance: 100.1
click at [386, 409] on div "**********" at bounding box center [595, 391] width 557 height 847
click at [317, 392] on h3 "Egenskaper" at bounding box center [595, 393] width 557 height 25
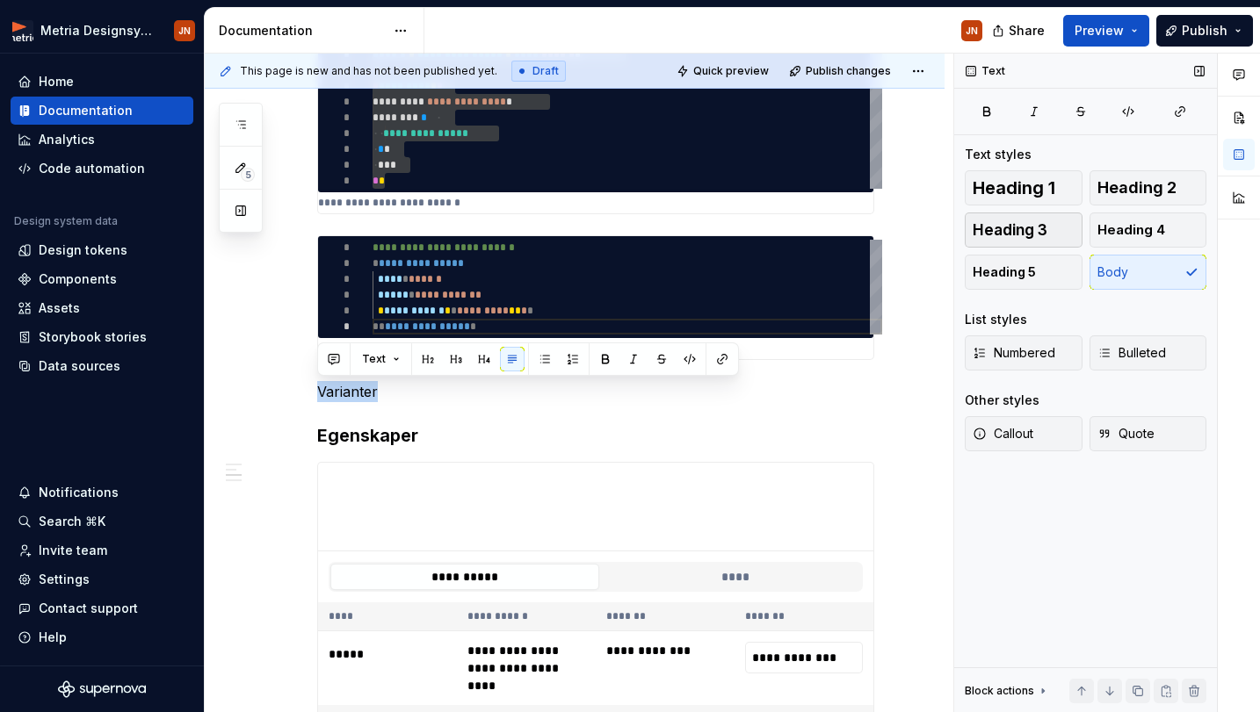
click at [1051, 228] on button "Heading 3" at bounding box center [1023, 230] width 118 height 35
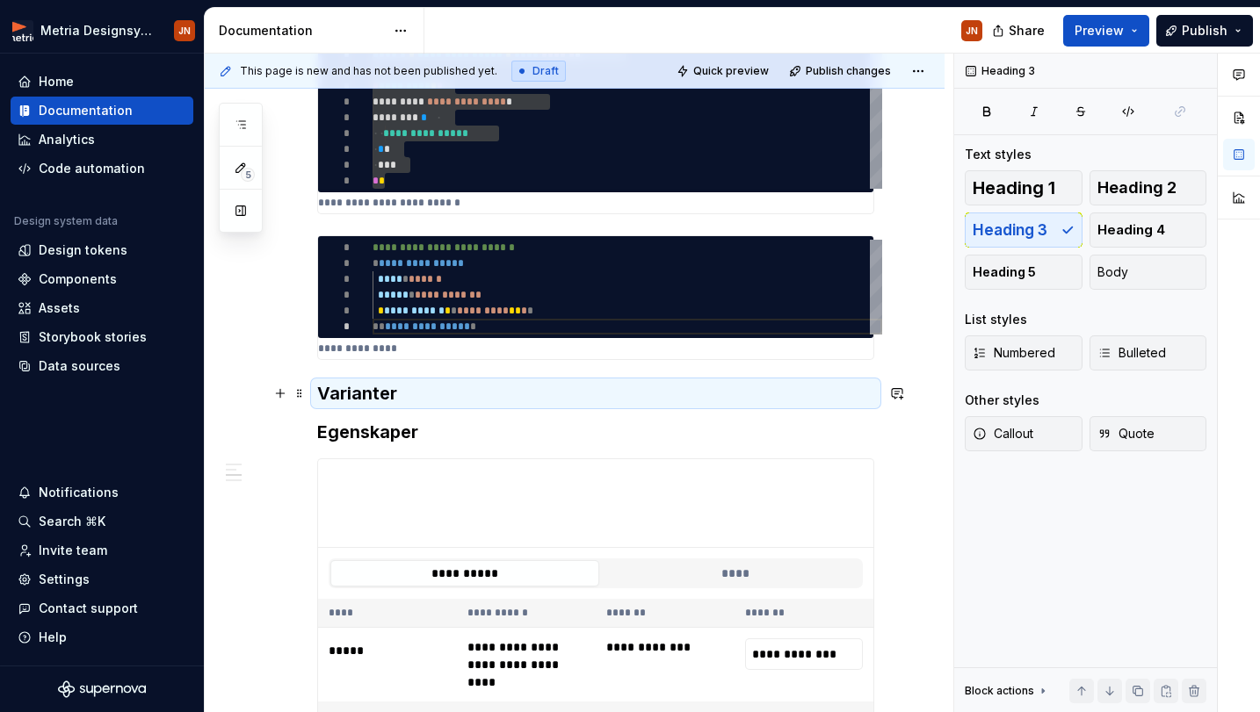
click at [725, 401] on h3 "Varianter" at bounding box center [595, 393] width 557 height 25
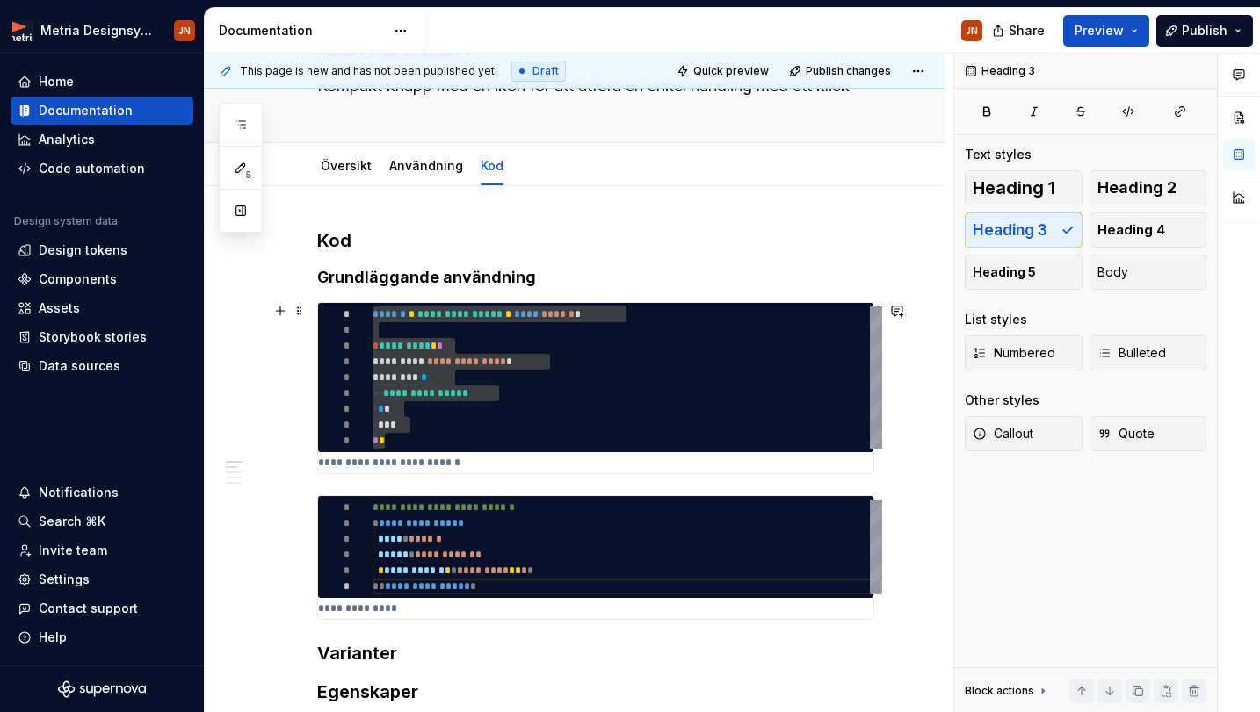
scroll to position [199, 0]
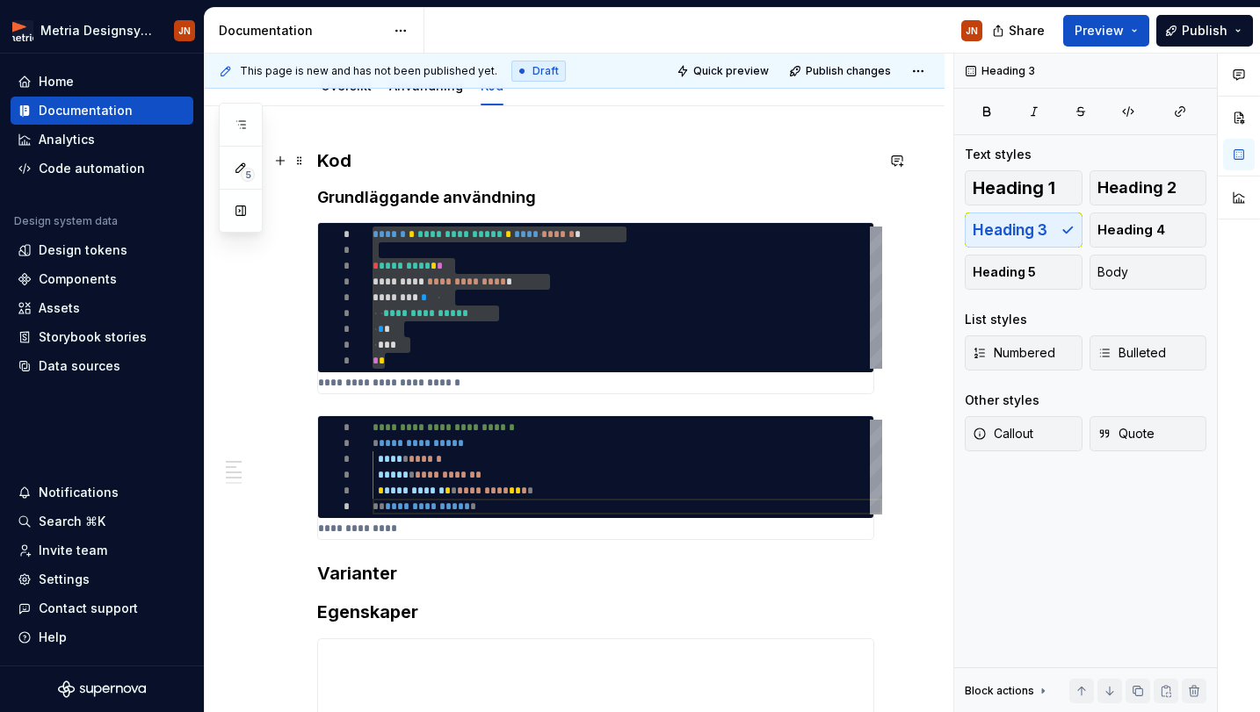
click at [336, 163] on h3 "Kod" at bounding box center [595, 160] width 557 height 25
click at [341, 175] on div "**********" at bounding box center [595, 590] width 557 height 885
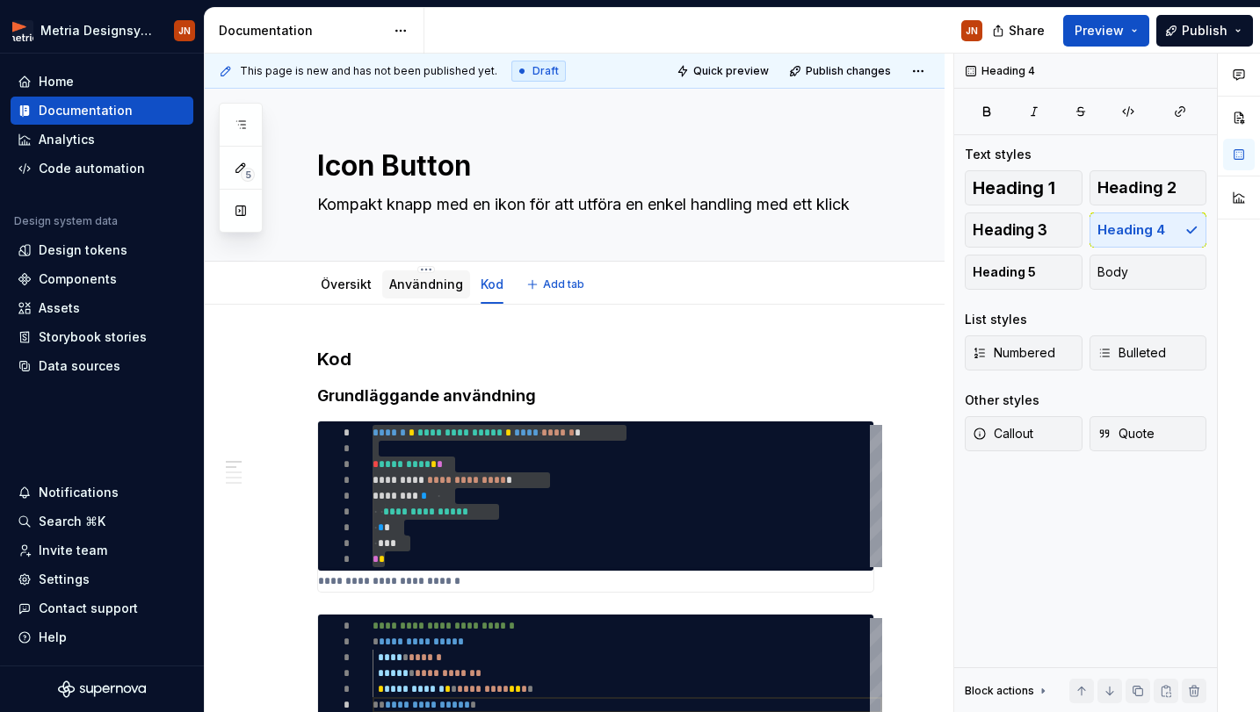
scroll to position [0, 0]
click at [408, 288] on link "Användning" at bounding box center [426, 284] width 74 height 15
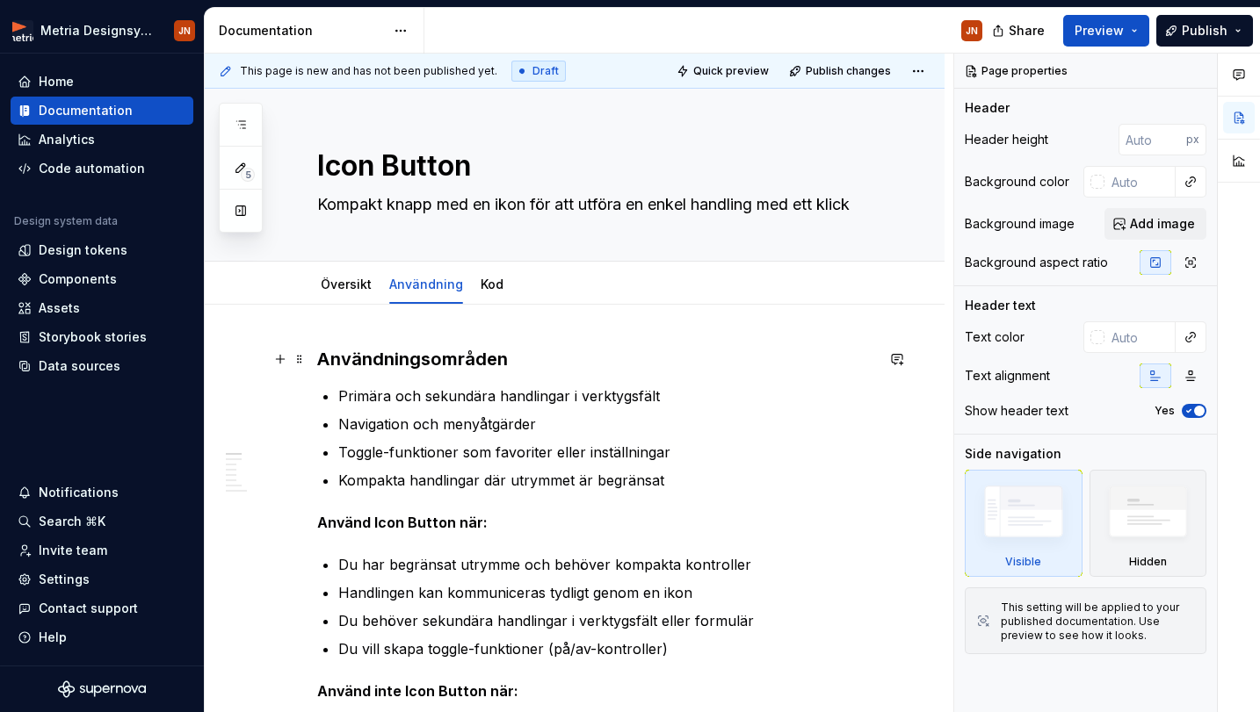
click at [321, 361] on h3 "Användningsområden" at bounding box center [595, 359] width 557 height 25
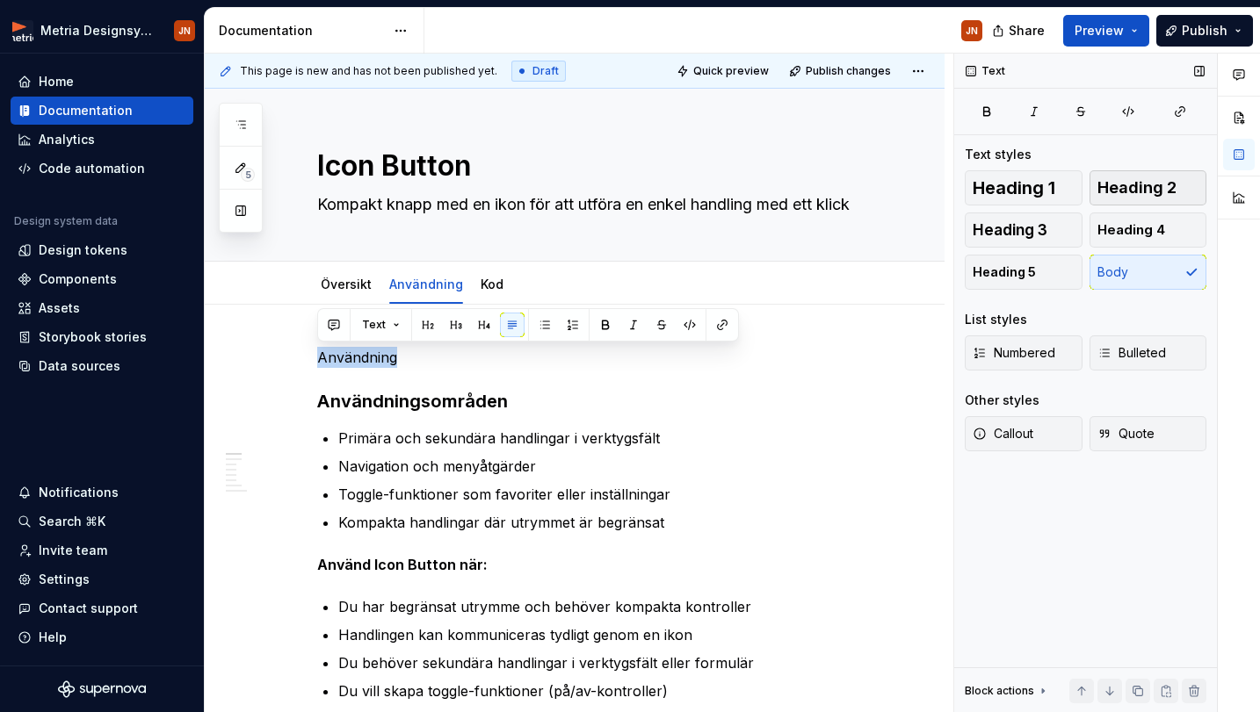
click at [1169, 184] on span "Heading 2" at bounding box center [1136, 188] width 79 height 18
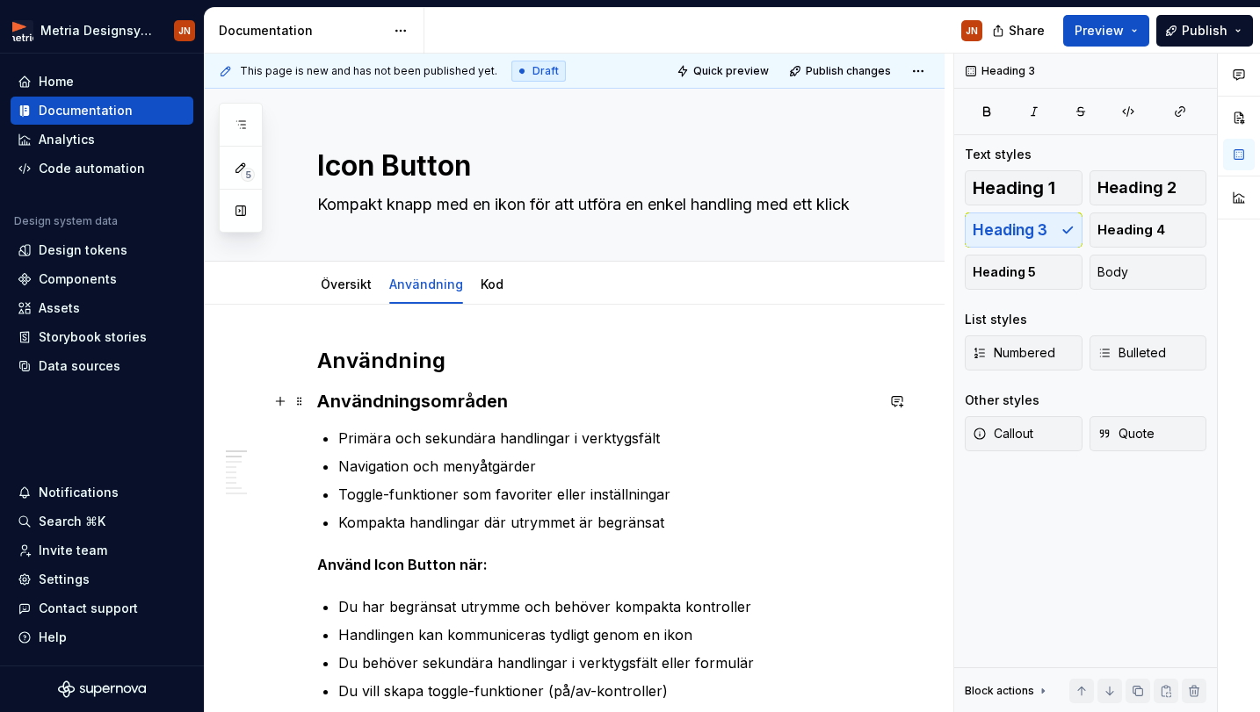
click at [534, 413] on h3 "Användningsområden" at bounding box center [595, 401] width 557 height 25
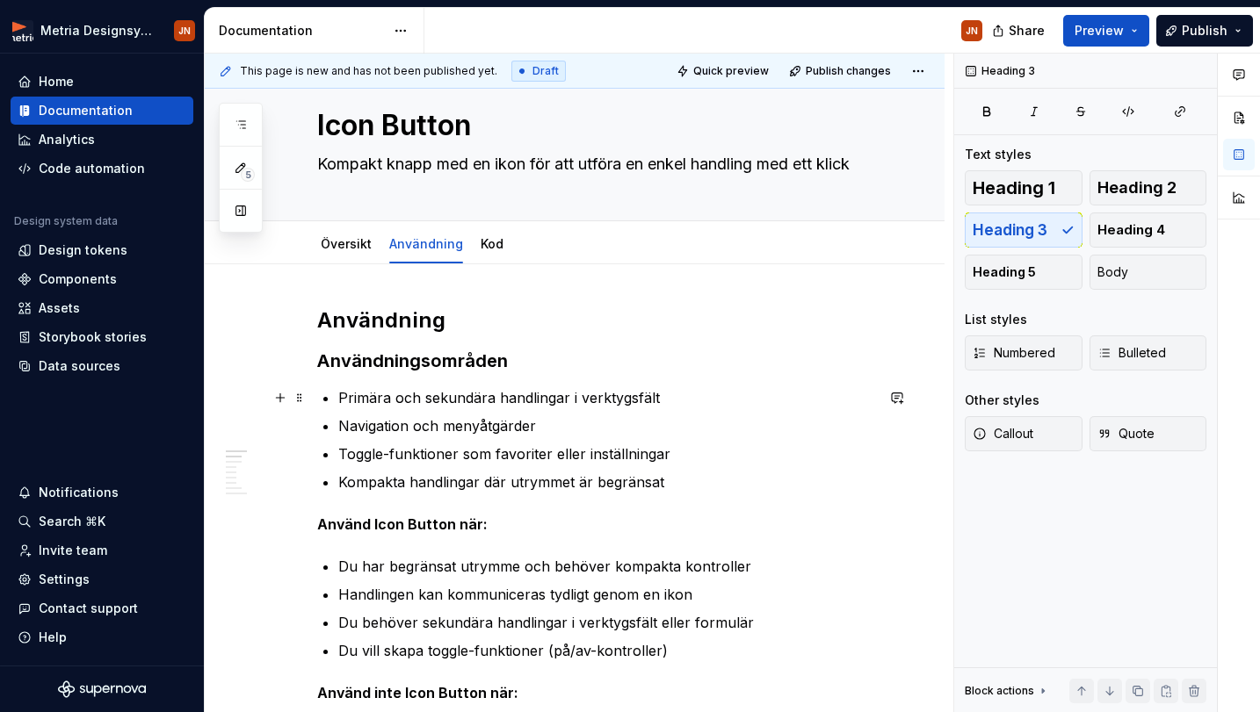
scroll to position [12, 0]
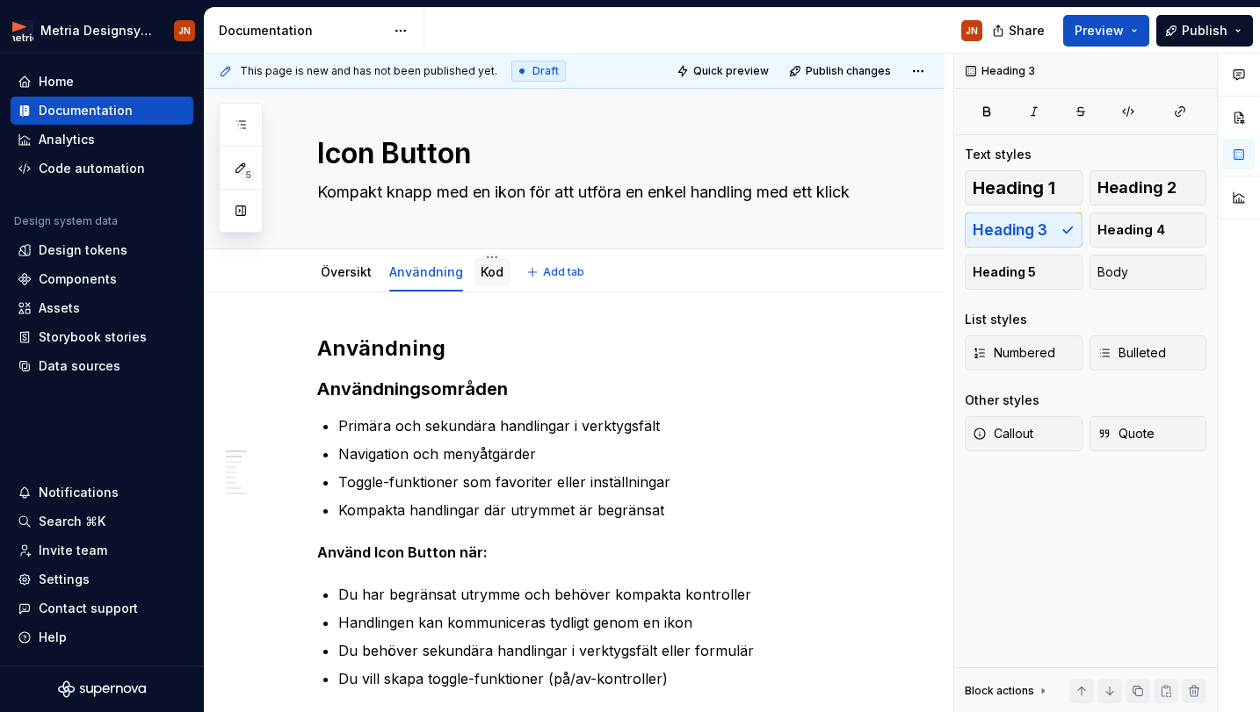
click at [489, 271] on link "Kod" at bounding box center [491, 271] width 23 height 15
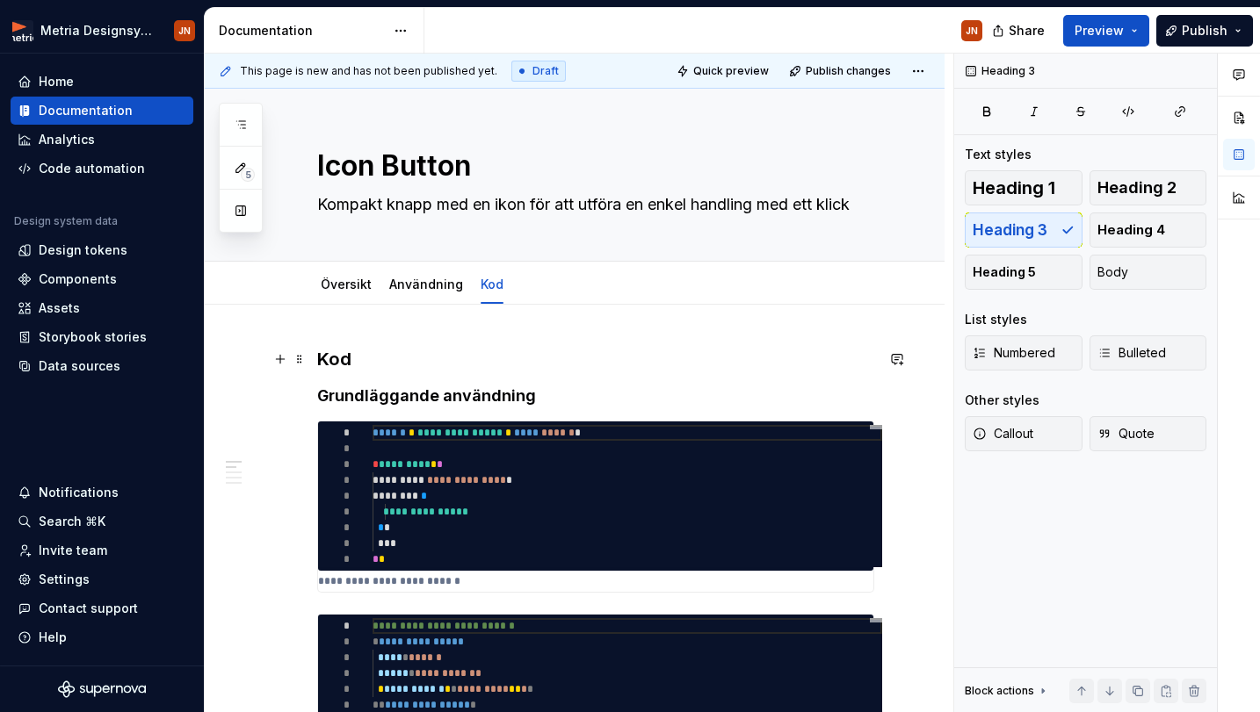
click at [339, 359] on h3 "Kod" at bounding box center [595, 359] width 557 height 25
click at [340, 359] on h3 "Kod" at bounding box center [595, 359] width 557 height 25
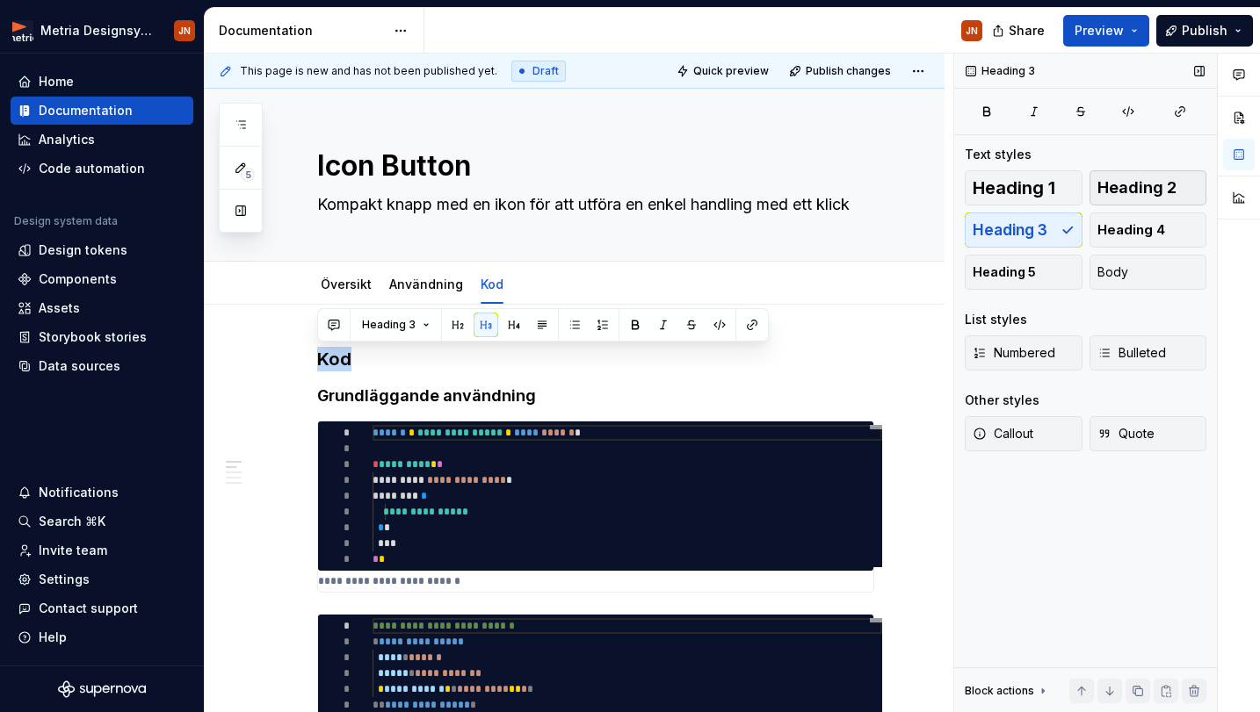
click at [1141, 192] on span "Heading 2" at bounding box center [1136, 188] width 79 height 18
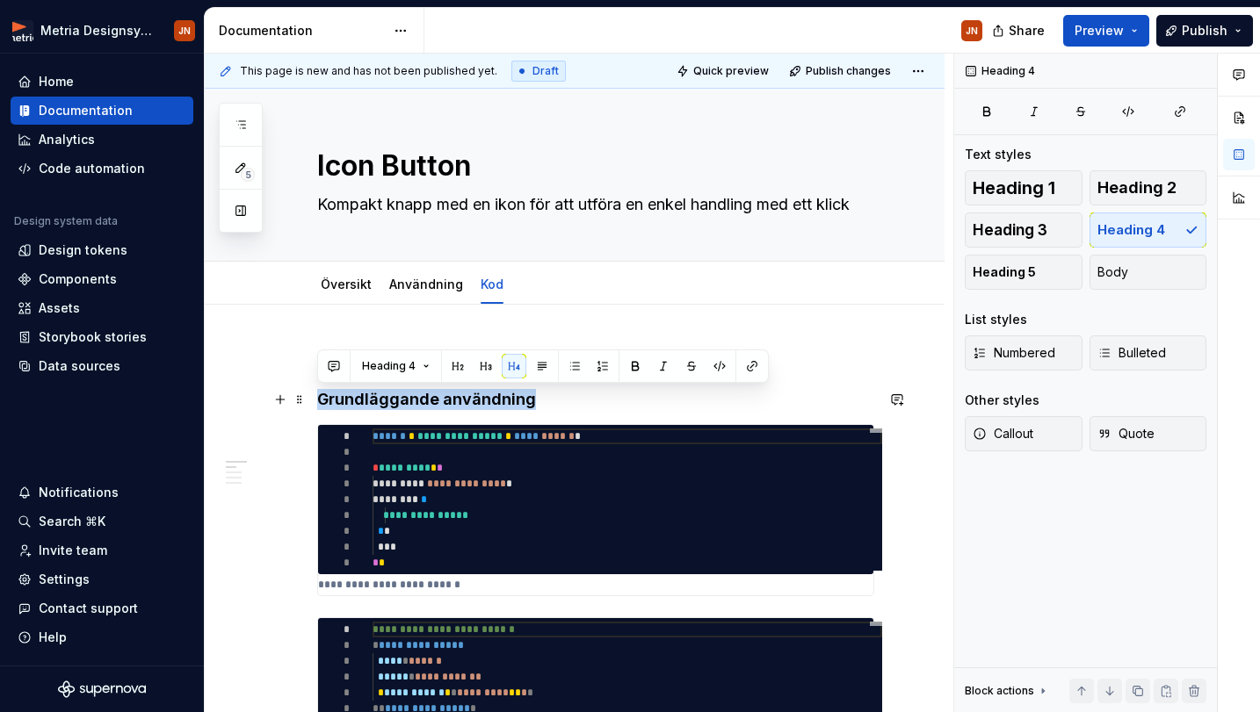
drag, startPoint x: 564, startPoint y: 399, endPoint x: 321, endPoint y: 401, distance: 243.3
click at [321, 401] on h4 "Grundläggande användning" at bounding box center [595, 399] width 557 height 21
click at [1059, 230] on button "Heading 3" at bounding box center [1023, 230] width 118 height 35
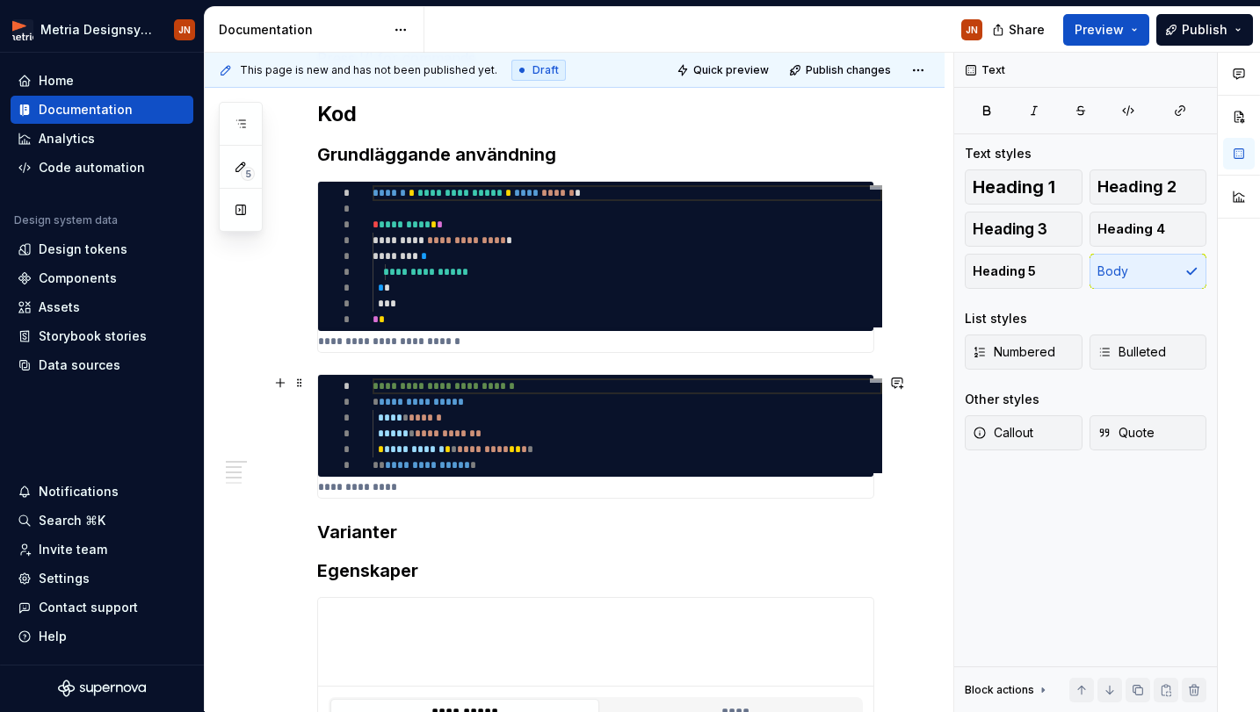
scroll to position [377, 0]
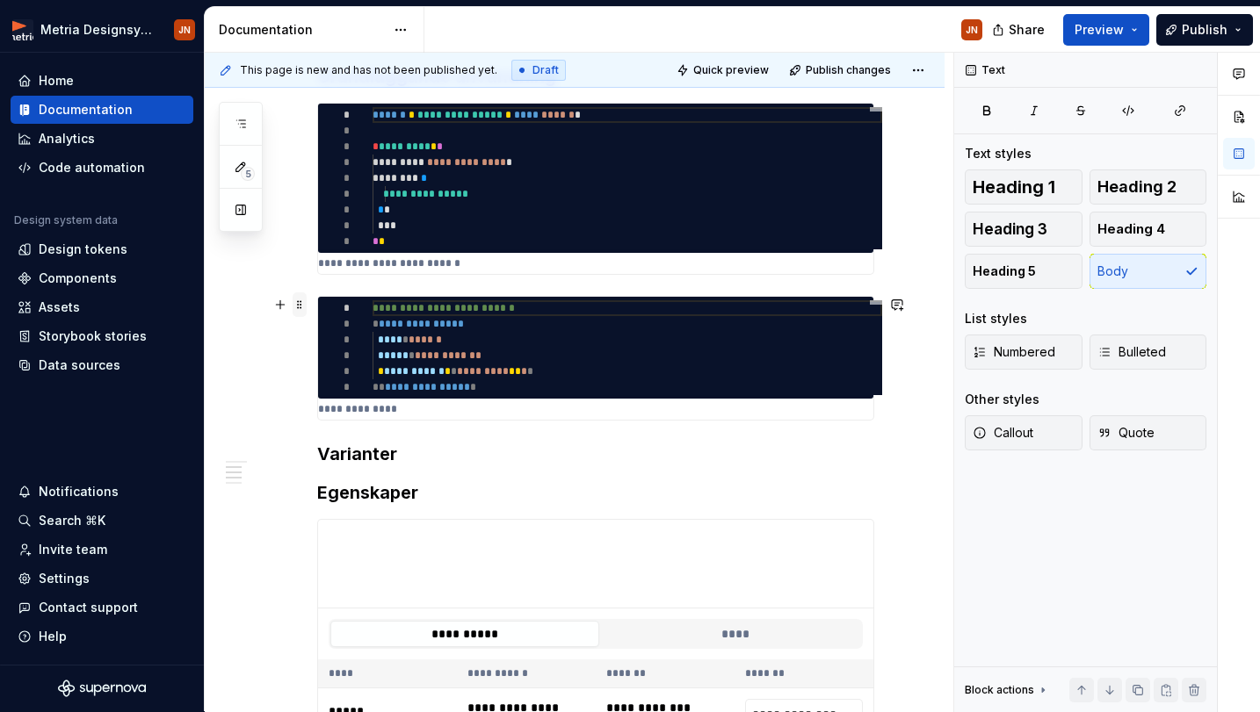
click at [306, 303] on span at bounding box center [299, 304] width 14 height 25
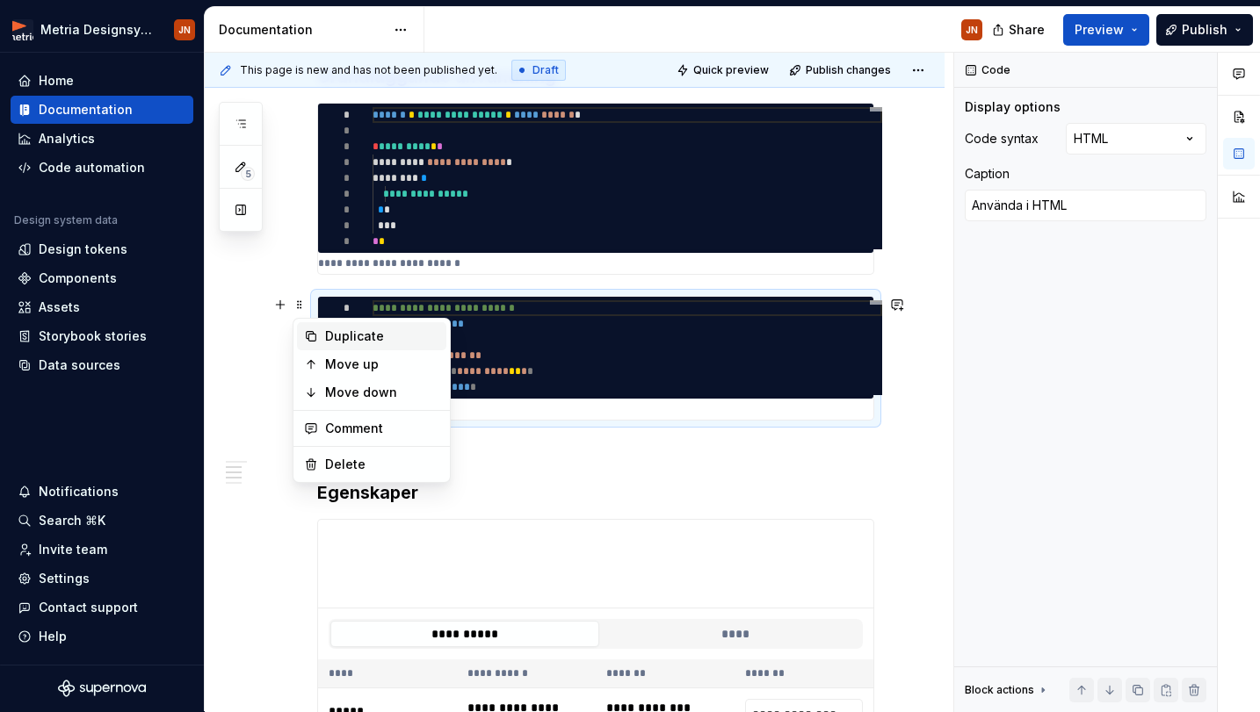
click at [338, 343] on div "Duplicate" at bounding box center [382, 337] width 114 height 18
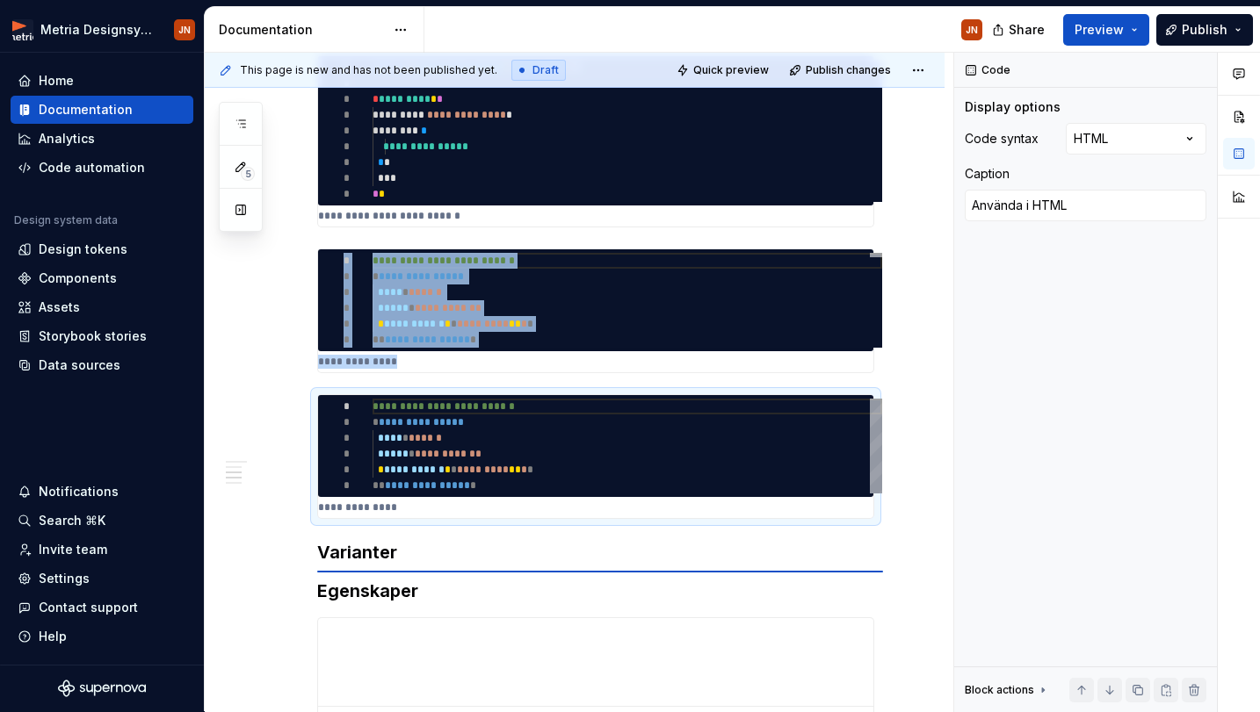
scroll to position [425, 0]
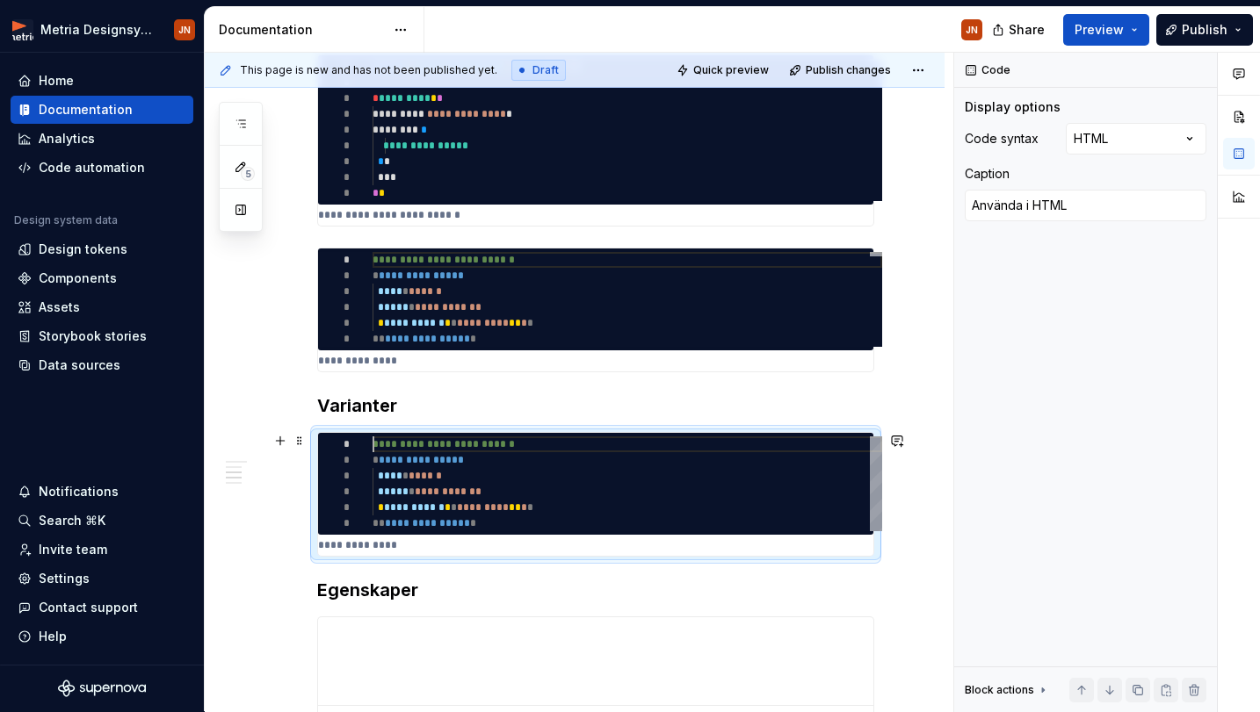
click at [527, 479] on div "**** * ******" at bounding box center [626, 476] width 509 height 16
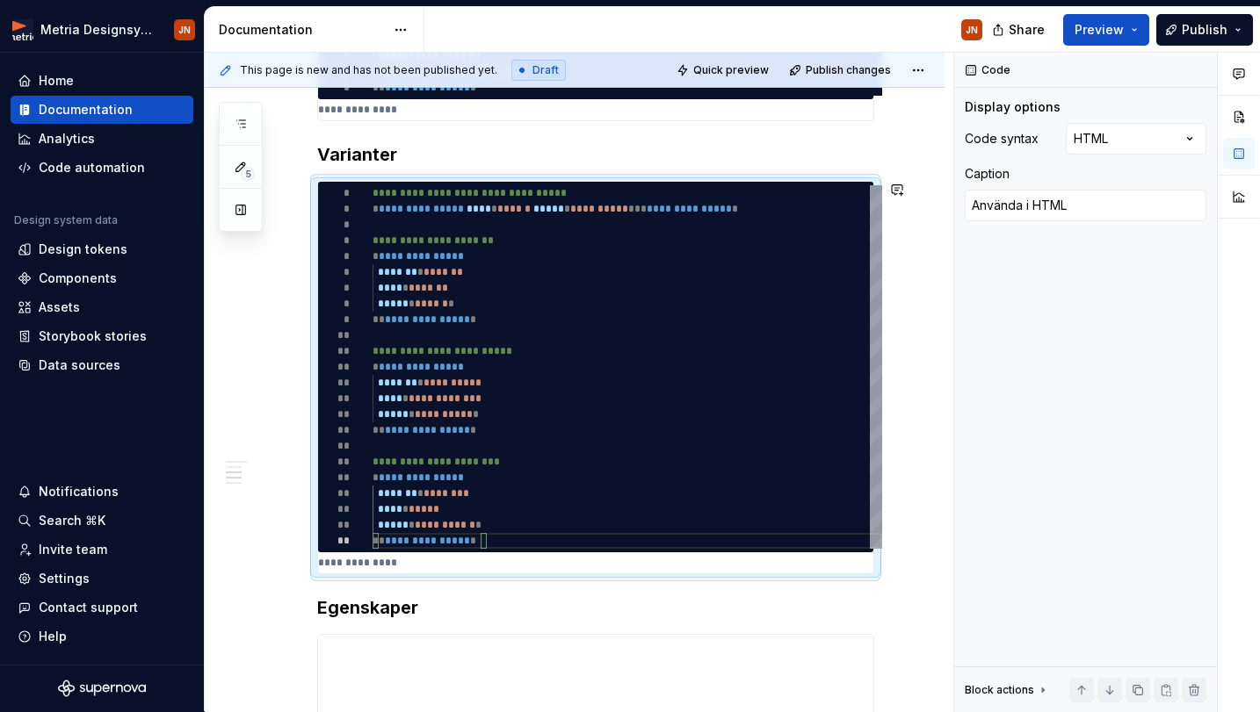
scroll to position [751, 0]
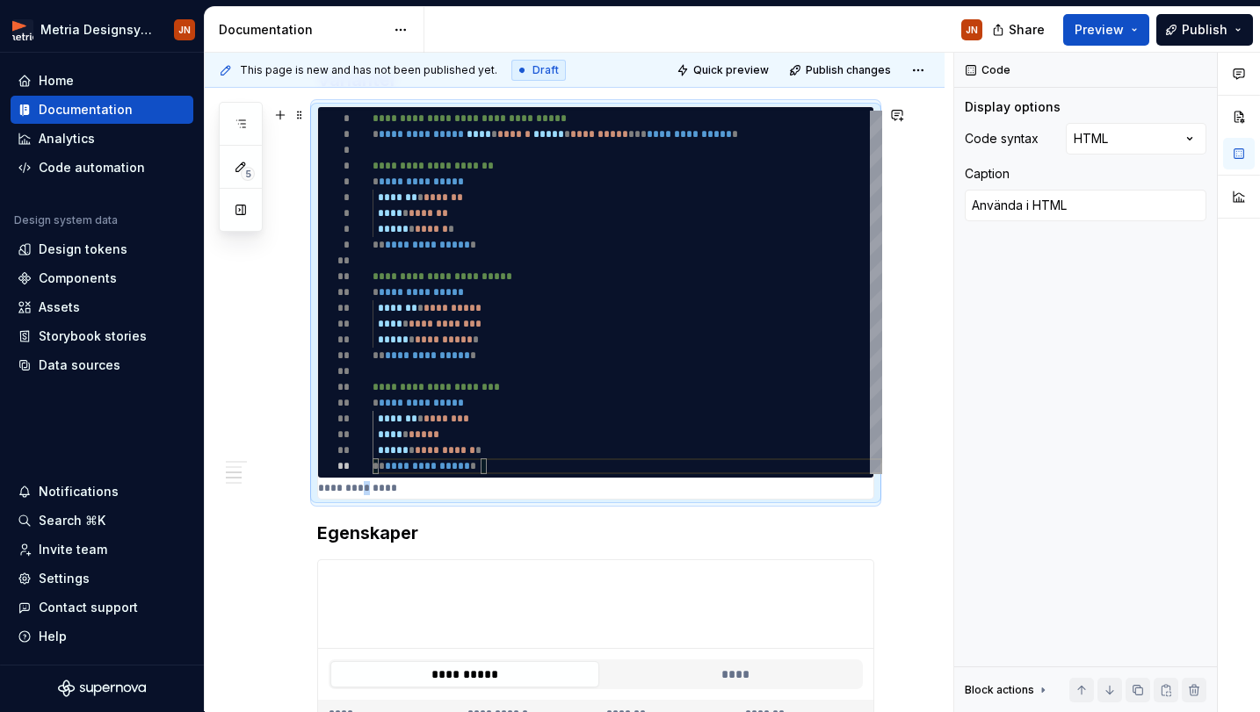
click at [366, 490] on p "**********" at bounding box center [600, 488] width 564 height 14
drag, startPoint x: 1077, startPoint y: 213, endPoint x: 912, endPoint y: 213, distance: 165.1
click at [912, 213] on div "**********" at bounding box center [732, 383] width 1055 height 660
drag, startPoint x: 1119, startPoint y: 221, endPoint x: 1106, endPoint y: 217, distance: 13.9
click at [1107, 217] on div "Använda i HTML" at bounding box center [1085, 207] width 242 height 35
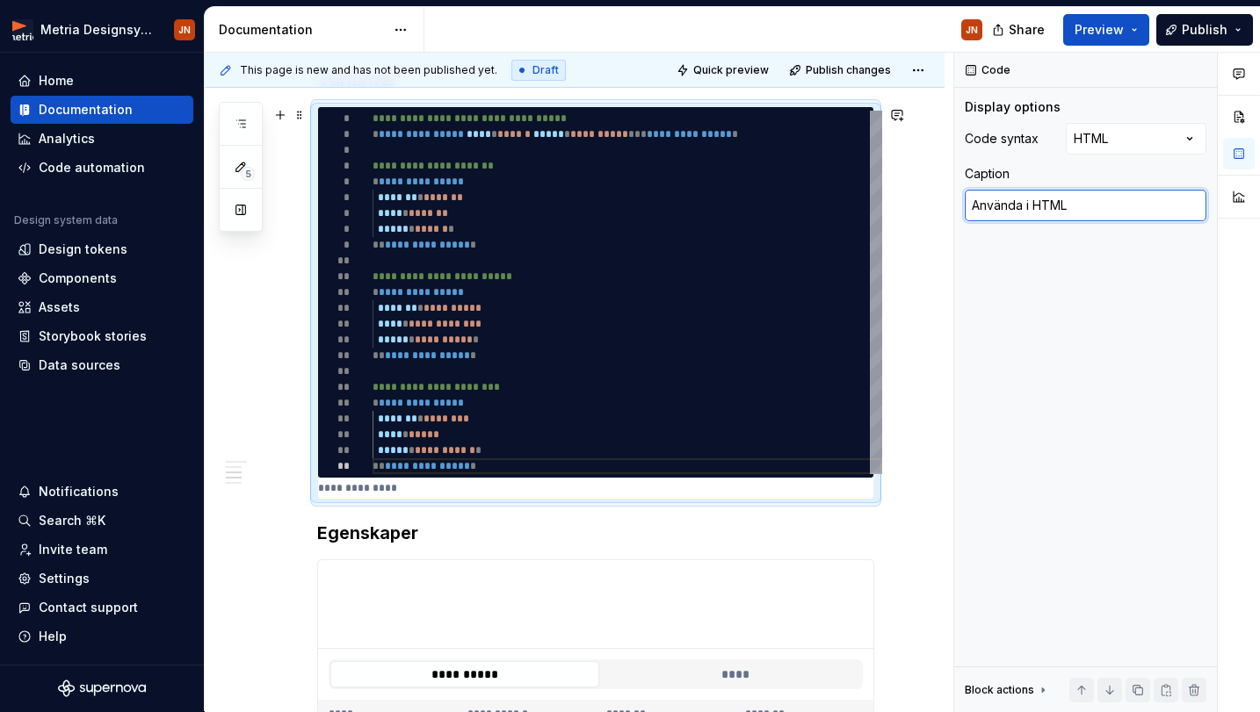
drag, startPoint x: 1116, startPoint y: 213, endPoint x: 834, endPoint y: 213, distance: 282.0
click at [834, 213] on div "**********" at bounding box center [732, 383] width 1055 height 660
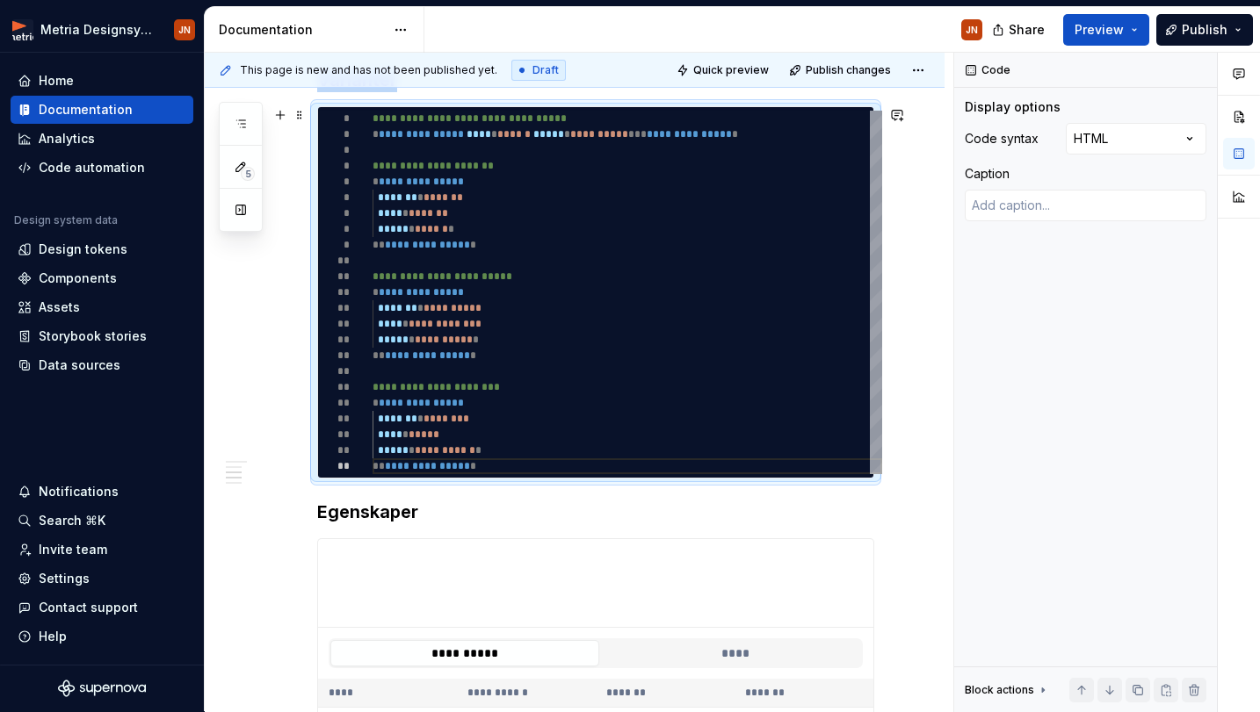
click at [924, 430] on div "**********" at bounding box center [575, 360] width 740 height 1615
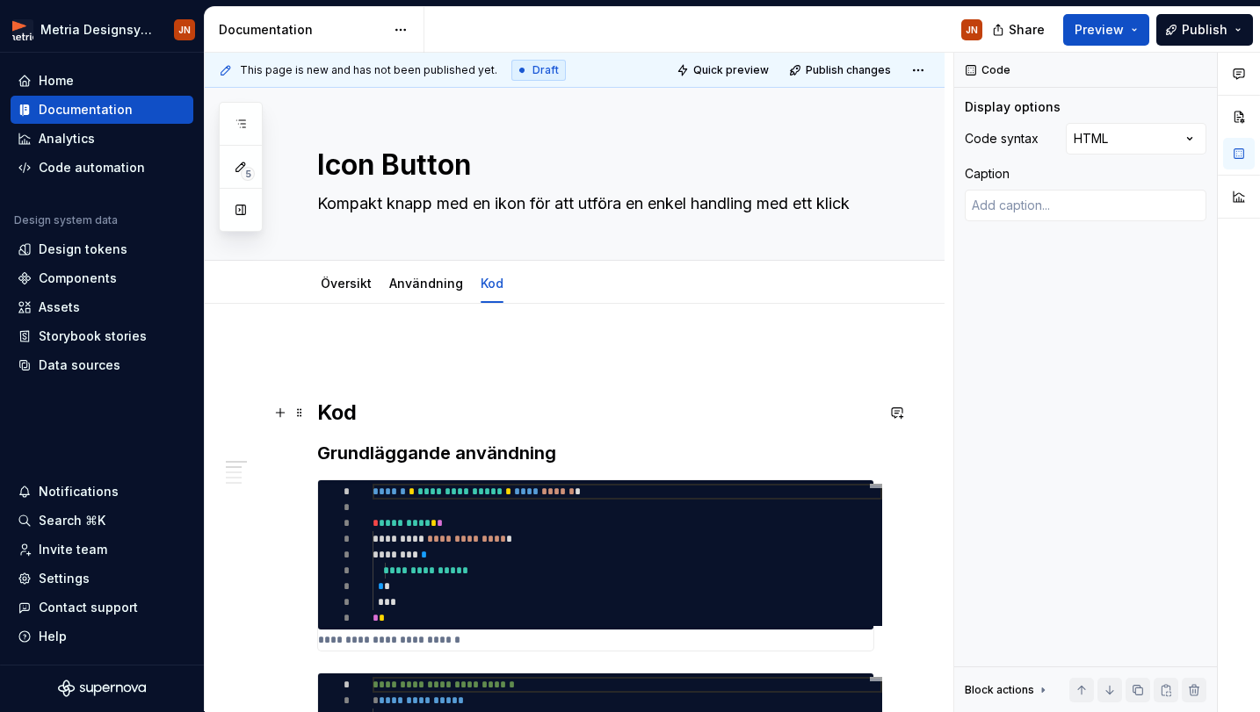
scroll to position [0, 0]
click at [431, 648] on div "**********" at bounding box center [595, 565] width 555 height 170
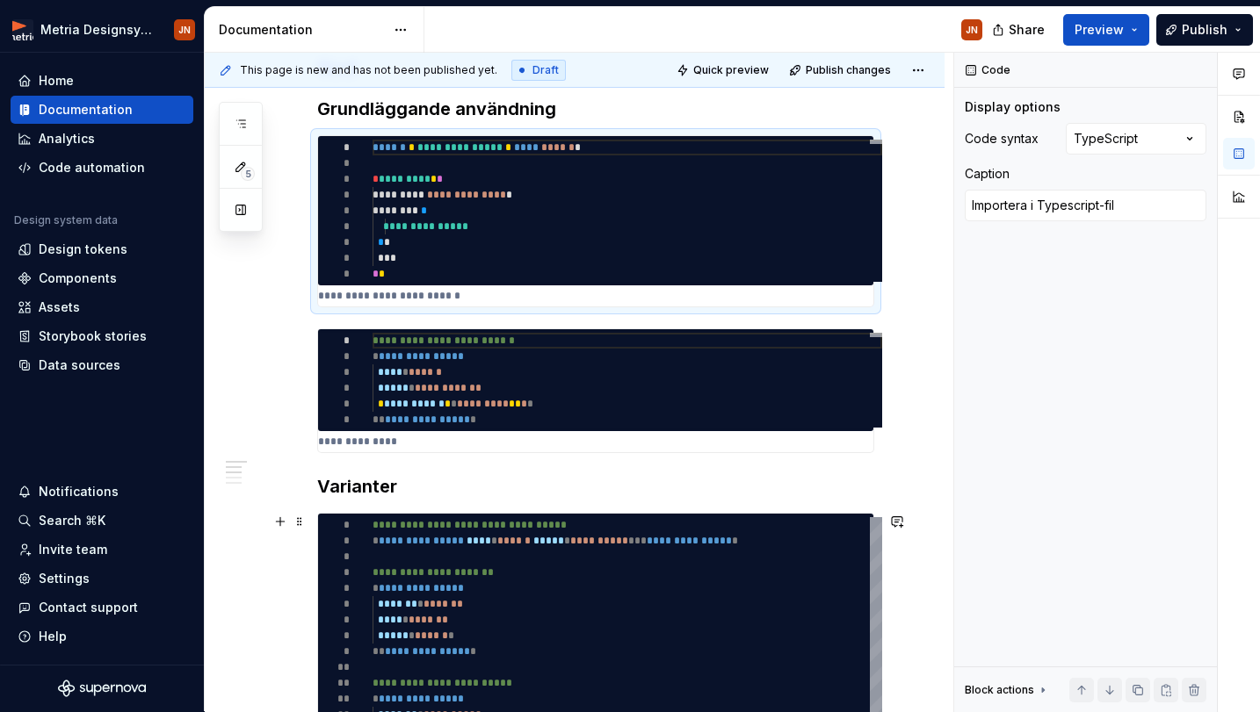
scroll to position [346, 0]
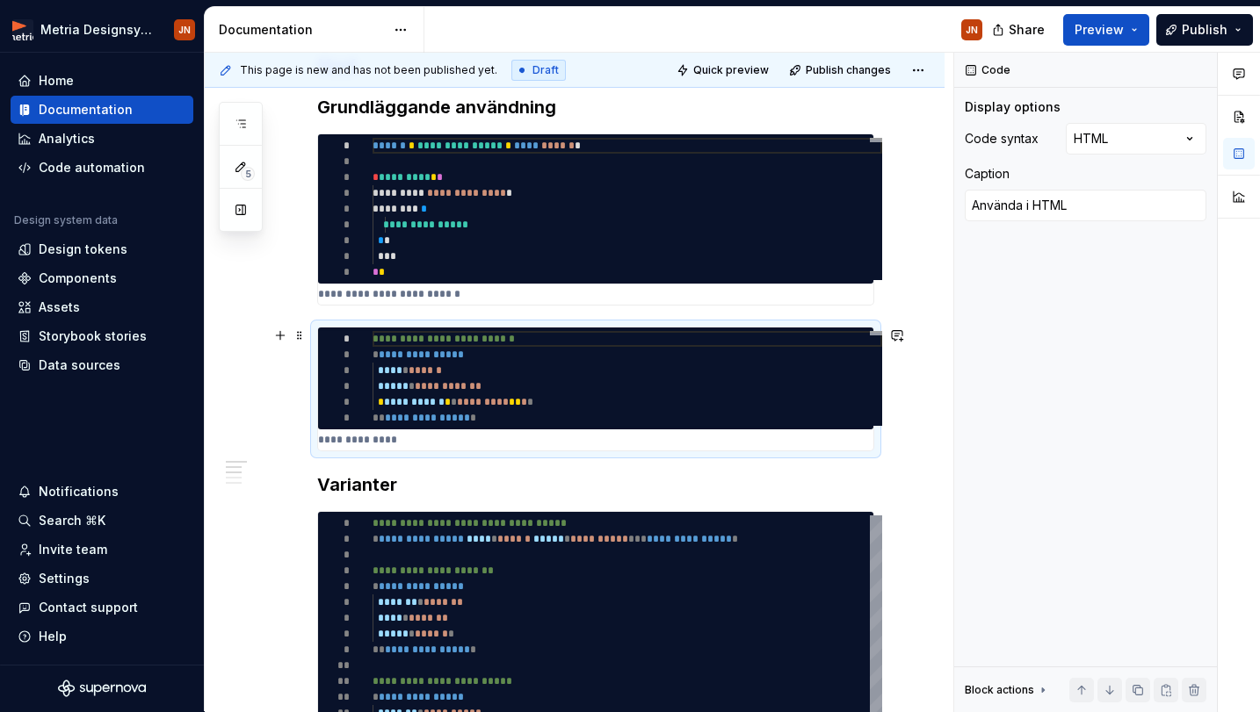
click at [480, 444] on p "**********" at bounding box center [600, 440] width 564 height 14
click at [1132, 203] on textarea "Använda i HTML" at bounding box center [1085, 206] width 242 height 32
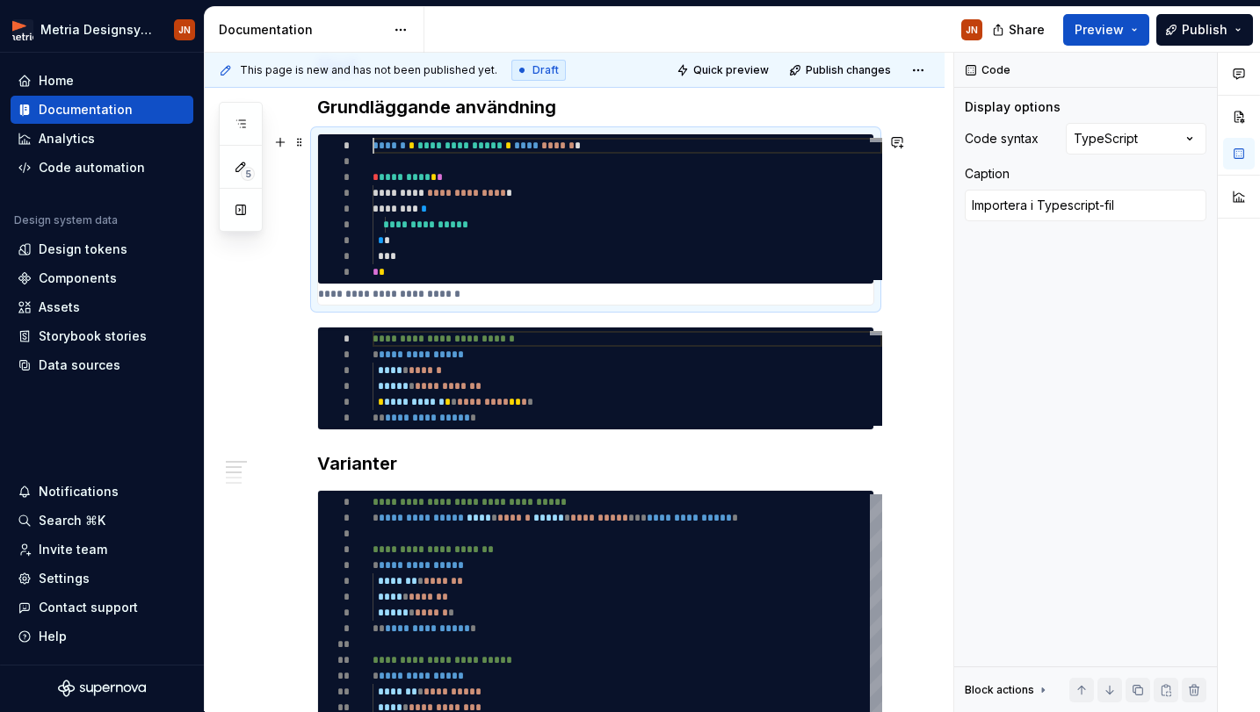
click at [506, 188] on span "**********" at bounding box center [466, 193] width 79 height 11
click at [1185, 199] on textarea "Importera i Typescript-fil" at bounding box center [1085, 206] width 242 height 32
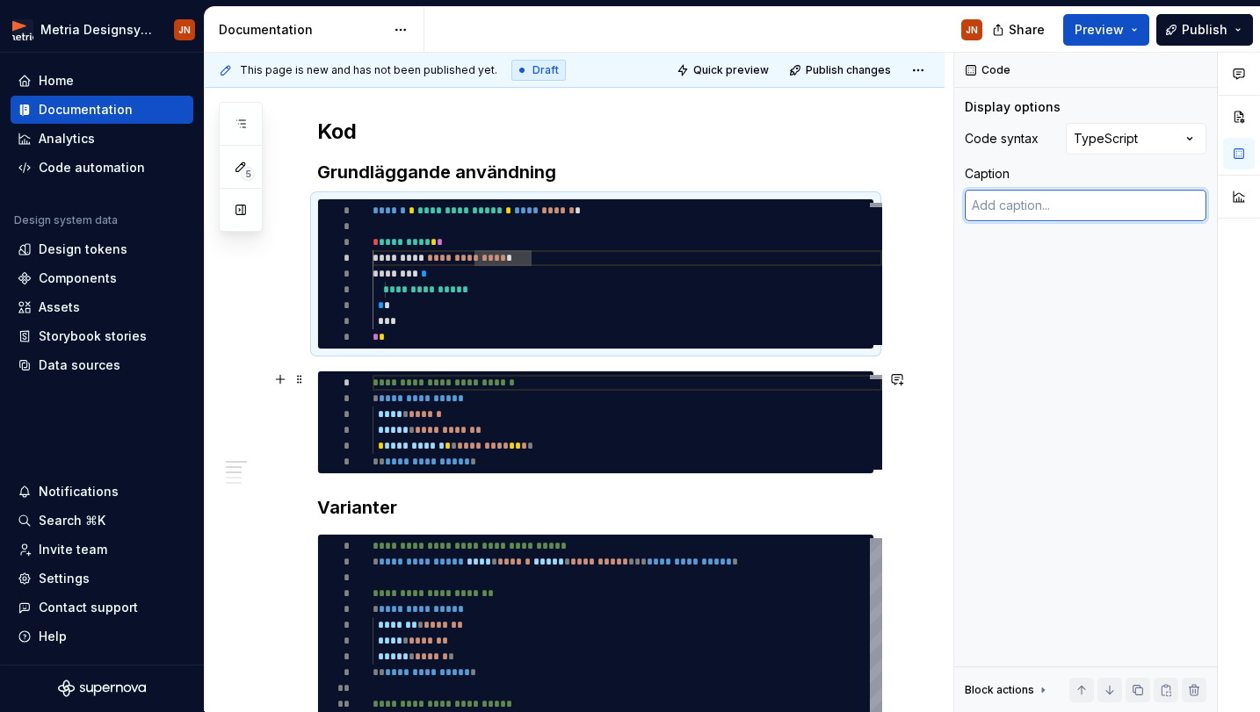
scroll to position [257, 0]
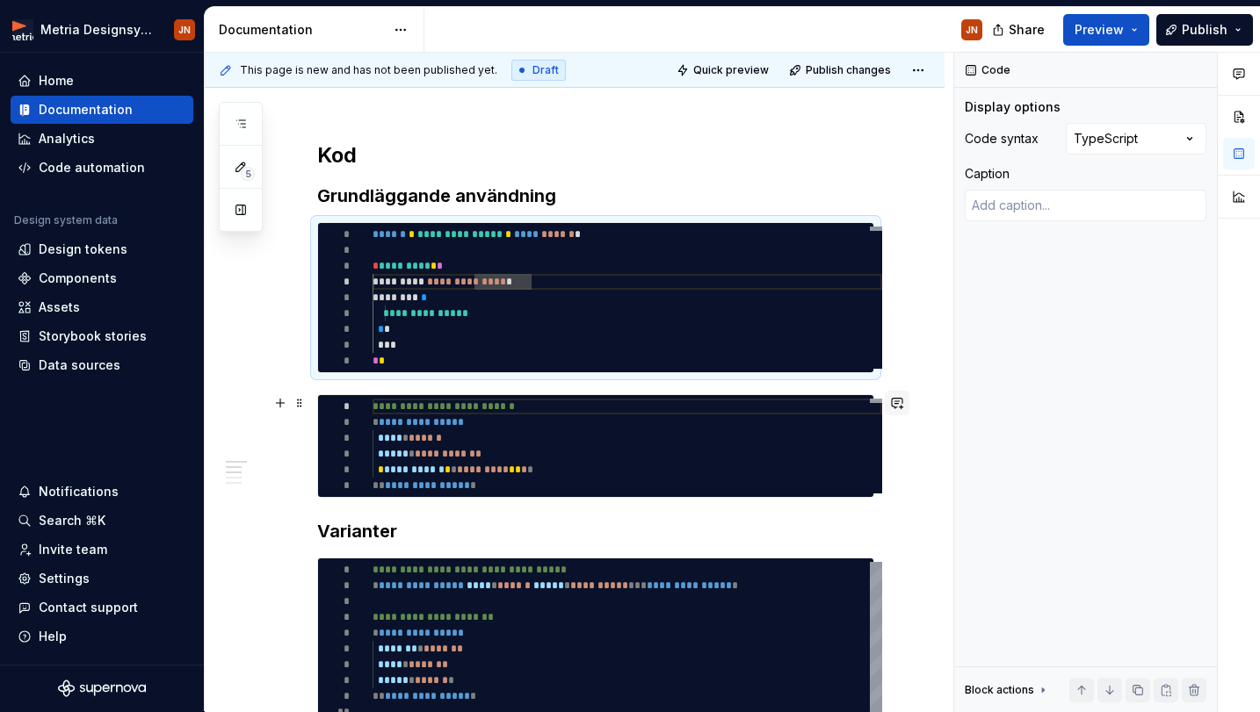
click at [909, 413] on button "button" at bounding box center [896, 403] width 25 height 25
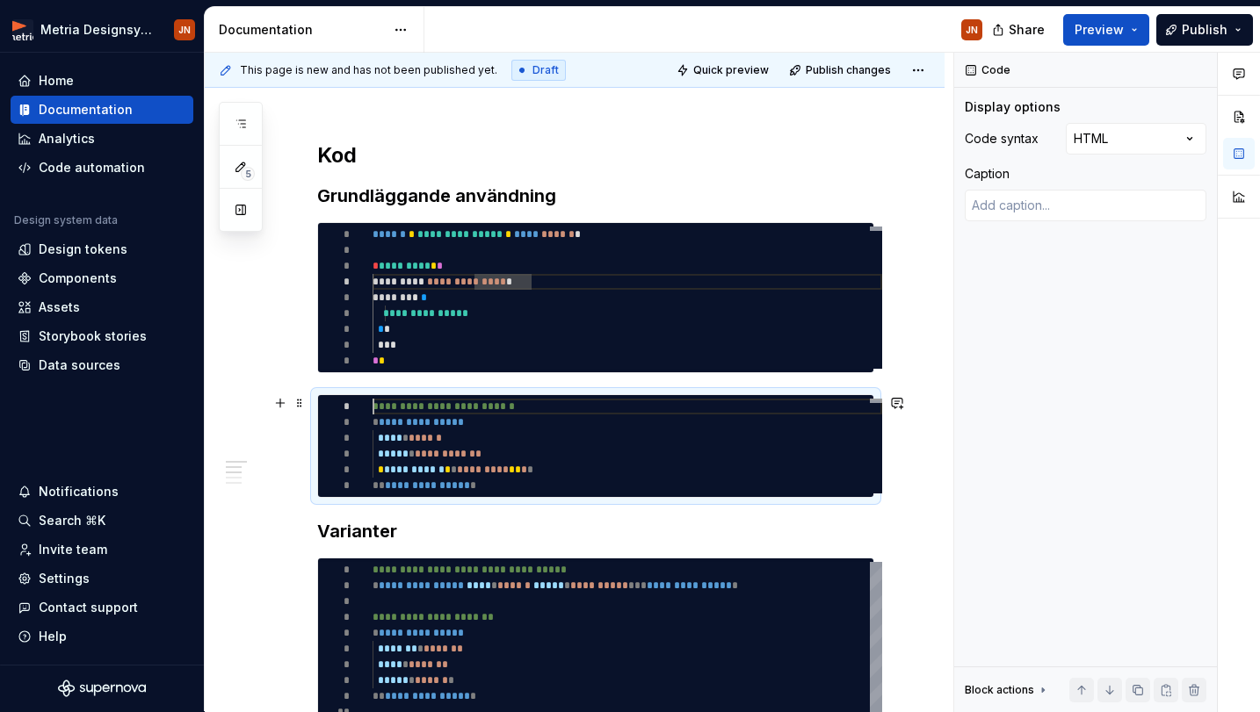
click at [477, 461] on span "**********" at bounding box center [426, 454] width 109 height 16
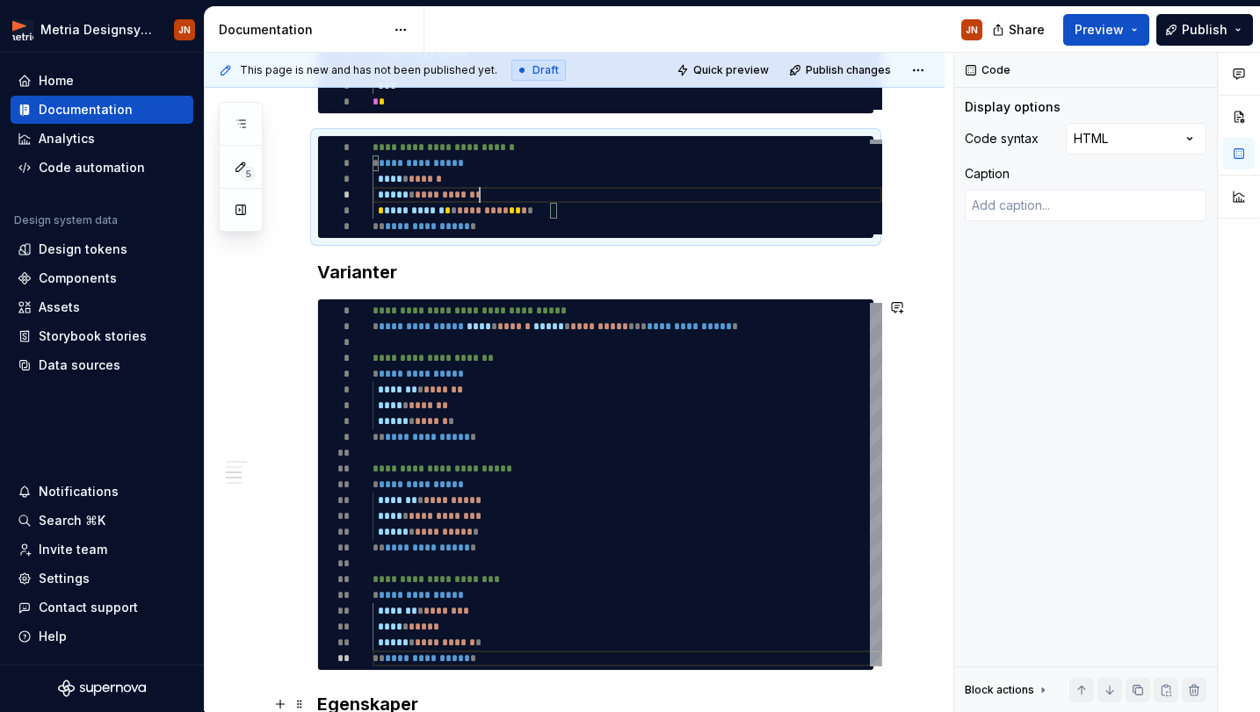
scroll to position [780, 0]
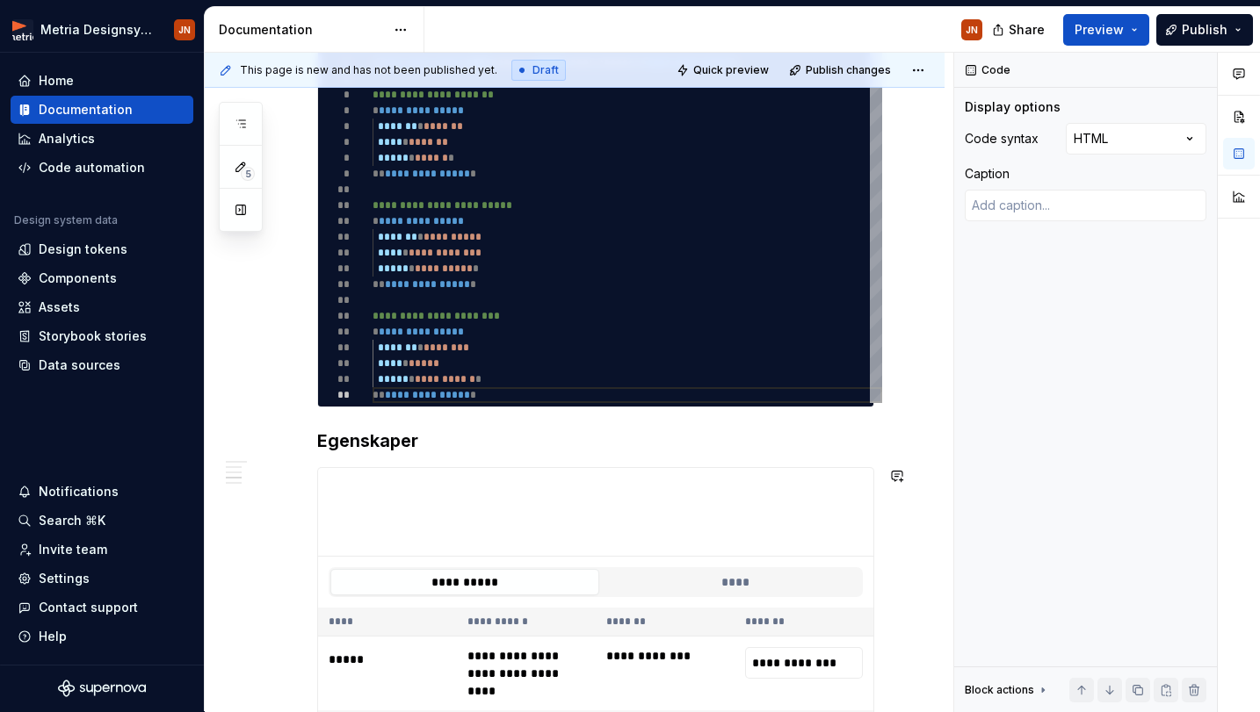
click at [354, 447] on h3 "Egenskaper" at bounding box center [595, 441] width 557 height 25
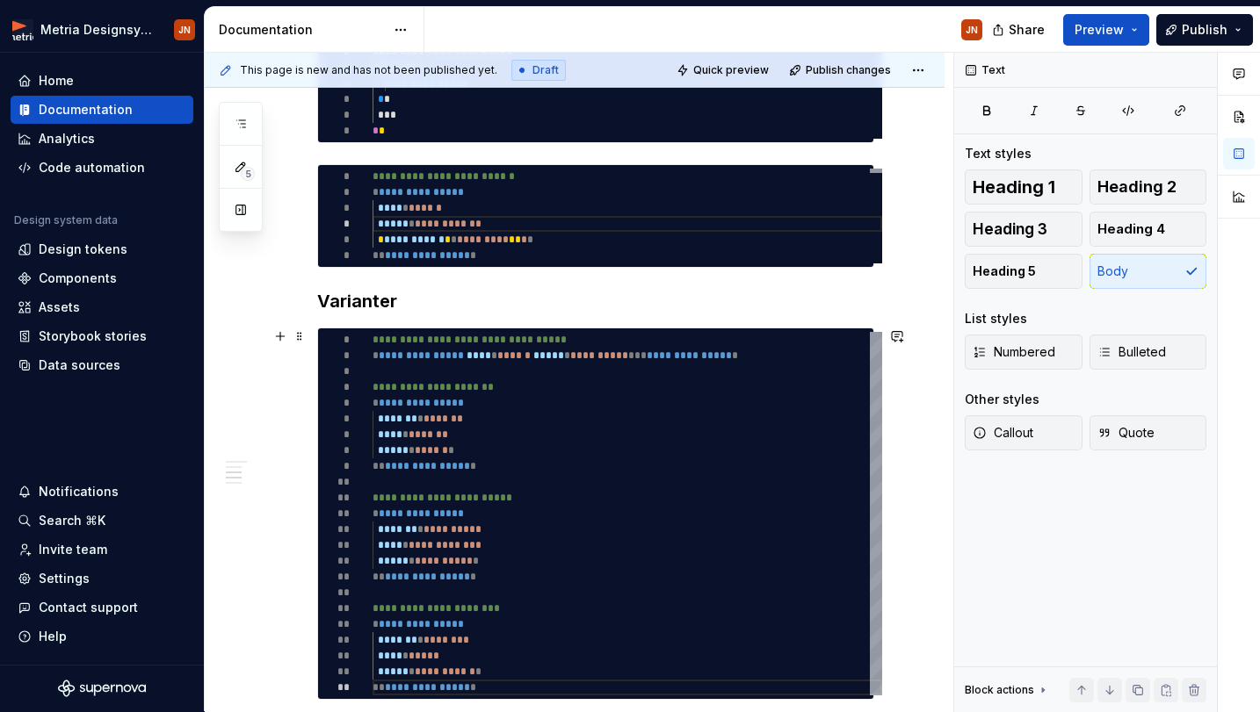
scroll to position [423, 0]
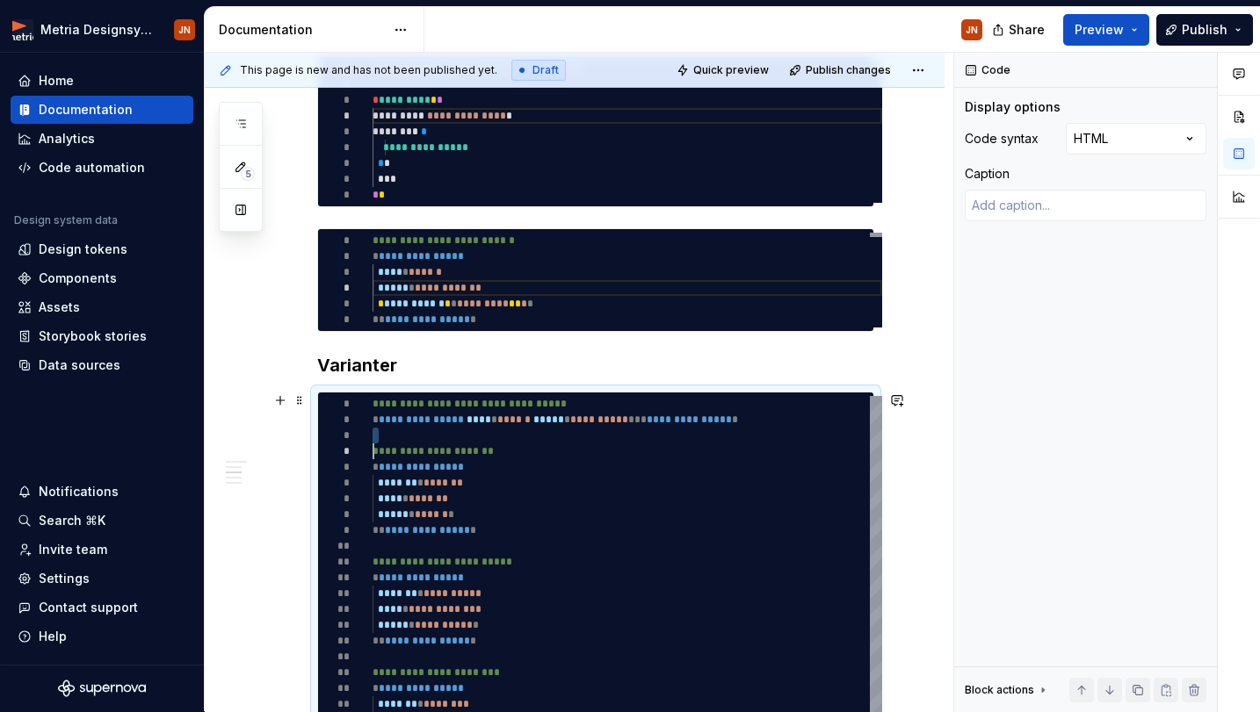
click at [337, 440] on div "*" at bounding box center [334, 436] width 32 height 16
click at [303, 402] on span at bounding box center [299, 400] width 14 height 25
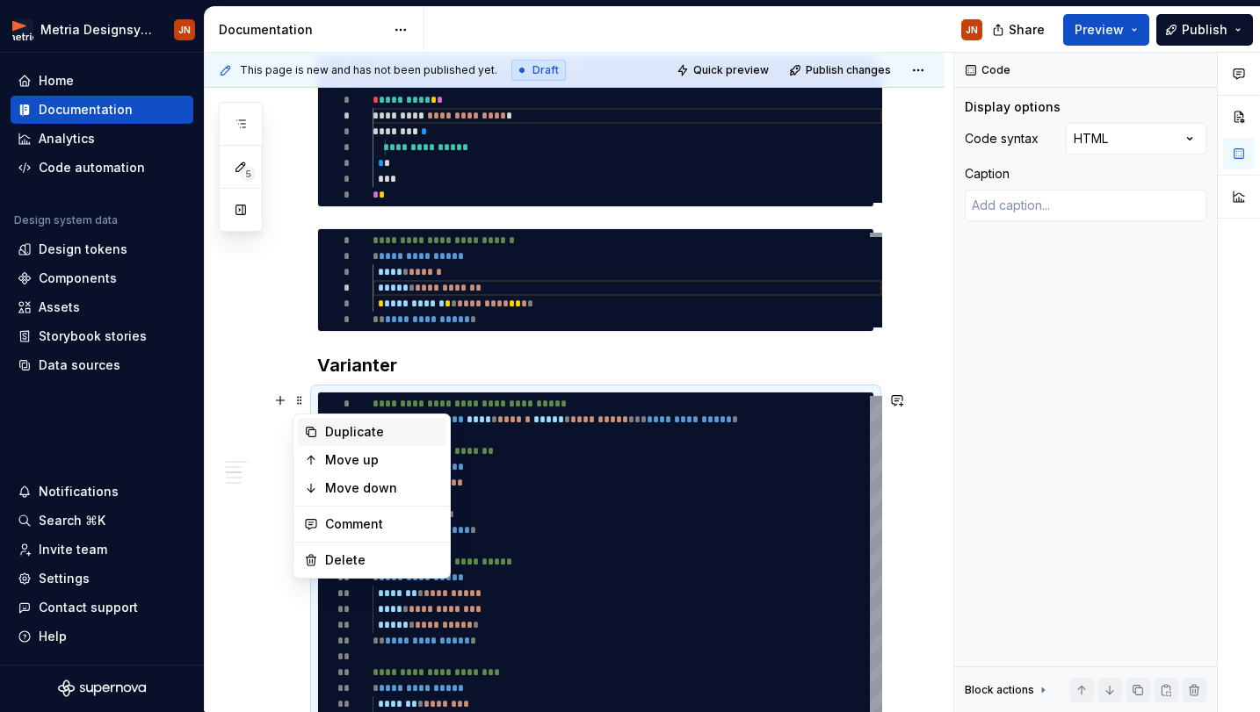
click at [321, 433] on div "Duplicate" at bounding box center [371, 432] width 149 height 28
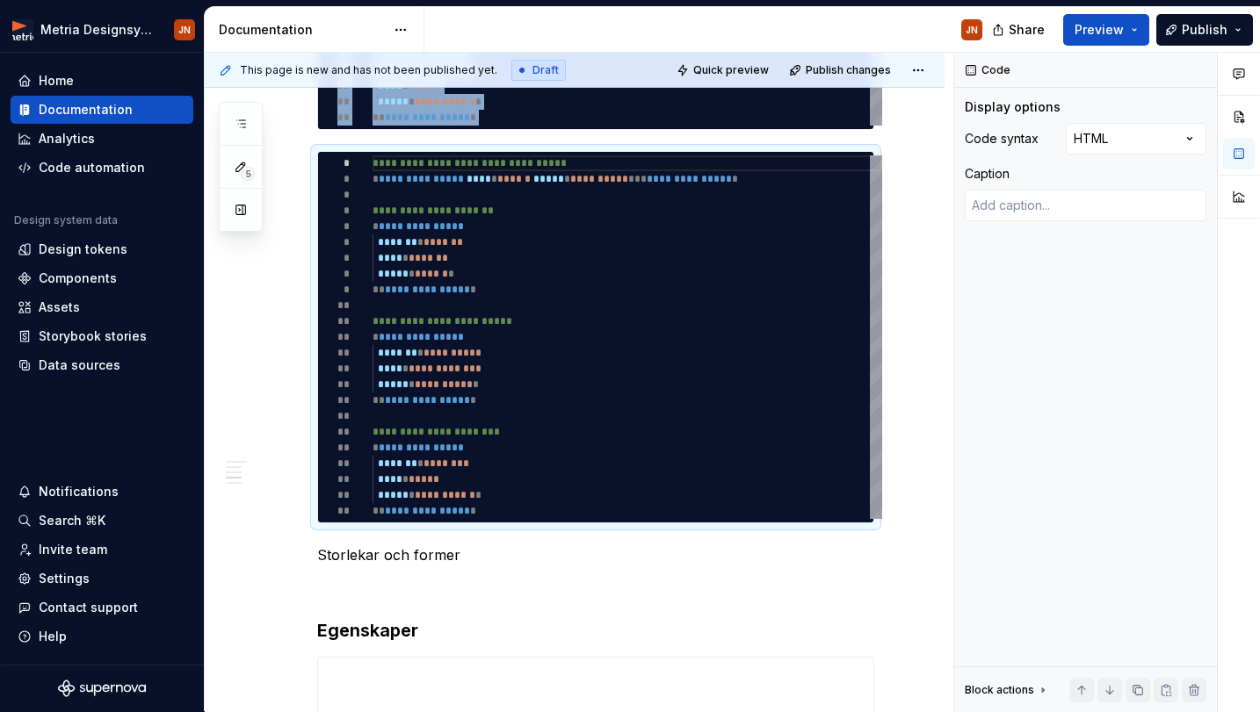
scroll to position [1058, 0]
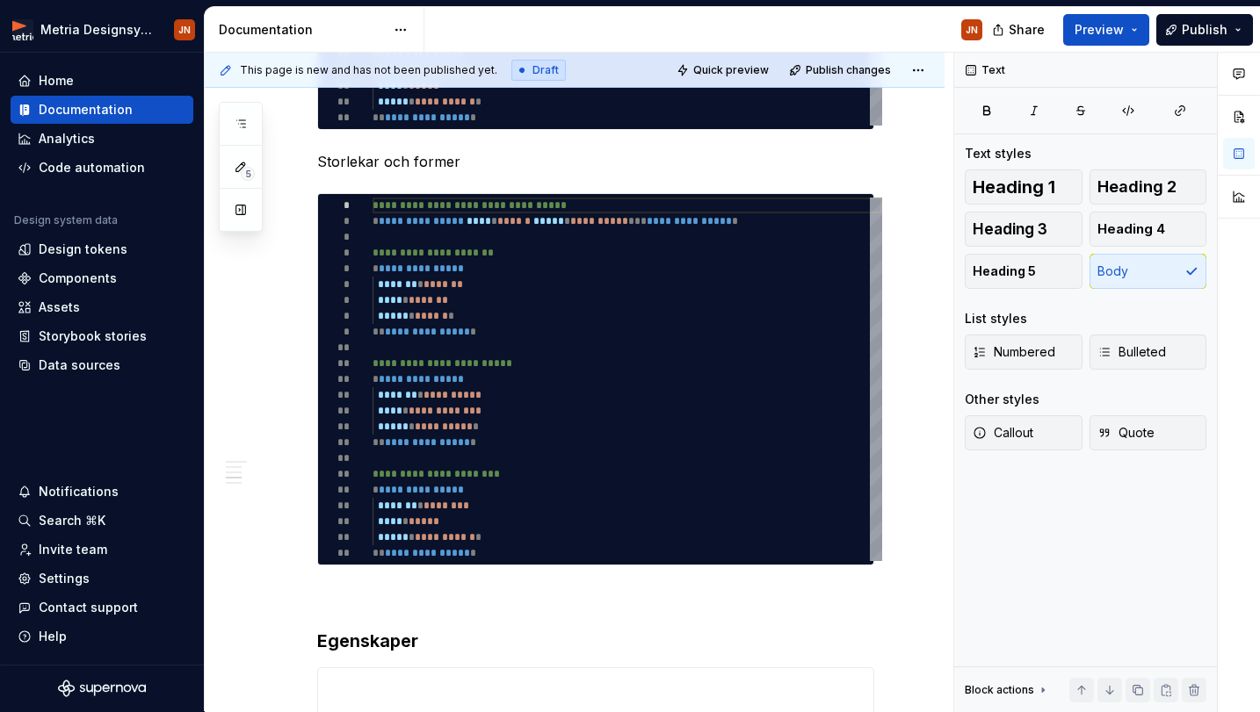
click at [477, 147] on div "**********" at bounding box center [595, 176] width 557 height 1774
click at [477, 151] on p "Storlekar och former" at bounding box center [595, 161] width 557 height 21
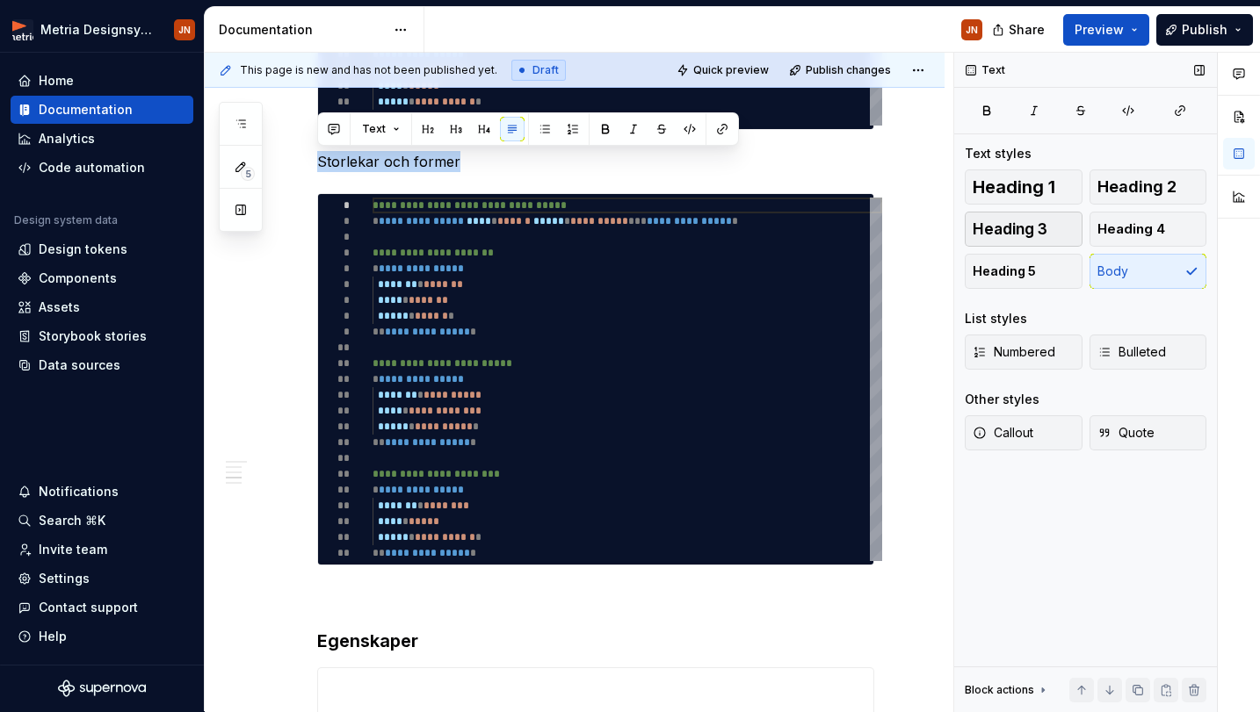
click at [1047, 227] on button "Heading 3" at bounding box center [1023, 229] width 118 height 35
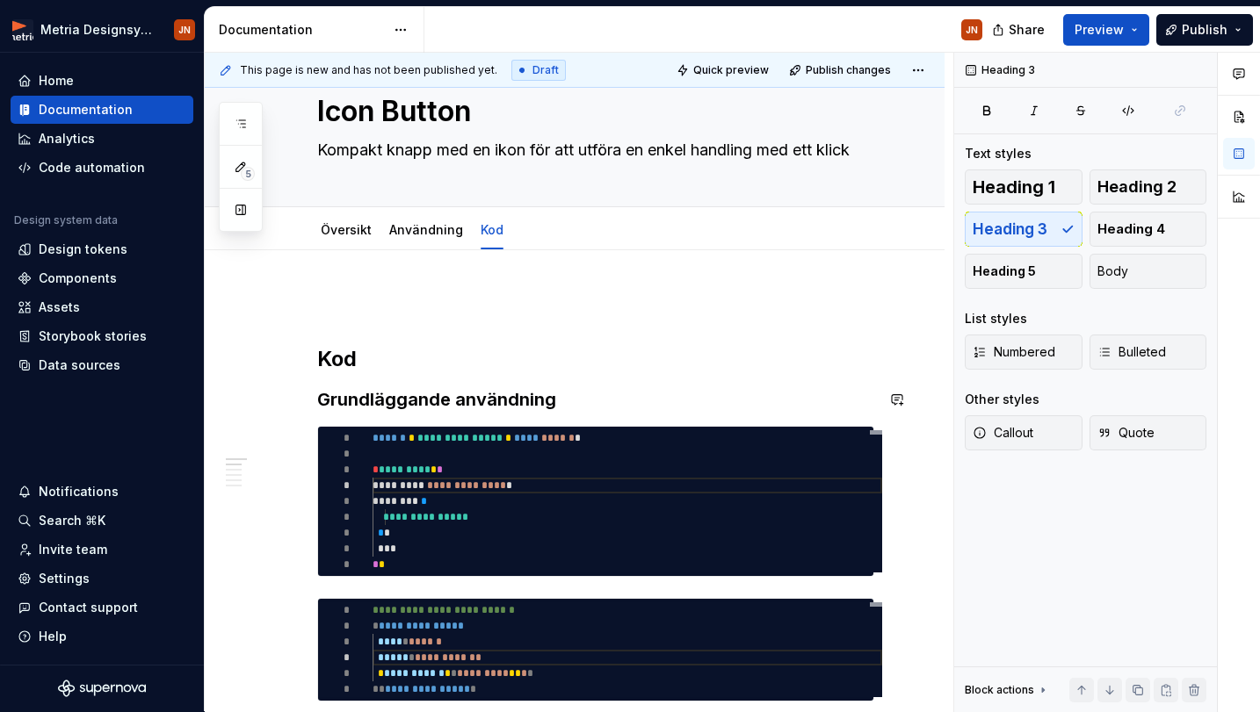
scroll to position [52, 0]
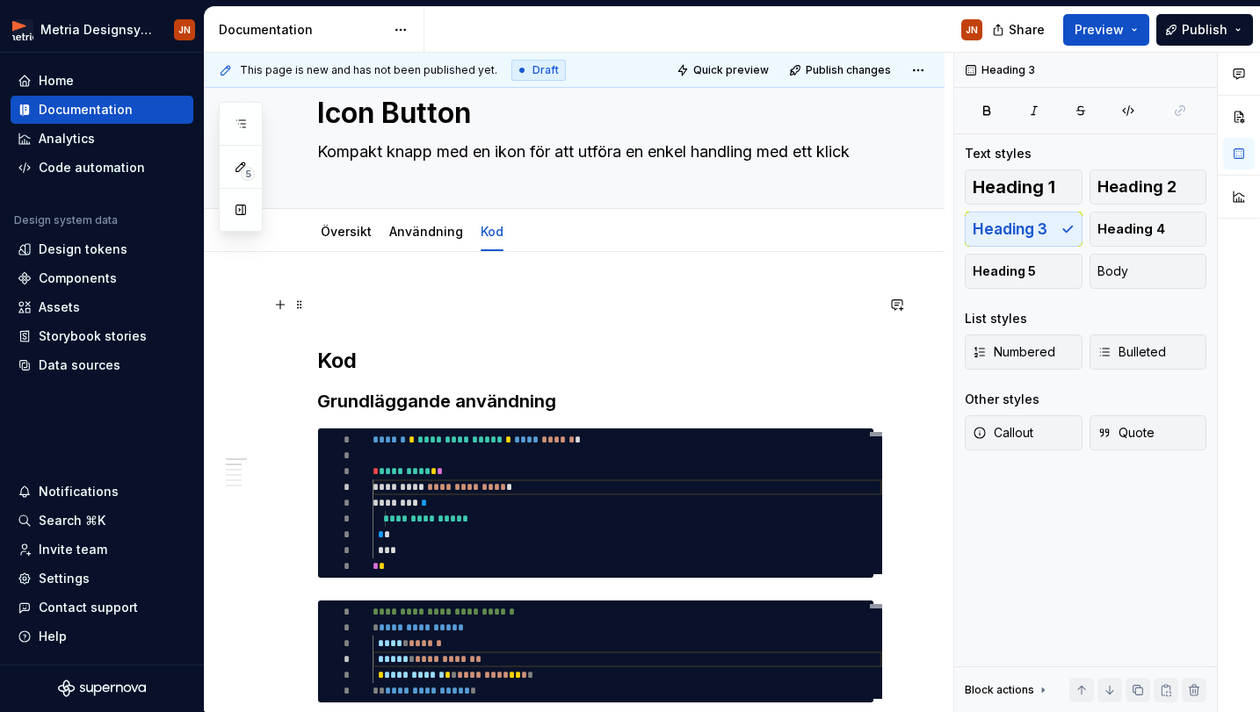
click at [366, 291] on div "**********" at bounding box center [579, 383] width 748 height 660
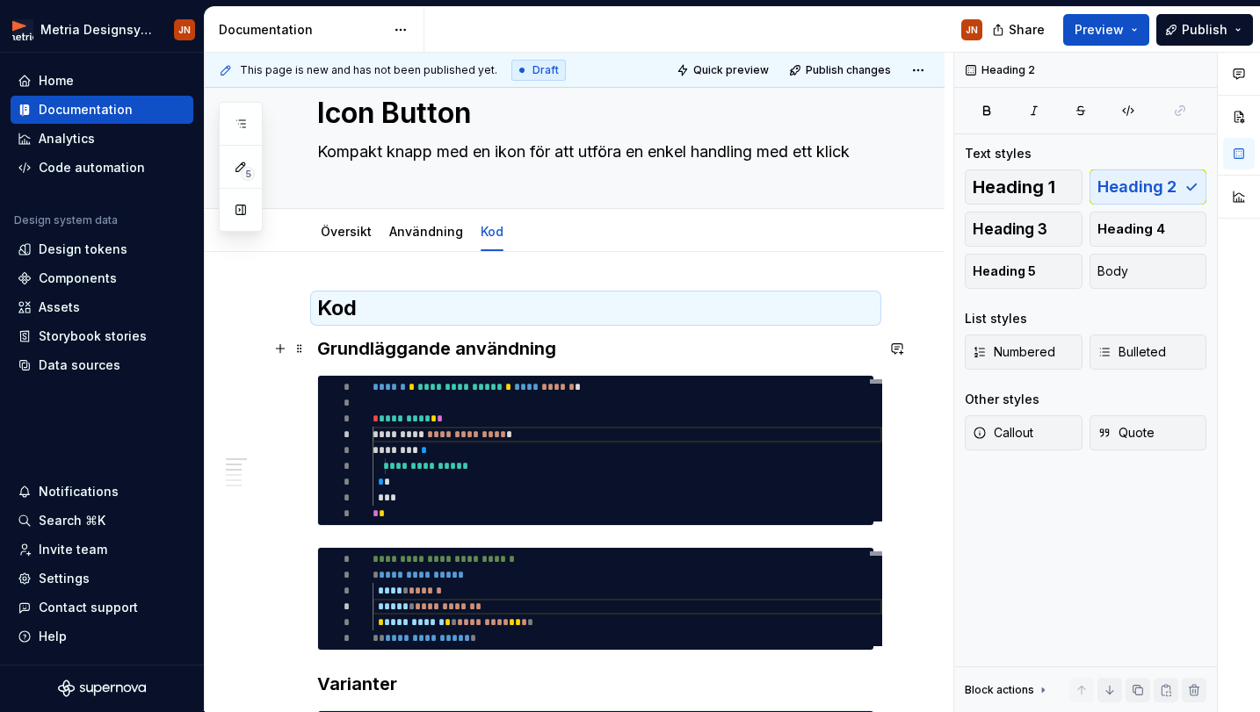
click at [565, 350] on h3 "Grundläggande användning" at bounding box center [595, 348] width 557 height 25
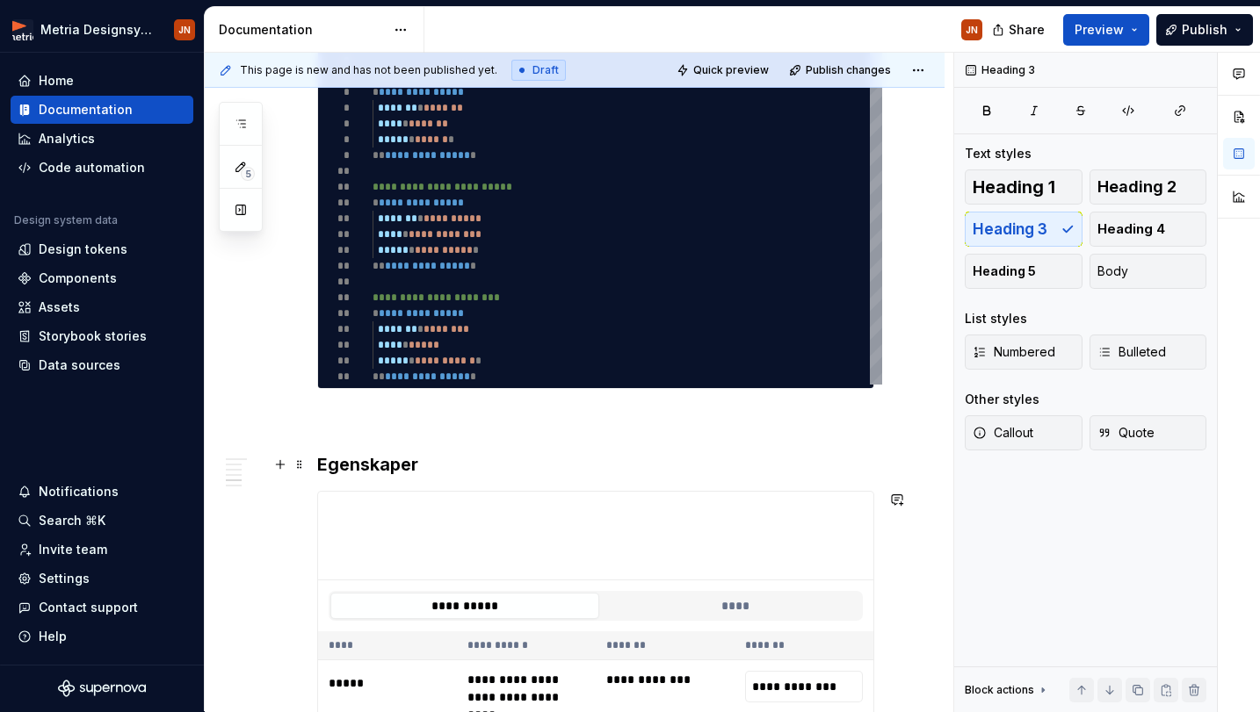
scroll to position [1060, 0]
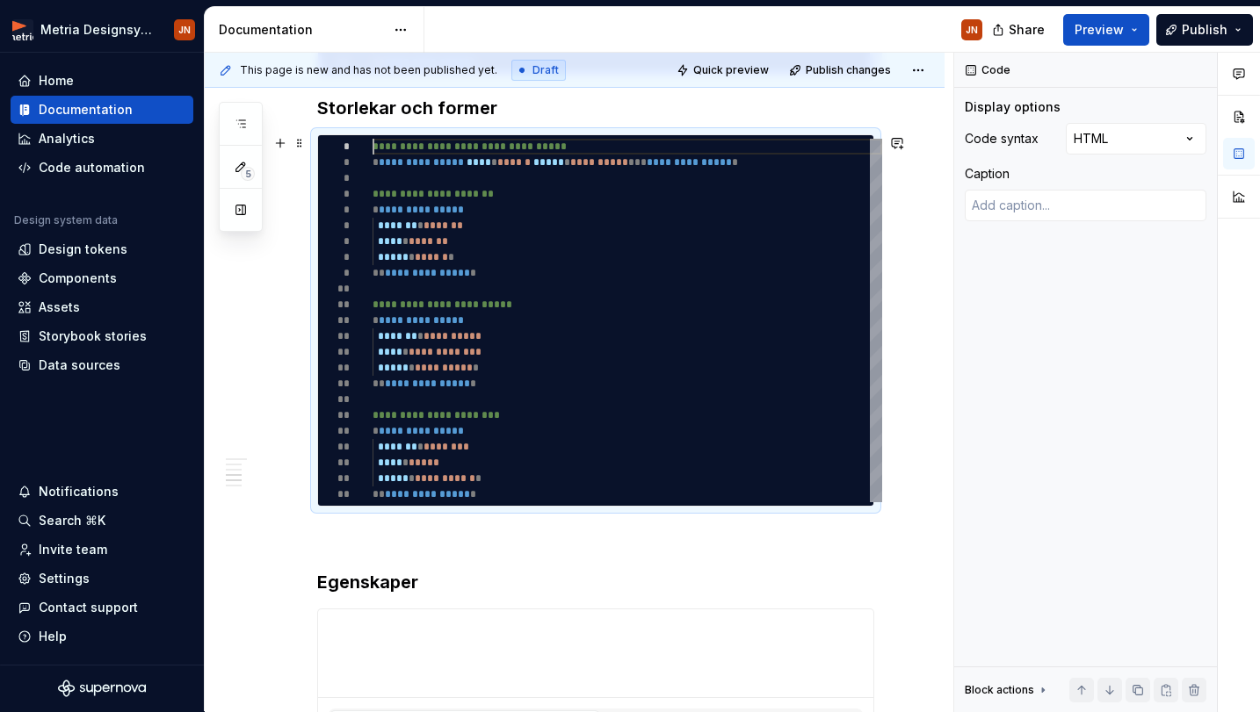
click at [443, 363] on span "**********" at bounding box center [444, 368] width 58 height 11
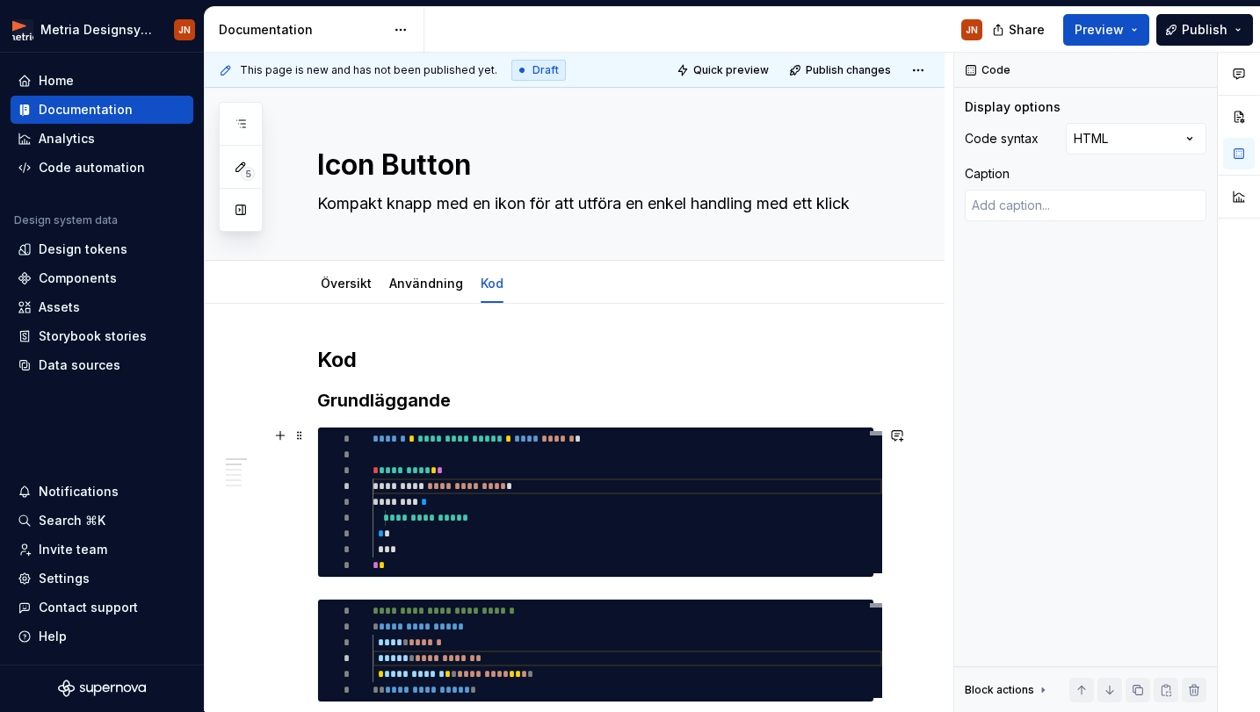
scroll to position [0, 0]
click at [395, 287] on link "Användning" at bounding box center [426, 283] width 74 height 15
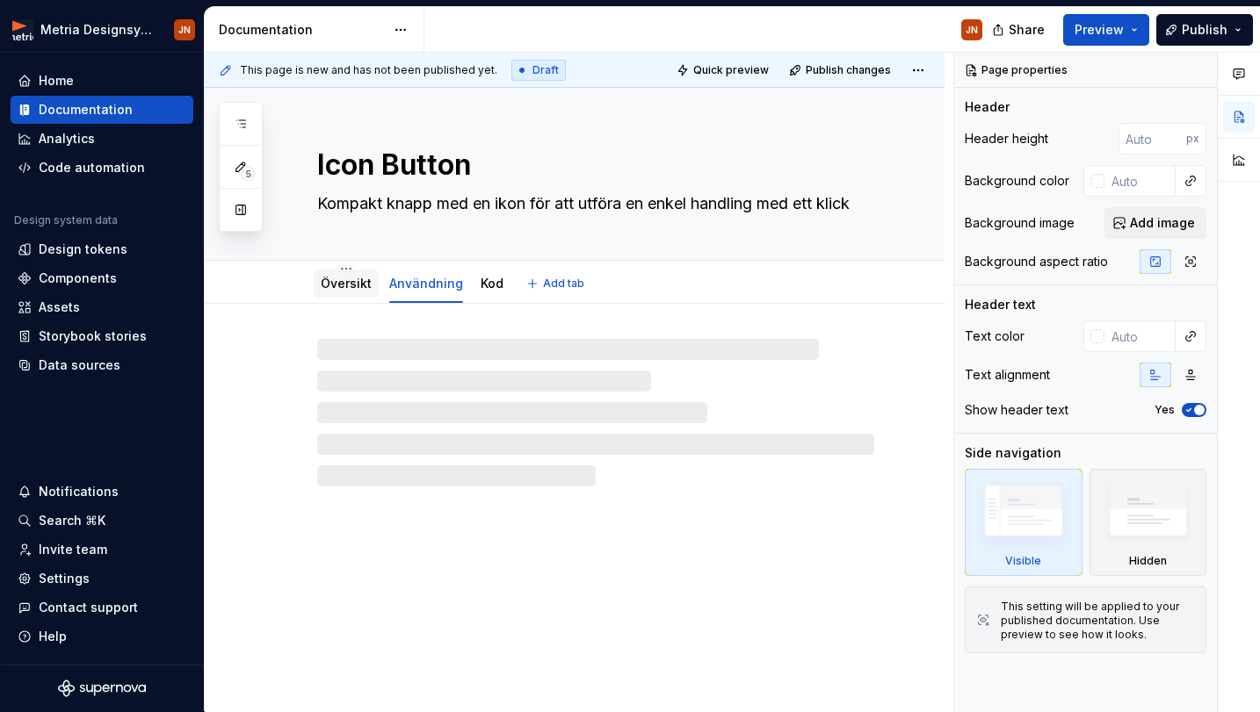
click at [354, 281] on link "Översikt" at bounding box center [346, 283] width 51 height 15
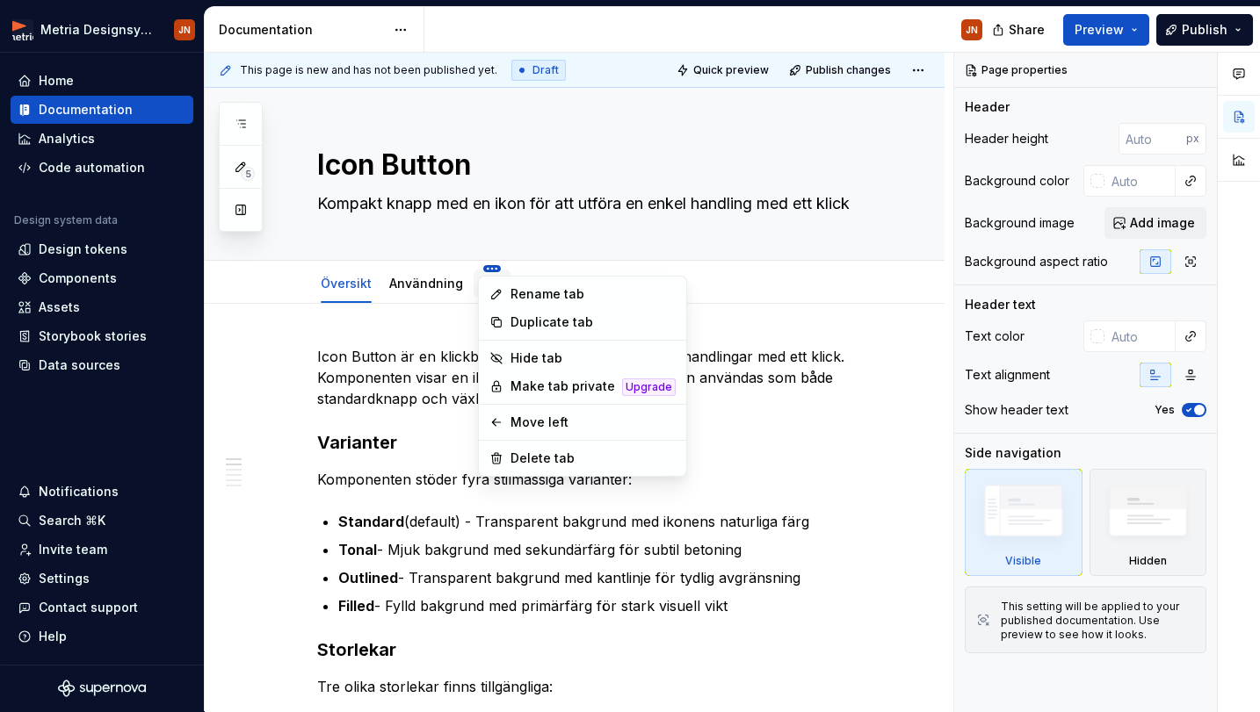
click at [491, 267] on html "Metria Designsystem JN Home Documentation Analytics Code automation Design syst…" at bounding box center [630, 356] width 1260 height 712
click at [495, 246] on html "Metria Designsystem JN Home Documentation Analytics Code automation Design syst…" at bounding box center [630, 356] width 1260 height 712
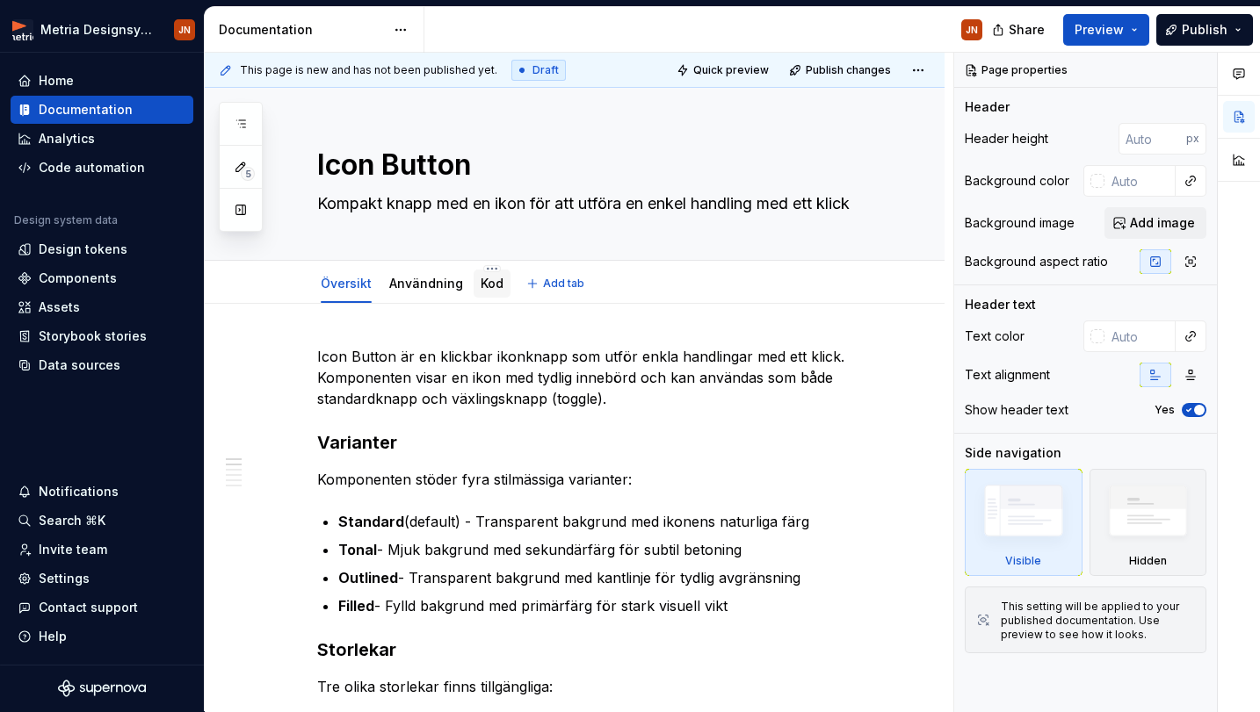
click at [489, 285] on link "Kod" at bounding box center [491, 283] width 23 height 15
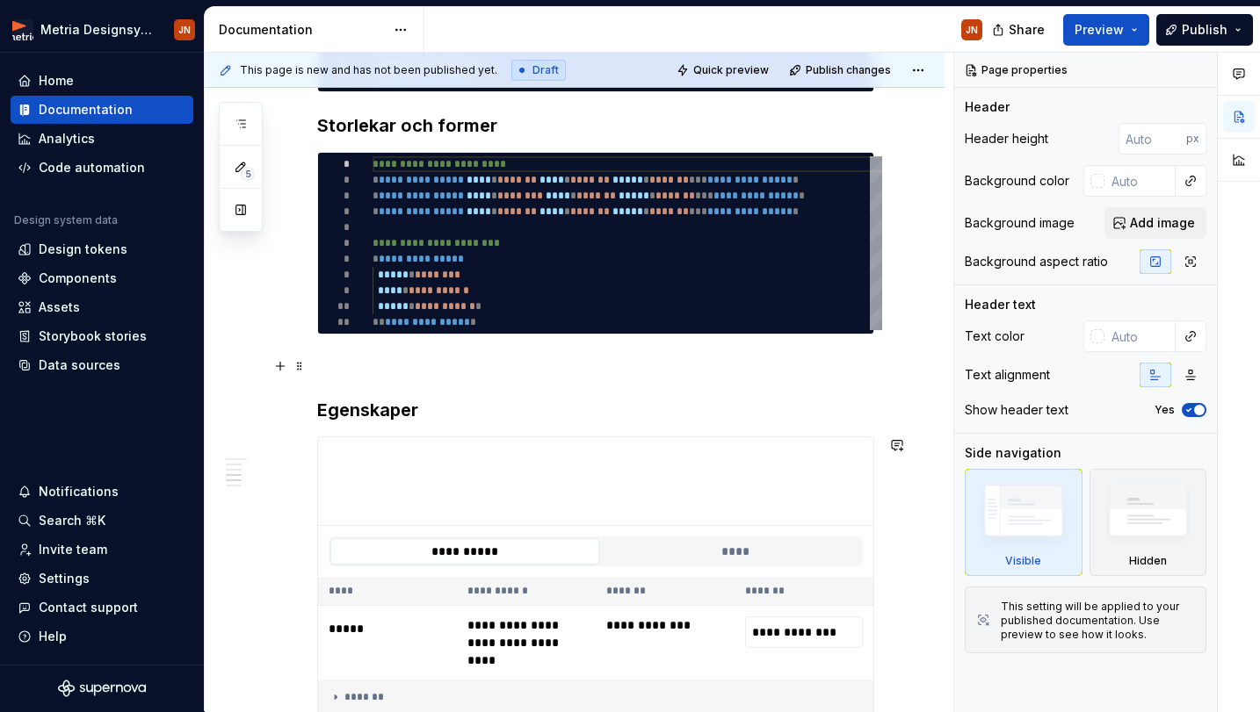
scroll to position [897, 0]
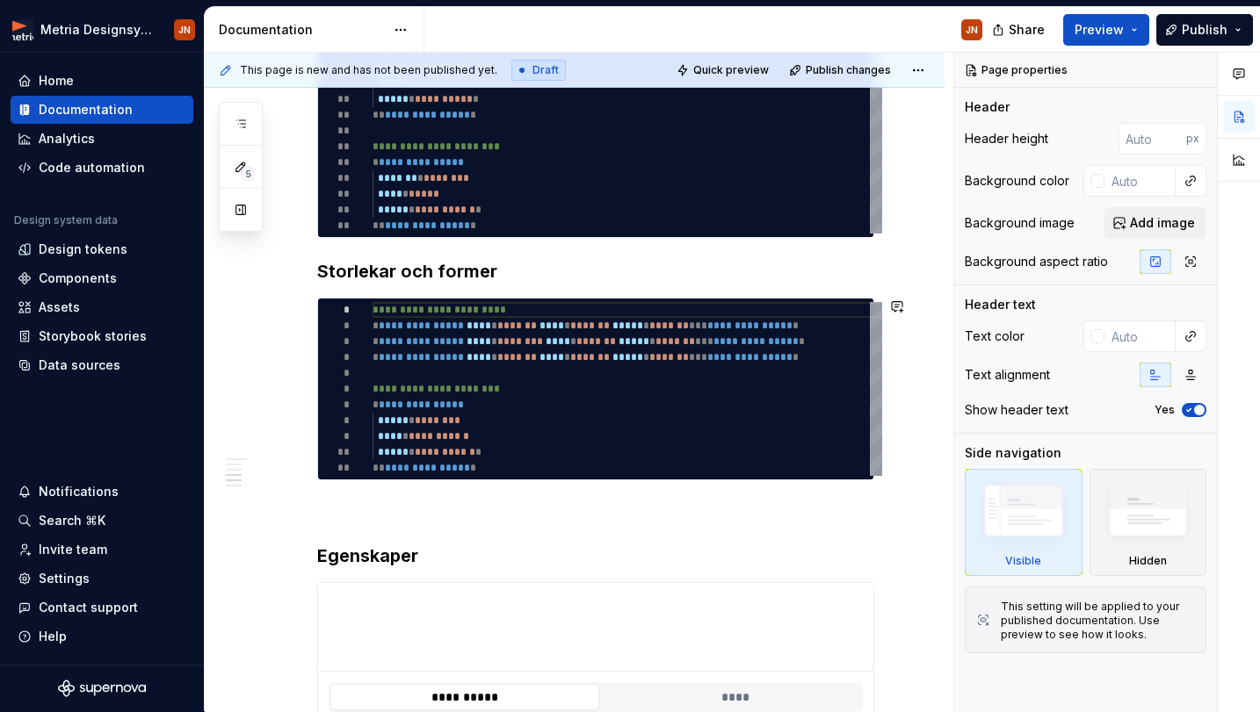
click at [385, 495] on div "**********" at bounding box center [595, 213] width 557 height 1528
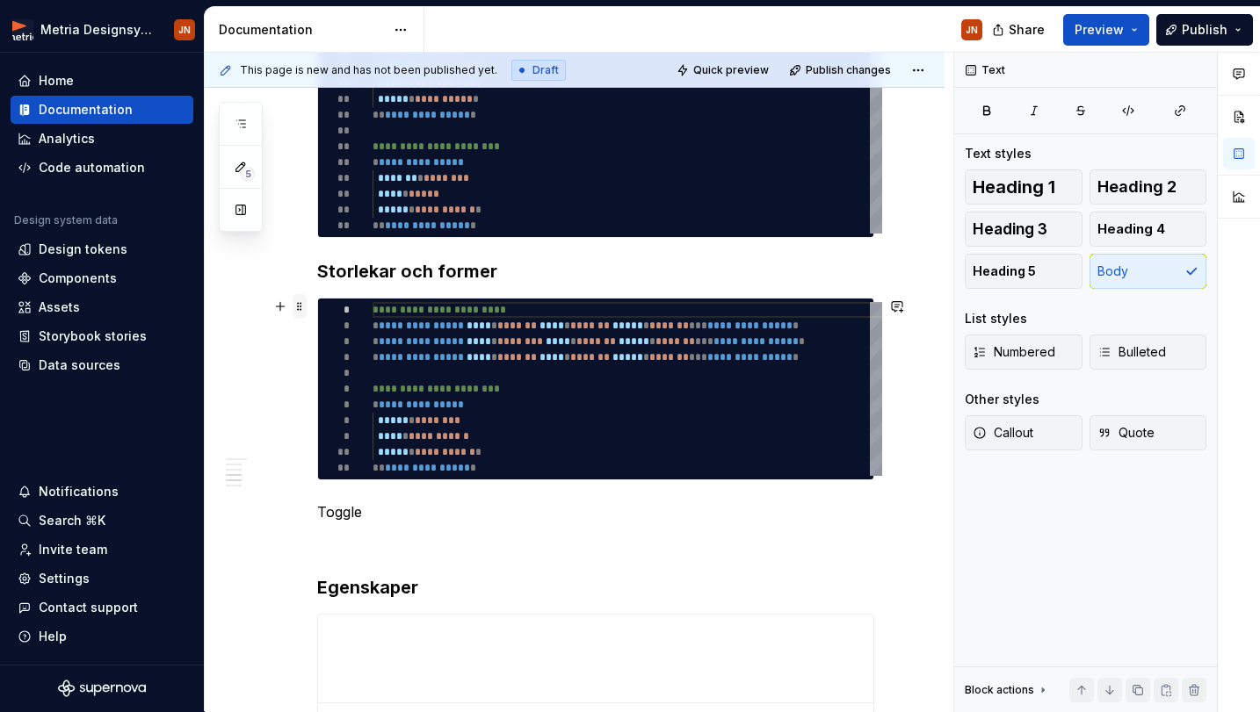
click at [295, 299] on span at bounding box center [299, 306] width 14 height 25
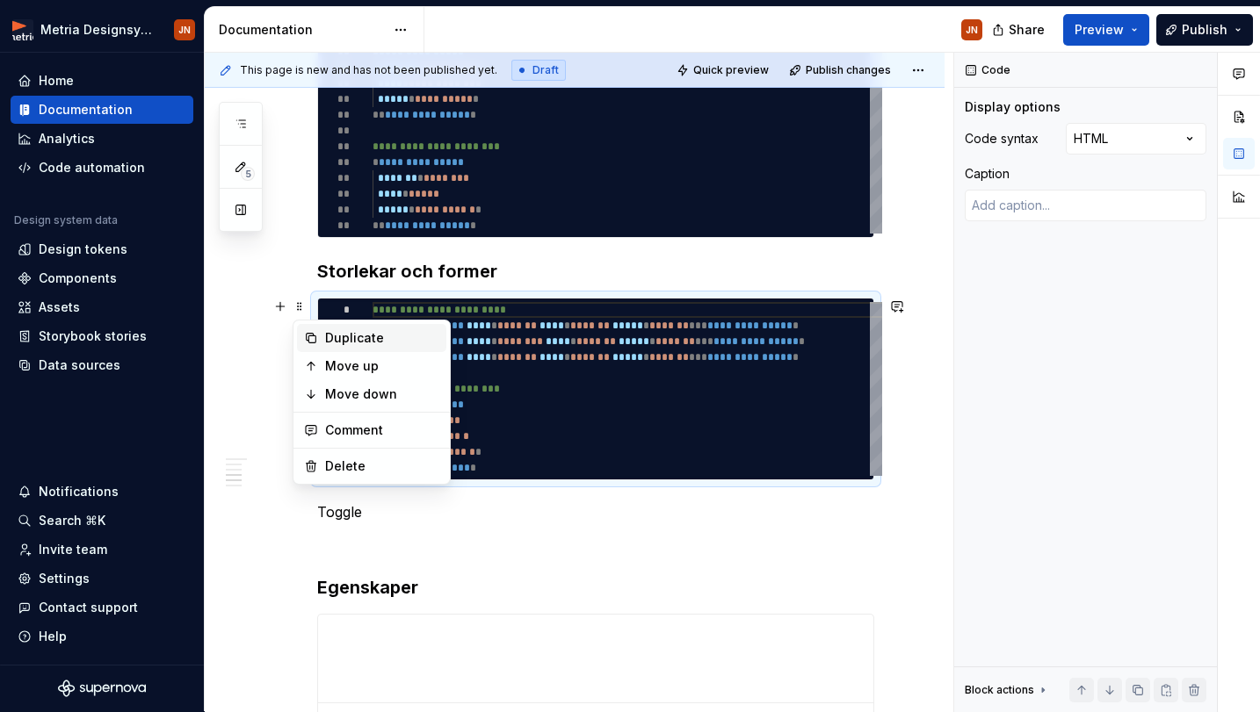
click at [313, 329] on div "Duplicate" at bounding box center [371, 338] width 149 height 28
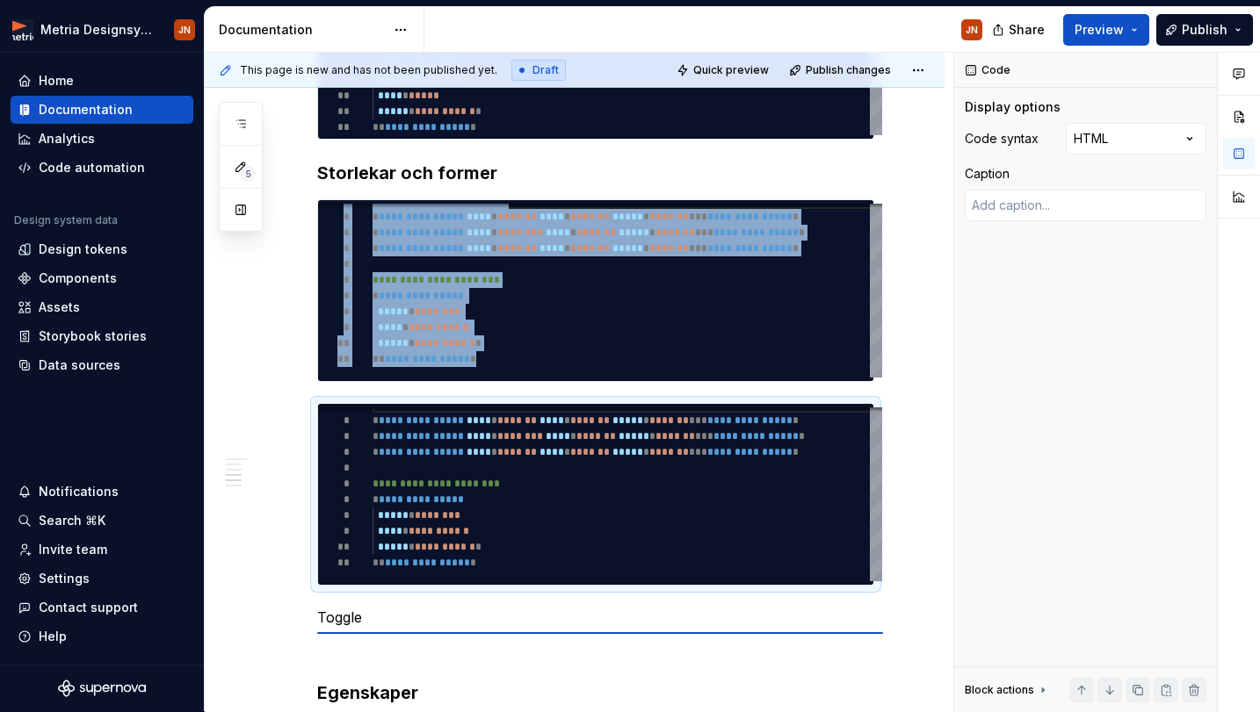
scroll to position [1019, 0]
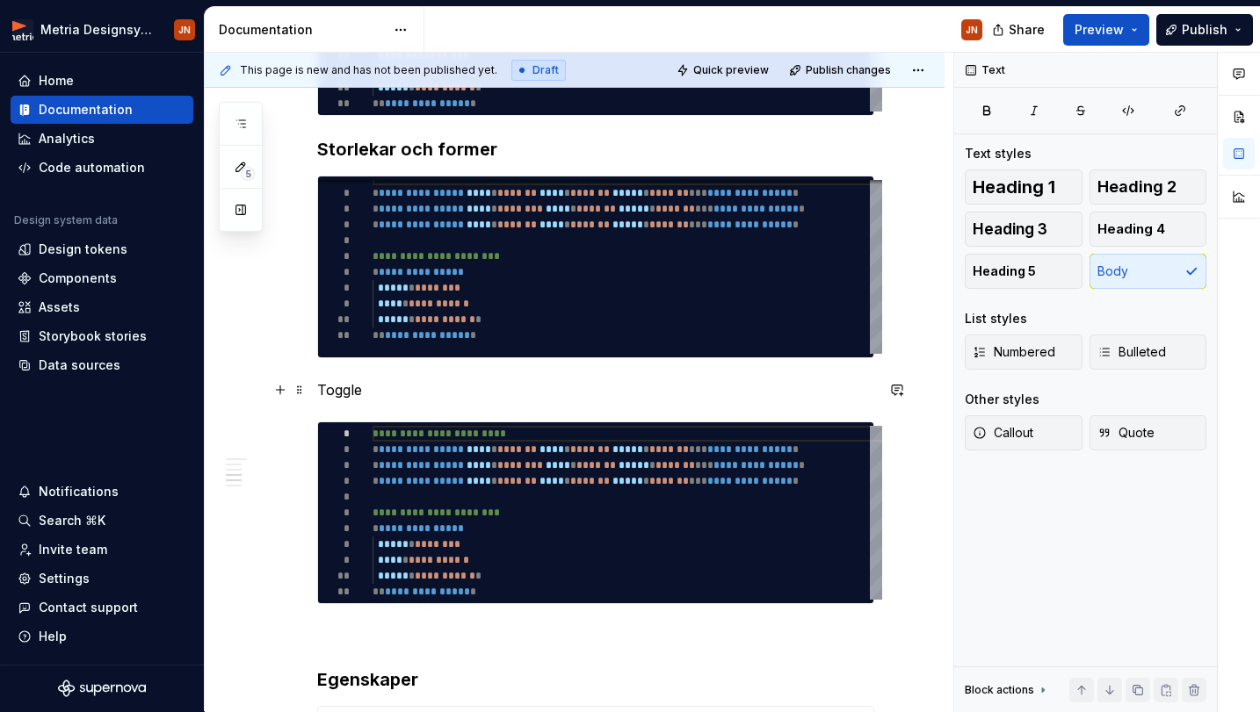
click at [343, 392] on p "Toggle" at bounding box center [595, 389] width 557 height 21
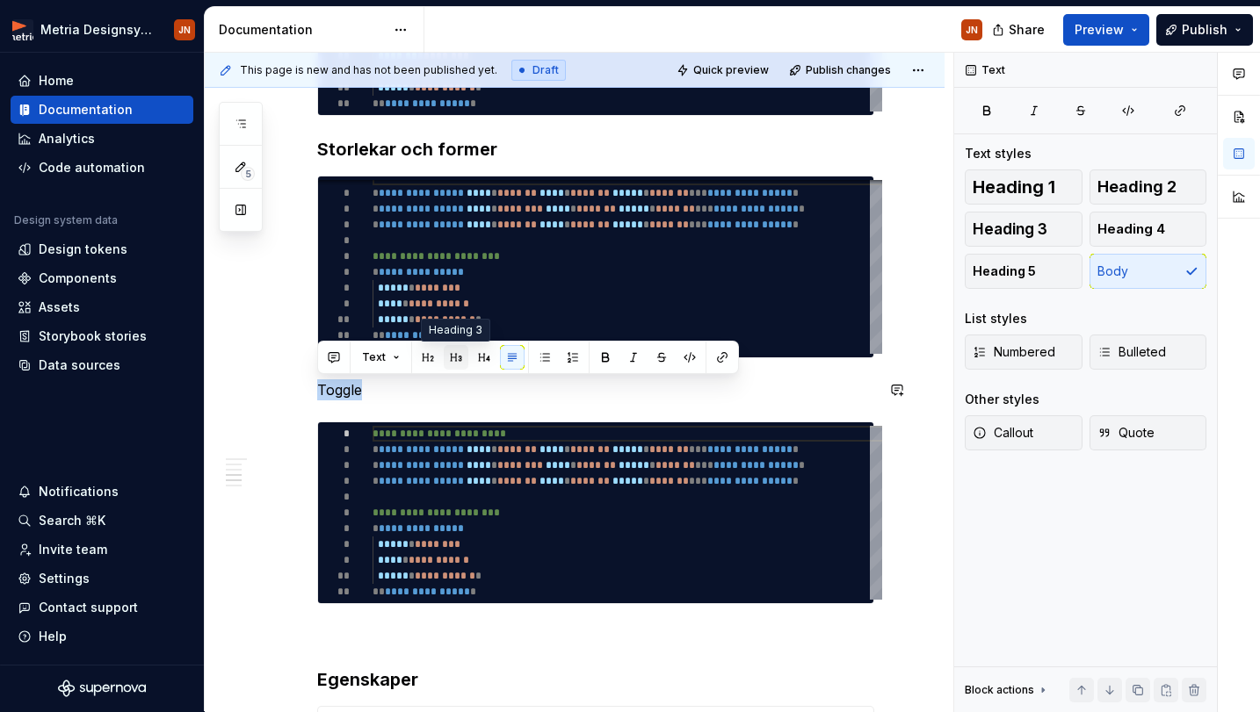
click at [457, 358] on button "button" at bounding box center [456, 357] width 25 height 25
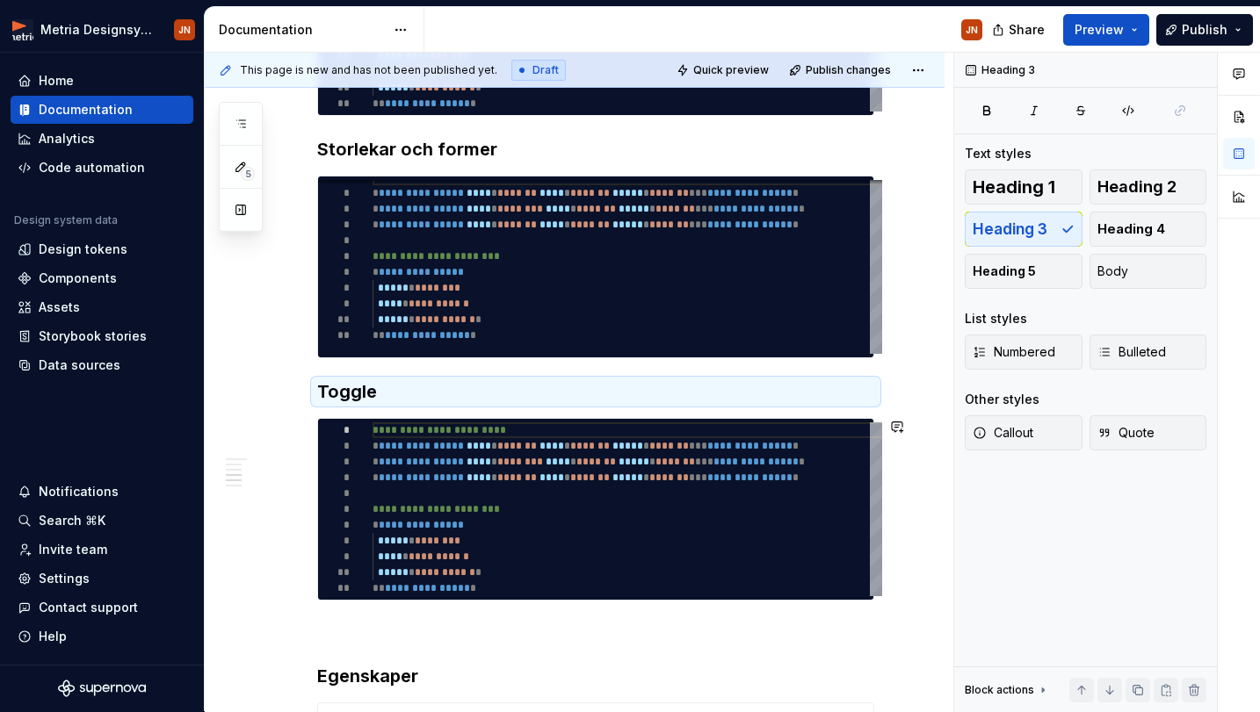
click at [363, 623] on p at bounding box center [595, 632] width 557 height 21
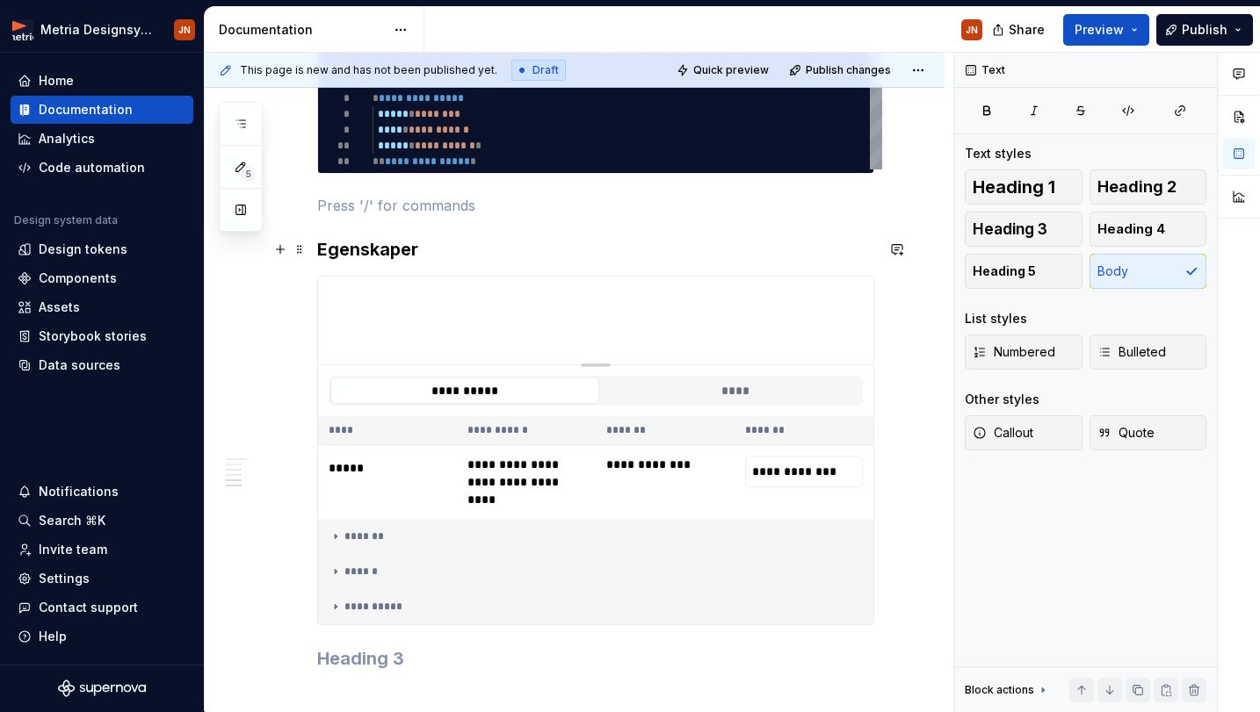
scroll to position [1397, 0]
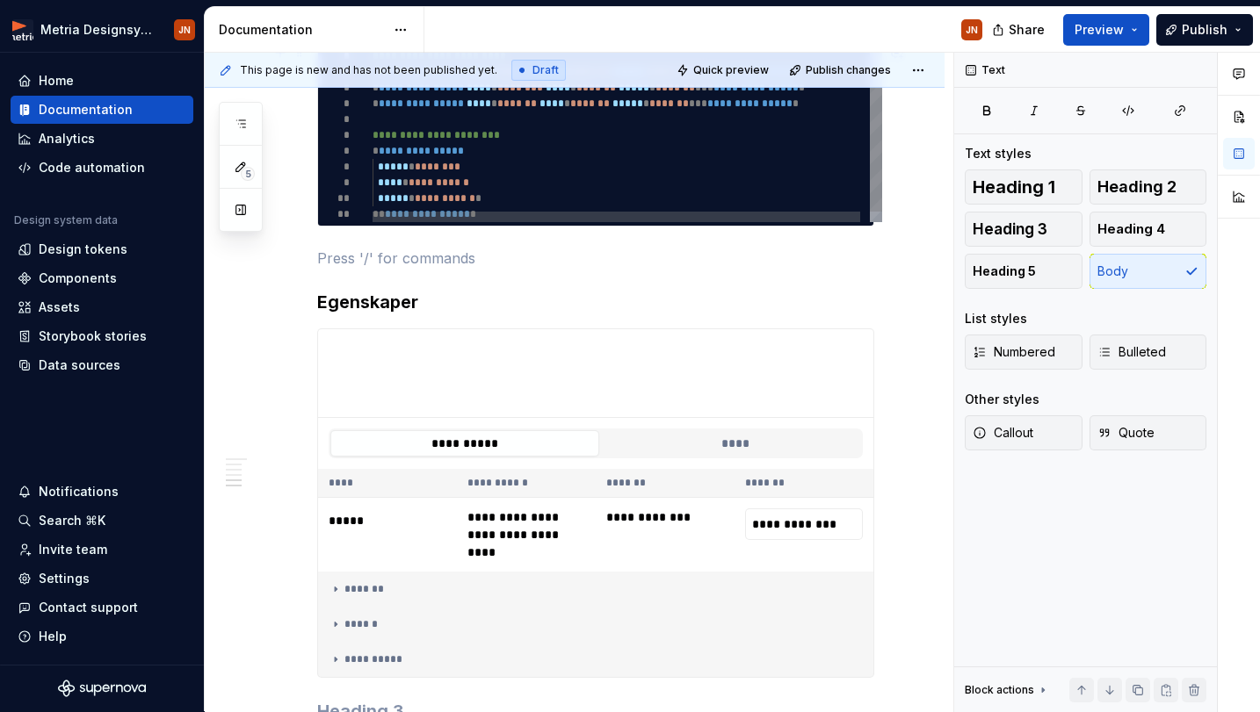
click at [462, 188] on span "**********" at bounding box center [438, 182] width 61 height 11
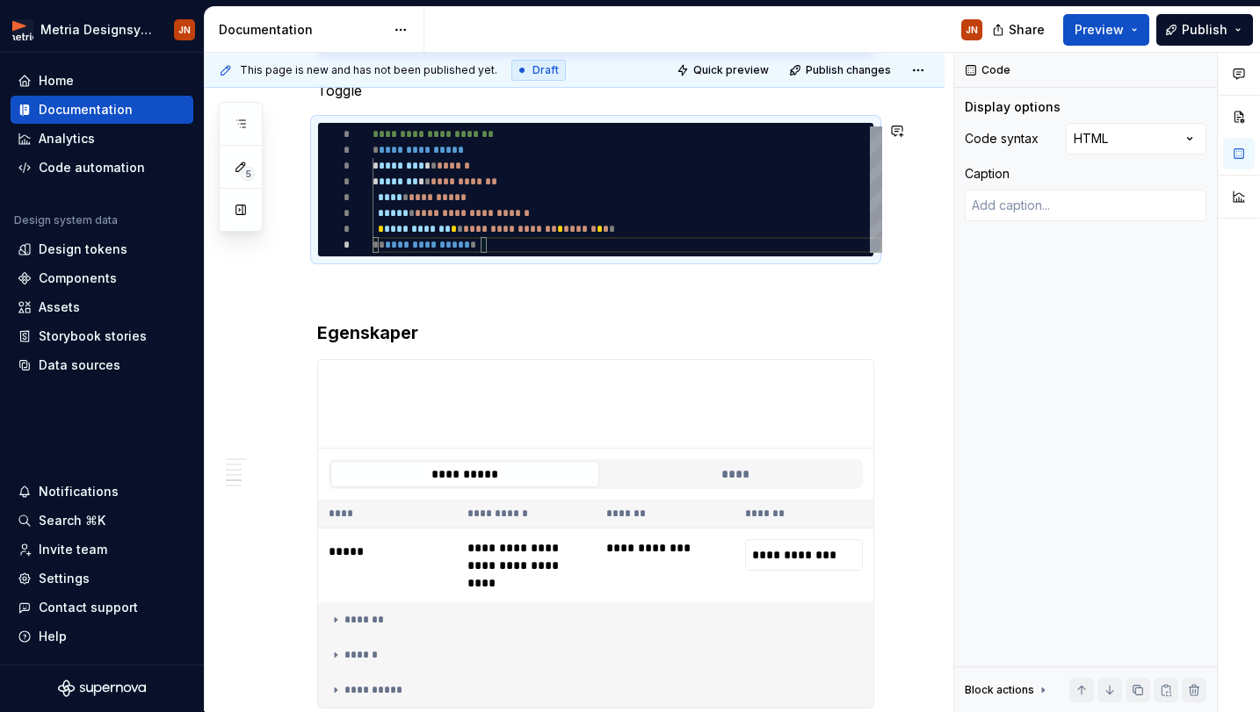
scroll to position [1178, 0]
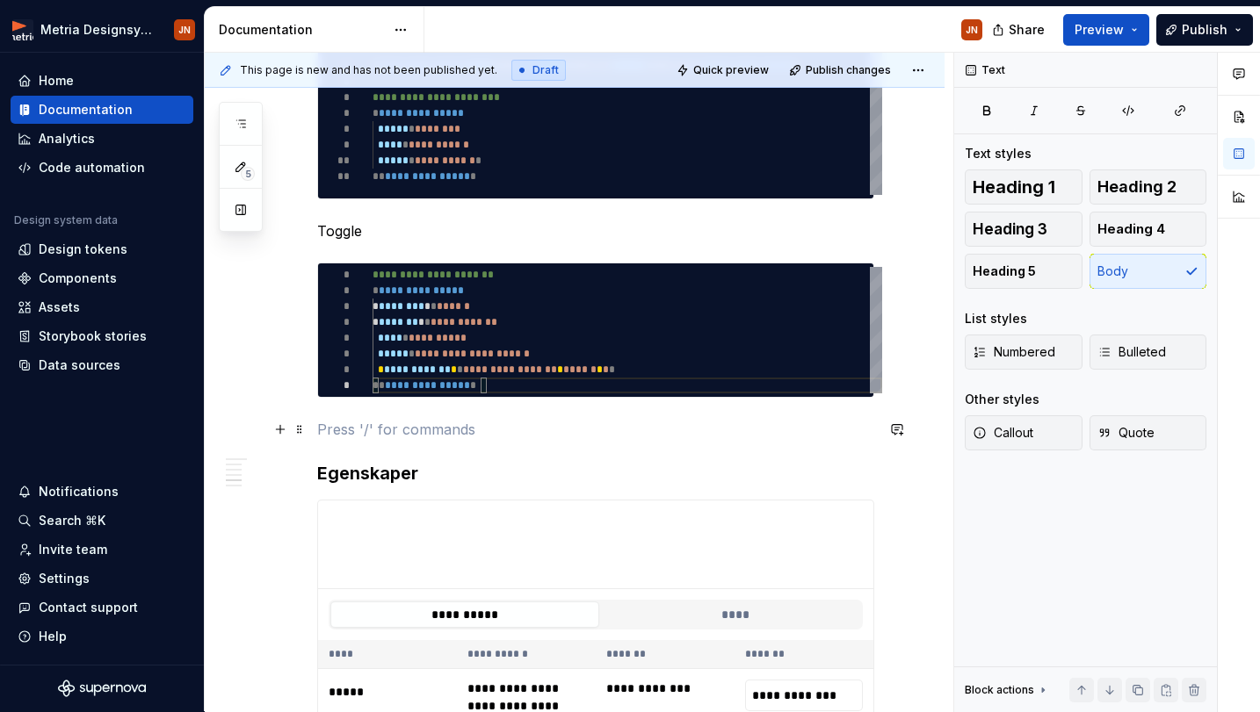
click at [414, 422] on p at bounding box center [595, 429] width 557 height 21
click at [1116, 31] on span "Preview" at bounding box center [1098, 30] width 49 height 18
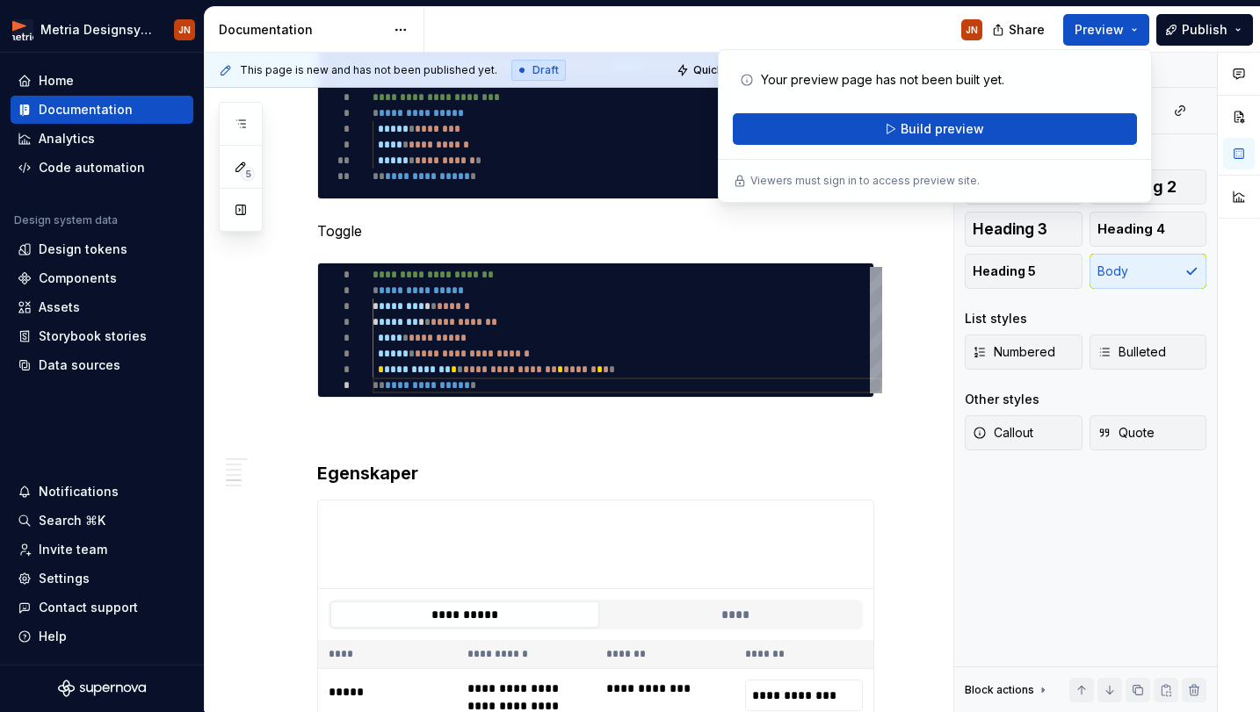
click at [958, 109] on div "Your preview page has not been built yet. Build preview" at bounding box center [935, 104] width 404 height 81
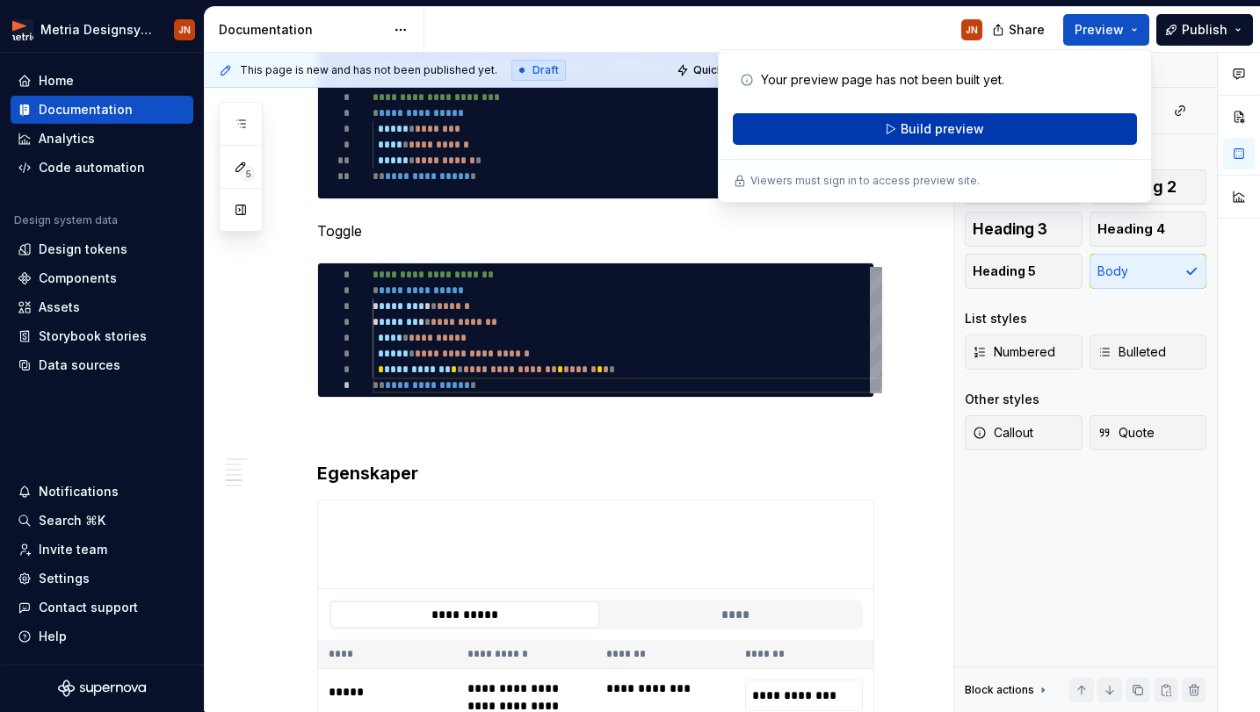
click at [949, 127] on span "Build preview" at bounding box center [941, 129] width 83 height 18
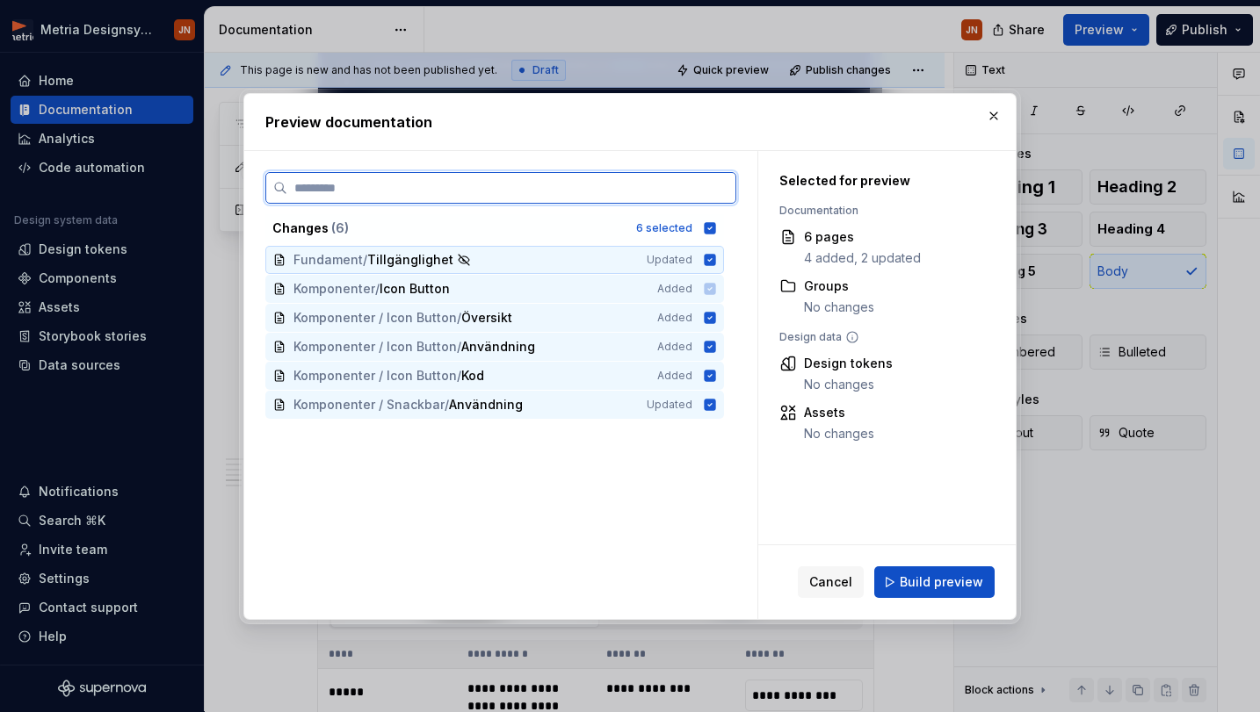
click at [714, 256] on icon at bounding box center [709, 259] width 11 height 11
click at [712, 407] on icon at bounding box center [710, 405] width 14 height 14
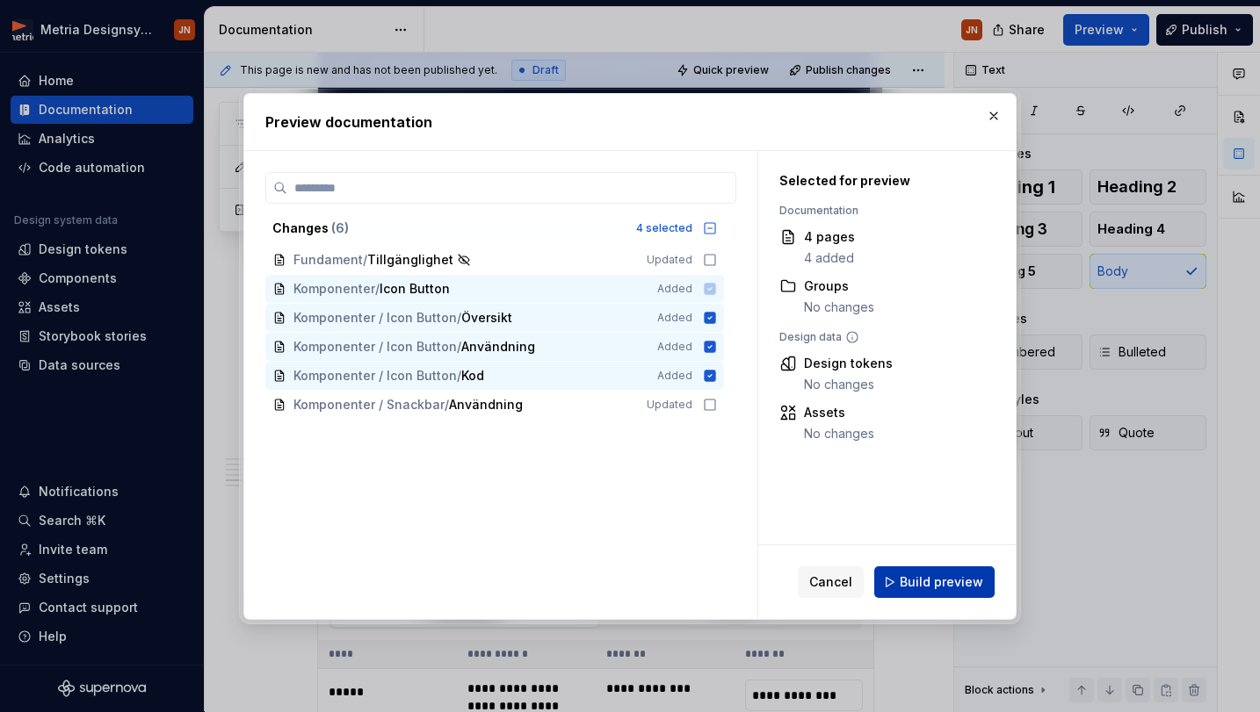
click at [938, 579] on span "Build preview" at bounding box center [940, 583] width 83 height 18
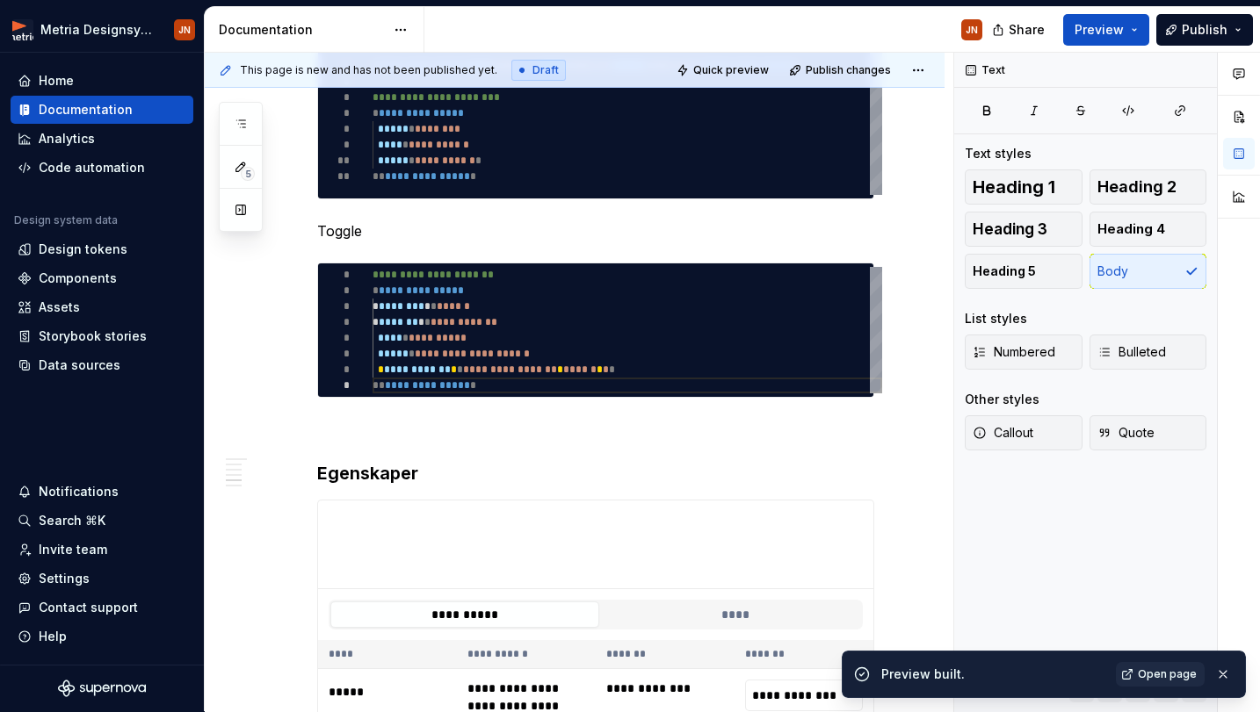
click at [1137, 661] on div "Preview built. Open page" at bounding box center [1043, 674] width 404 height 47
click at [1138, 670] on link "Open page" at bounding box center [1160, 674] width 89 height 25
